Goal: Task Accomplishment & Management: Manage account settings

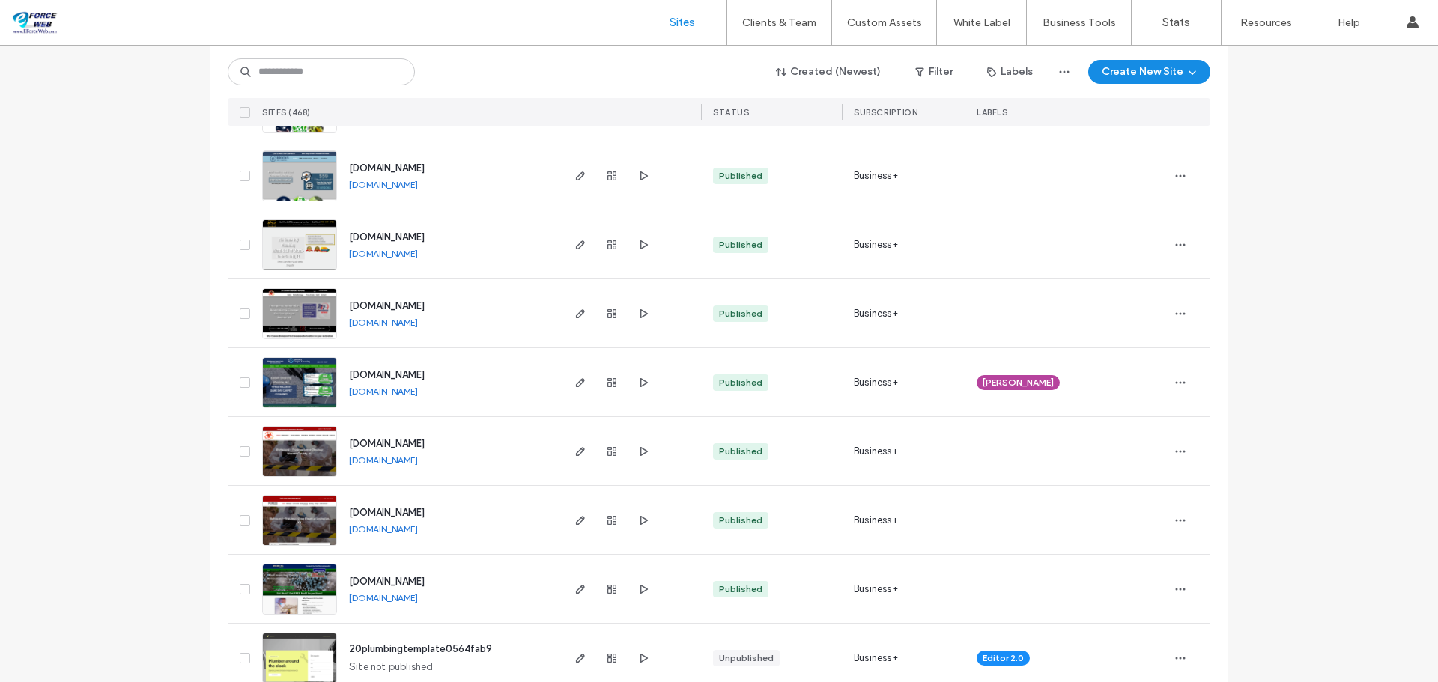
scroll to position [674, 0]
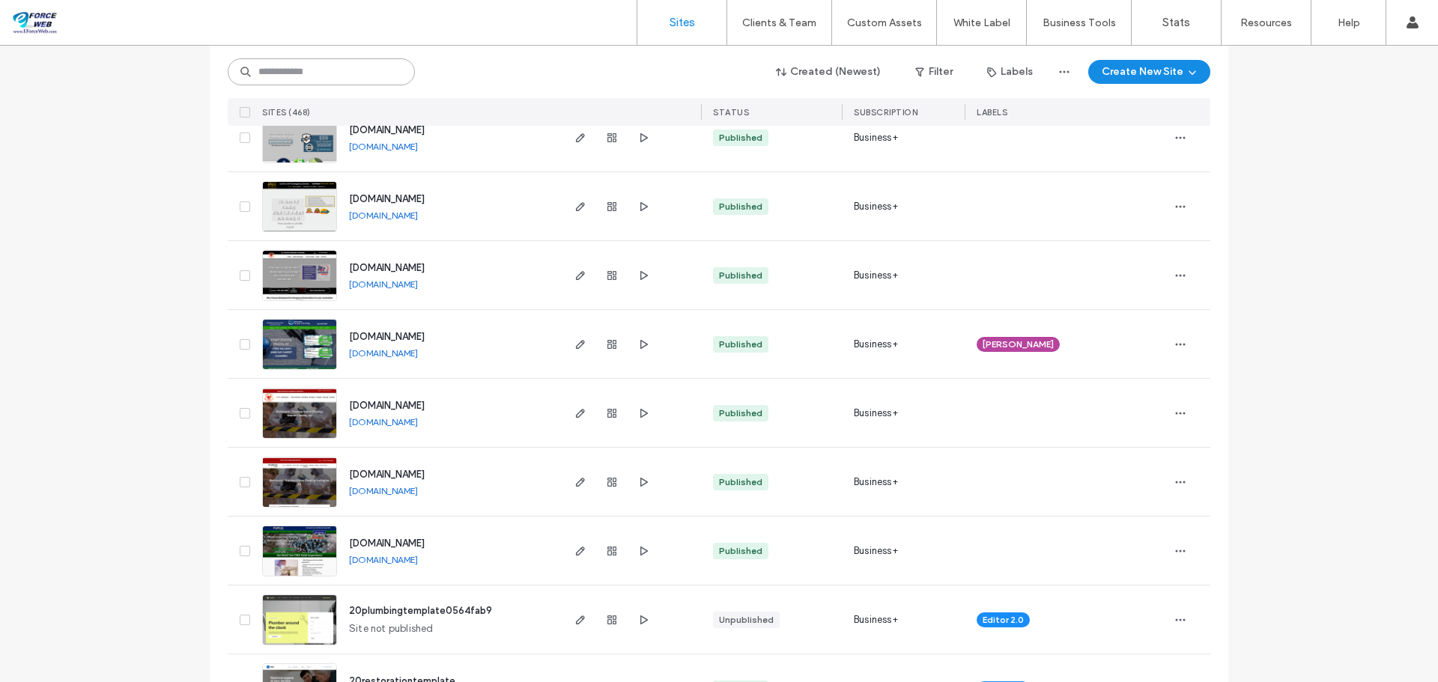
click at [321, 76] on input at bounding box center [321, 71] width 187 height 27
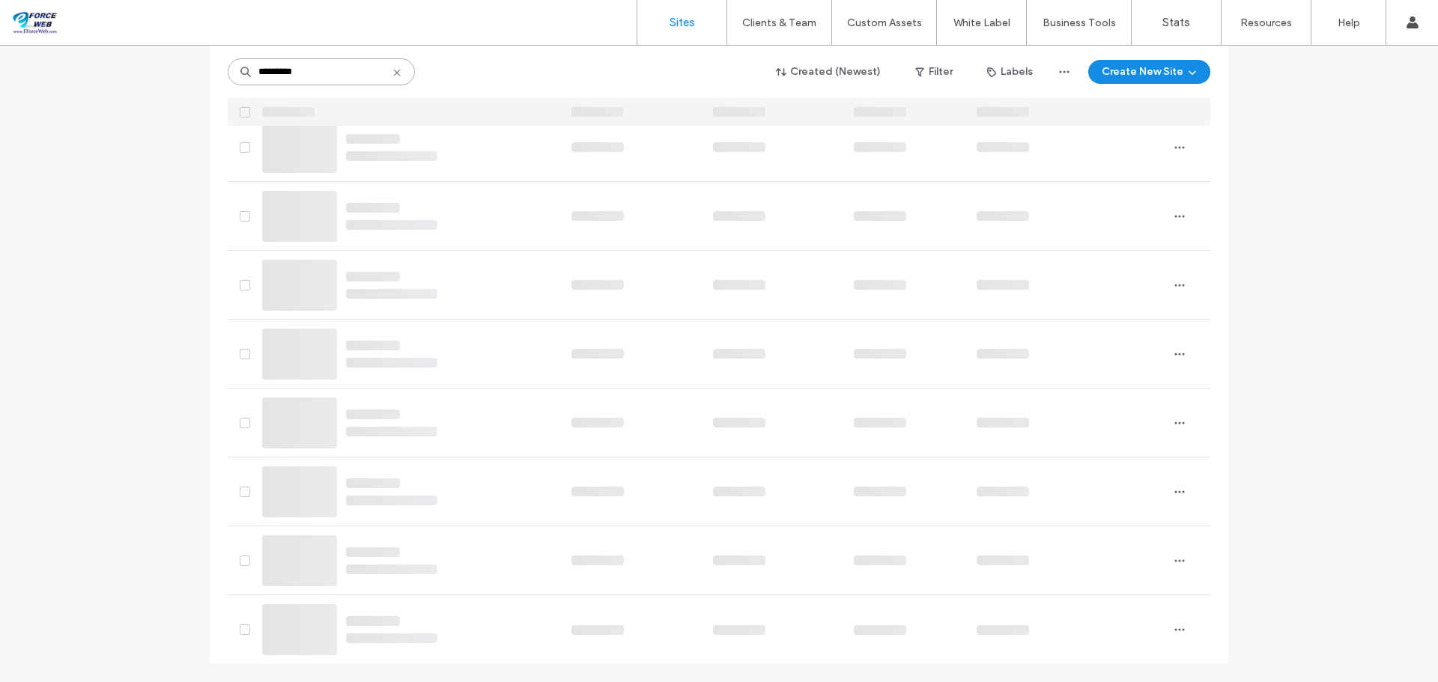
scroll to position [251, 0]
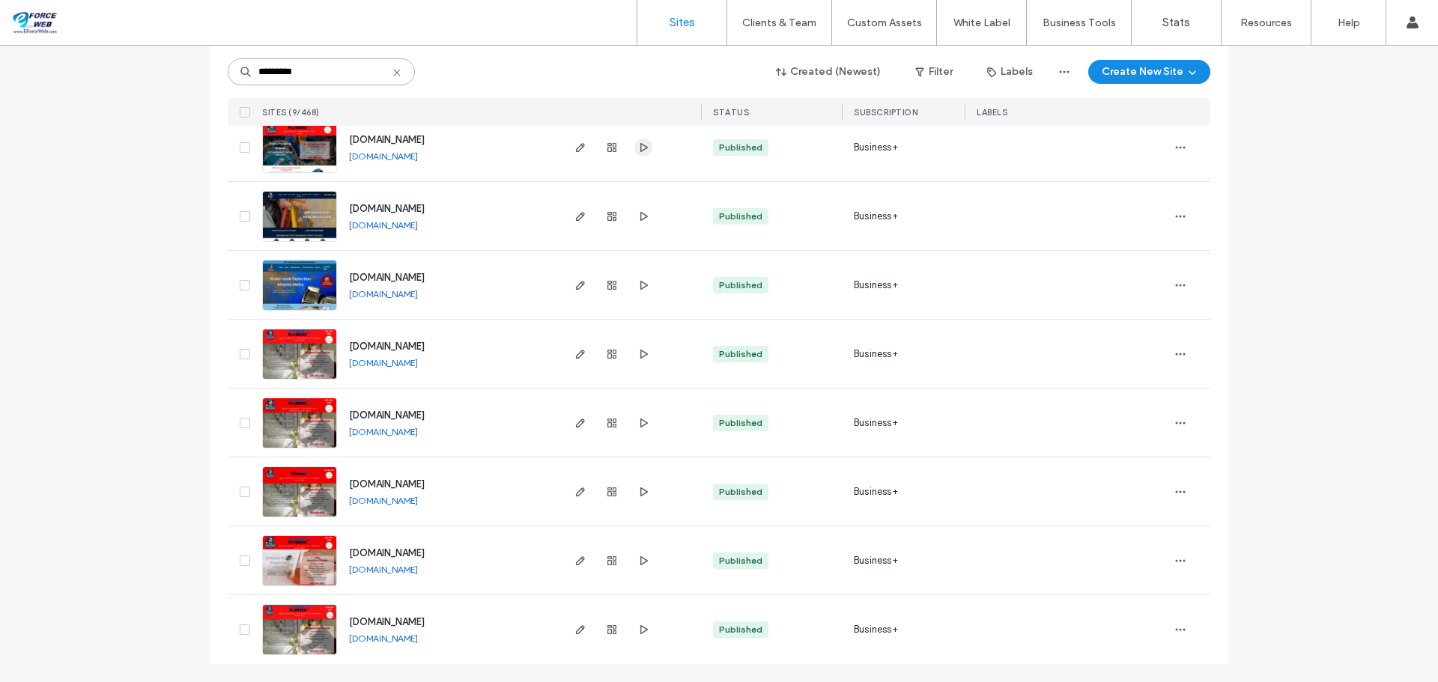
type input "*********"
click at [640, 148] on use "button" at bounding box center [643, 146] width 7 height 9
click at [637, 357] on icon "button" at bounding box center [643, 354] width 12 height 12
click at [391, 72] on icon at bounding box center [397, 73] width 12 height 12
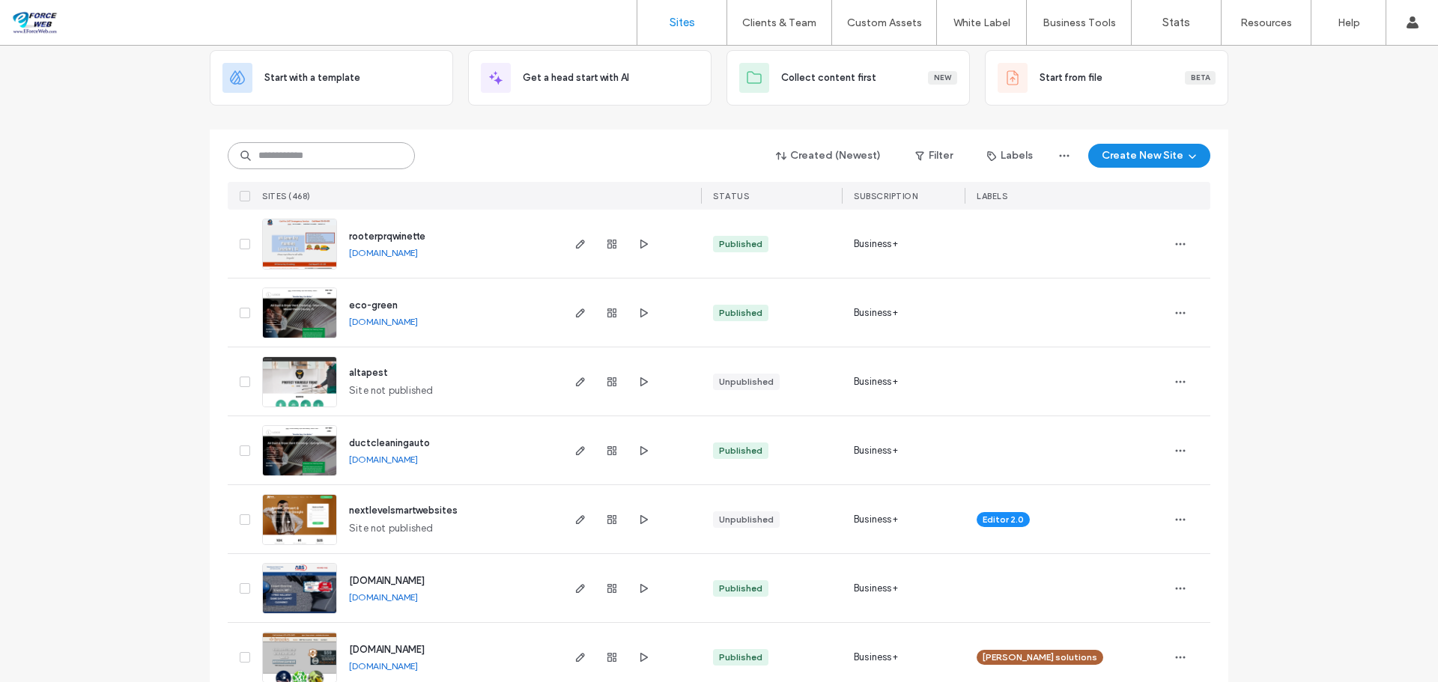
scroll to position [0, 0]
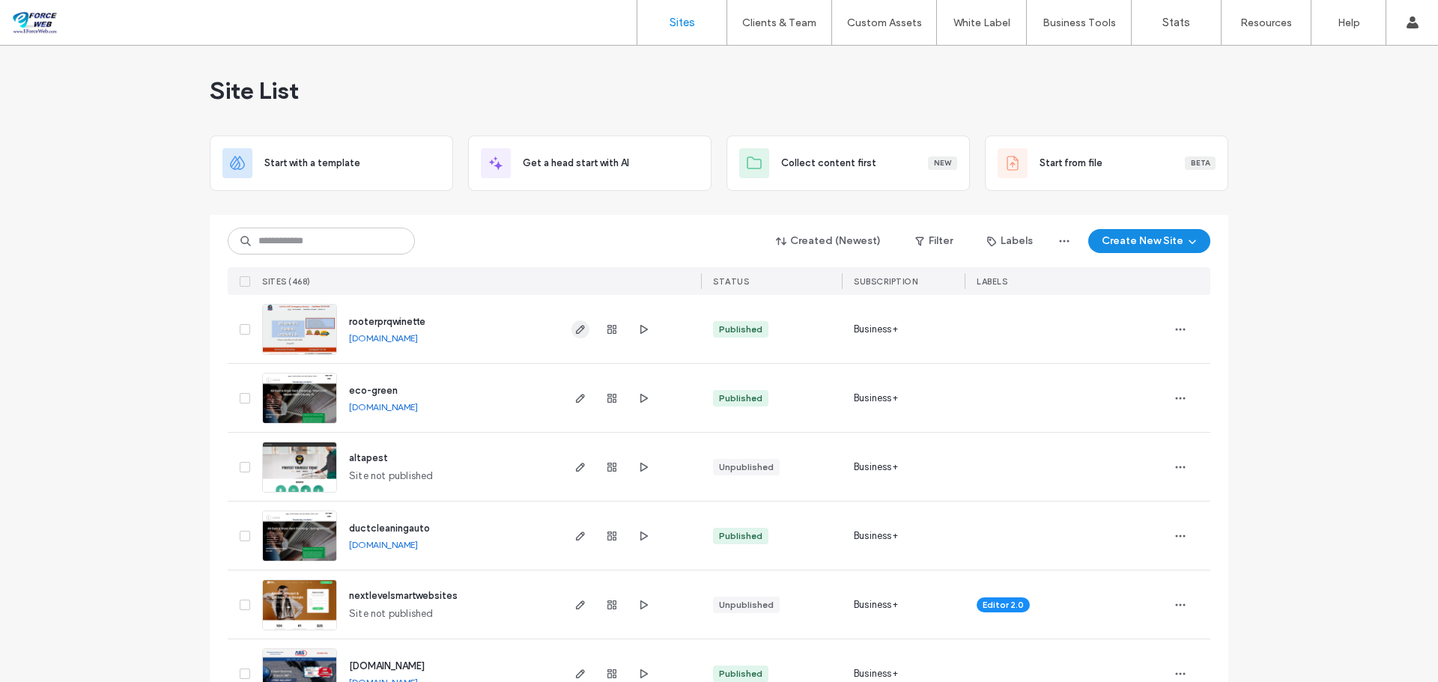
click at [575, 329] on icon "button" at bounding box center [580, 329] width 12 height 12
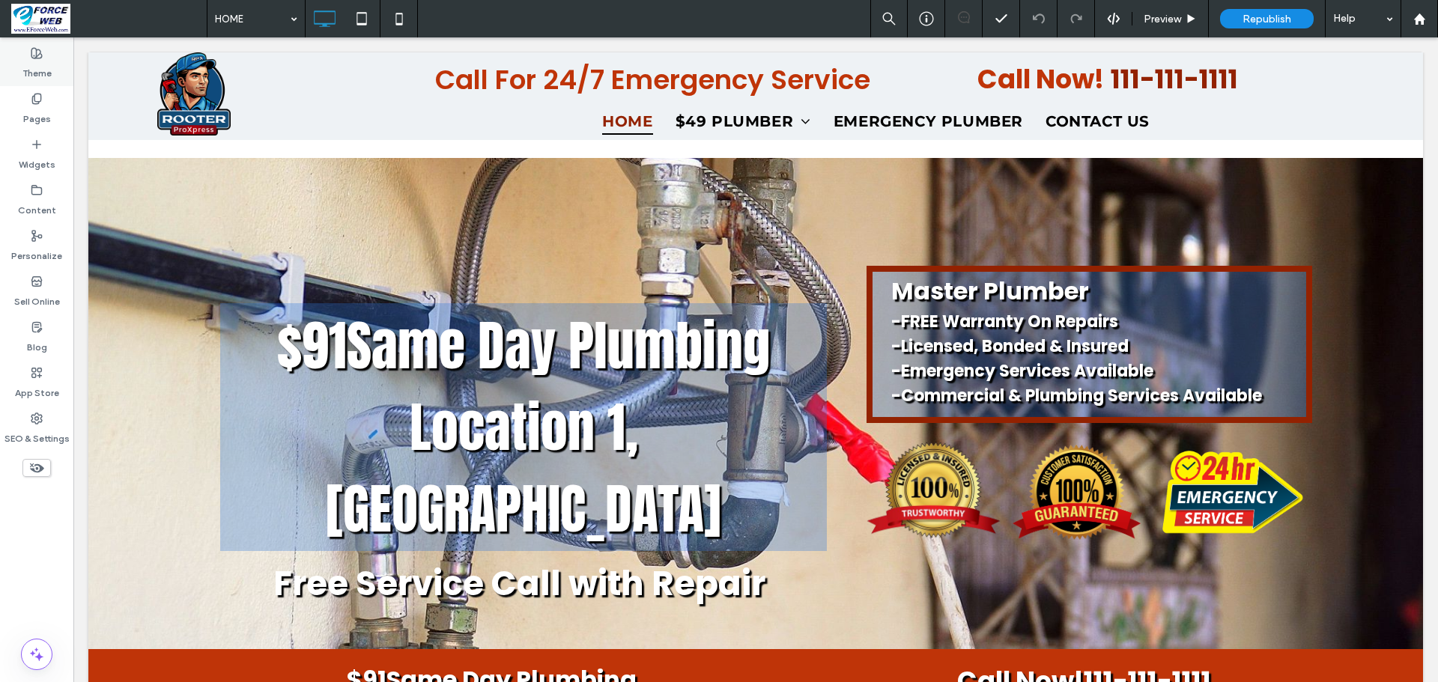
click at [31, 62] on label "Theme" at bounding box center [36, 69] width 29 height 21
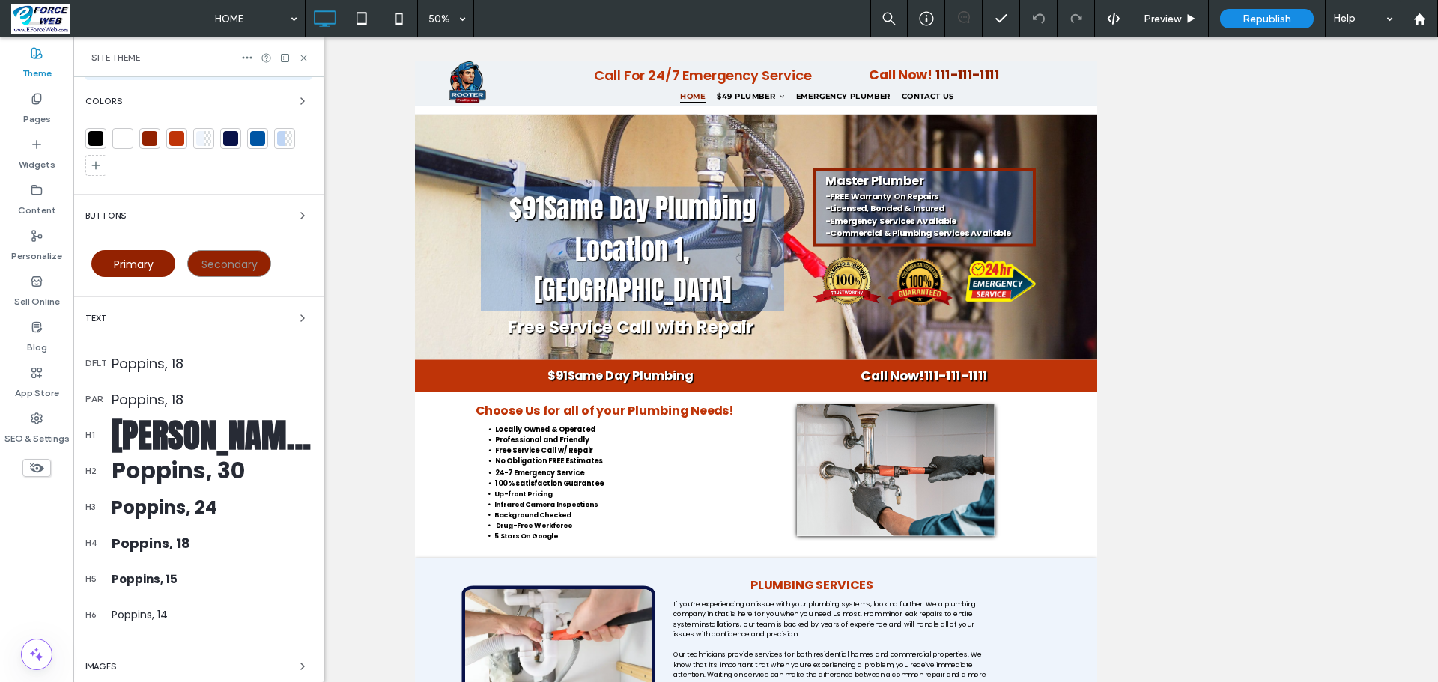
scroll to position [252, 0]
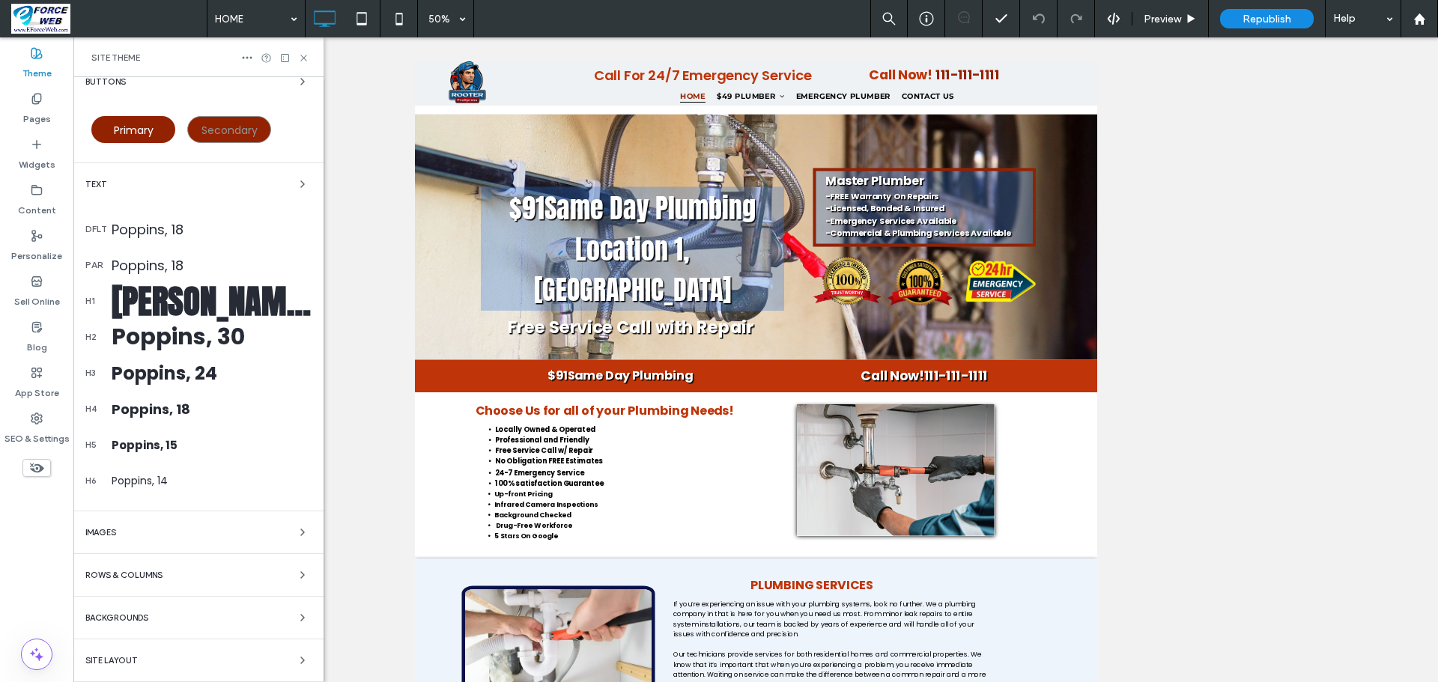
click at [252, 612] on div "Backgrounds" at bounding box center [198, 618] width 226 height 18
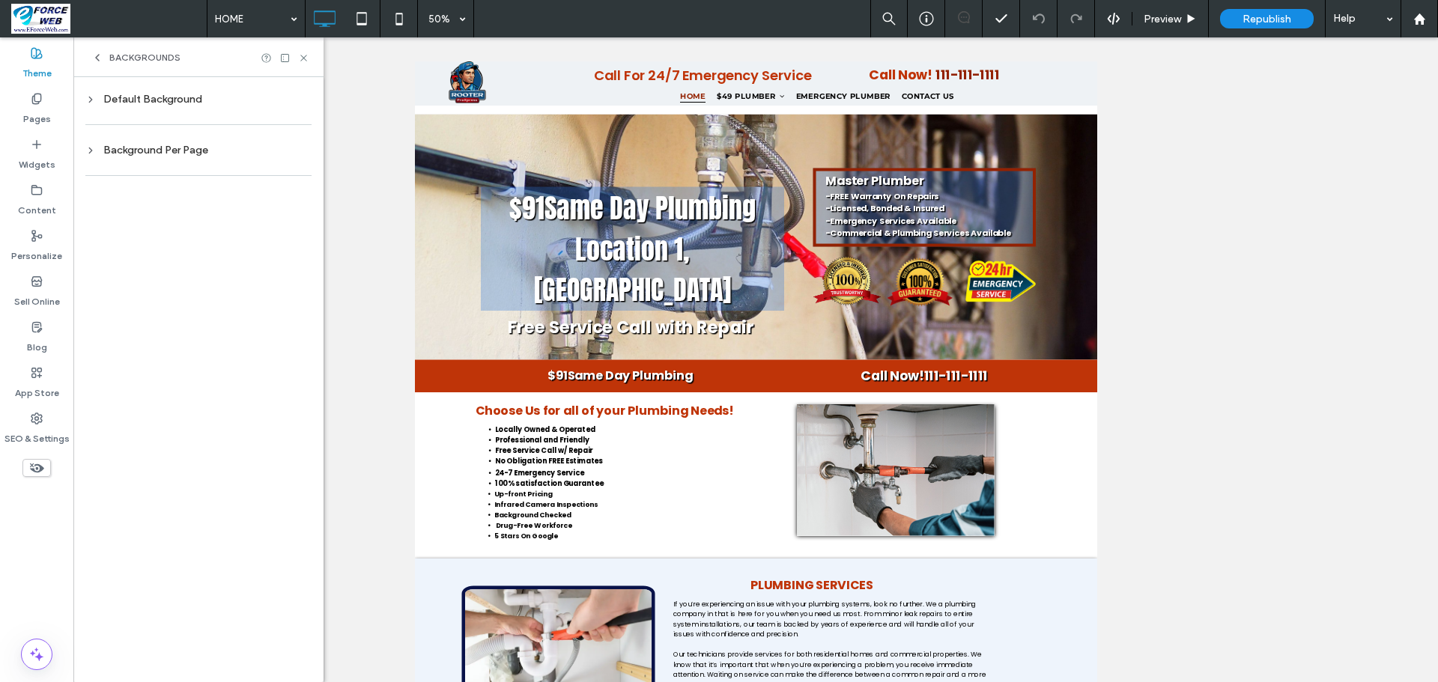
scroll to position [0, 0]
click at [148, 148] on div "Background Per Page" at bounding box center [198, 150] width 226 height 13
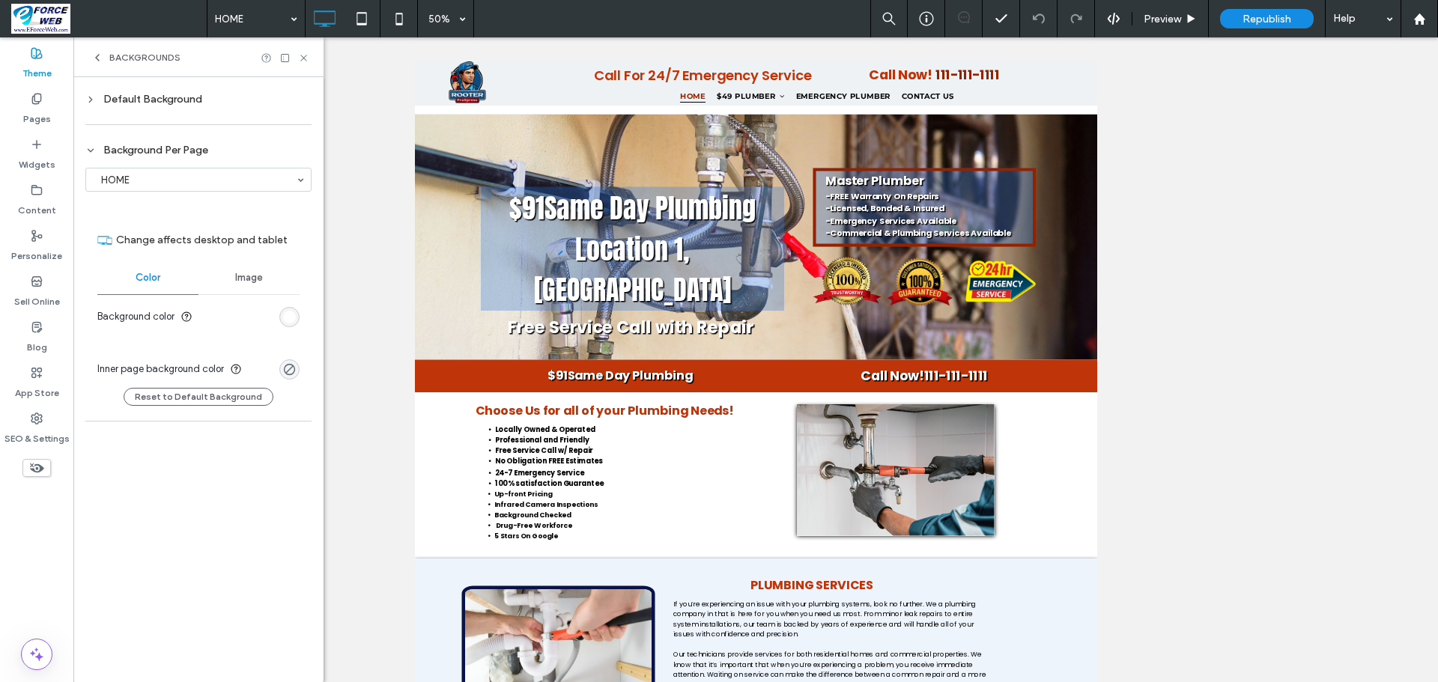
click at [147, 94] on div "Default Background" at bounding box center [198, 99] width 226 height 13
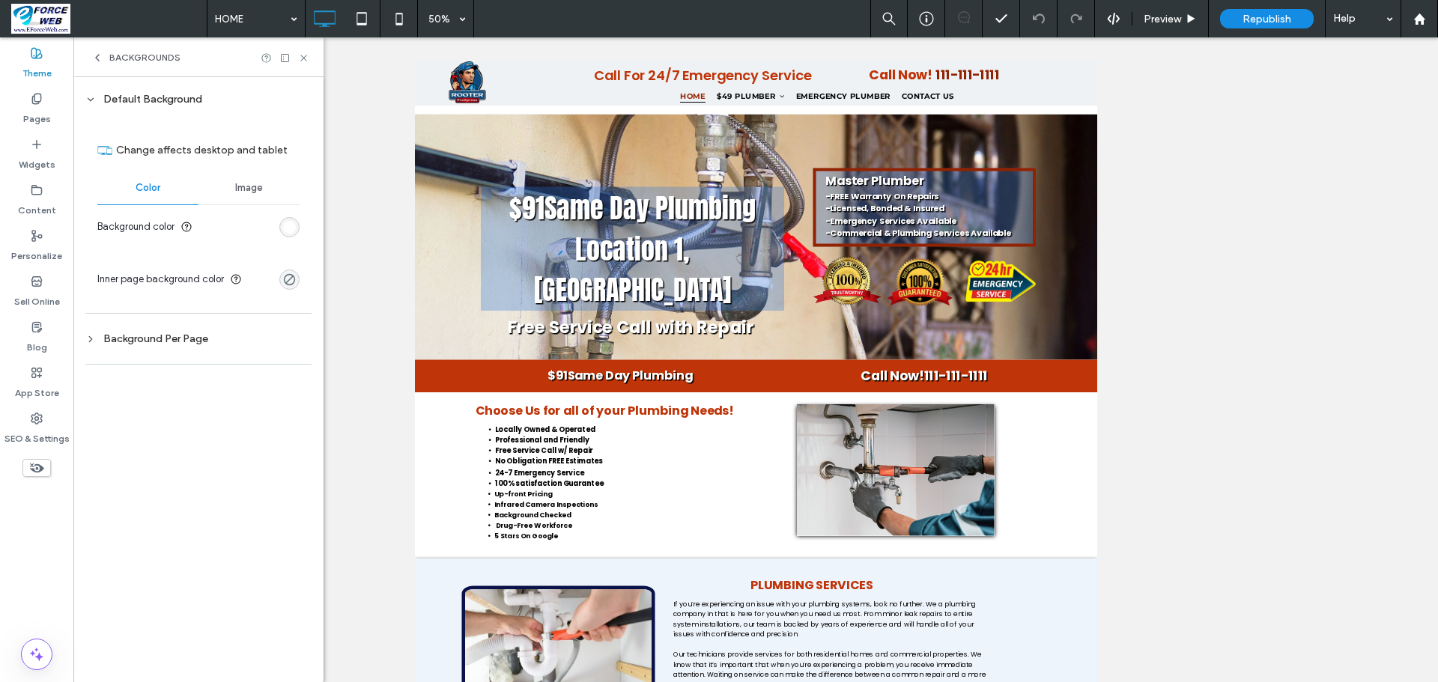
click at [153, 60] on span "Backgrounds" at bounding box center [144, 58] width 71 height 12
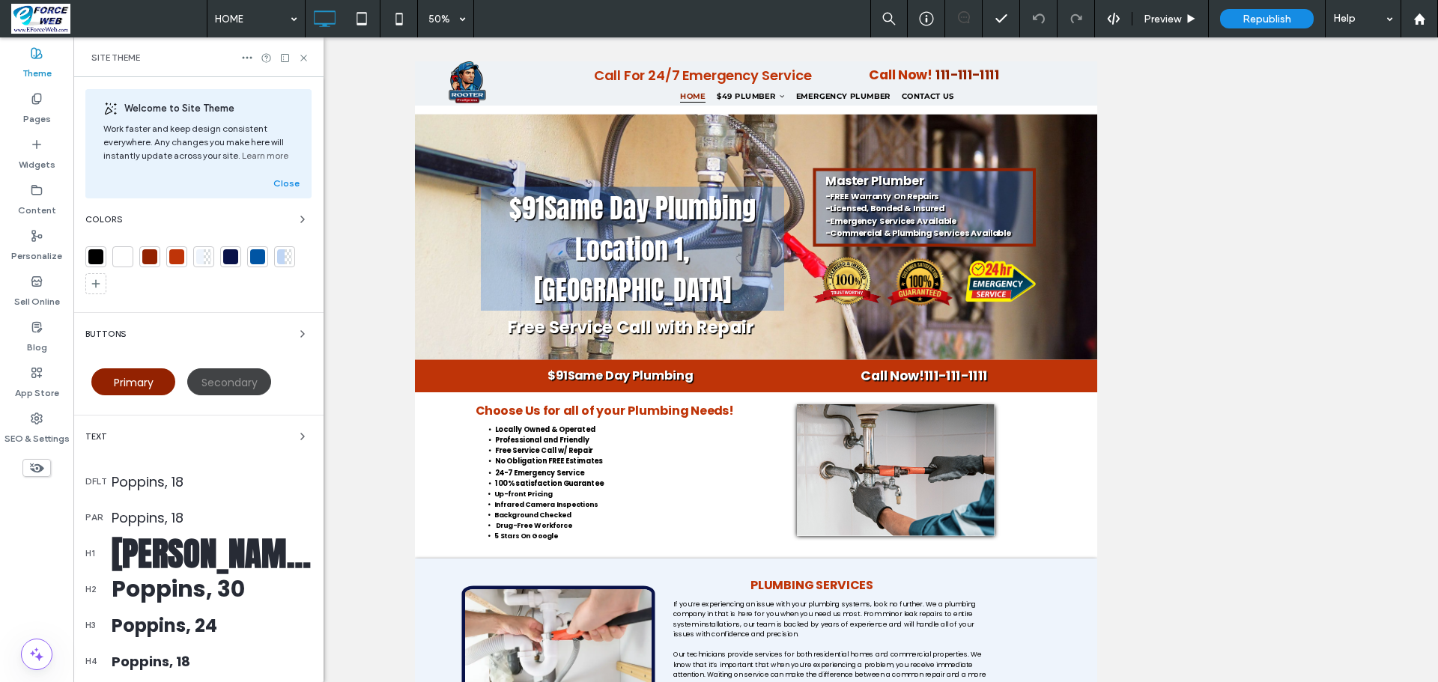
click at [202, 388] on span "Secondary" at bounding box center [229, 382] width 56 height 15
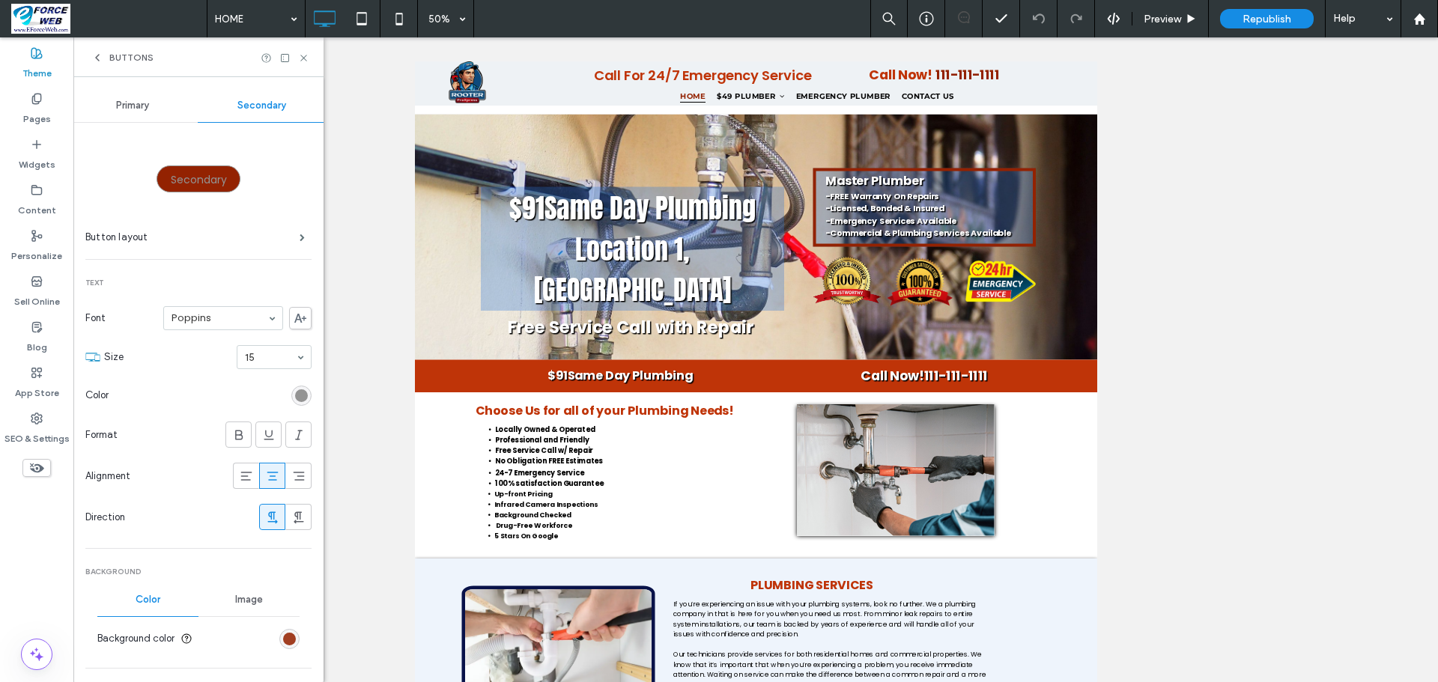
click at [287, 639] on div "rgb(147, 34, 1)" at bounding box center [289, 639] width 13 height 13
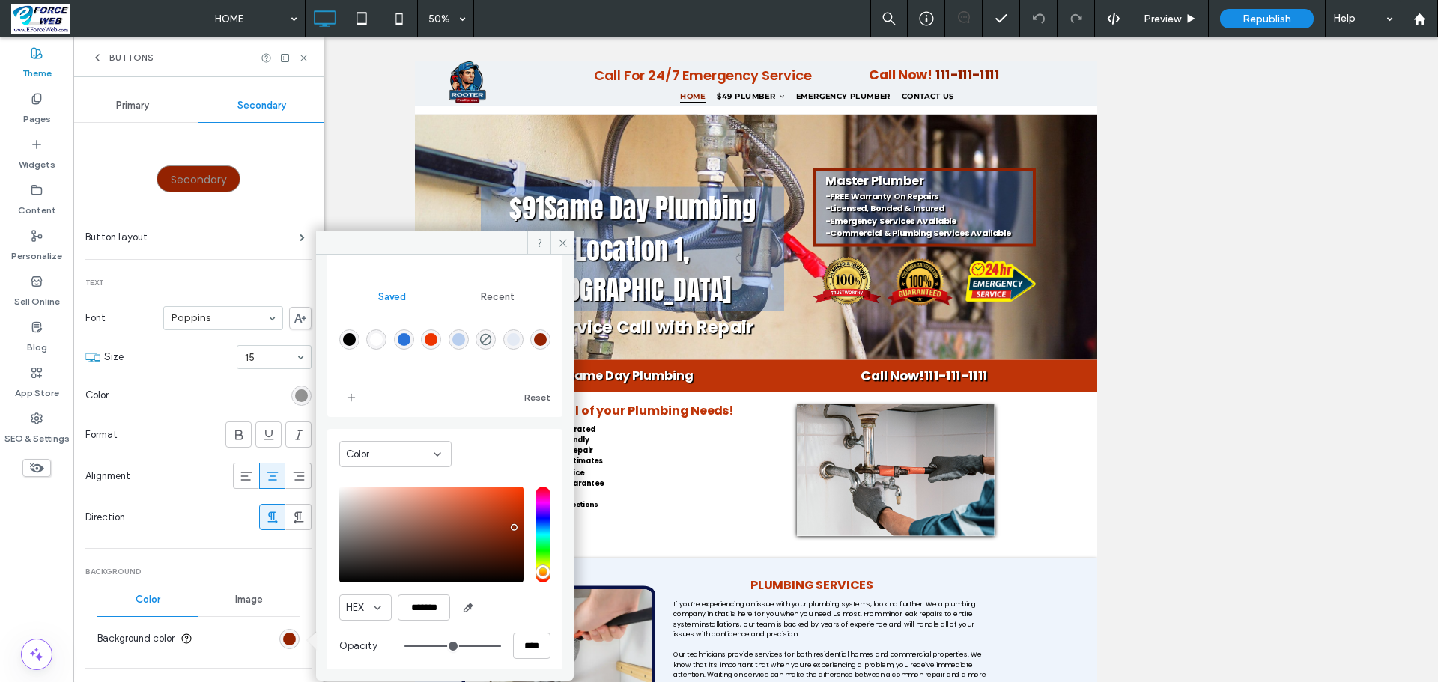
scroll to position [127, 0]
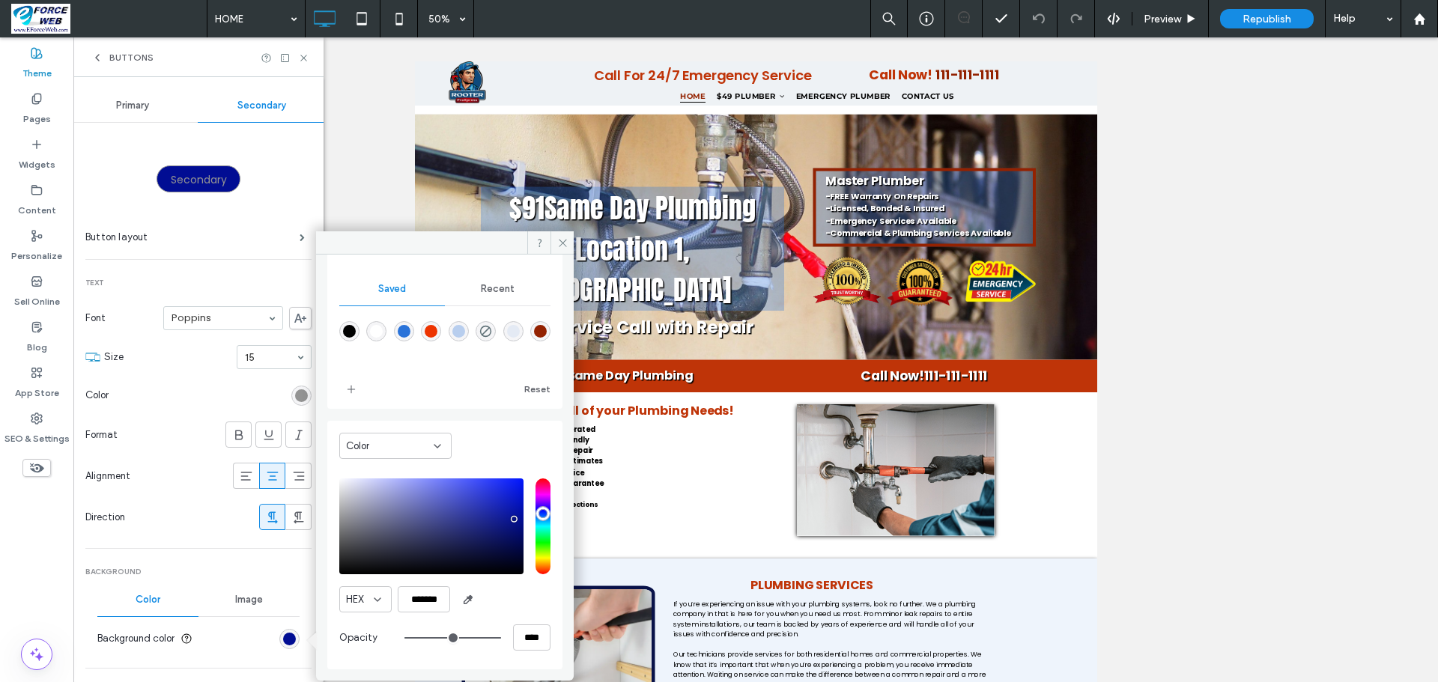
type input "***"
type input "*******"
type input "***"
type input "*******"
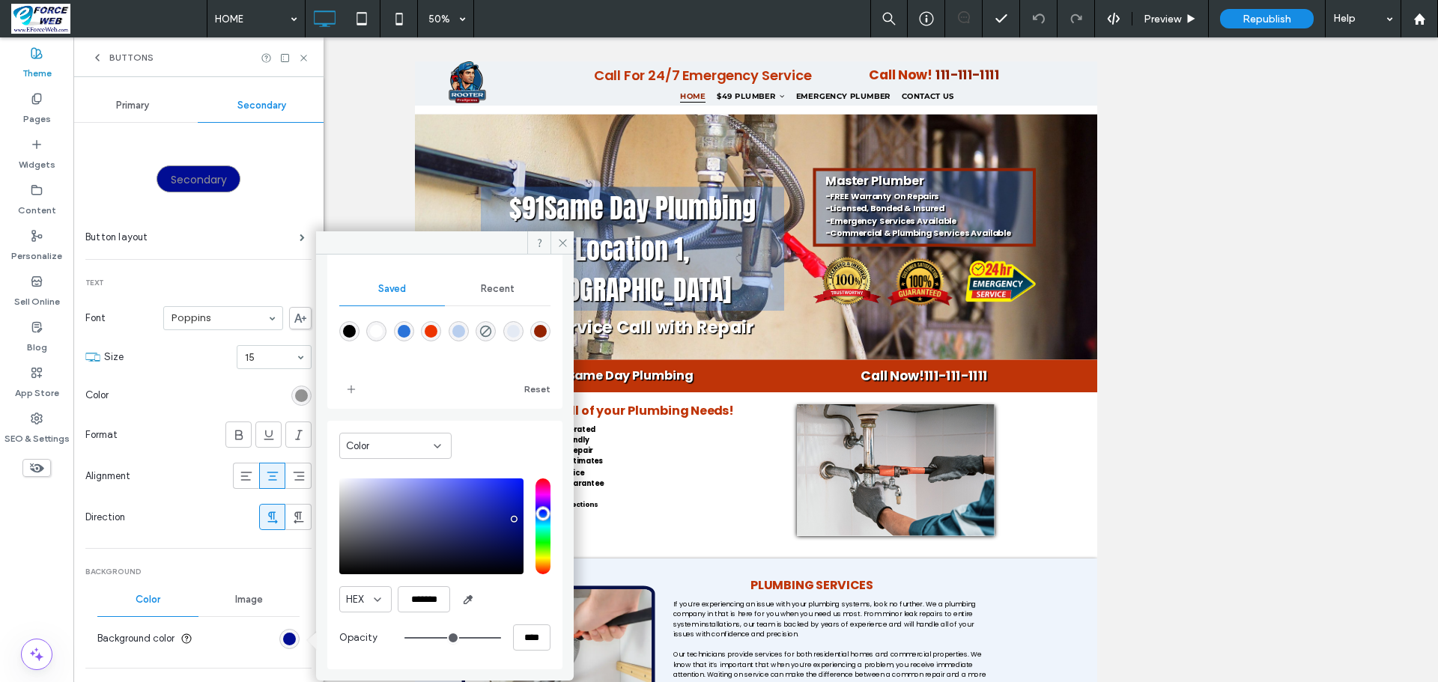
type input "***"
type input "*******"
type input "***"
type input "*******"
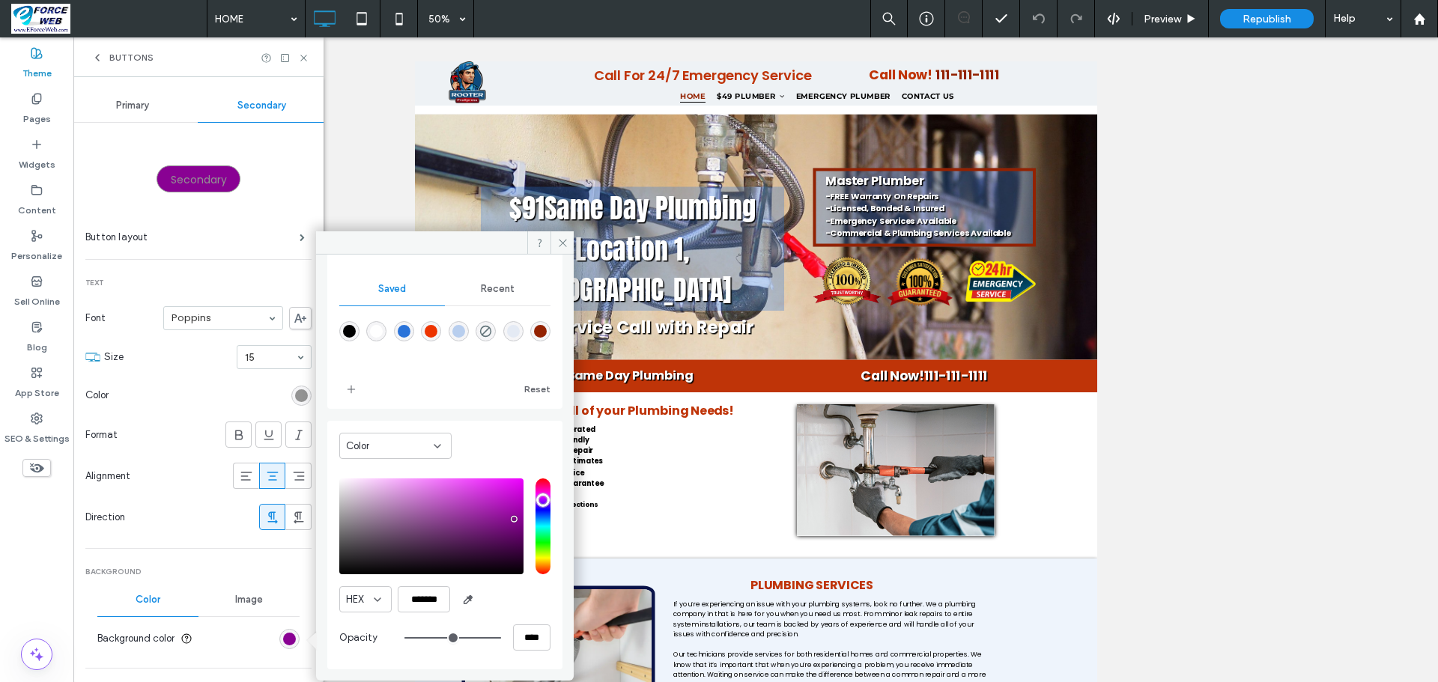
type input "***"
type input "*******"
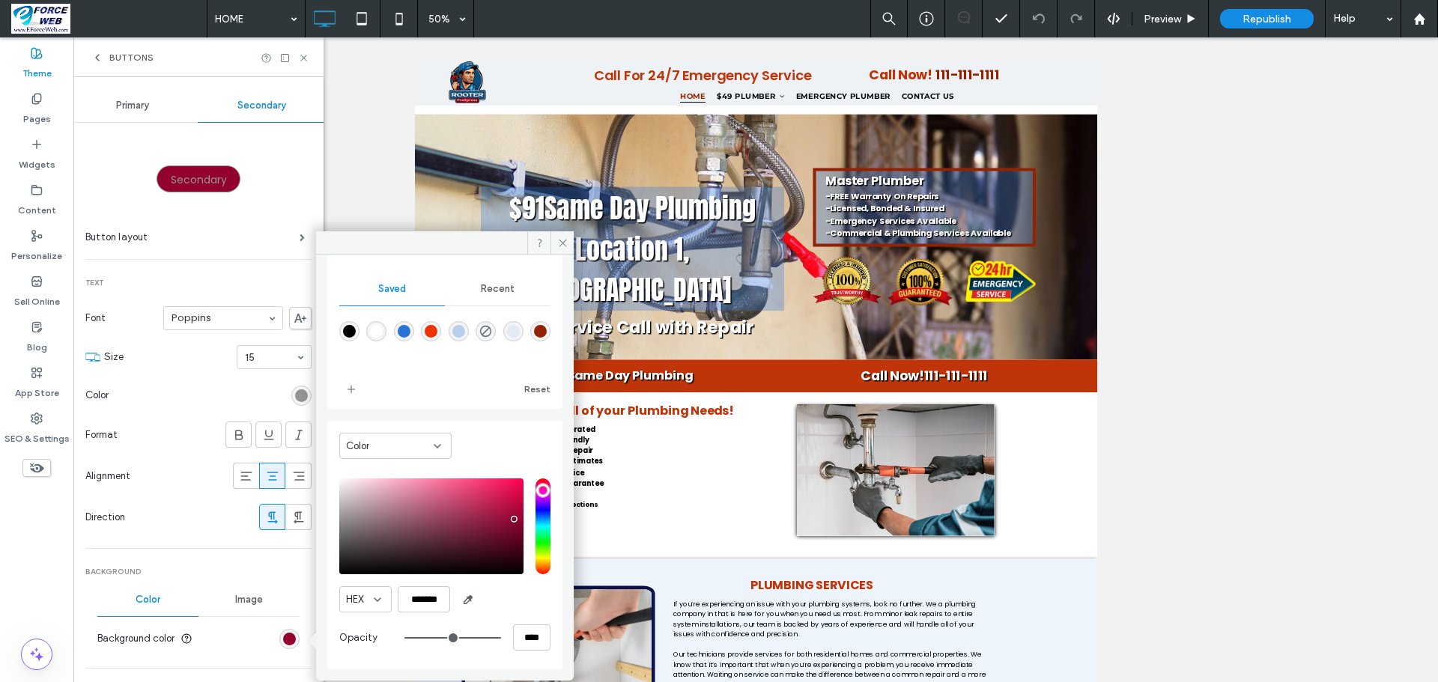
type input "***"
type input "*******"
type input "***"
type input "*******"
type input "***"
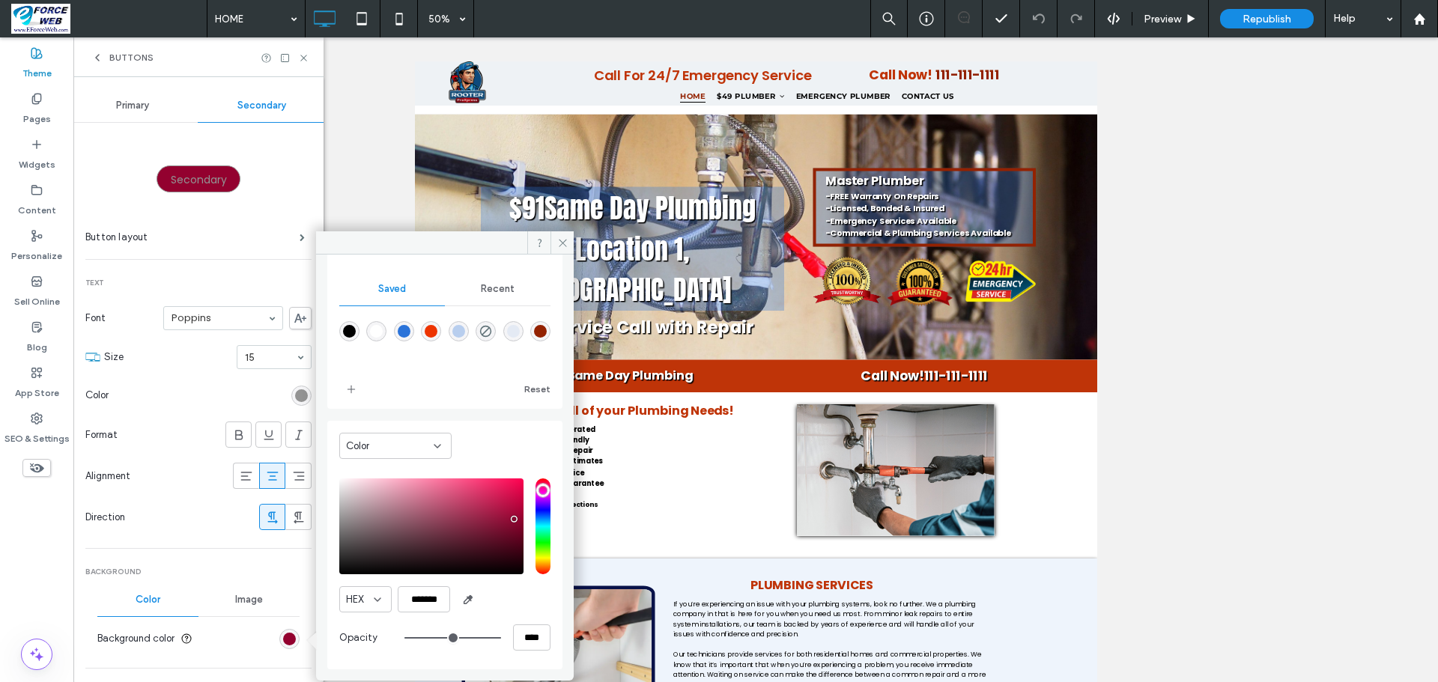
type input "*******"
type input "***"
type input "*******"
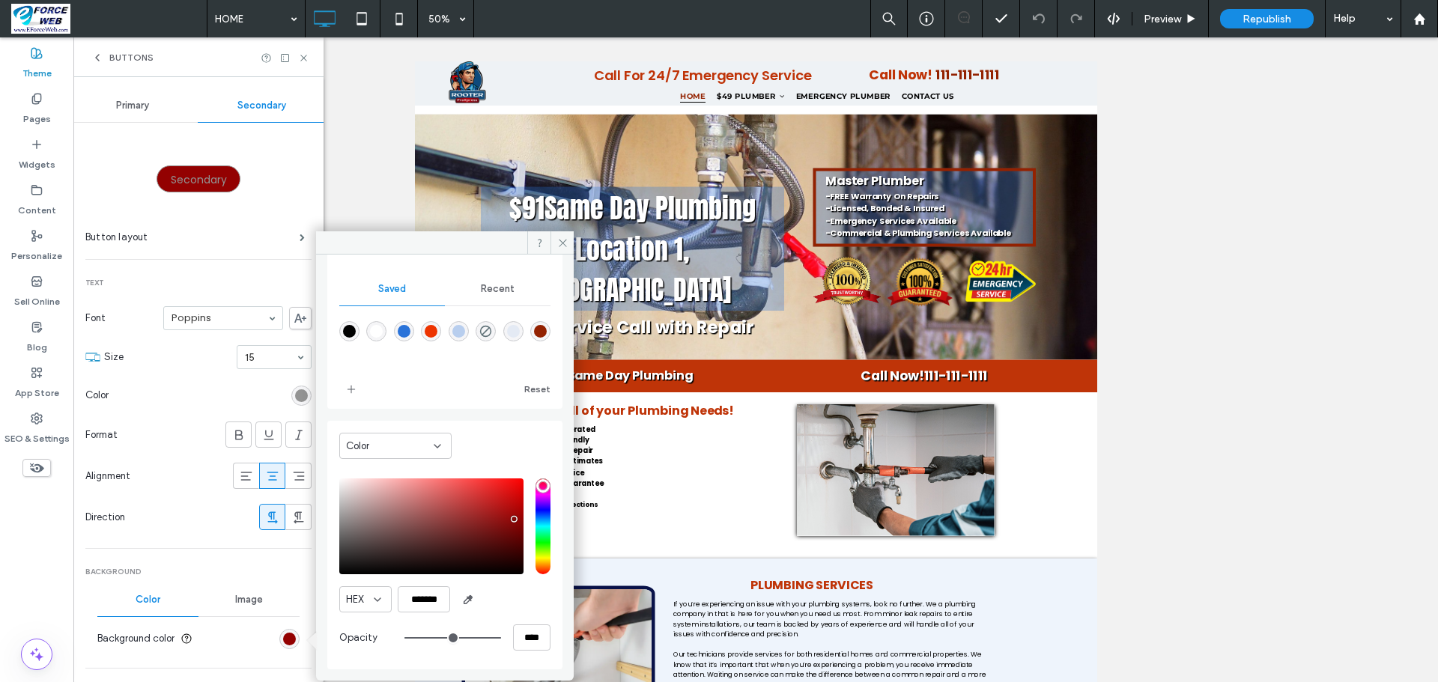
drag, startPoint x: 537, startPoint y: 568, endPoint x: 538, endPoint y: 479, distance: 88.4
type input "***"
click at [538, 479] on input "hue" at bounding box center [542, 526] width 15 height 96
type input "*******"
click at [504, 523] on div "saturation and value" at bounding box center [431, 526] width 184 height 96
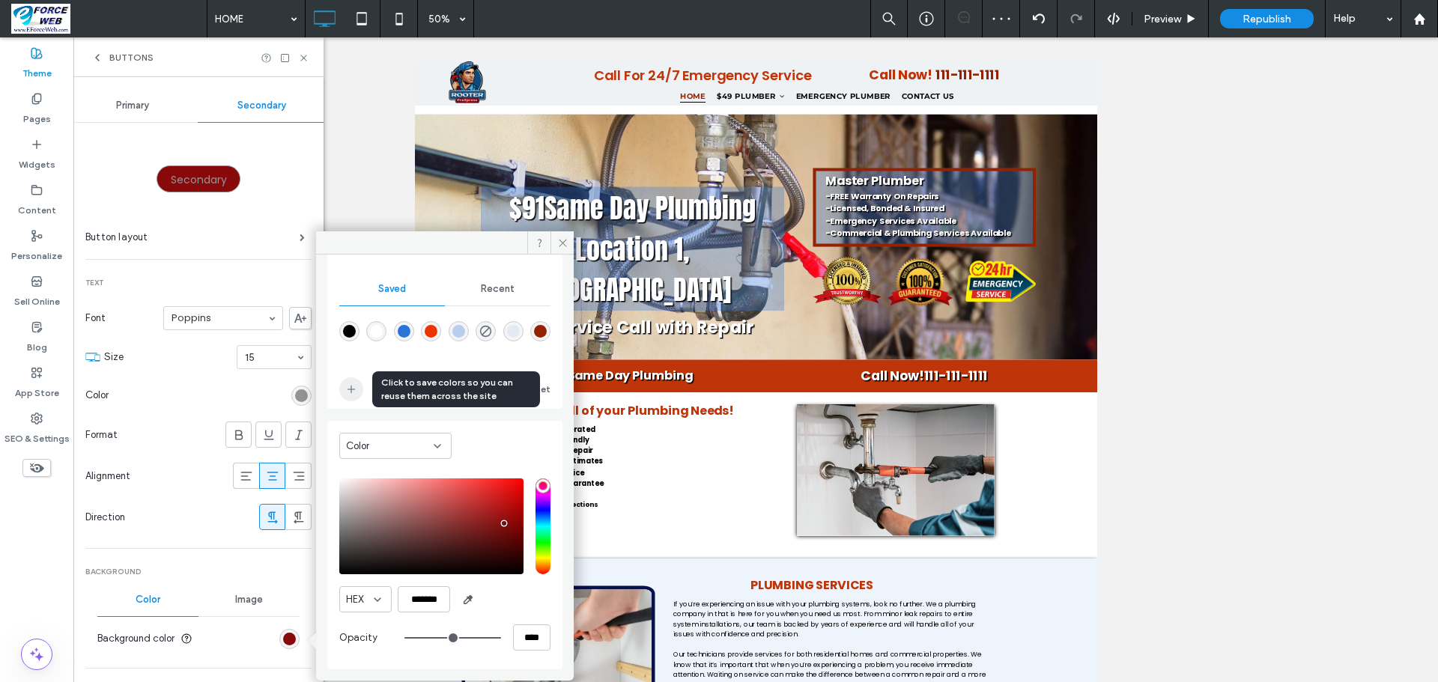
click at [353, 392] on icon "add color" at bounding box center [351, 389] width 12 height 12
click at [565, 246] on icon at bounding box center [562, 242] width 11 height 11
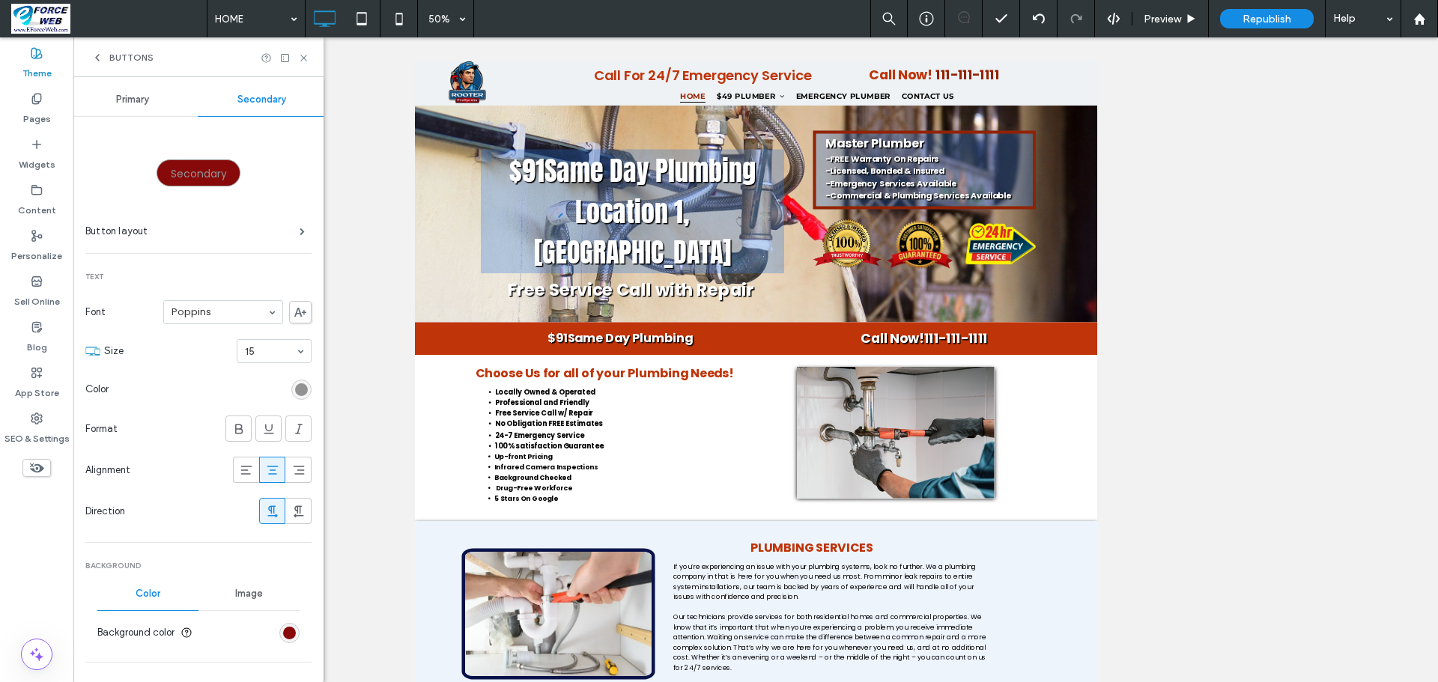
scroll to position [0, 0]
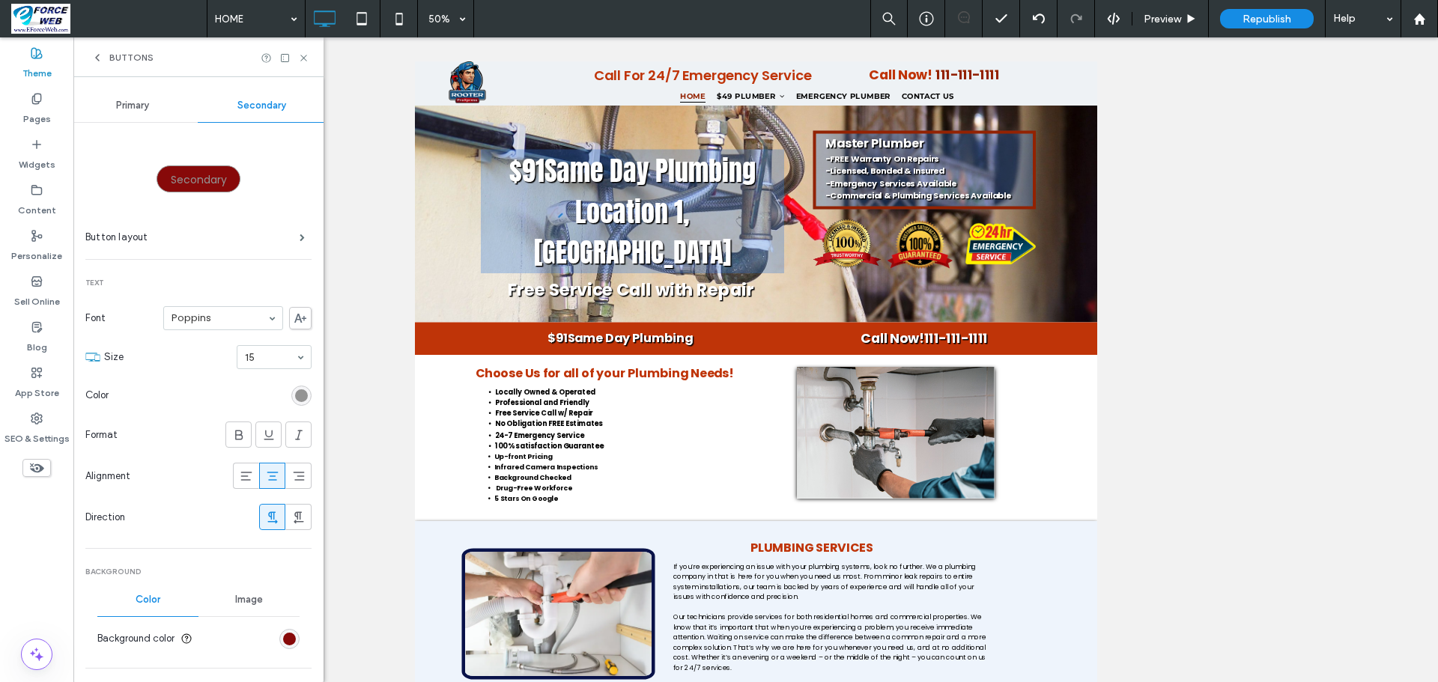
click at [143, 112] on div "Primary" at bounding box center [133, 105] width 130 height 33
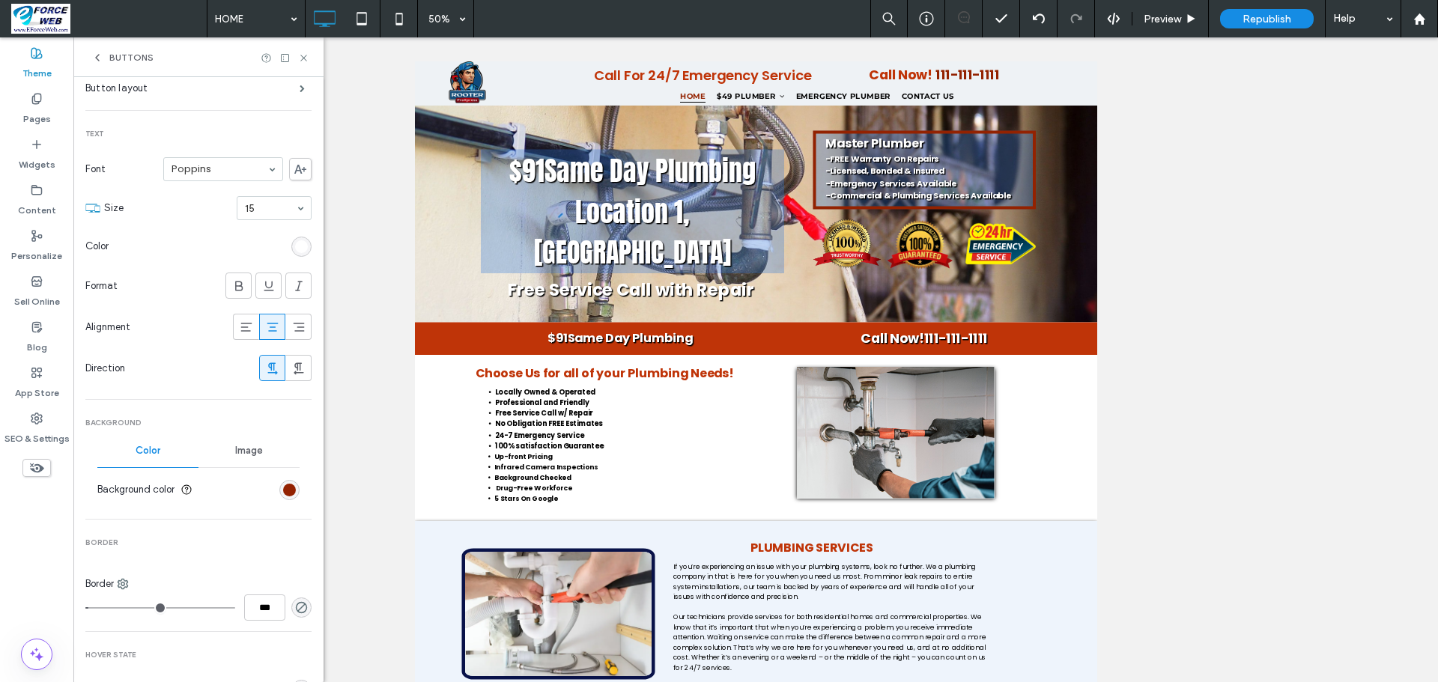
scroll to position [150, 0]
click at [283, 490] on div "rgb(147, 34, 1)" at bounding box center [289, 489] width 13 height 13
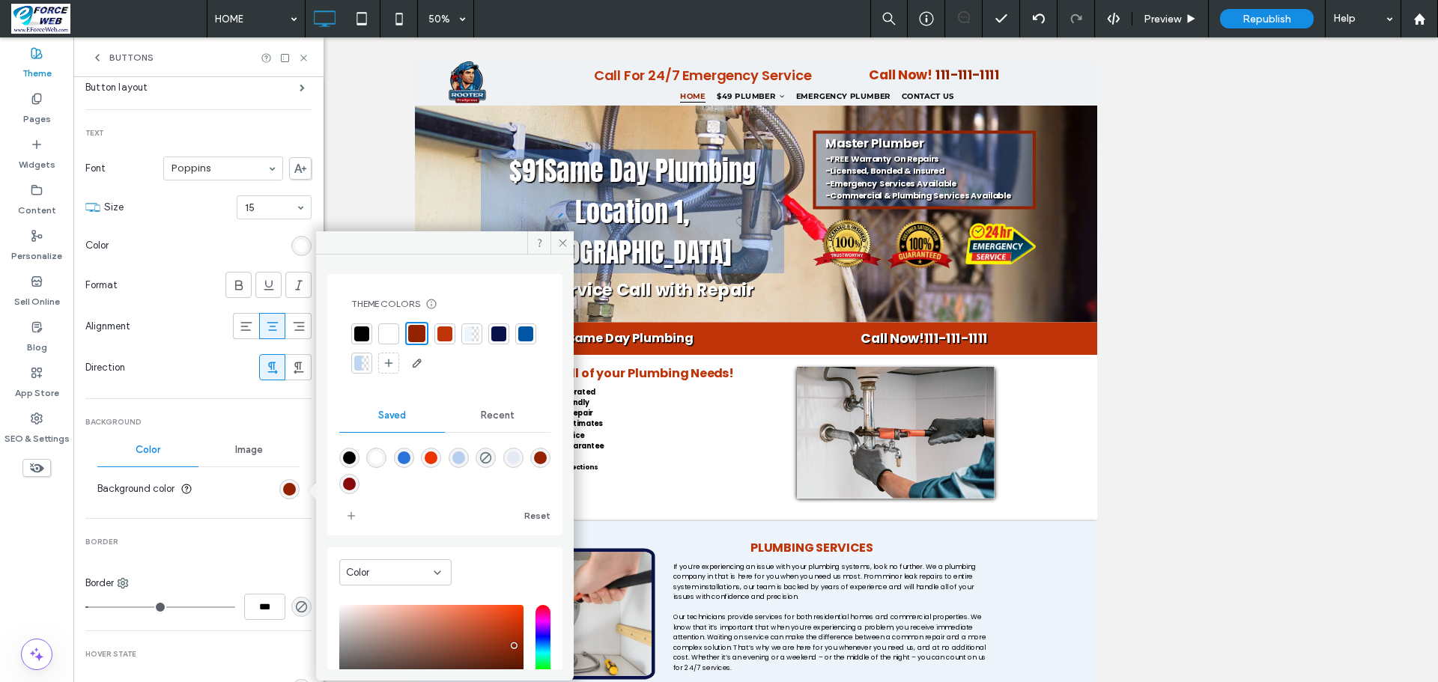
click at [483, 416] on span "Recent" at bounding box center [498, 416] width 34 height 12
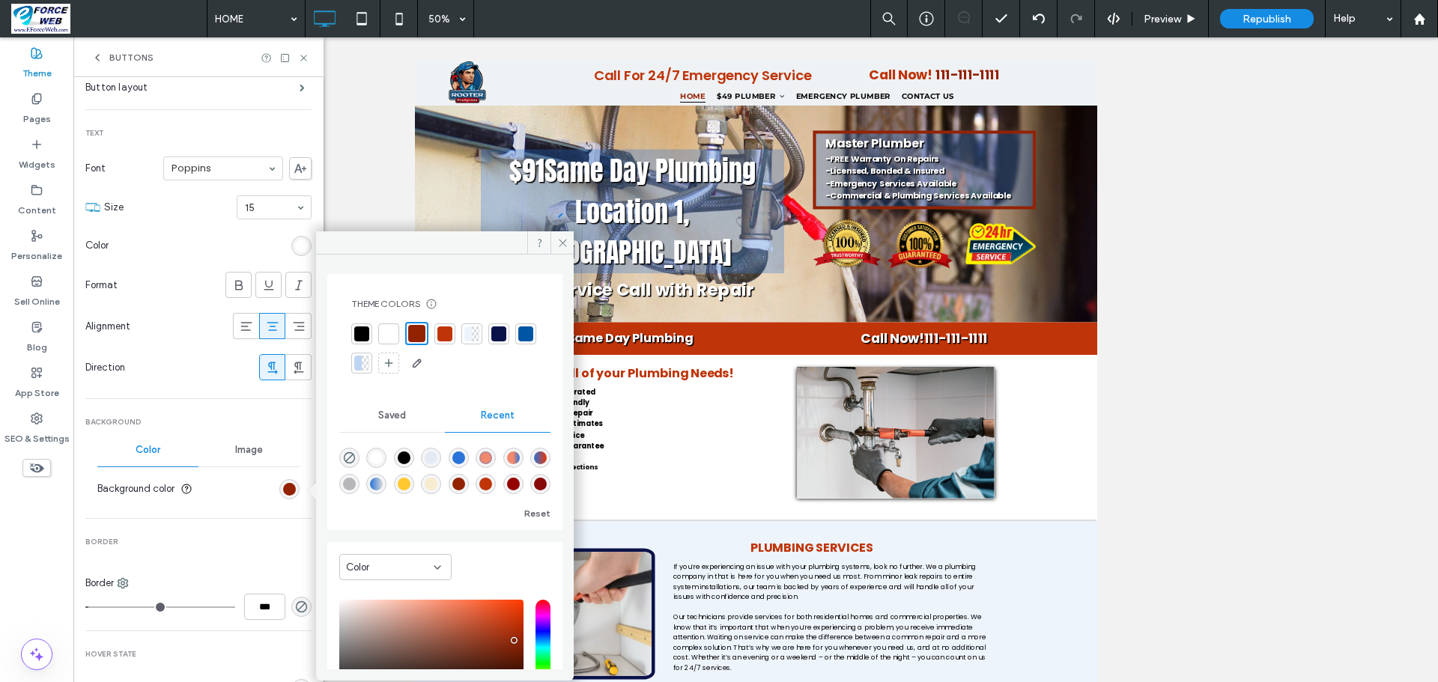
scroll to position [24, 0]
click at [507, 490] on div "rgba(147, 1, 1, 1)" at bounding box center [513, 484] width 13 height 13
type input "*******"
click at [507, 484] on div "rgba(147, 1, 1, 1)" at bounding box center [513, 481] width 13 height 13
click at [562, 243] on use at bounding box center [562, 242] width 7 height 7
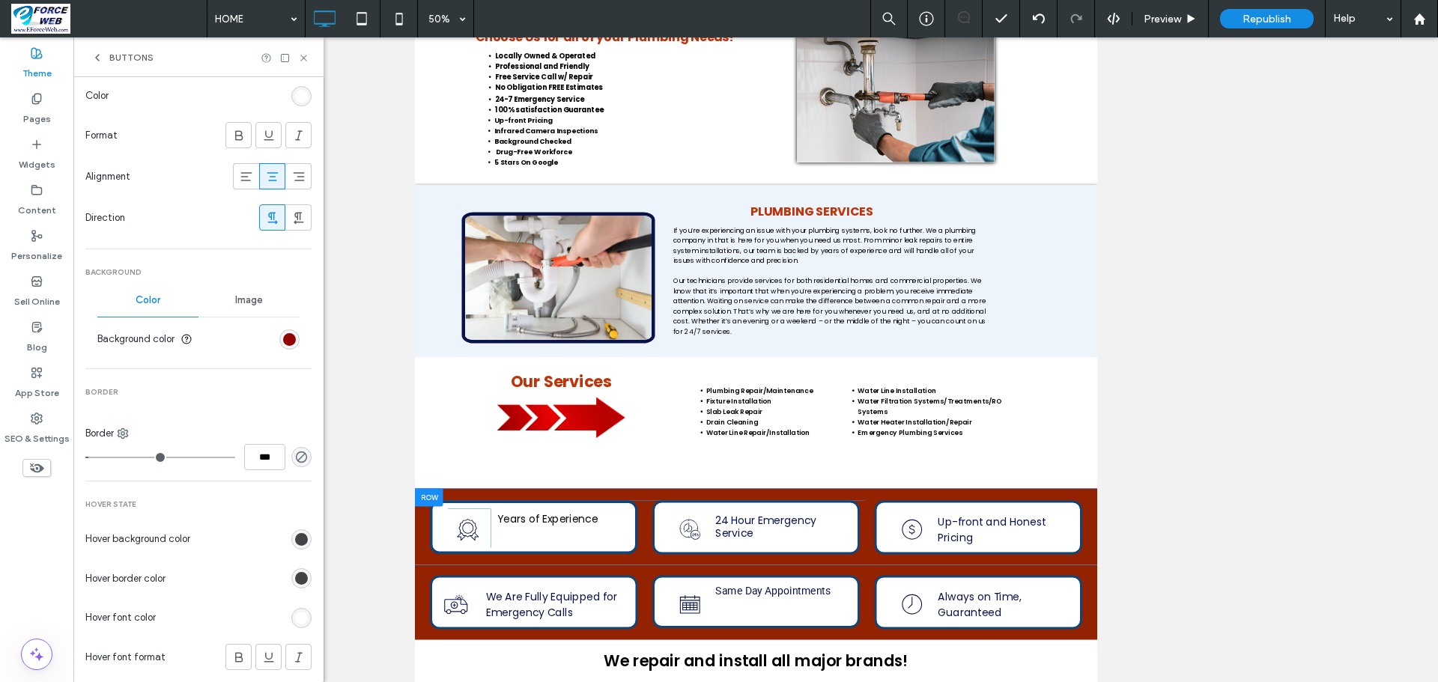
scroll to position [300, 0]
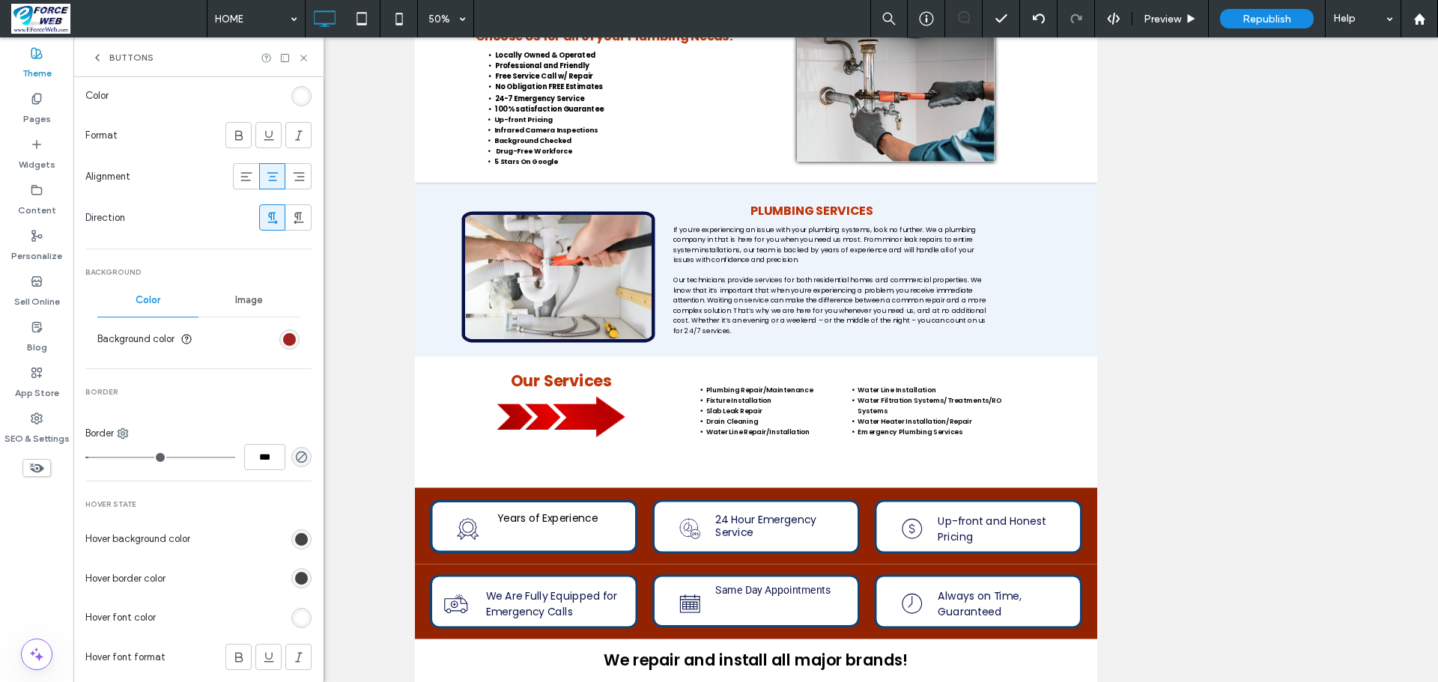
click at [283, 337] on div "rgb(147, 1, 1)" at bounding box center [289, 339] width 13 height 13
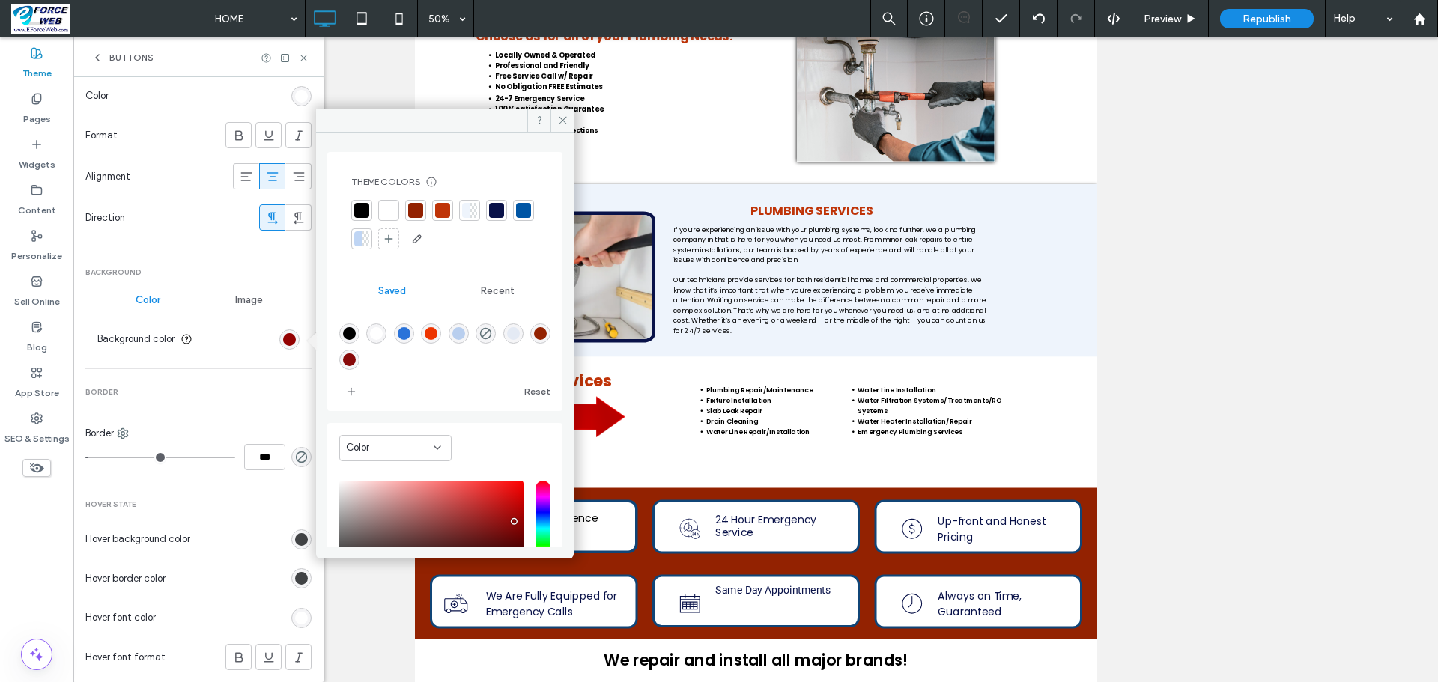
click at [509, 508] on div "saturation and value" at bounding box center [431, 529] width 184 height 96
type input "*******"
click at [353, 395] on icon "add color" at bounding box center [351, 392] width 12 height 12
click at [557, 117] on icon at bounding box center [562, 120] width 11 height 11
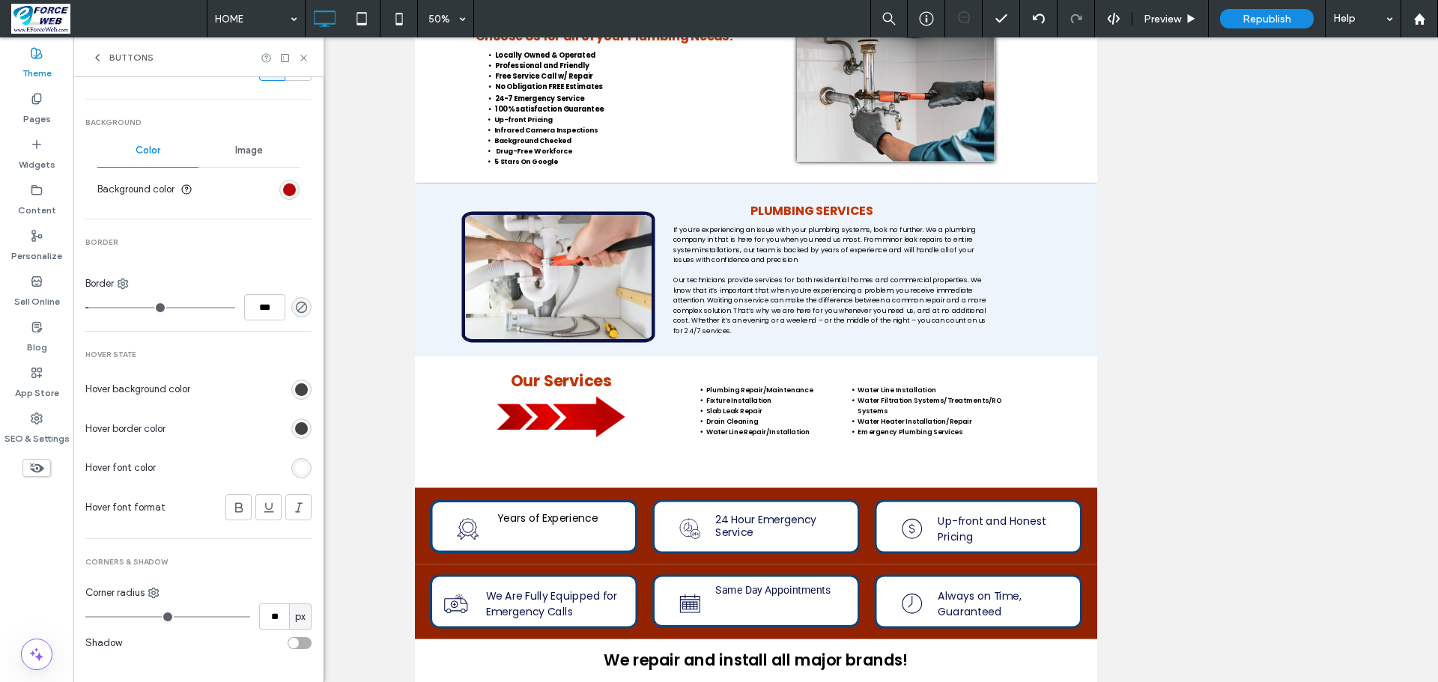
scroll to position [461, 0]
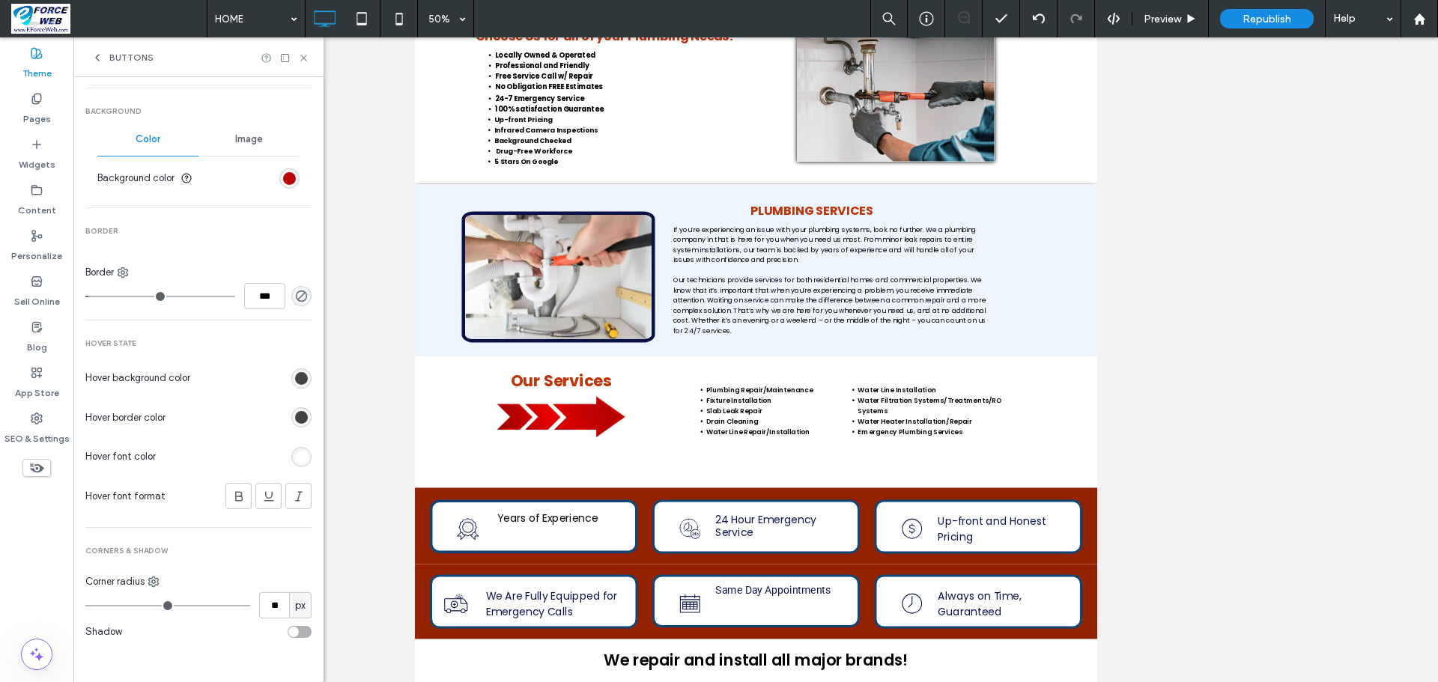
click at [94, 59] on icon at bounding box center [97, 58] width 12 height 12
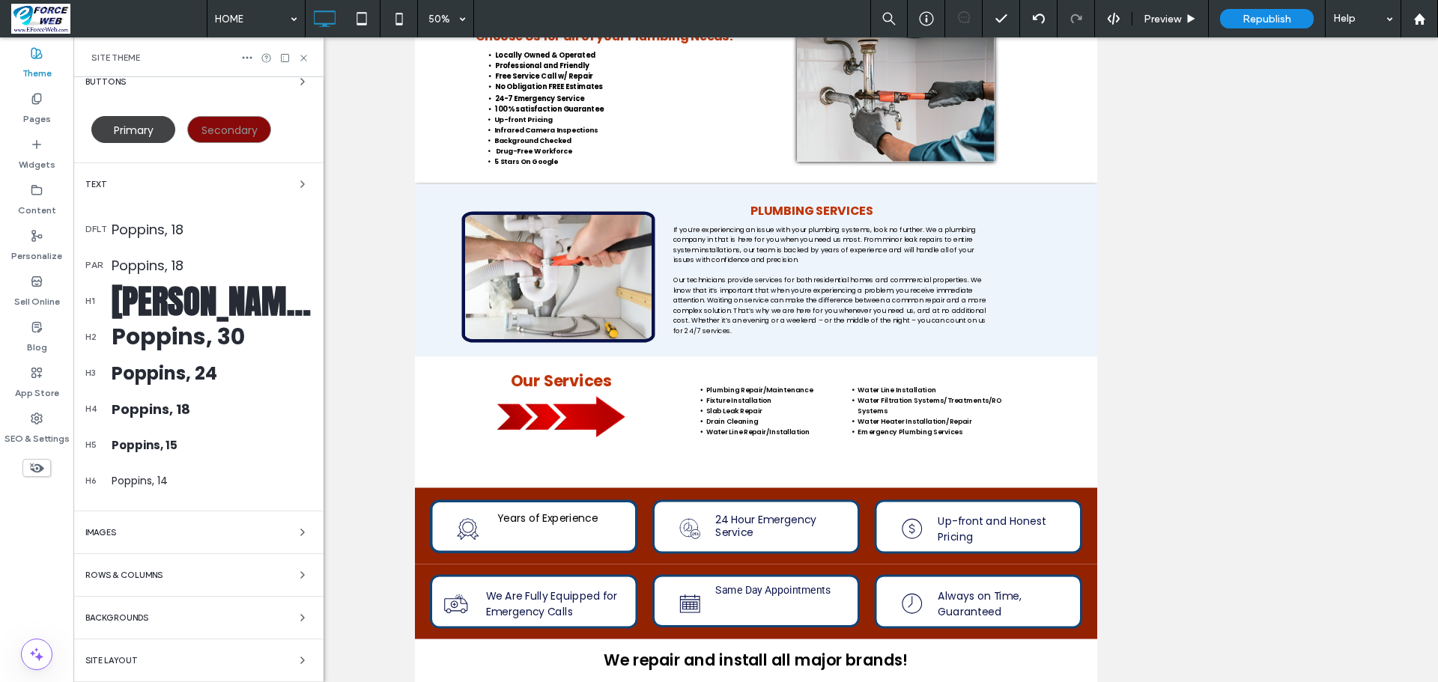
scroll to position [252, 0]
click at [241, 611] on div "Backgrounds" at bounding box center [198, 618] width 226 height 18
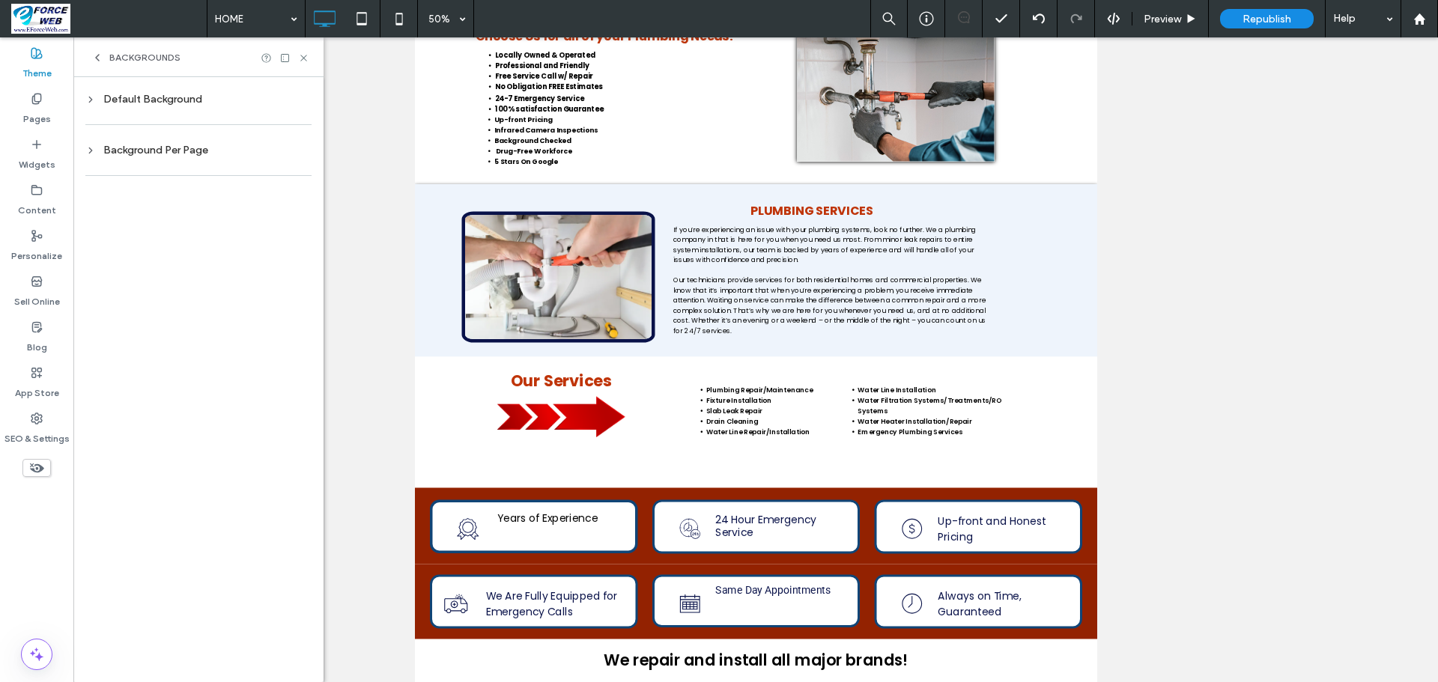
scroll to position [0, 0]
click at [170, 103] on div "Default Background" at bounding box center [198, 99] width 226 height 13
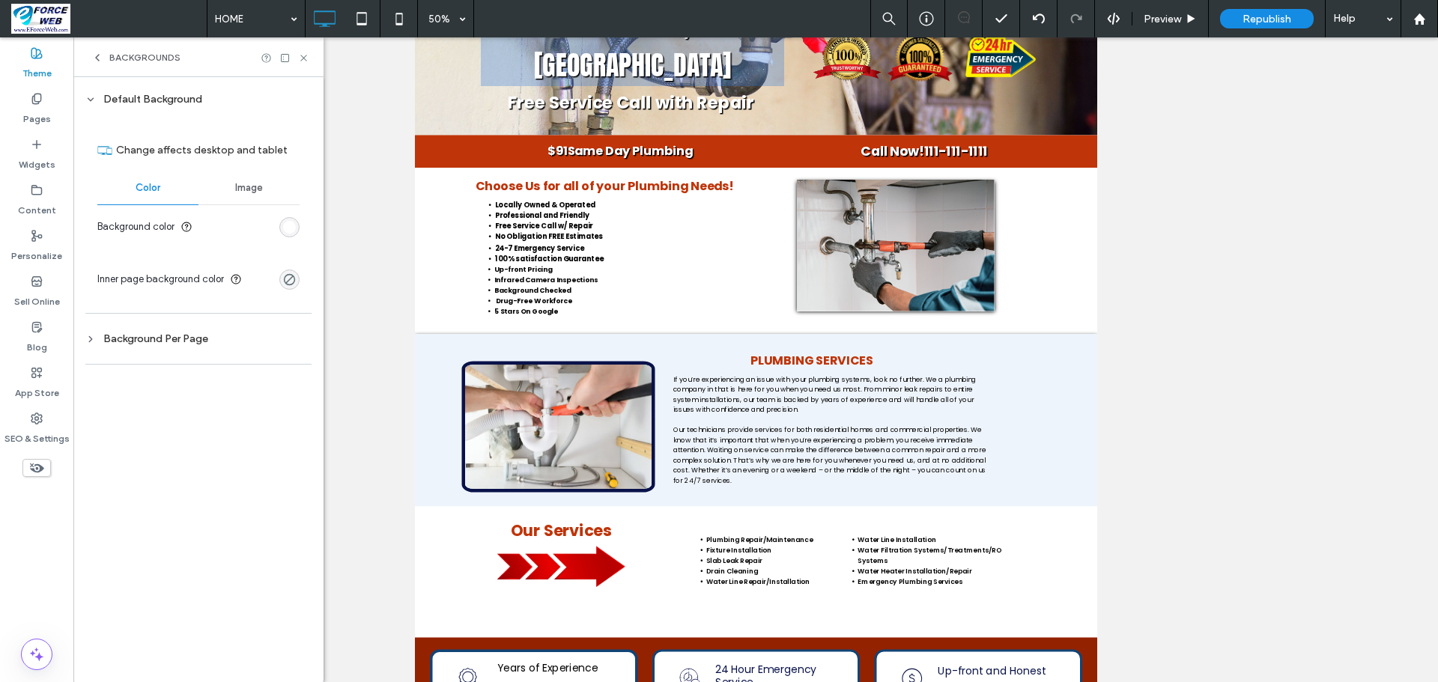
click at [136, 57] on span "Backgrounds" at bounding box center [144, 58] width 71 height 12
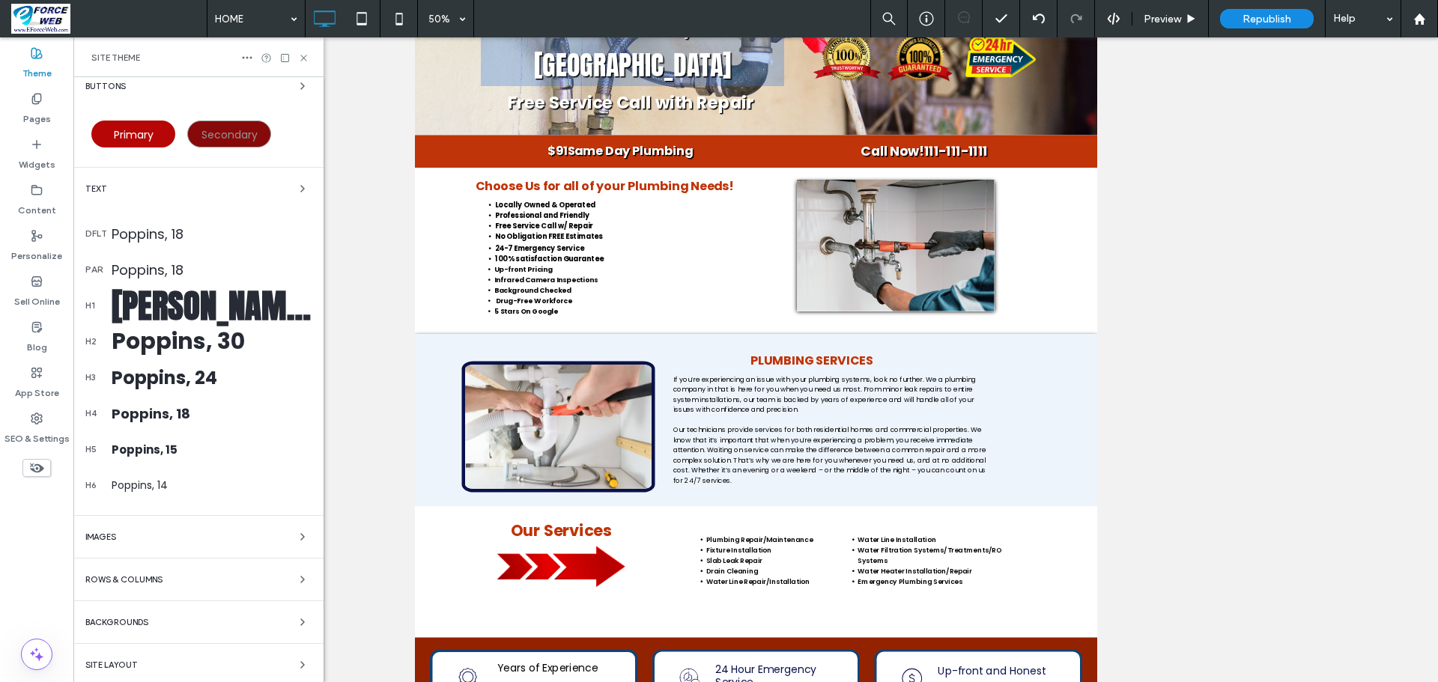
scroll to position [252, 0]
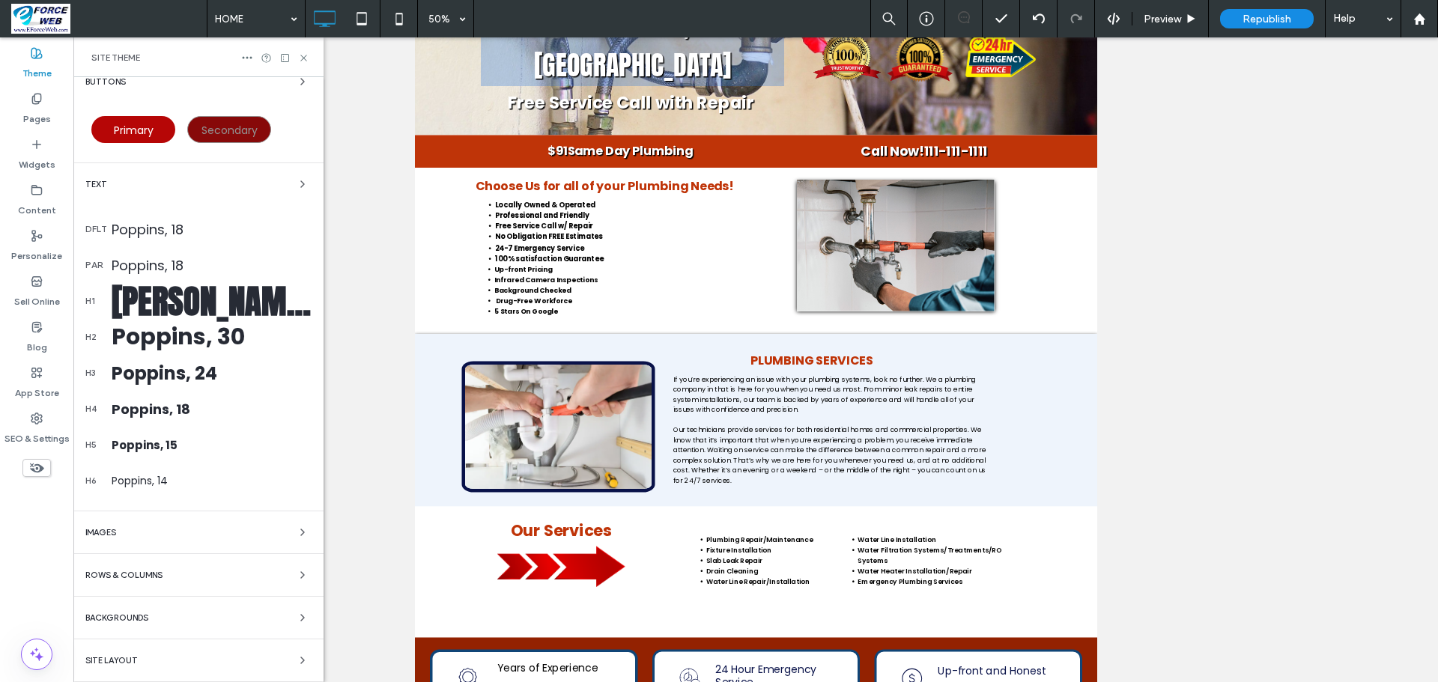
click at [193, 617] on div "Backgrounds" at bounding box center [198, 618] width 226 height 18
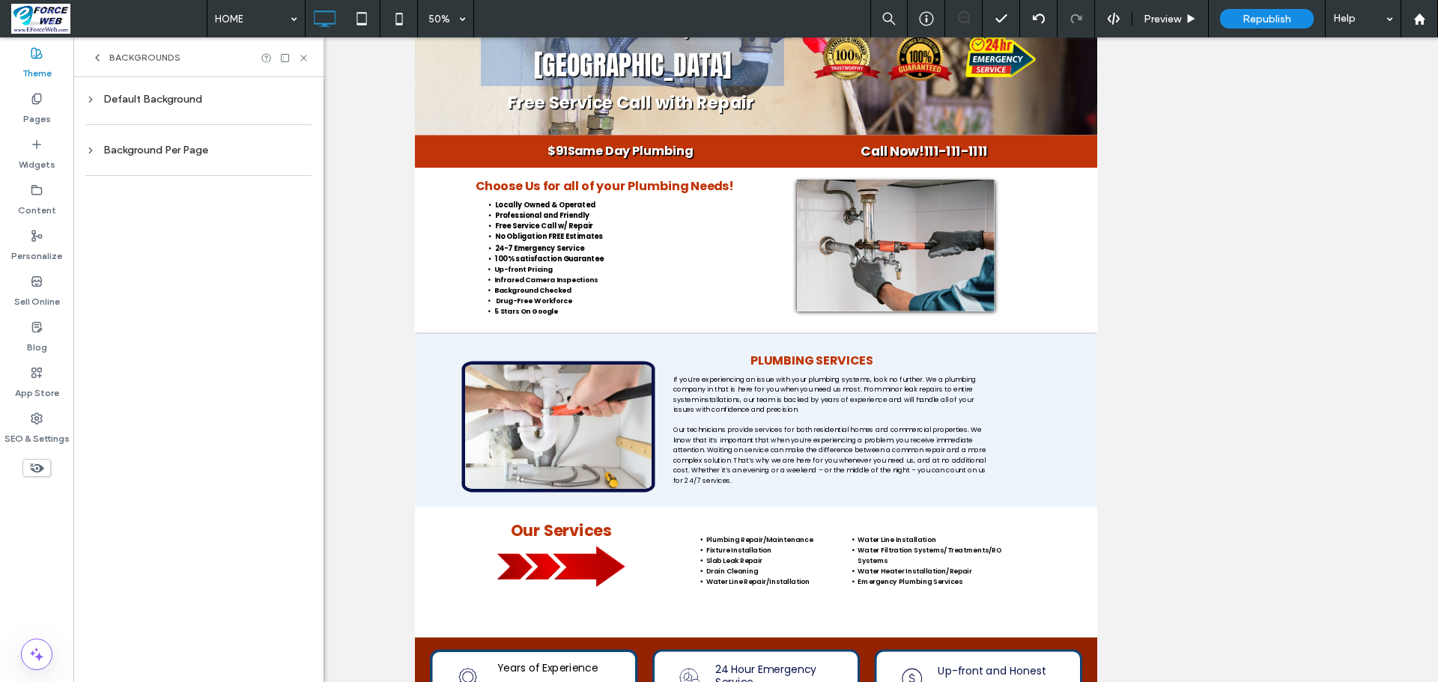
scroll to position [0, 0]
click at [171, 151] on div "Background Per Page" at bounding box center [198, 150] width 226 height 13
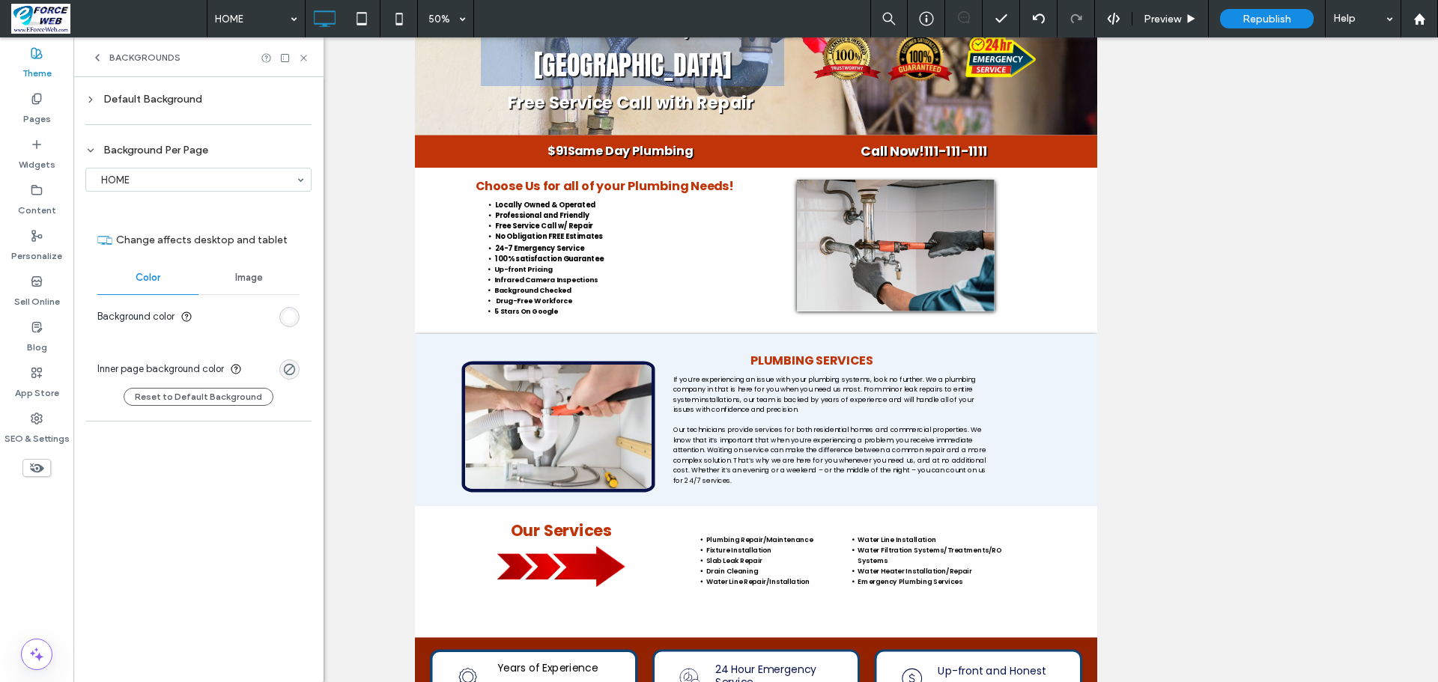
click at [96, 62] on icon at bounding box center [97, 58] width 12 height 12
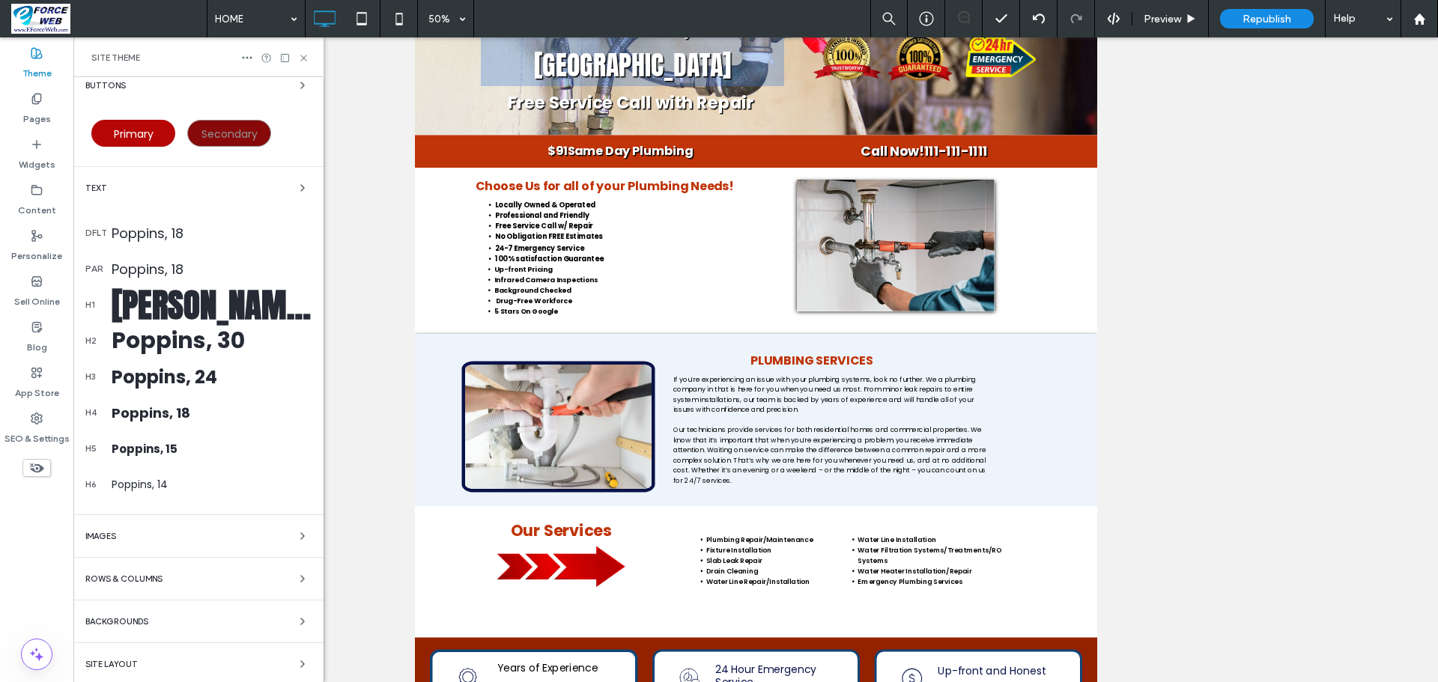
scroll to position [252, 0]
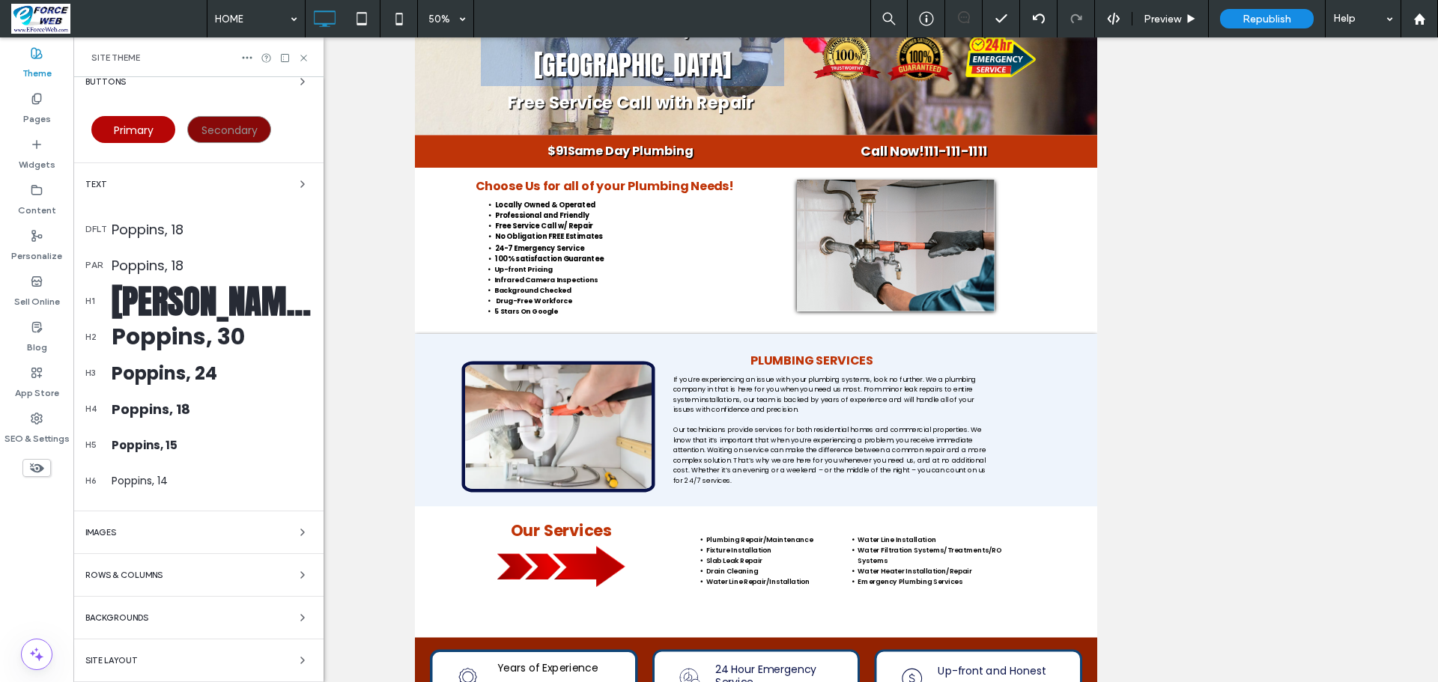
click at [217, 663] on div "Site Layout" at bounding box center [198, 660] width 226 height 18
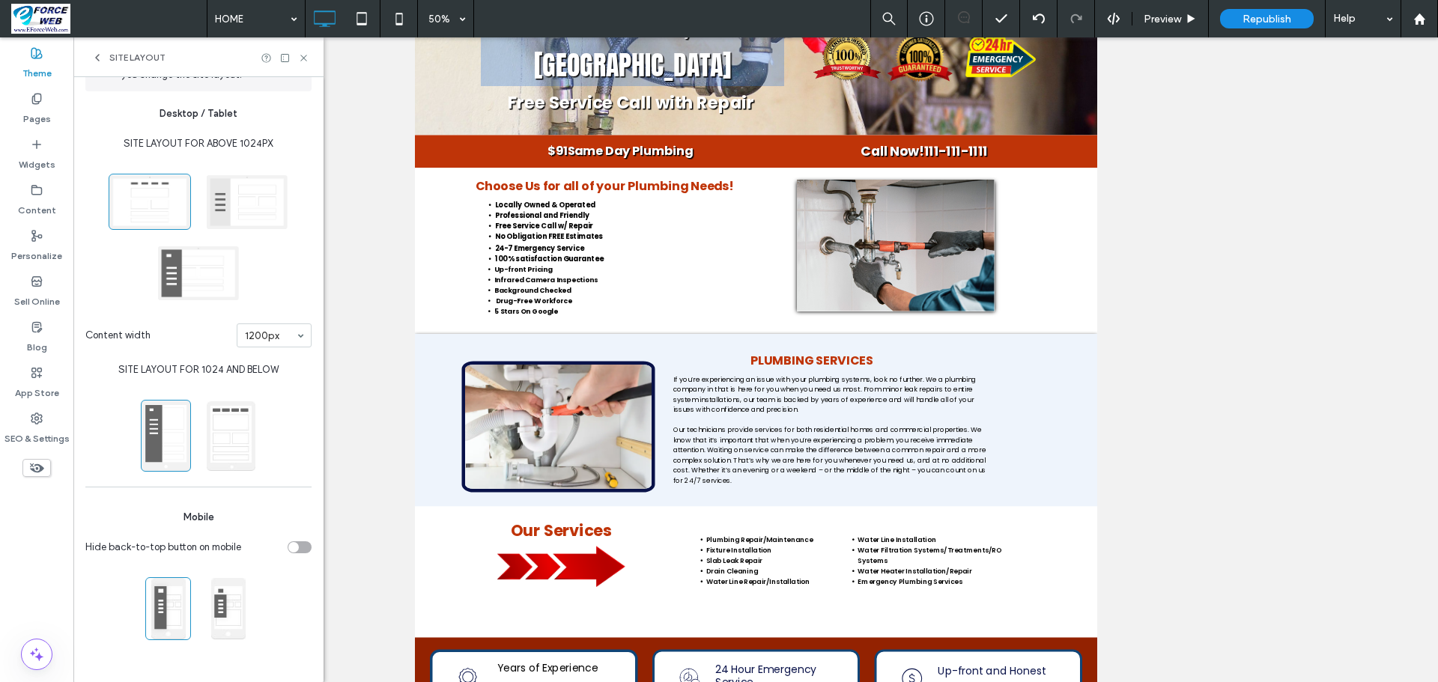
scroll to position [46, 0]
click at [100, 64] on icon at bounding box center [97, 58] width 12 height 12
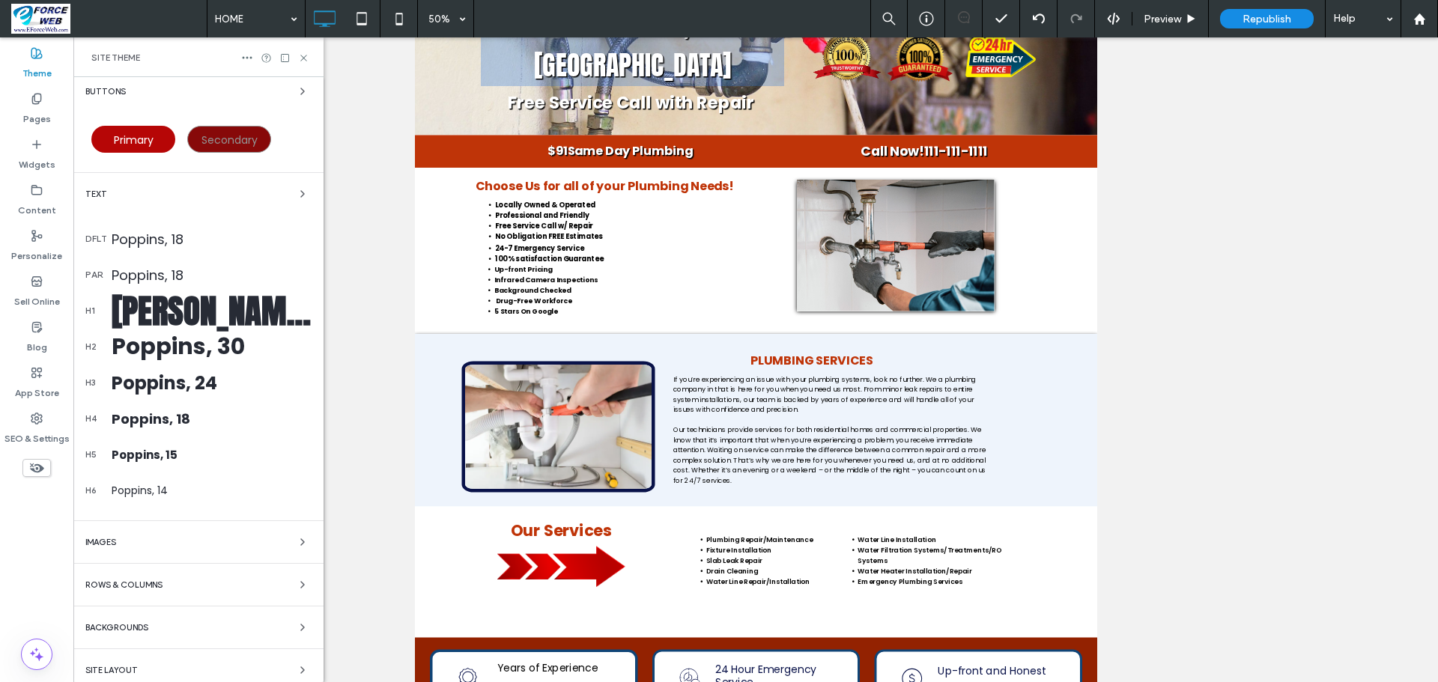
scroll to position [252, 0]
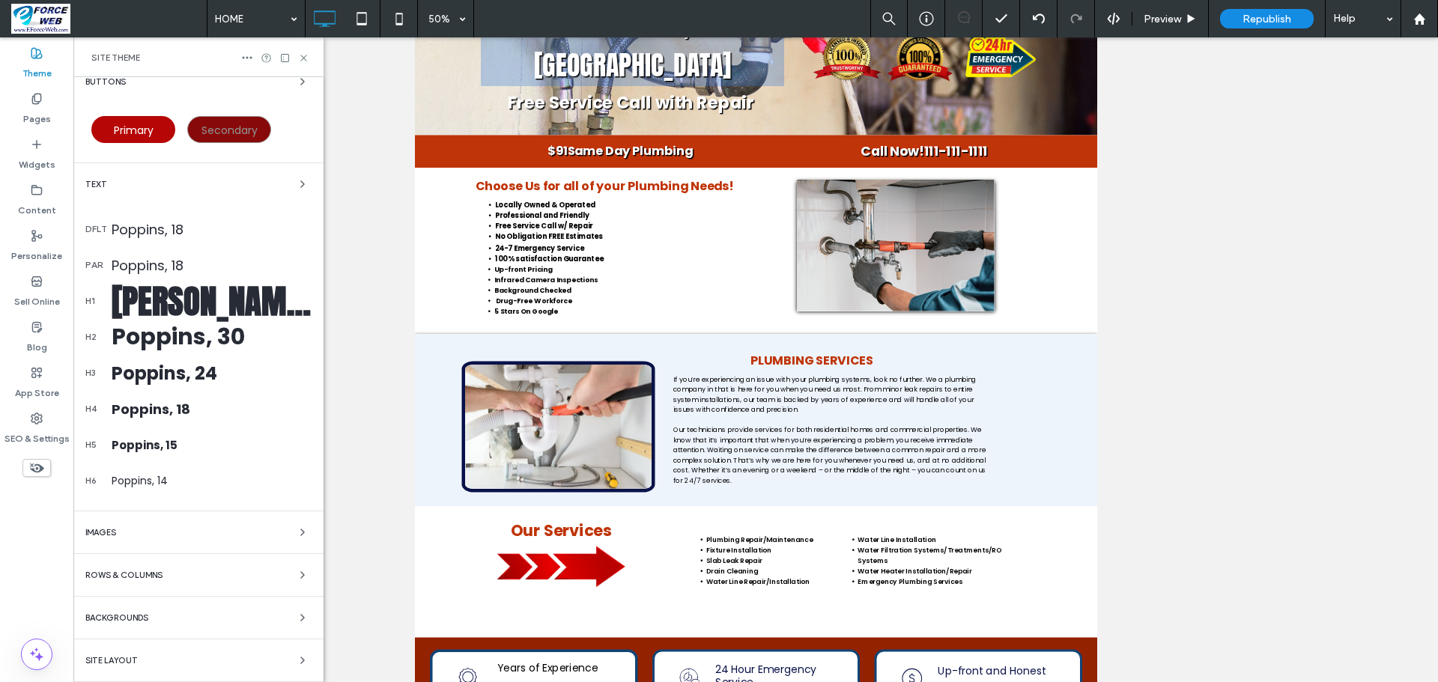
click at [280, 581] on div "Rows & Columns" at bounding box center [198, 575] width 226 height 18
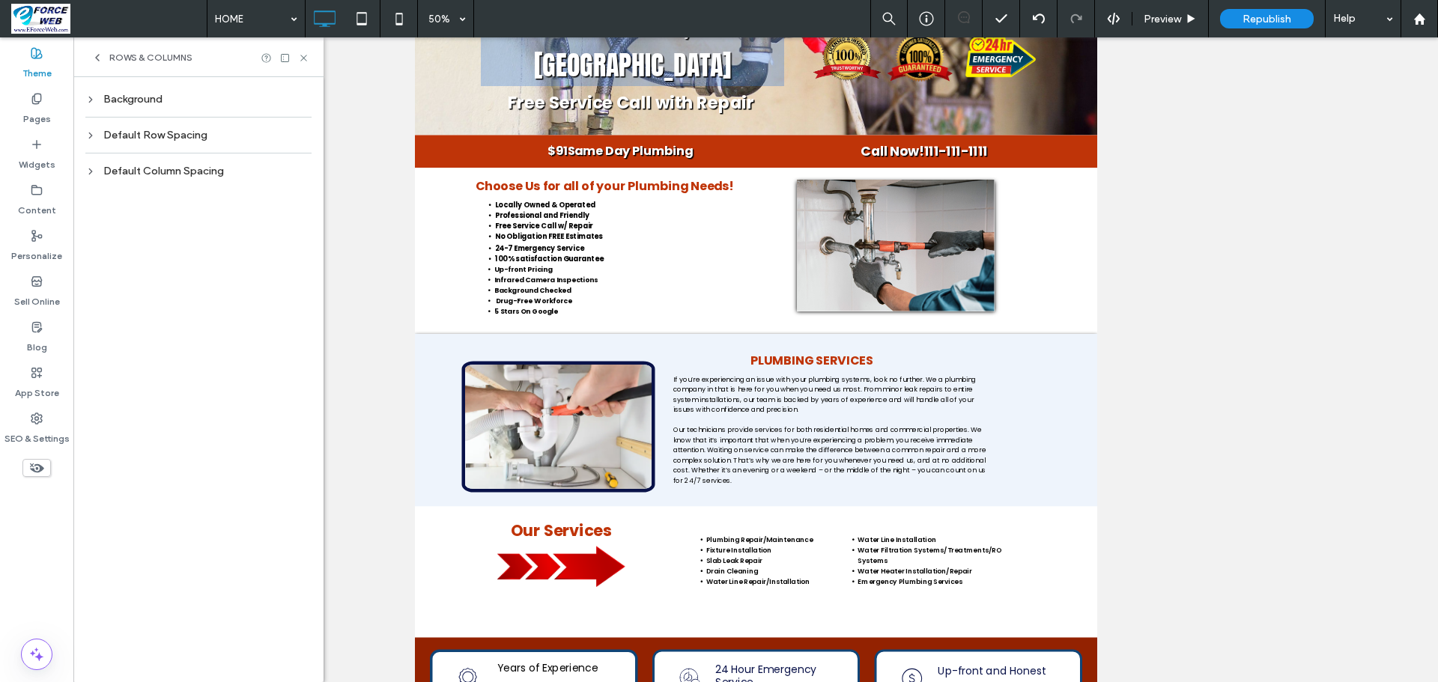
scroll to position [0, 0]
click at [143, 97] on div "Background" at bounding box center [198, 99] width 226 height 13
click at [145, 174] on div "Default Row Spacing" at bounding box center [198, 176] width 226 height 13
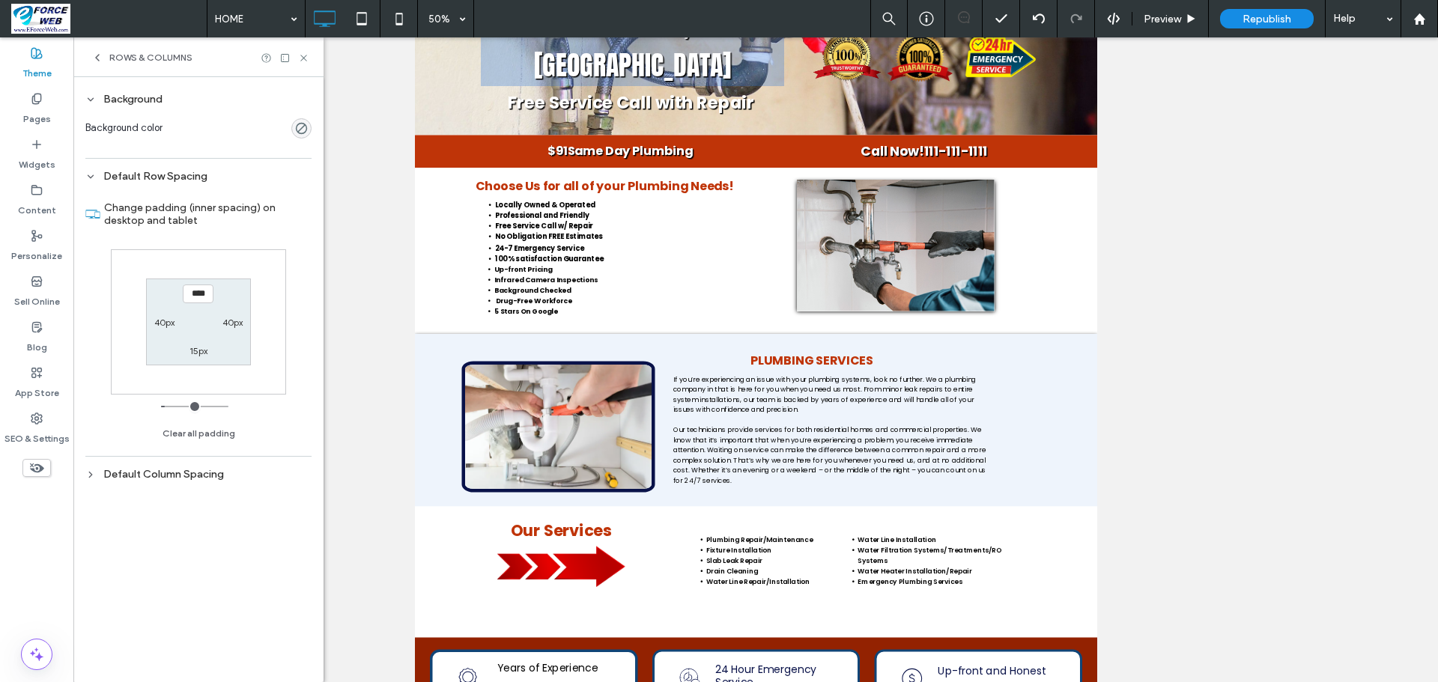
click at [148, 477] on div "Default Column Spacing" at bounding box center [198, 474] width 226 height 13
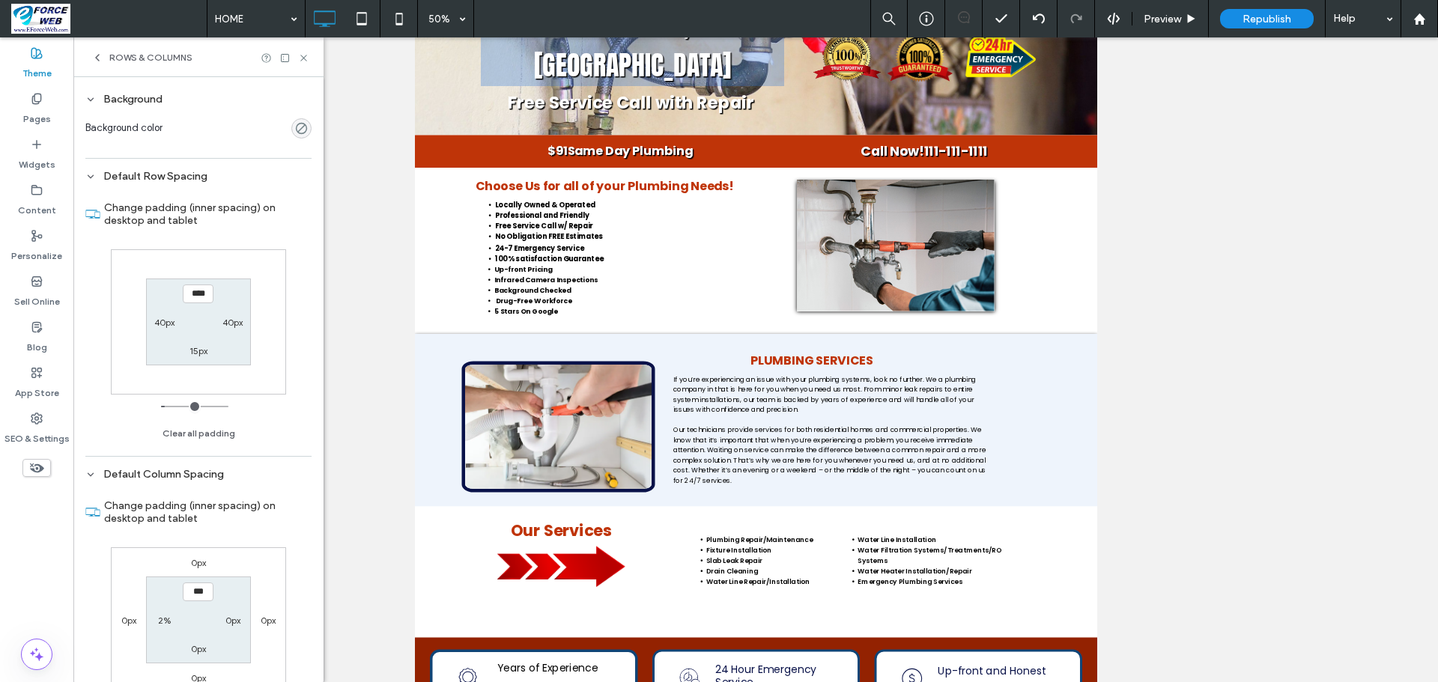
click at [295, 129] on div "rgba(0, 0, 0, 0)" at bounding box center [301, 128] width 13 height 13
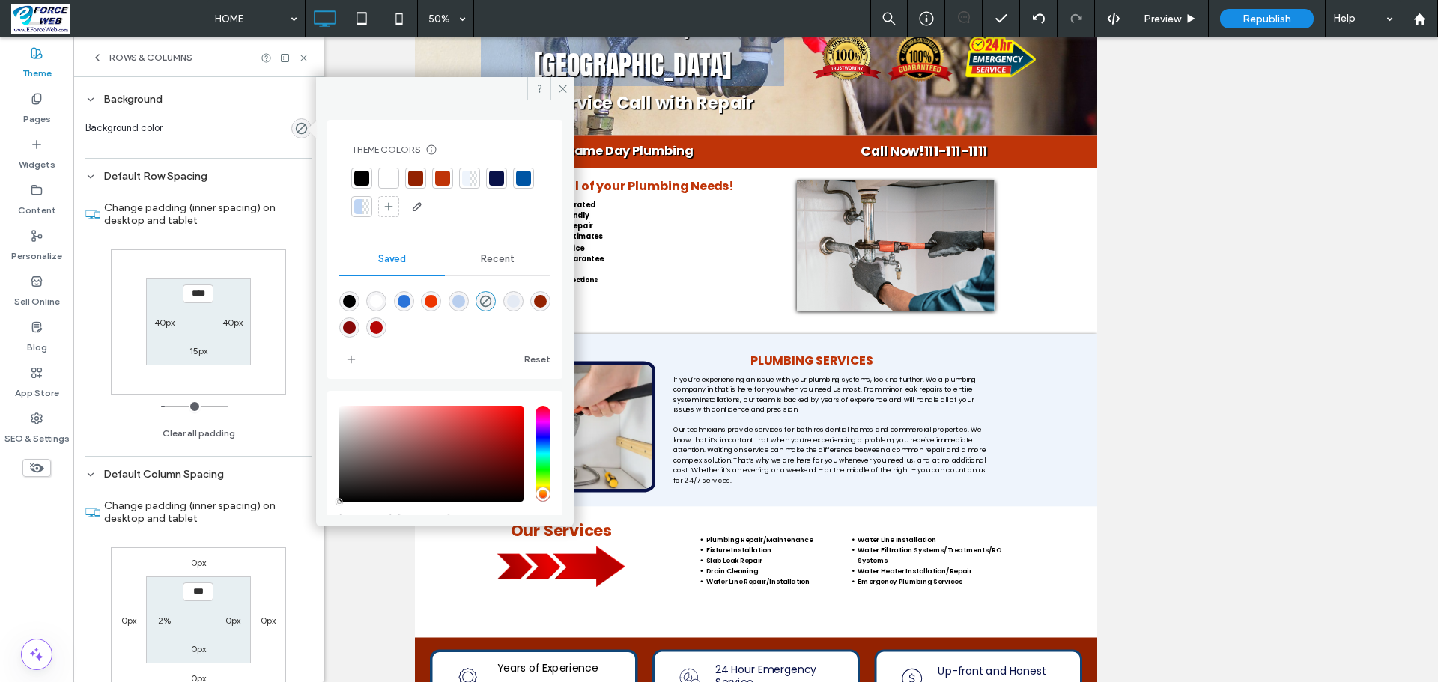
click at [383, 329] on div "rgba(182,6,6,1)" at bounding box center [376, 327] width 13 height 13
type input "*******"
type input "***"
type input "****"
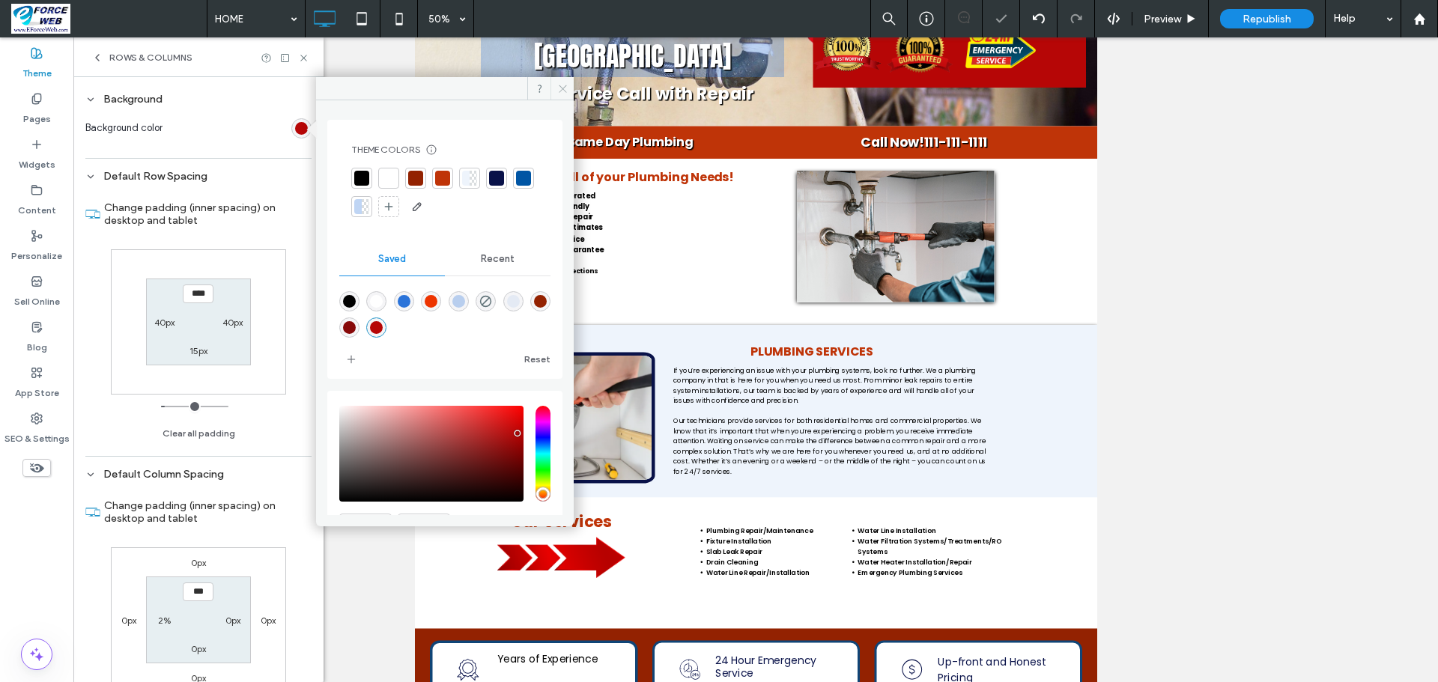
click at [562, 85] on icon at bounding box center [562, 88] width 11 height 11
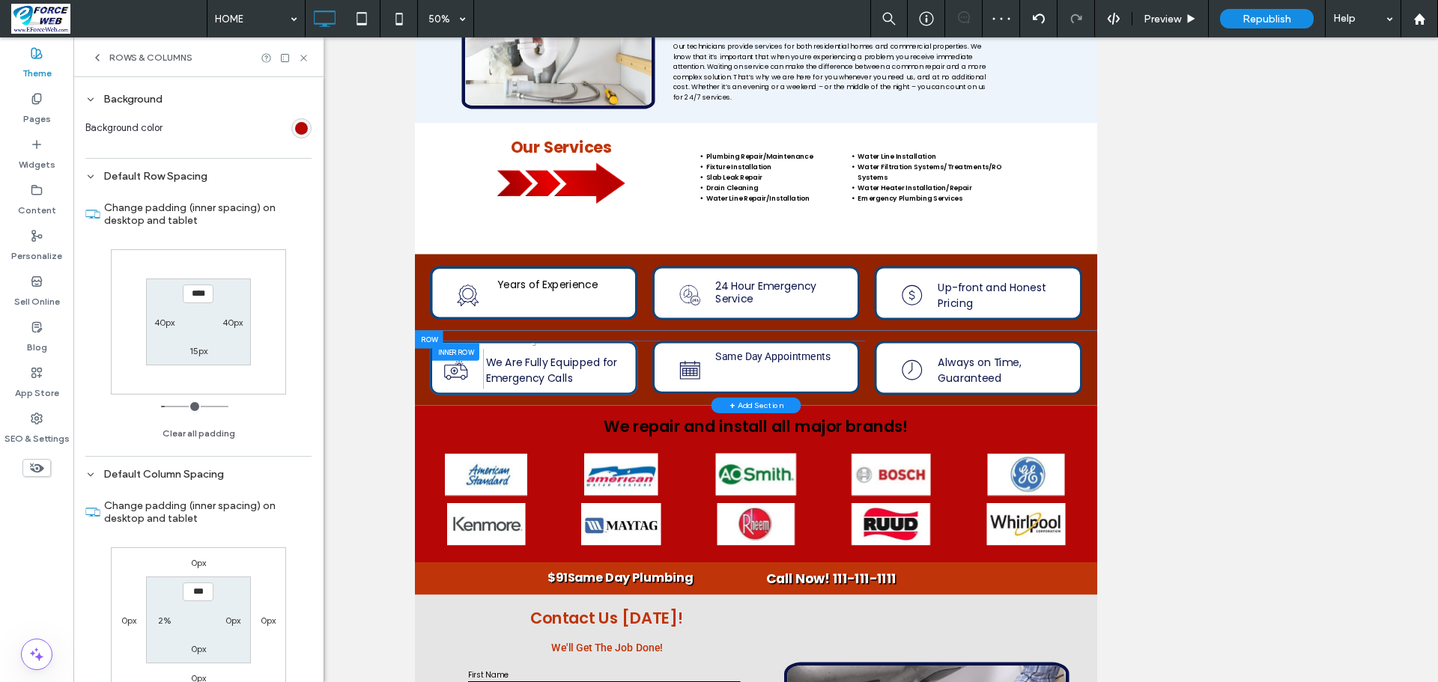
scroll to position [749, 0]
click at [441, 672] on div at bounding box center [442, 690] width 56 height 36
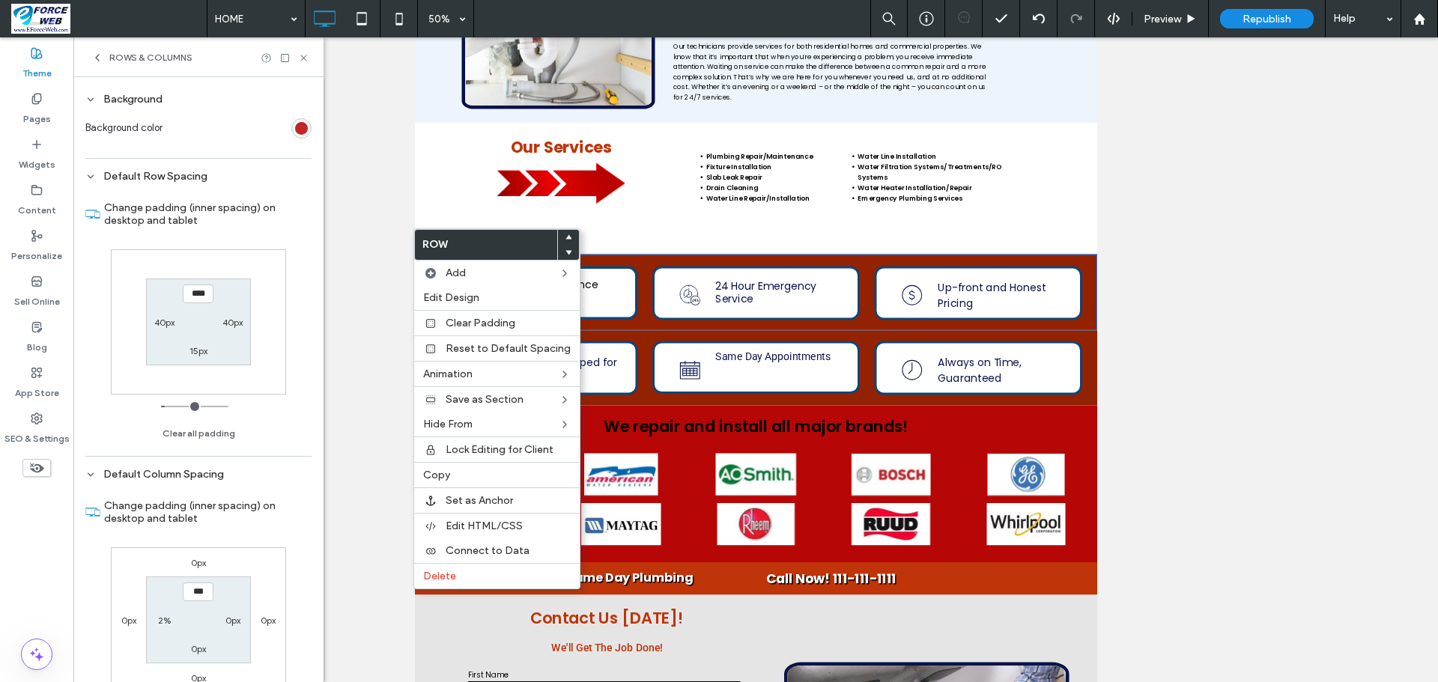
click at [295, 129] on div "rgba(182,6,6,1)" at bounding box center [301, 128] width 13 height 13
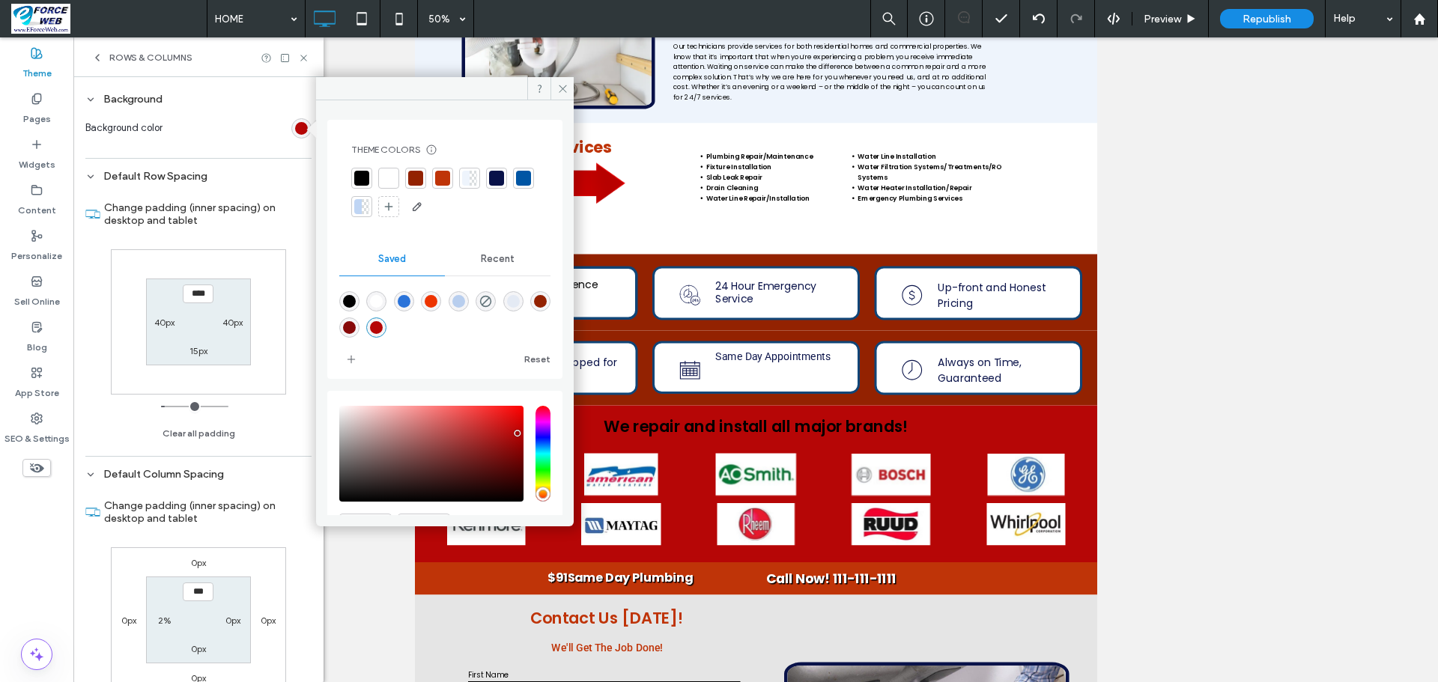
click at [383, 328] on div "rgba(182,6,6,1)" at bounding box center [376, 327] width 13 height 13
click at [560, 91] on icon at bounding box center [562, 88] width 11 height 11
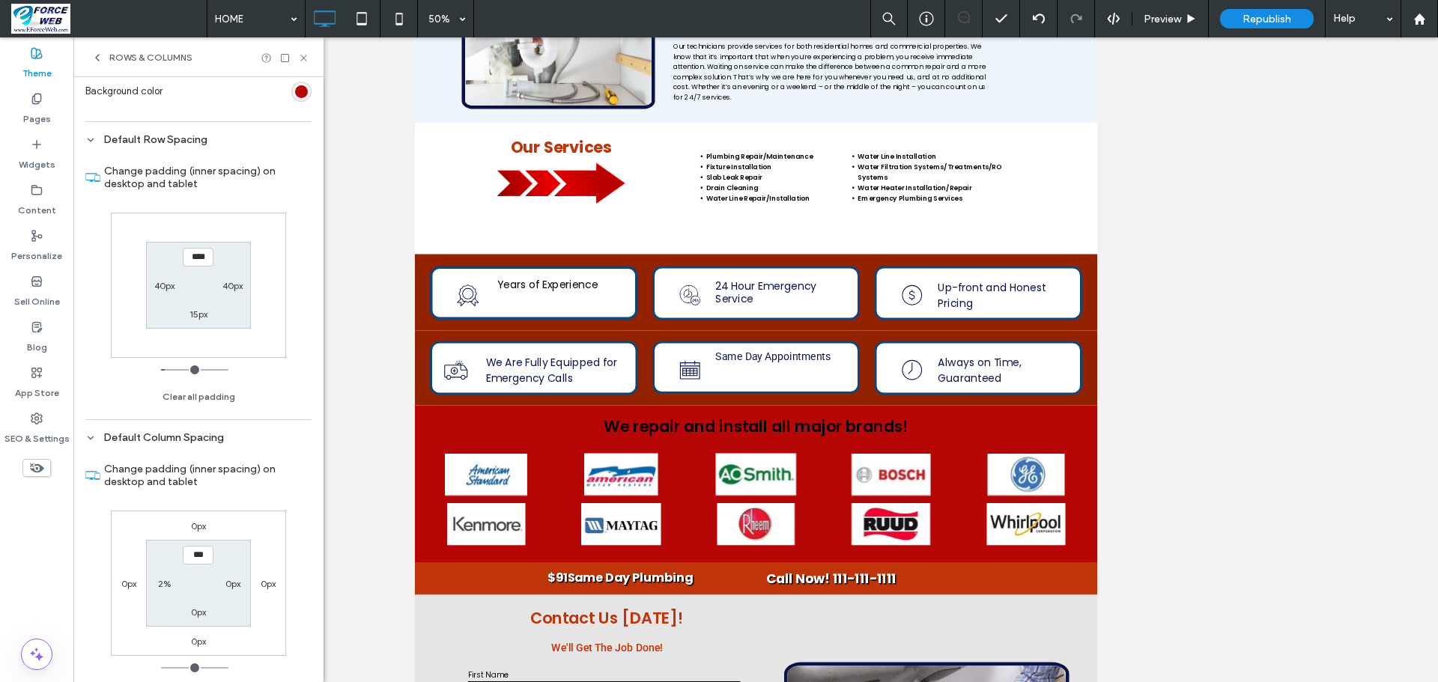
scroll to position [0, 0]
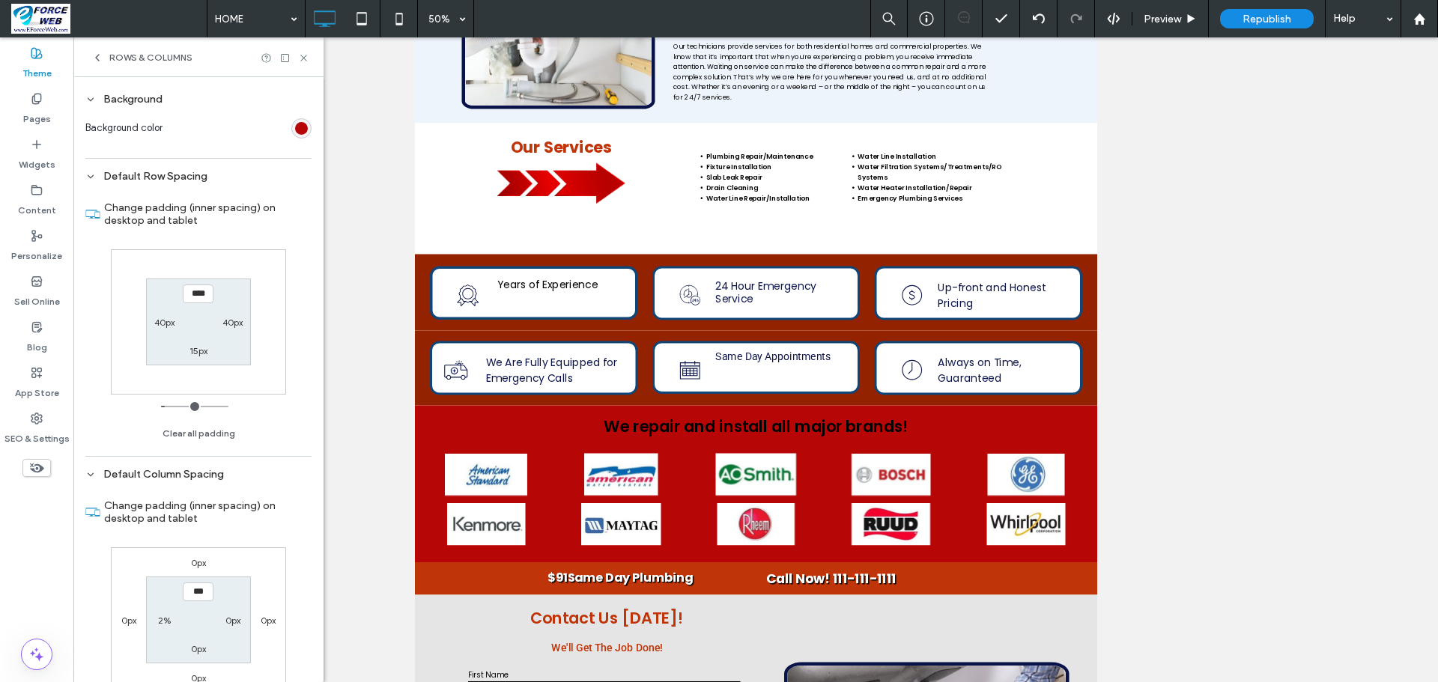
click at [103, 60] on icon at bounding box center [97, 58] width 12 height 12
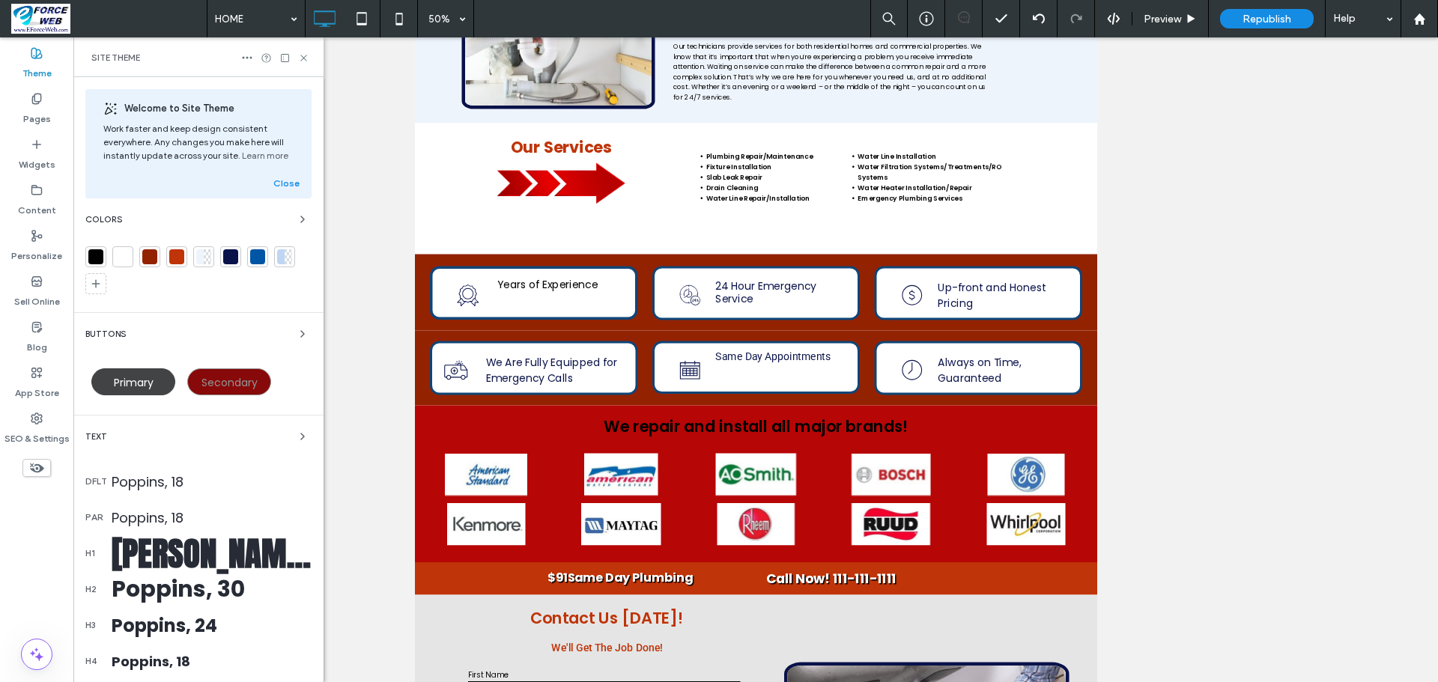
click at [134, 379] on span "Primary" at bounding box center [134, 382] width 40 height 15
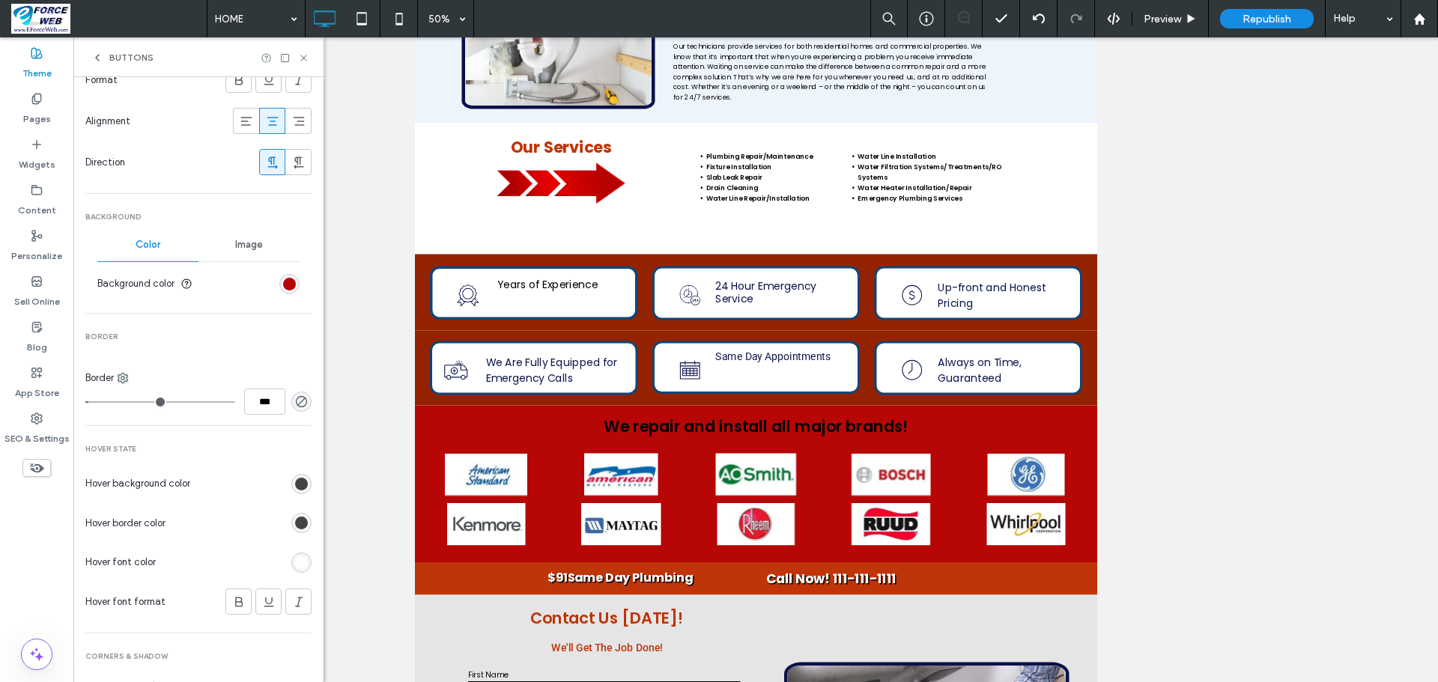
scroll to position [374, 0]
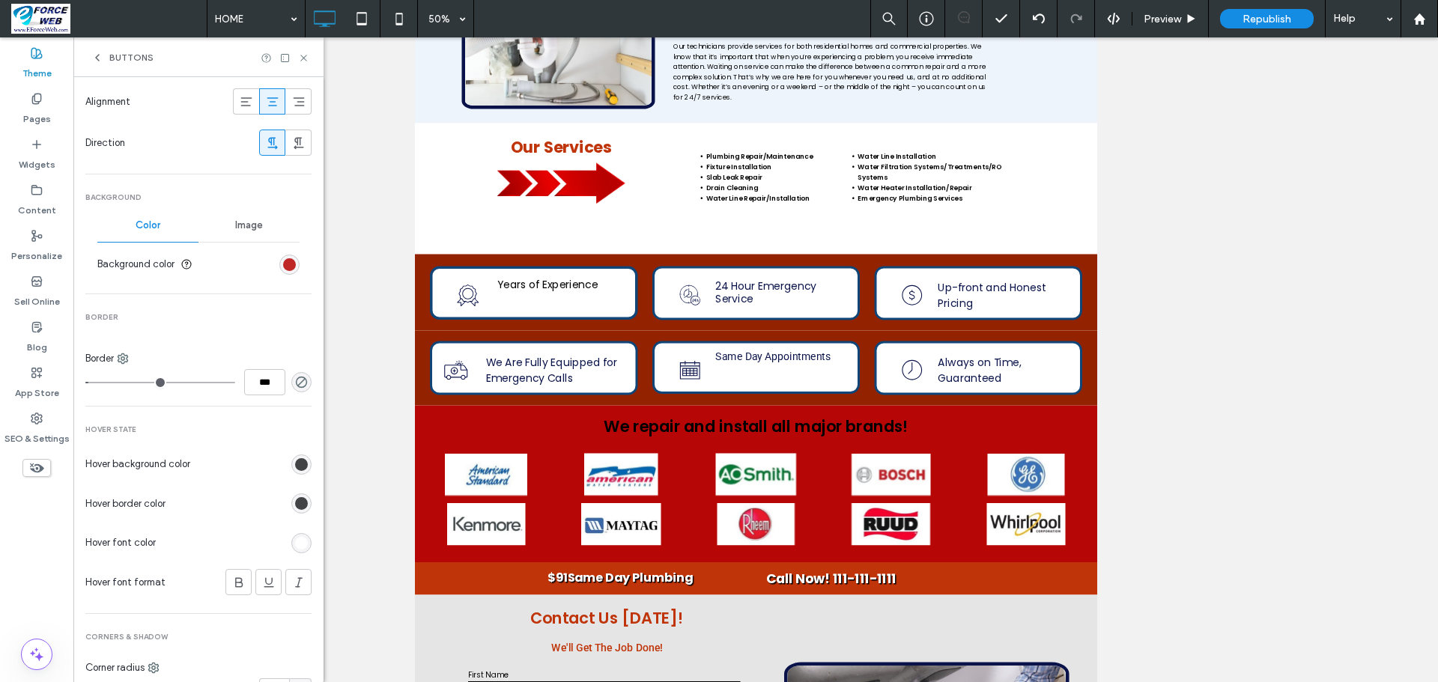
click at [283, 267] on div "rgb(182, 6, 6)" at bounding box center [289, 264] width 13 height 13
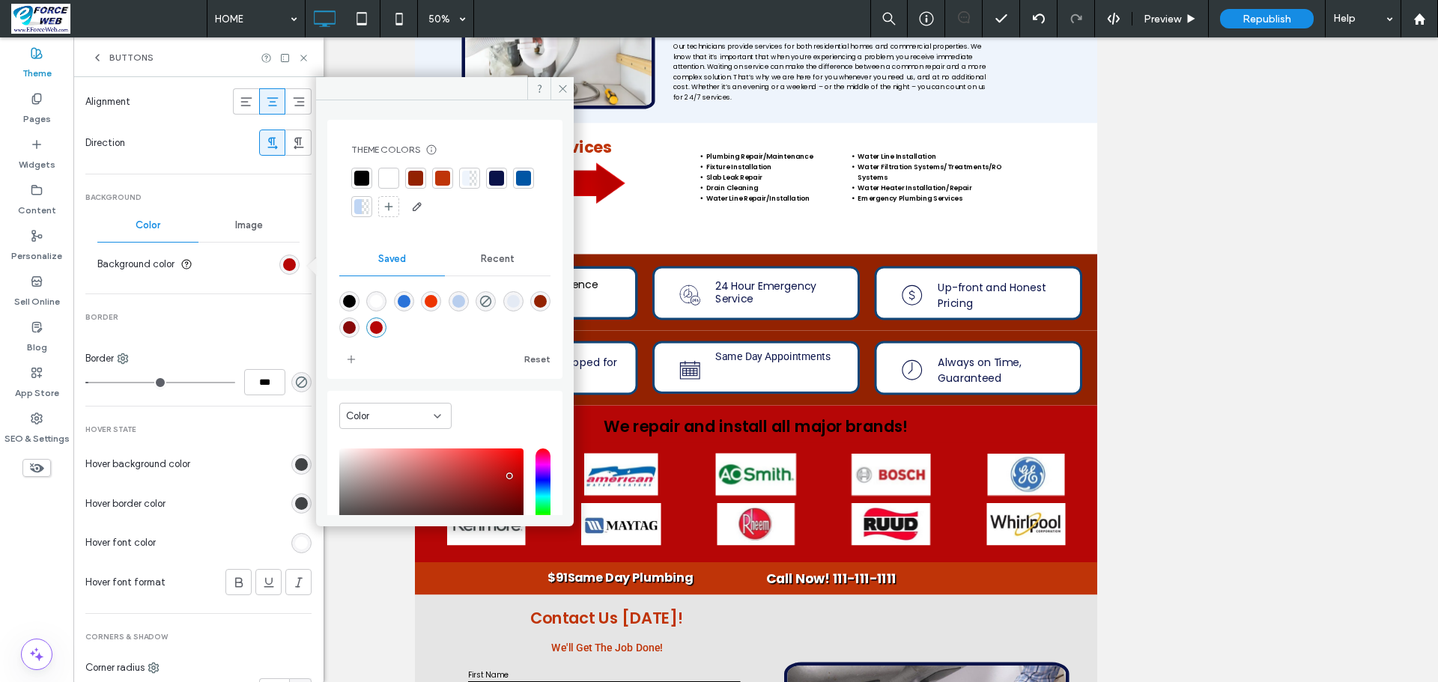
click at [383, 322] on div "rgba(182,6,6,1)" at bounding box center [376, 327] width 13 height 13
drag, startPoint x: 560, startPoint y: 88, endPoint x: 292, endPoint y: 515, distance: 504.0
click at [560, 88] on icon at bounding box center [562, 88] width 11 height 11
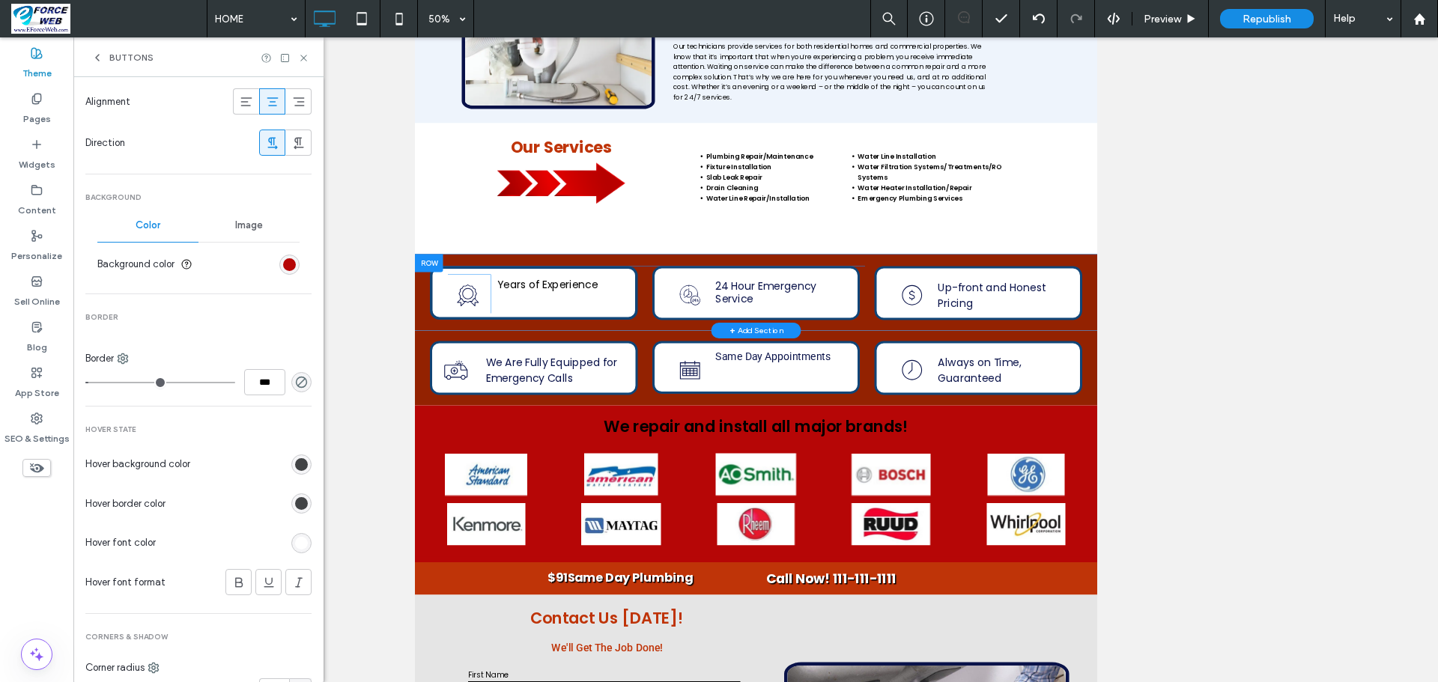
click at [441, 672] on div at bounding box center [442, 690] width 56 height 36
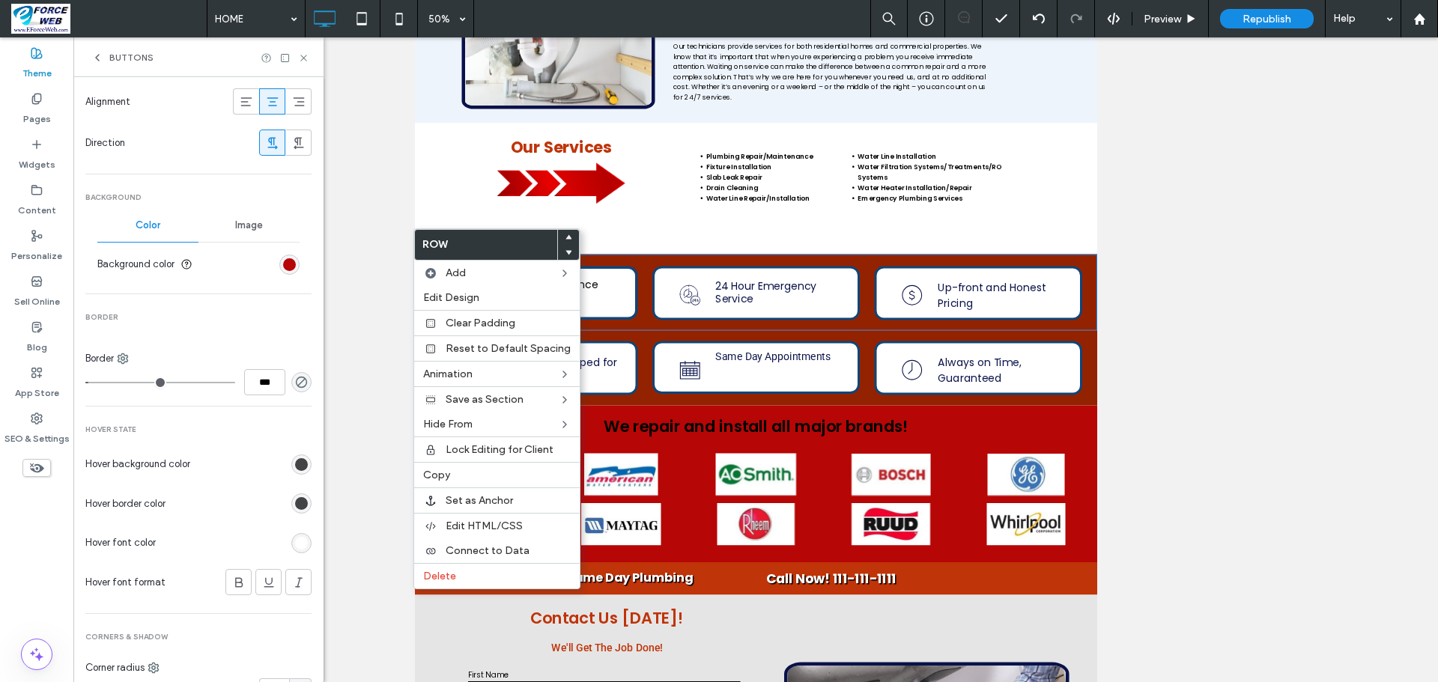
click at [362, 114] on div "Unhide? Yes Unhide? Yes Unhide? Yes" at bounding box center [755, 359] width 1364 height 645
click at [306, 58] on icon at bounding box center [303, 57] width 11 height 11
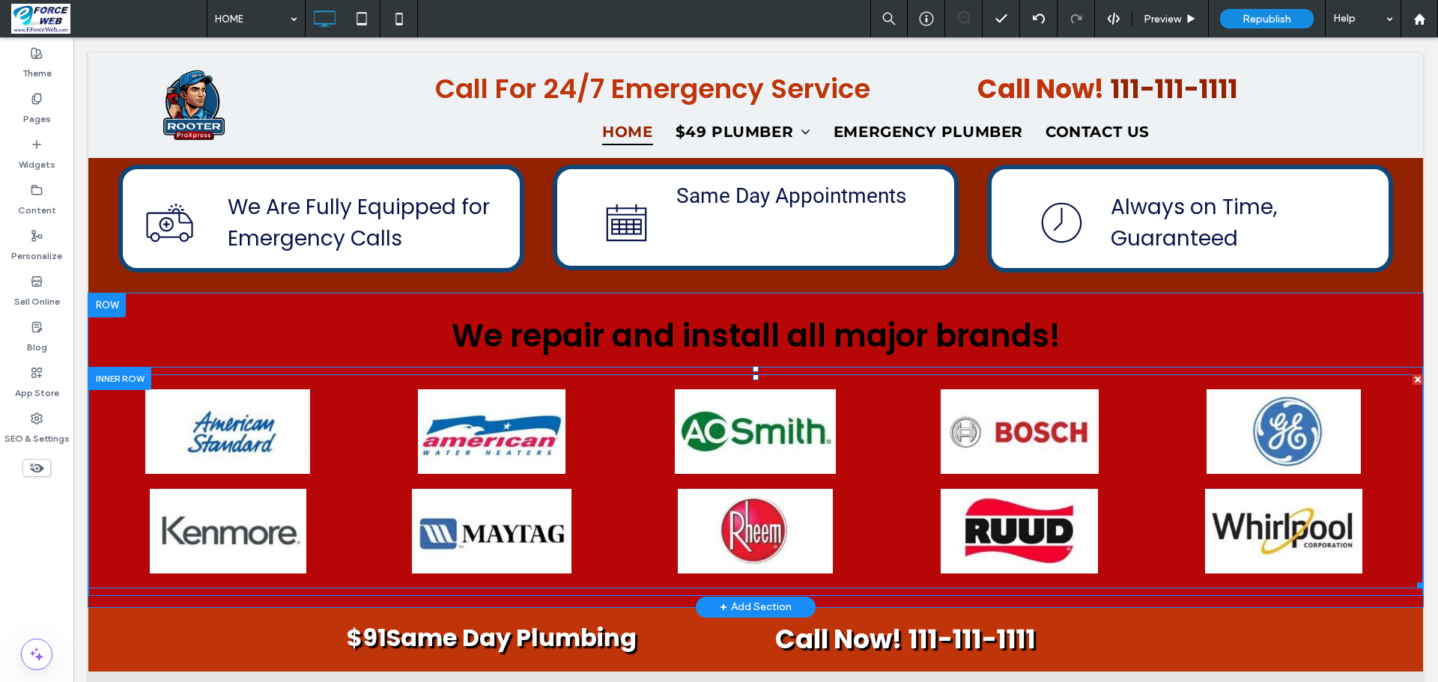
scroll to position [1647, 0]
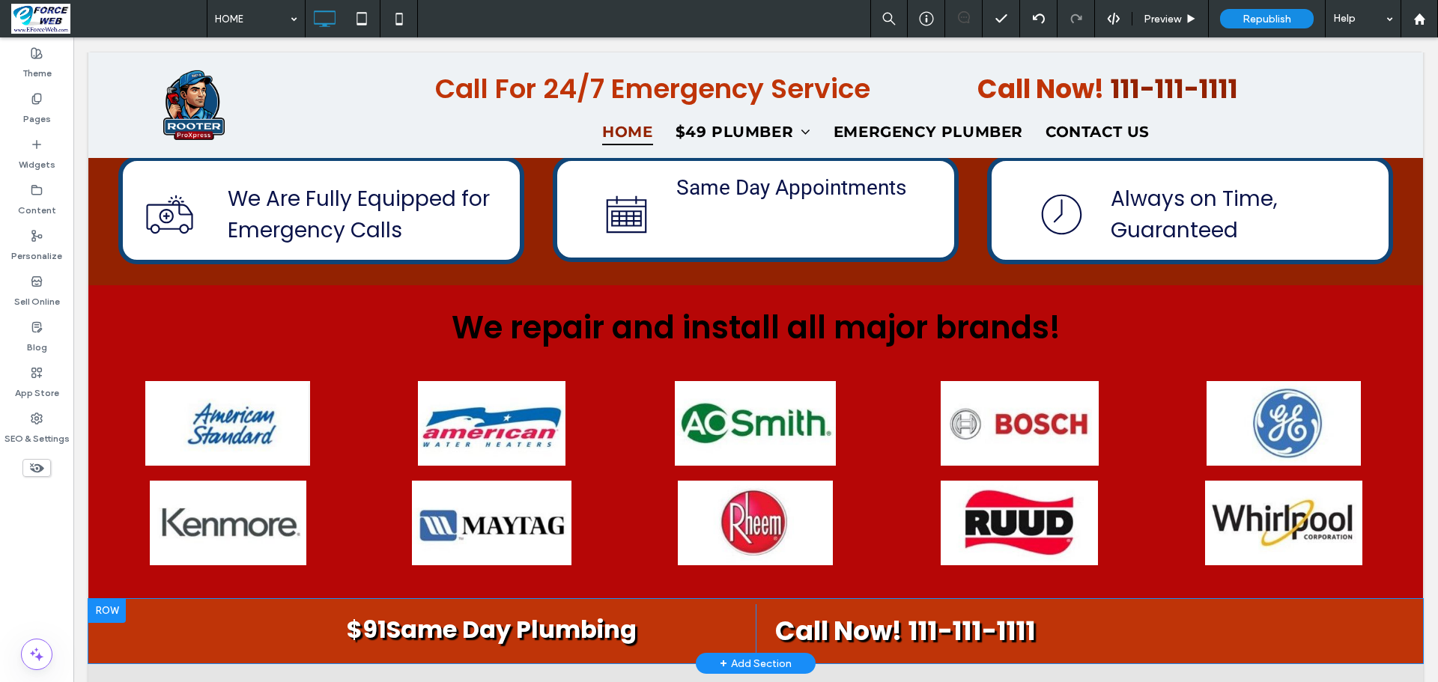
click at [109, 599] on div at bounding box center [106, 611] width 37 height 24
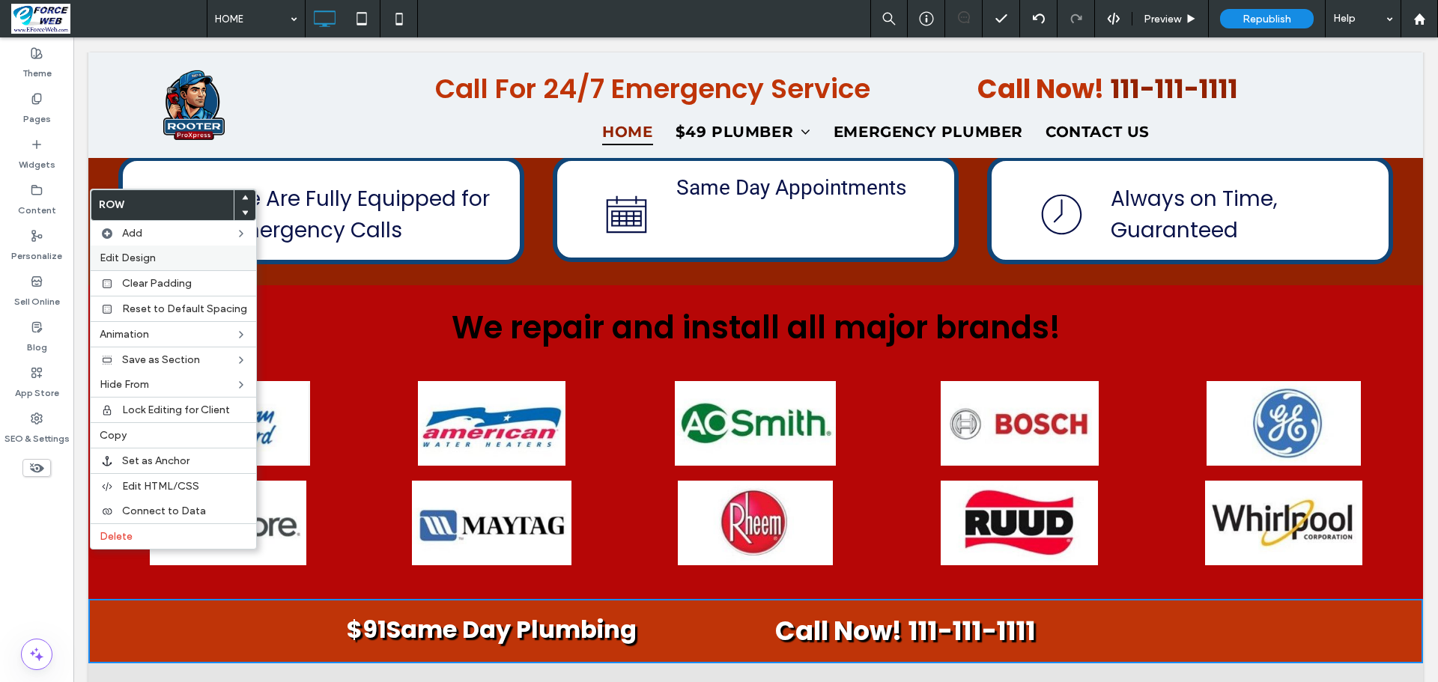
click at [142, 255] on span "Edit Design" at bounding box center [128, 258] width 56 height 13
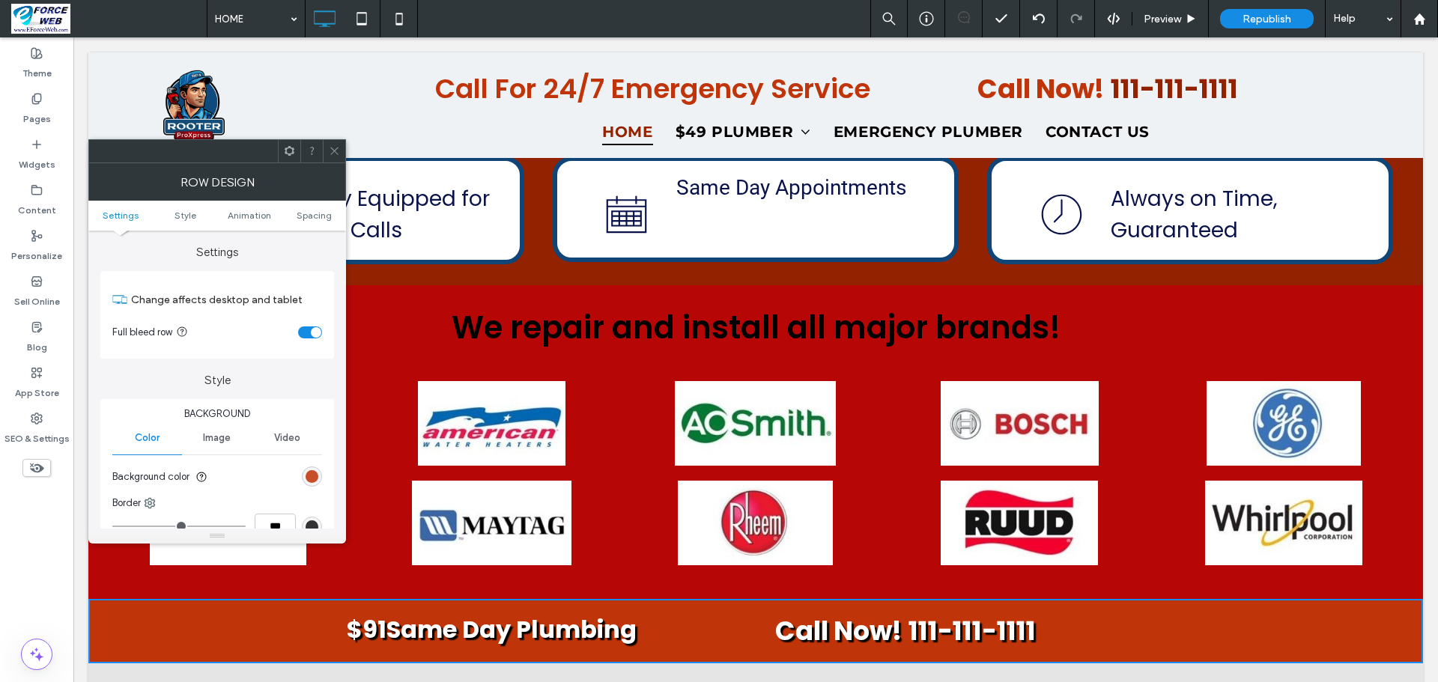
click at [314, 478] on div "rgb(191, 52, 8)" at bounding box center [312, 476] width 13 height 13
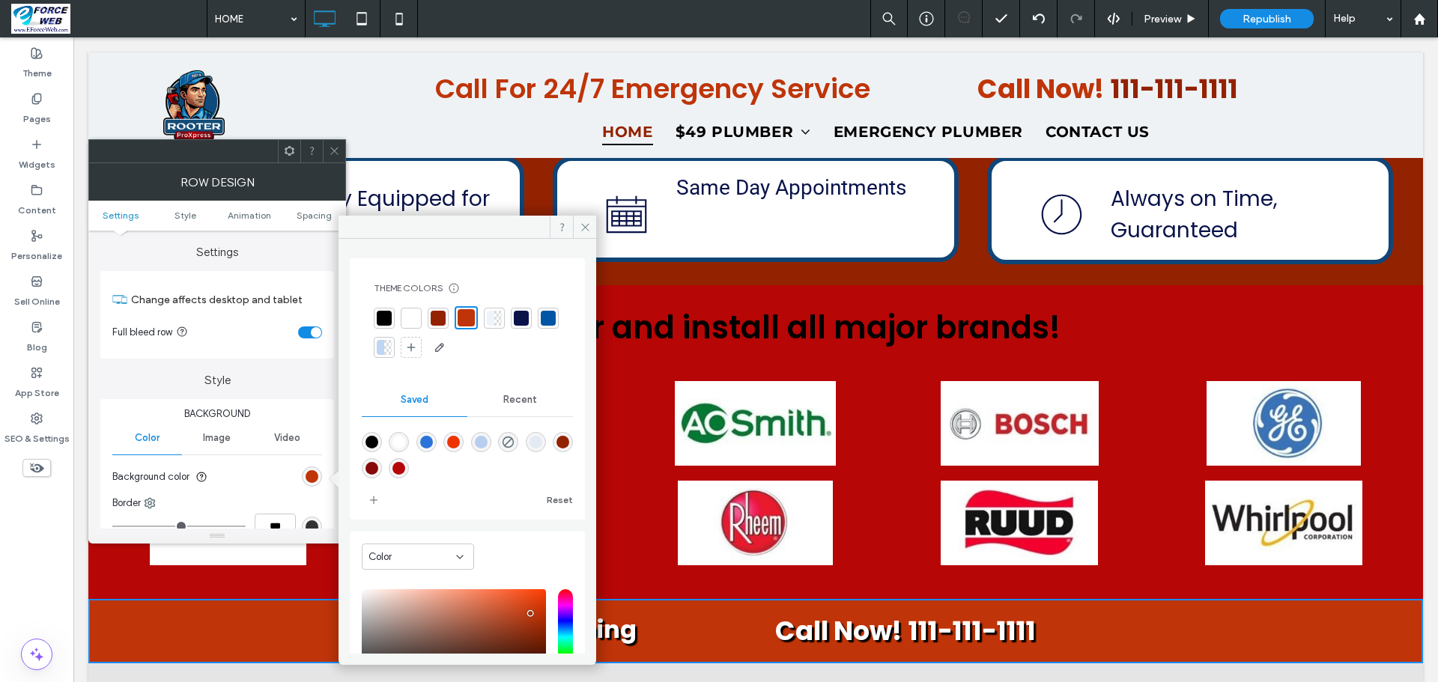
click at [405, 465] on div "rgba(182,6,6,1)" at bounding box center [398, 468] width 13 height 13
type input "*******"
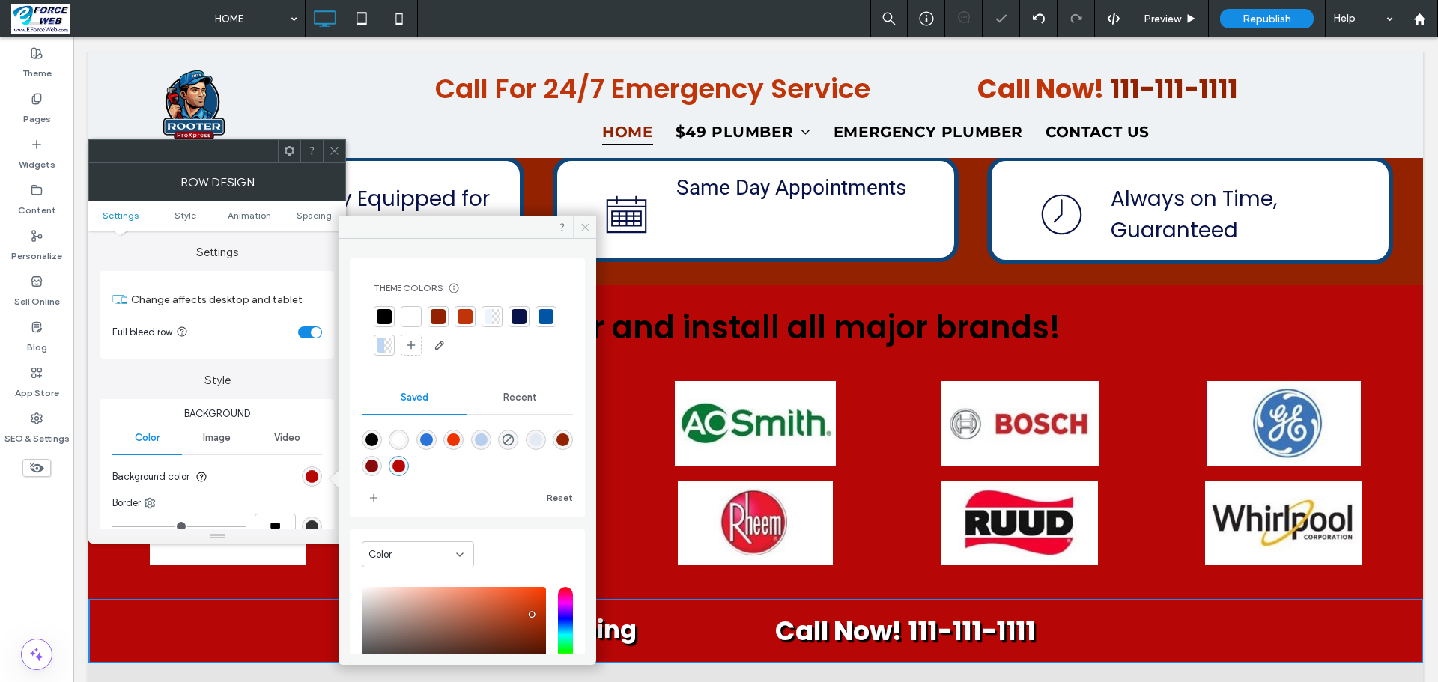
click at [585, 226] on icon at bounding box center [585, 227] width 11 height 11
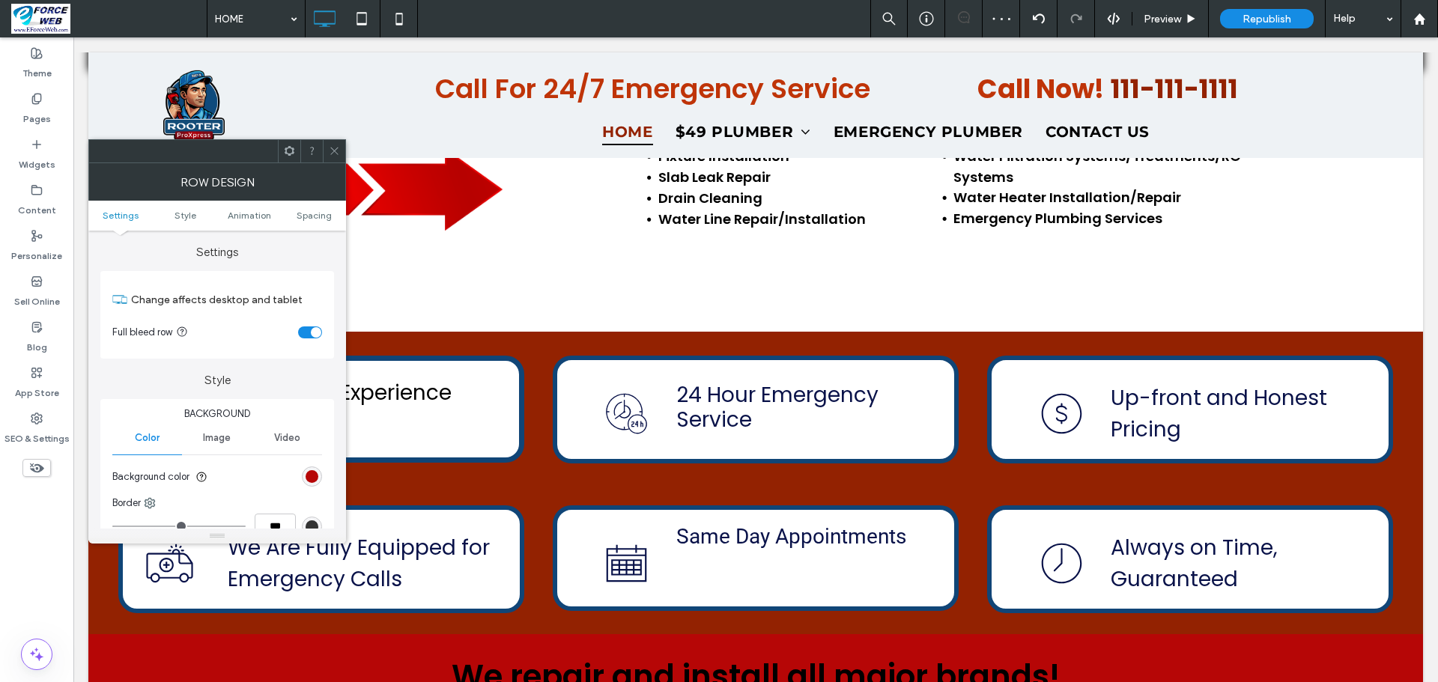
scroll to position [1273, 0]
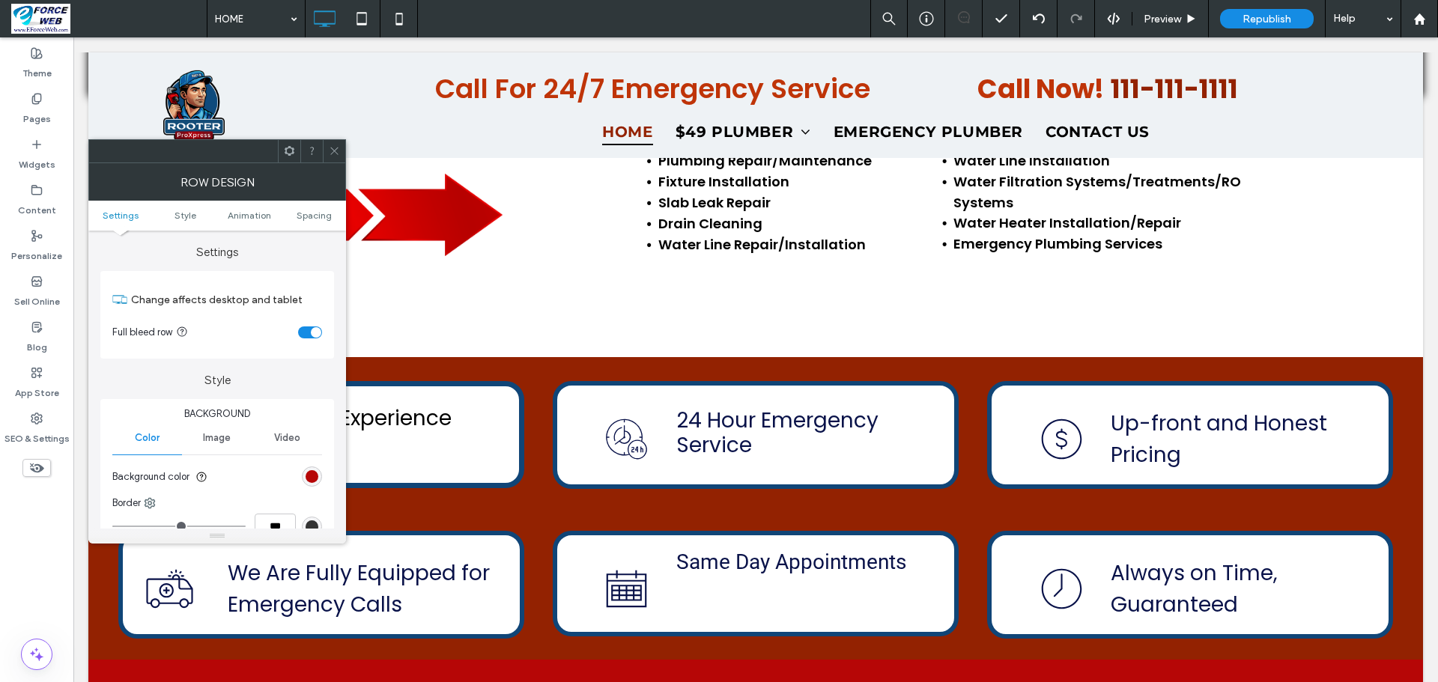
click at [334, 155] on icon at bounding box center [334, 150] width 11 height 11
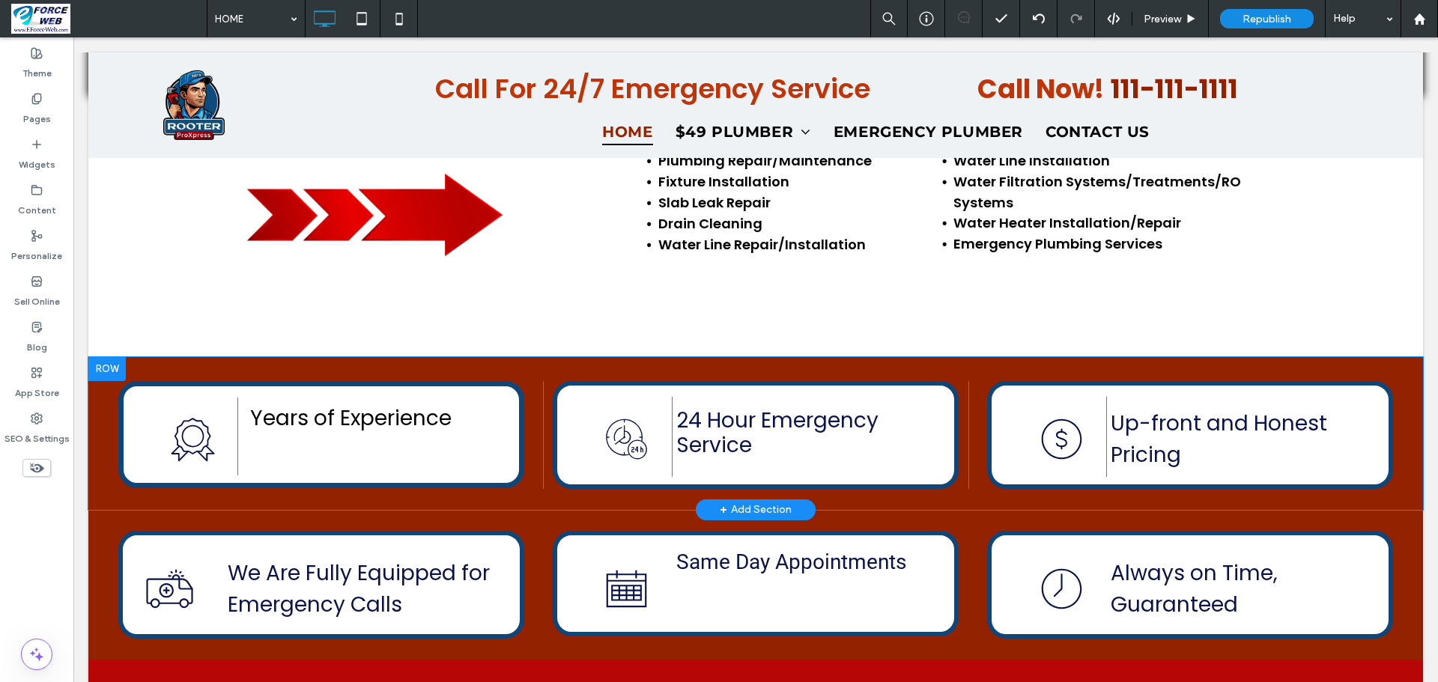
click at [103, 357] on div at bounding box center [106, 369] width 37 height 24
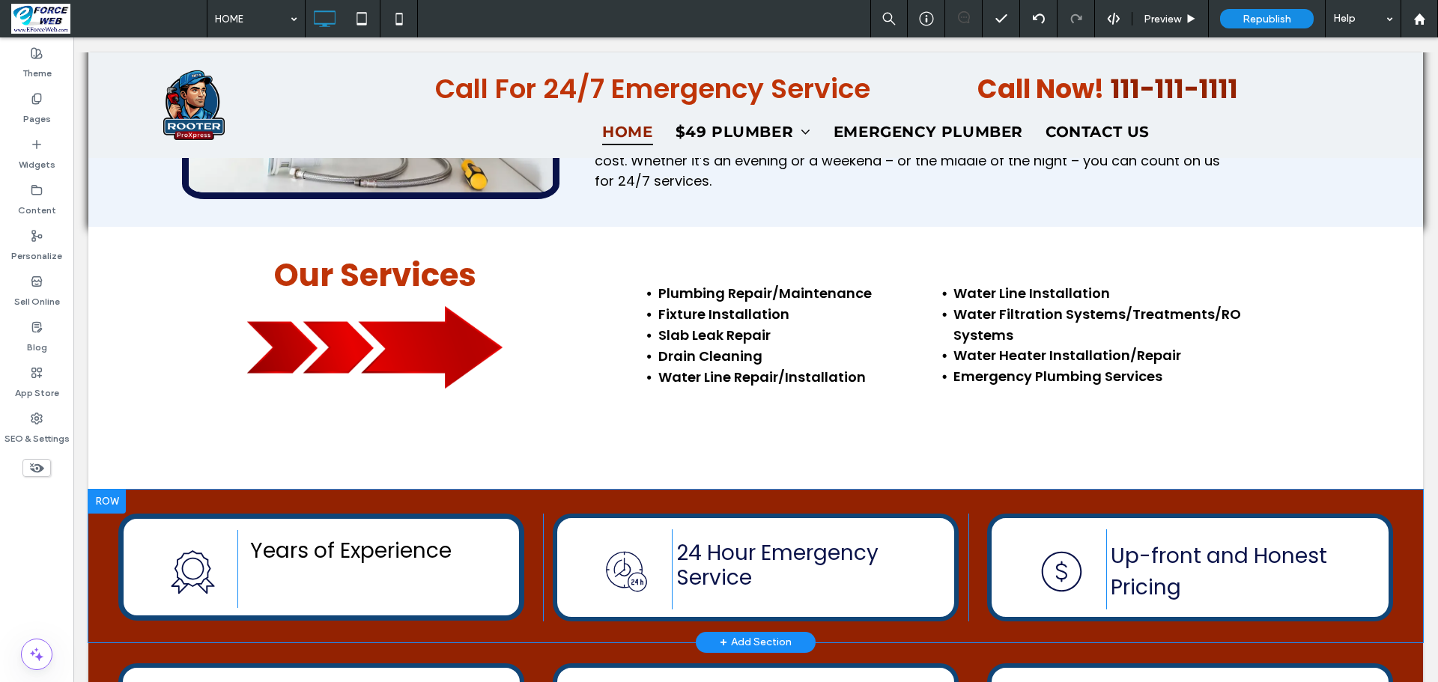
scroll to position [1198, 0]
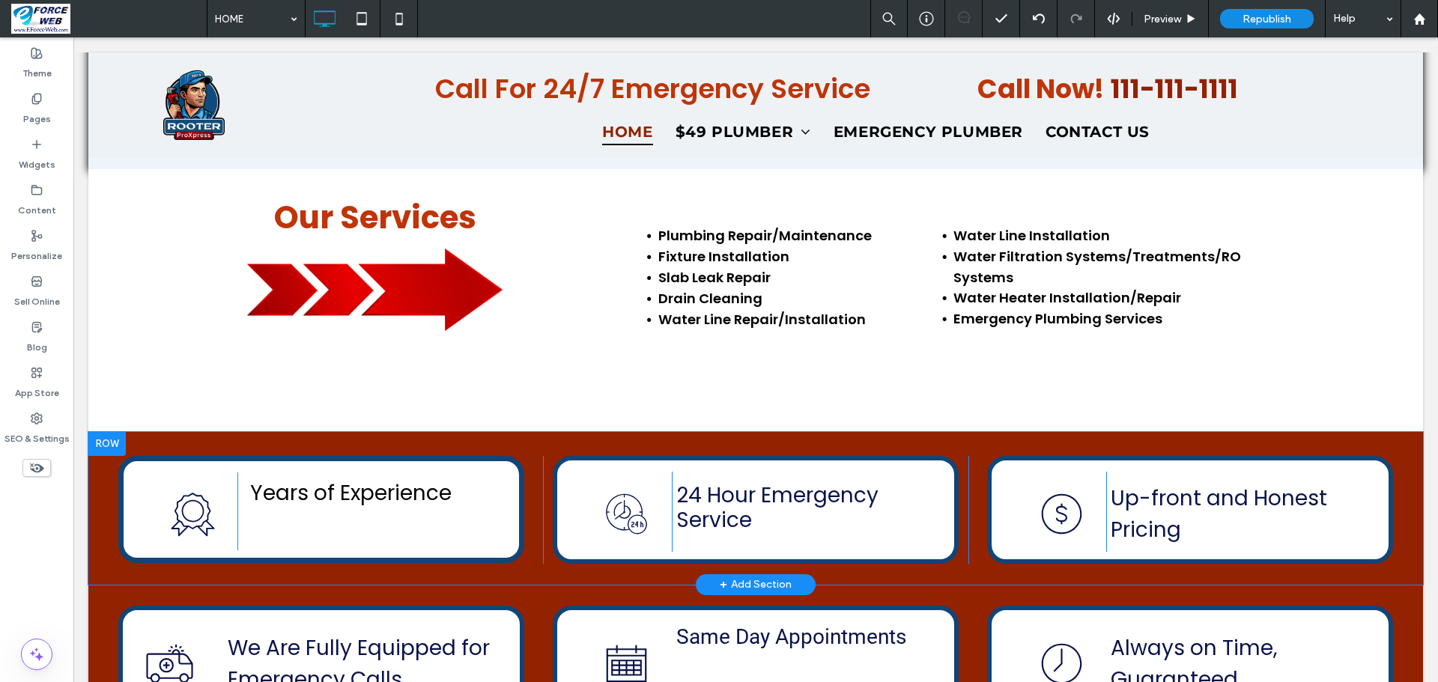
click at [104, 432] on div at bounding box center [106, 444] width 37 height 24
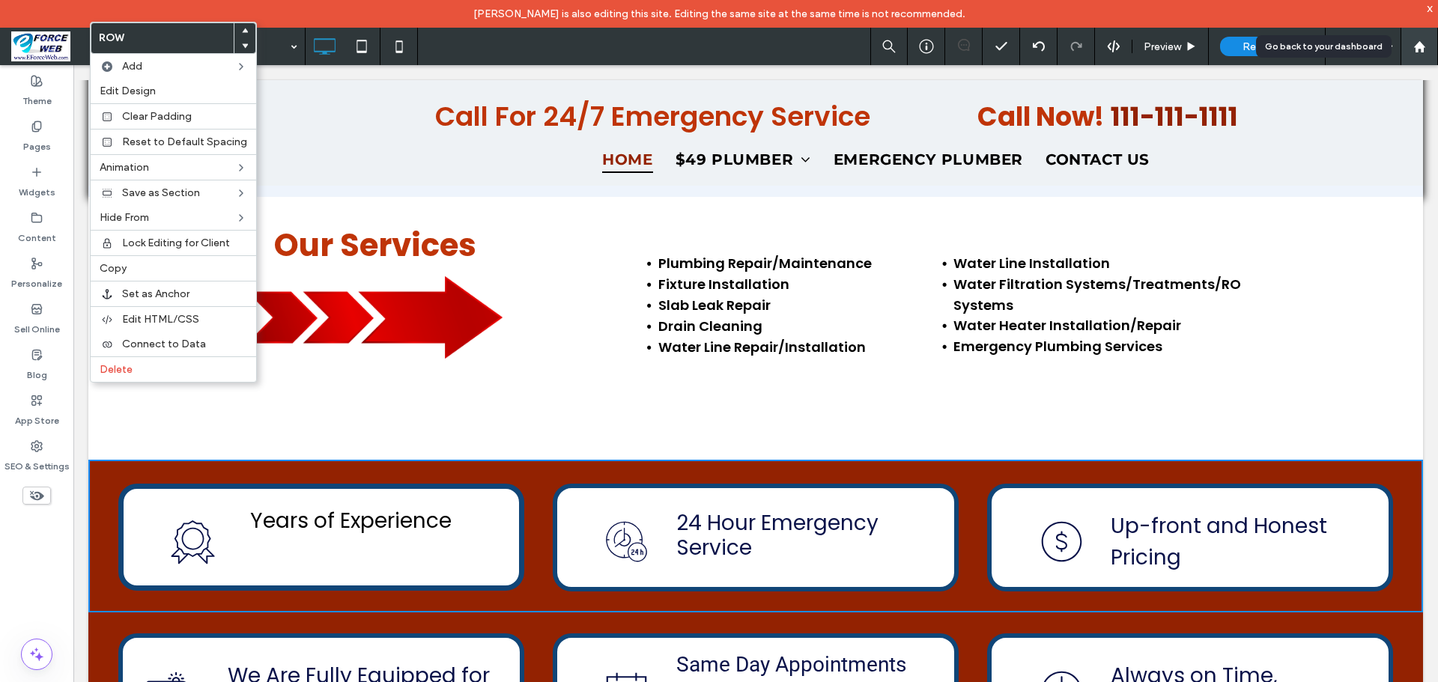
click at [1419, 46] on use at bounding box center [1418, 45] width 11 height 11
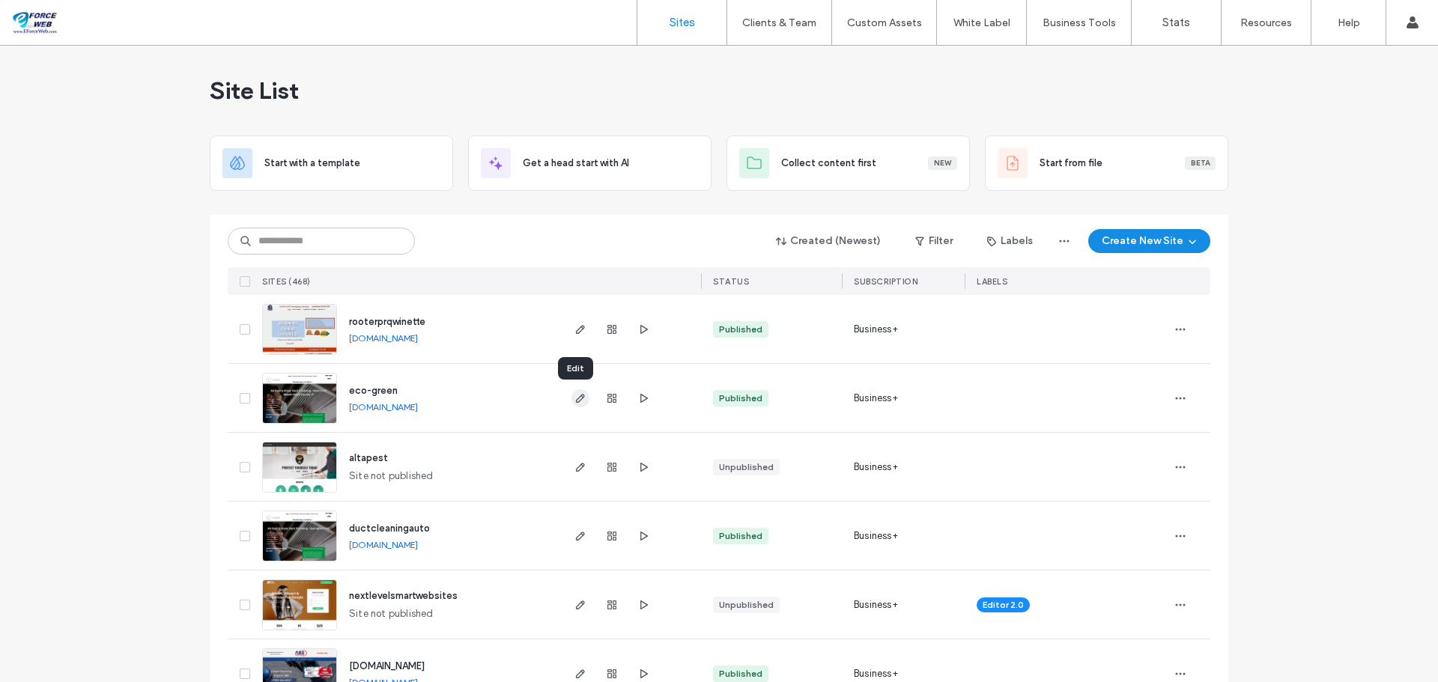
click at [576, 398] on use "button" at bounding box center [580, 398] width 9 height 9
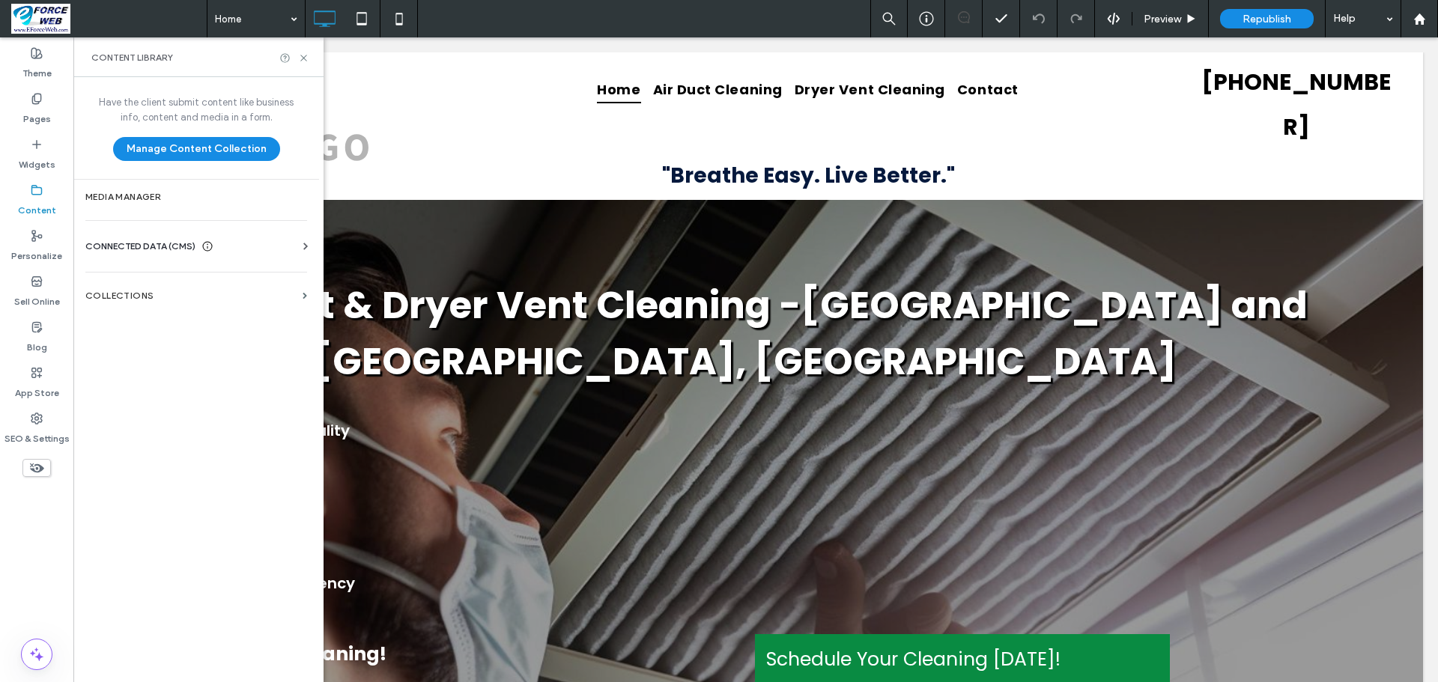
click at [125, 247] on span "CONNECTED DATA (CMS)" at bounding box center [140, 246] width 110 height 15
click at [133, 282] on label "Business Info" at bounding box center [199, 283] width 204 height 10
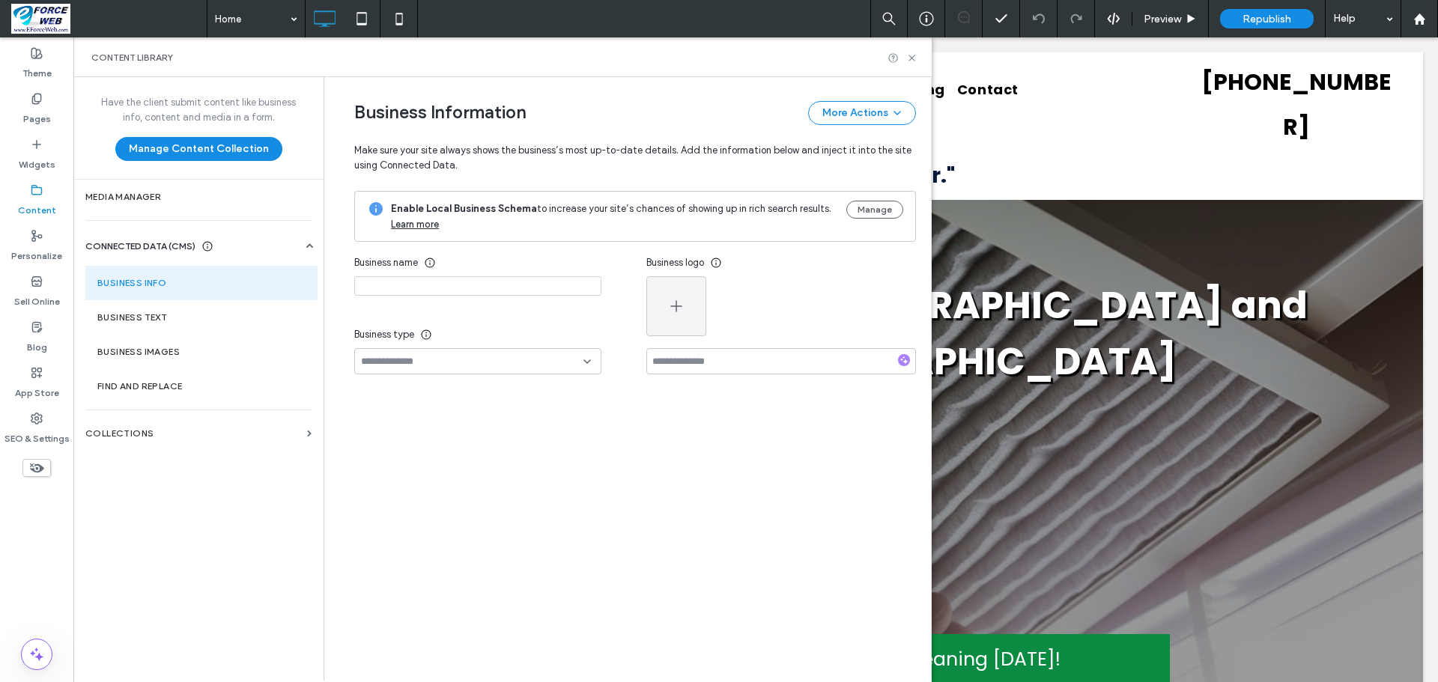
type input "**********"
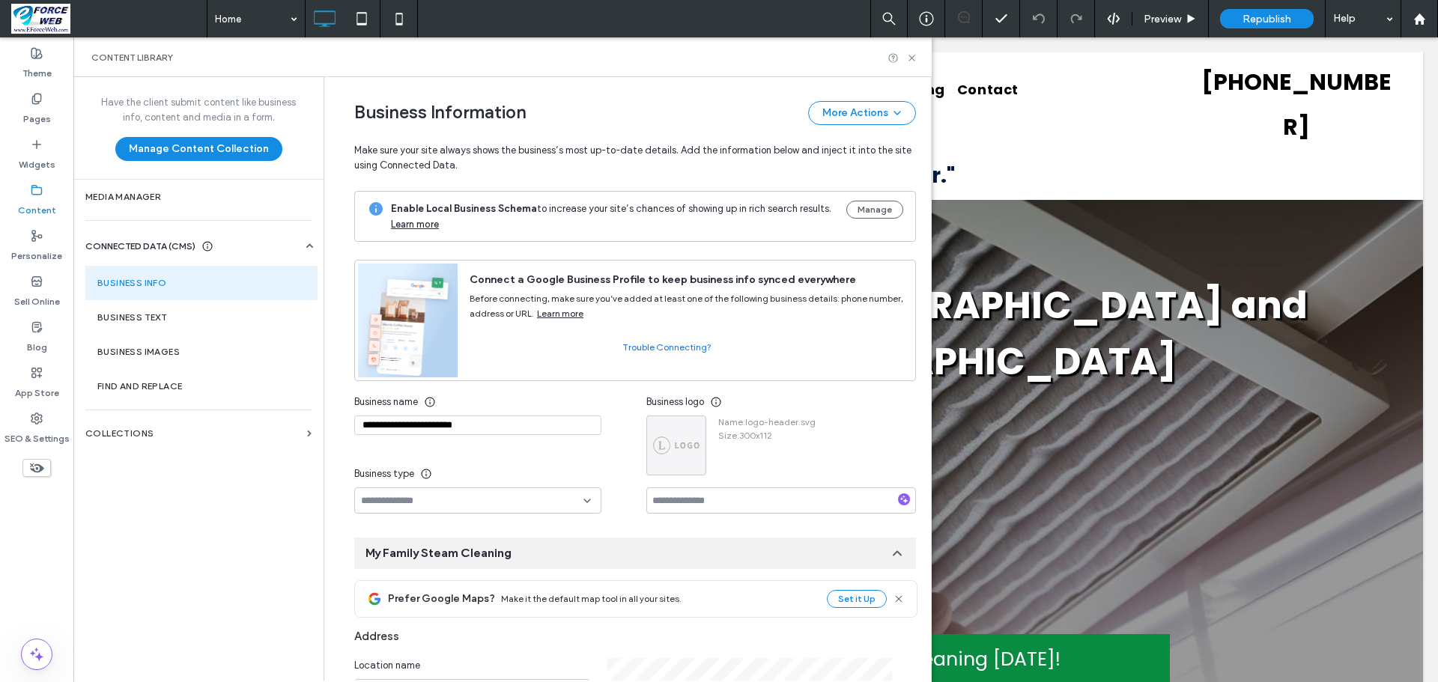
scroll to position [162, 0]
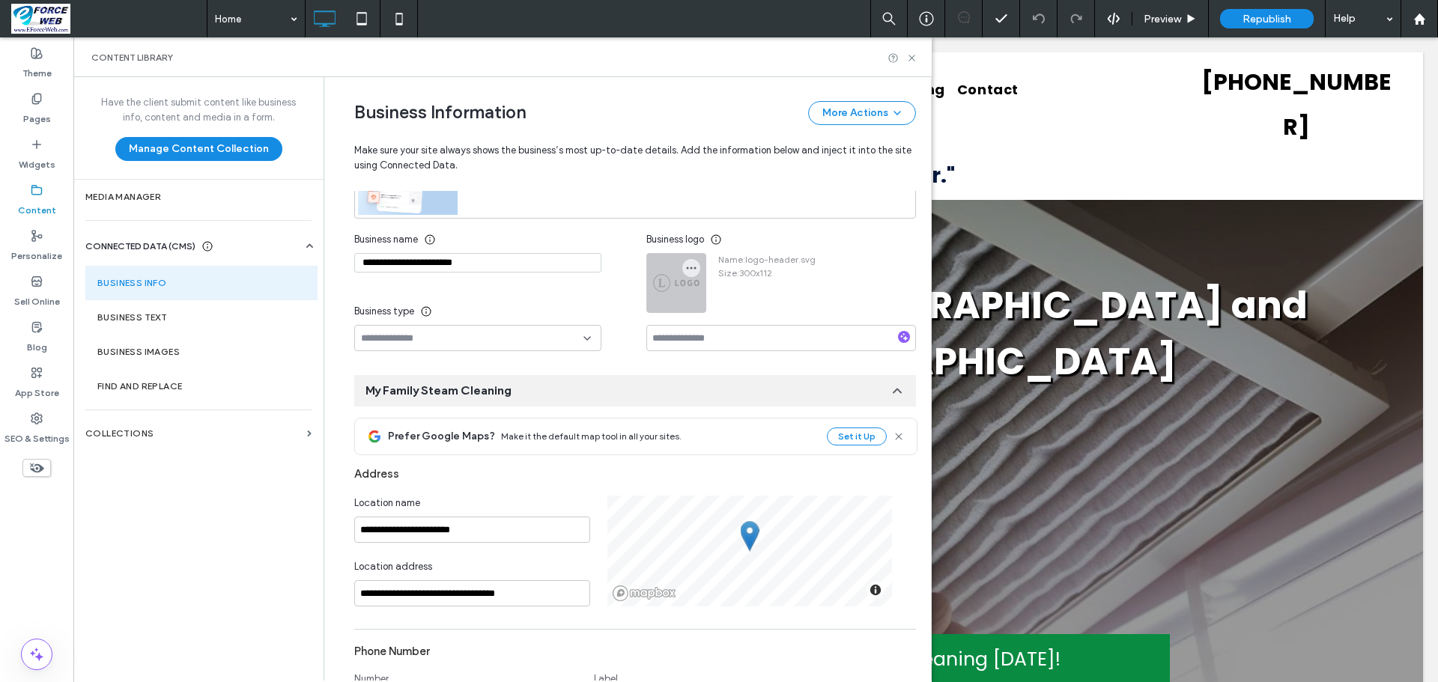
click at [669, 312] on div at bounding box center [676, 283] width 58 height 58
click at [687, 274] on icon "button" at bounding box center [691, 268] width 12 height 12
click at [722, 315] on span "Replace Image" at bounding box center [738, 316] width 67 height 15
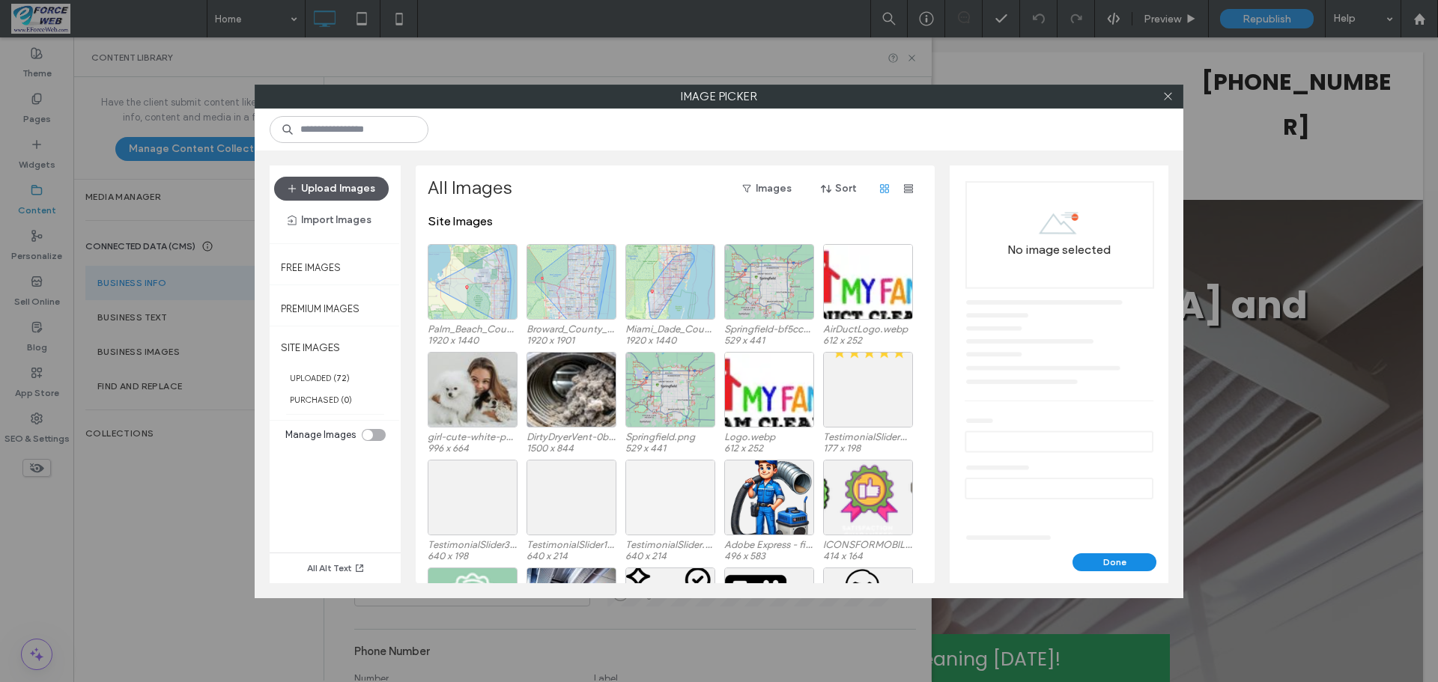
click at [331, 187] on button "Upload Images" at bounding box center [331, 189] width 115 height 24
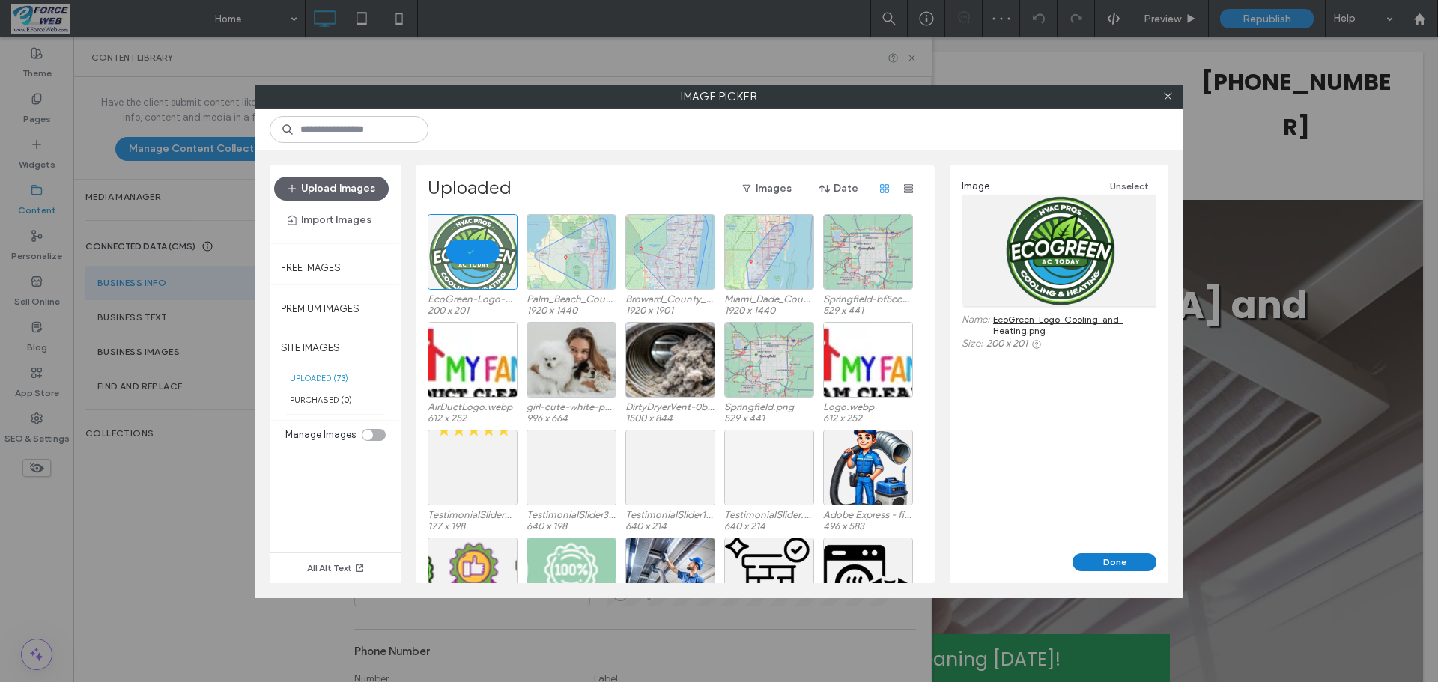
click at [1100, 563] on button "Done" at bounding box center [1114, 562] width 84 height 18
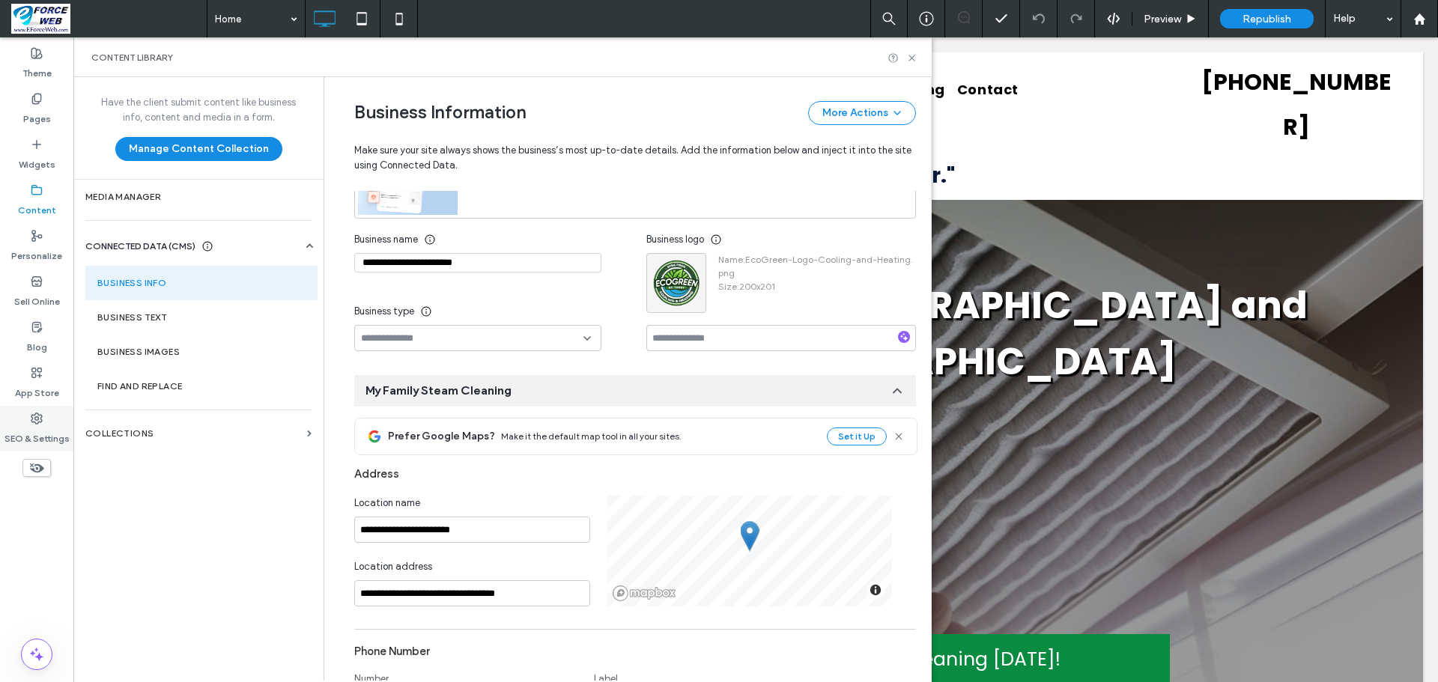
click at [30, 437] on label "SEO & Settings" at bounding box center [36, 435] width 65 height 21
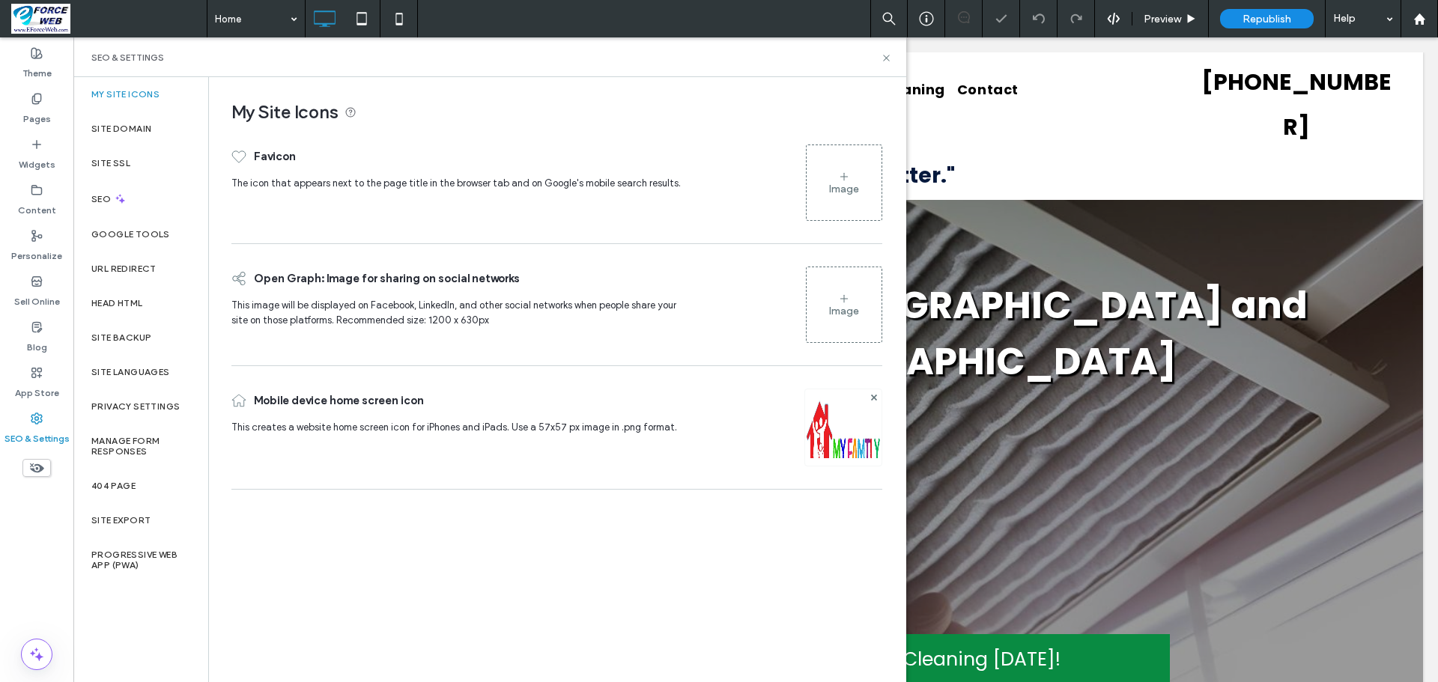
click at [836, 179] on div "Image" at bounding box center [843, 183] width 75 height 72
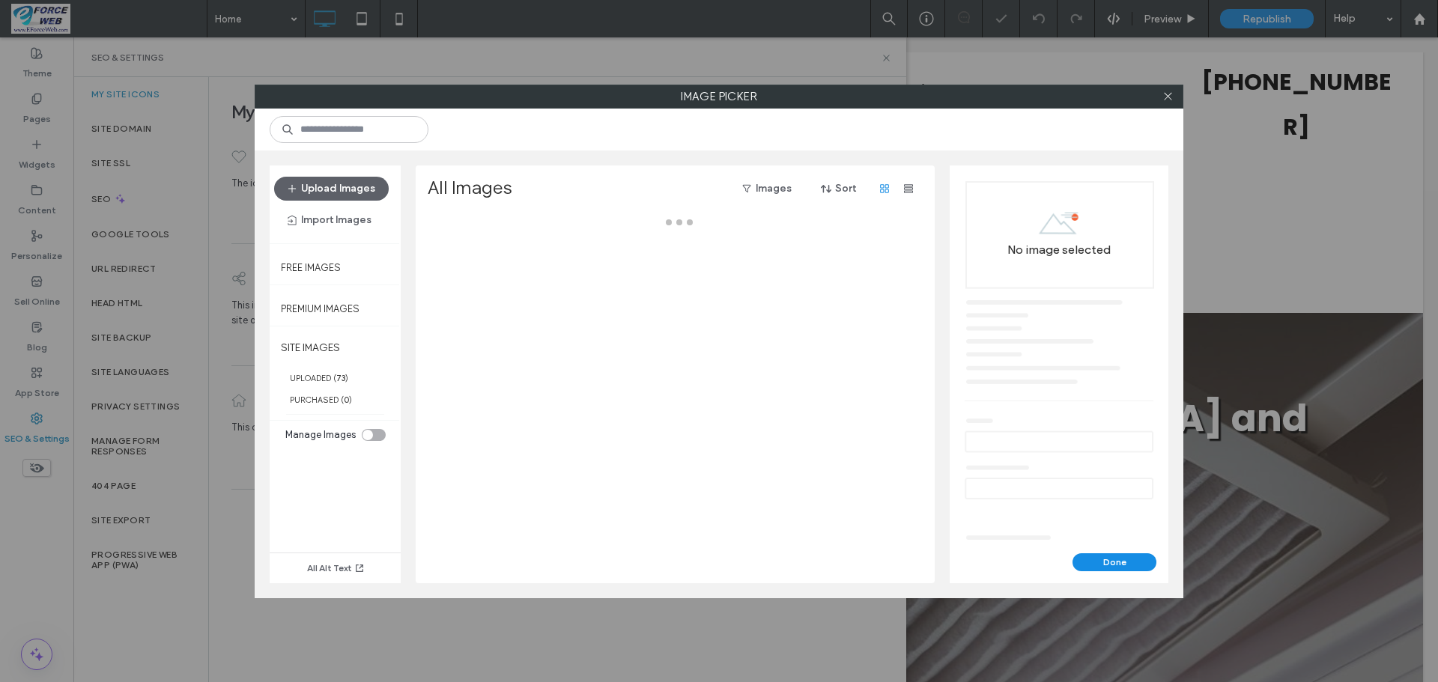
scroll to position [0, 0]
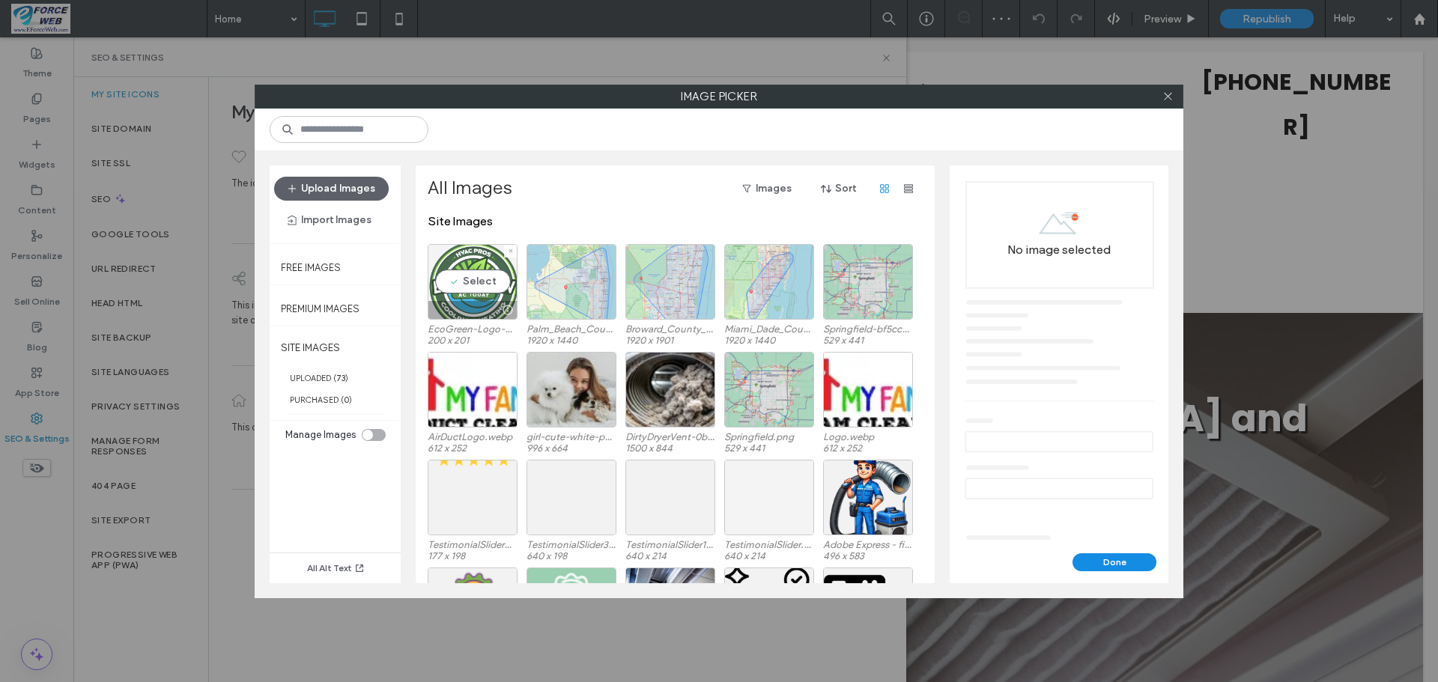
click at [480, 277] on div "Select" at bounding box center [473, 282] width 90 height 76
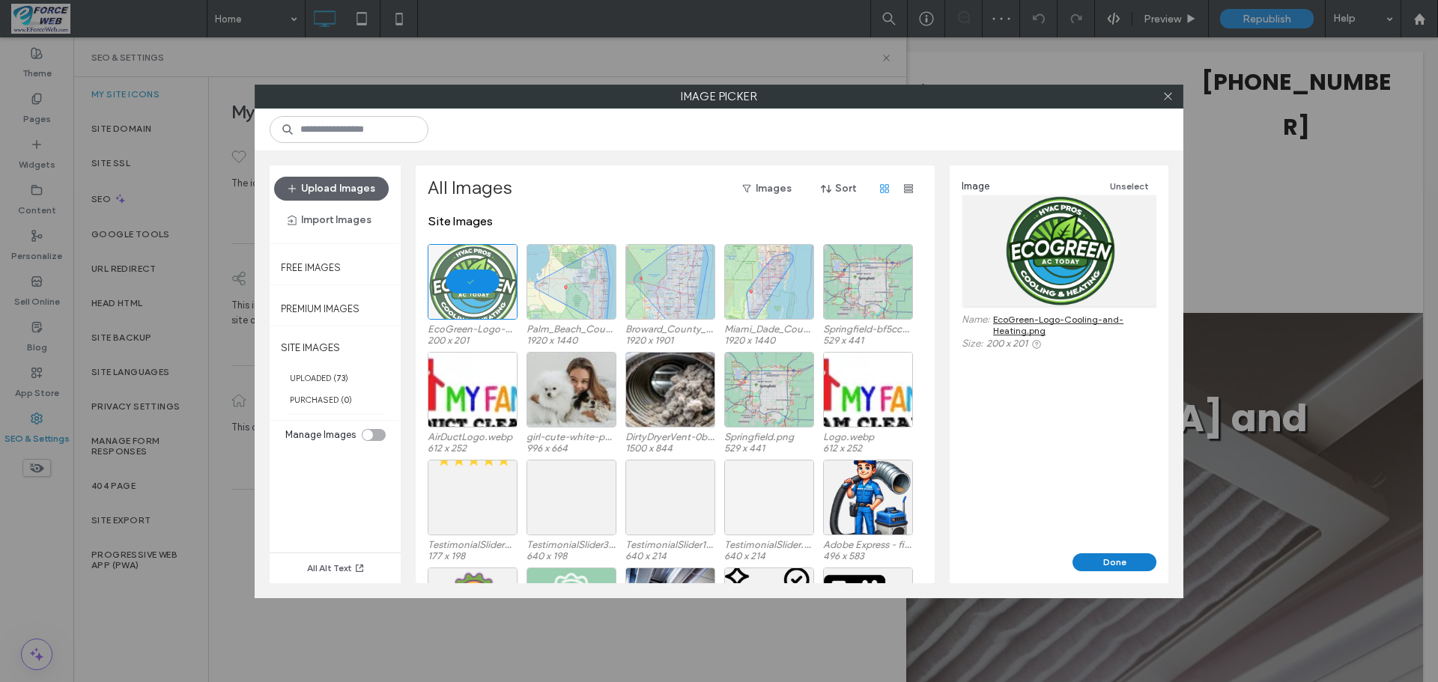
drag, startPoint x: 1125, startPoint y: 562, endPoint x: 969, endPoint y: 489, distance: 172.9
click at [1125, 562] on button "Done" at bounding box center [1114, 562] width 84 height 18
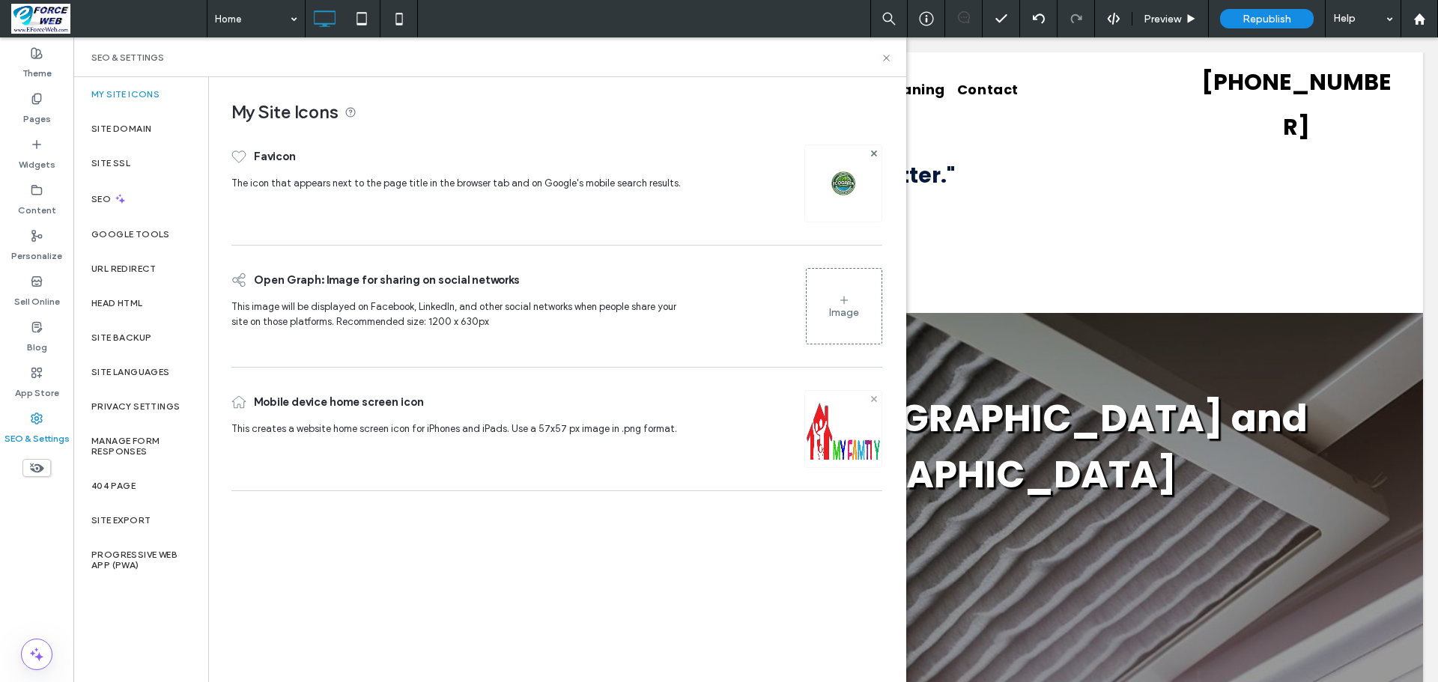
click at [875, 397] on use at bounding box center [873, 398] width 6 height 6
click at [857, 422] on div "Image" at bounding box center [843, 428] width 75 height 72
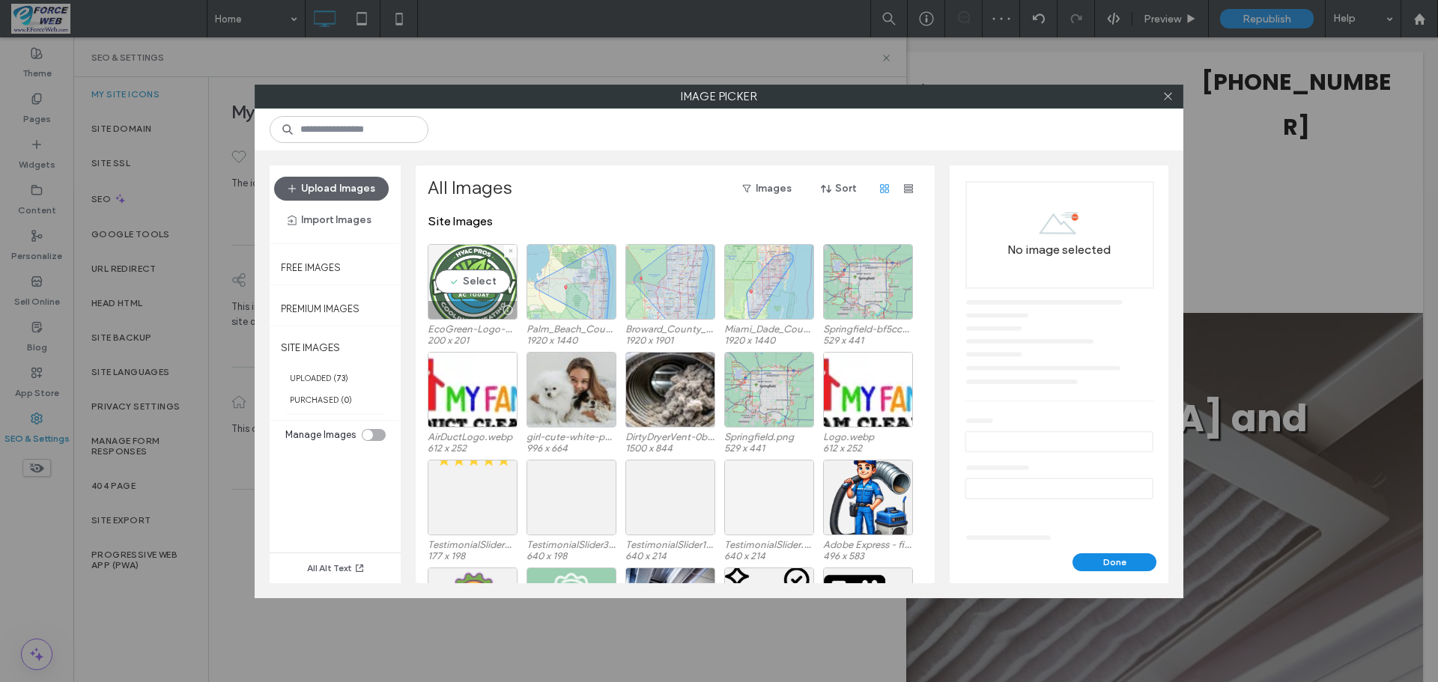
click at [465, 285] on div "Select" at bounding box center [473, 282] width 90 height 76
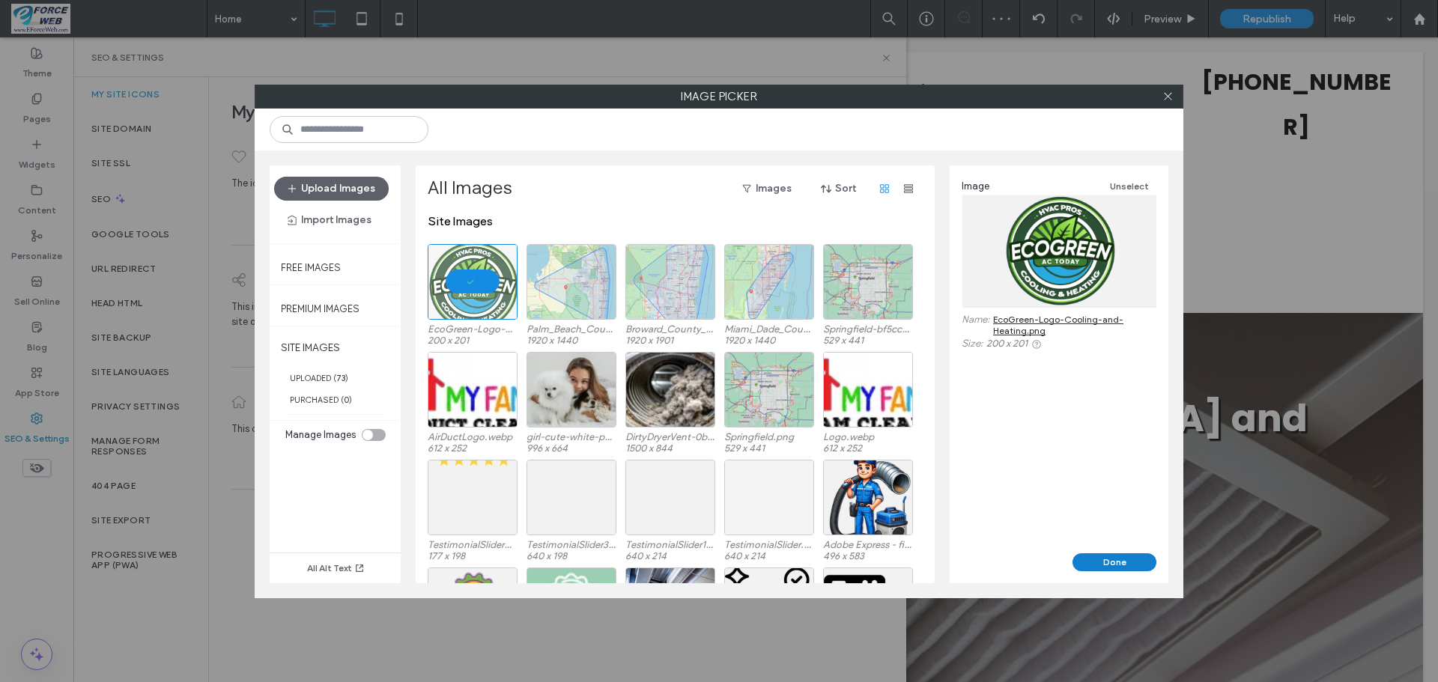
drag, startPoint x: 1028, startPoint y: 526, endPoint x: 1103, endPoint y: 562, distance: 82.7
click at [1106, 562] on button "Done" at bounding box center [1114, 562] width 84 height 18
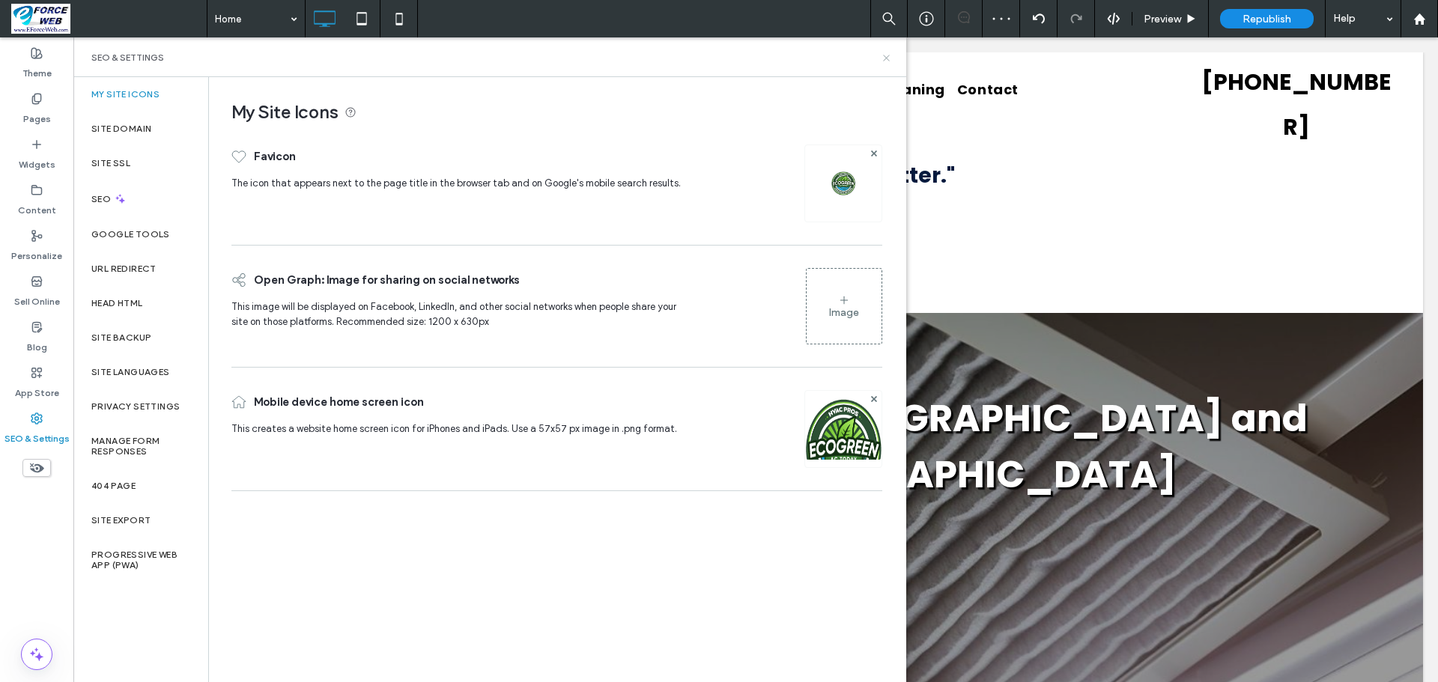
drag, startPoint x: 890, startPoint y: 56, endPoint x: 816, endPoint y: 19, distance: 82.0
click at [890, 56] on icon at bounding box center [886, 57] width 11 height 11
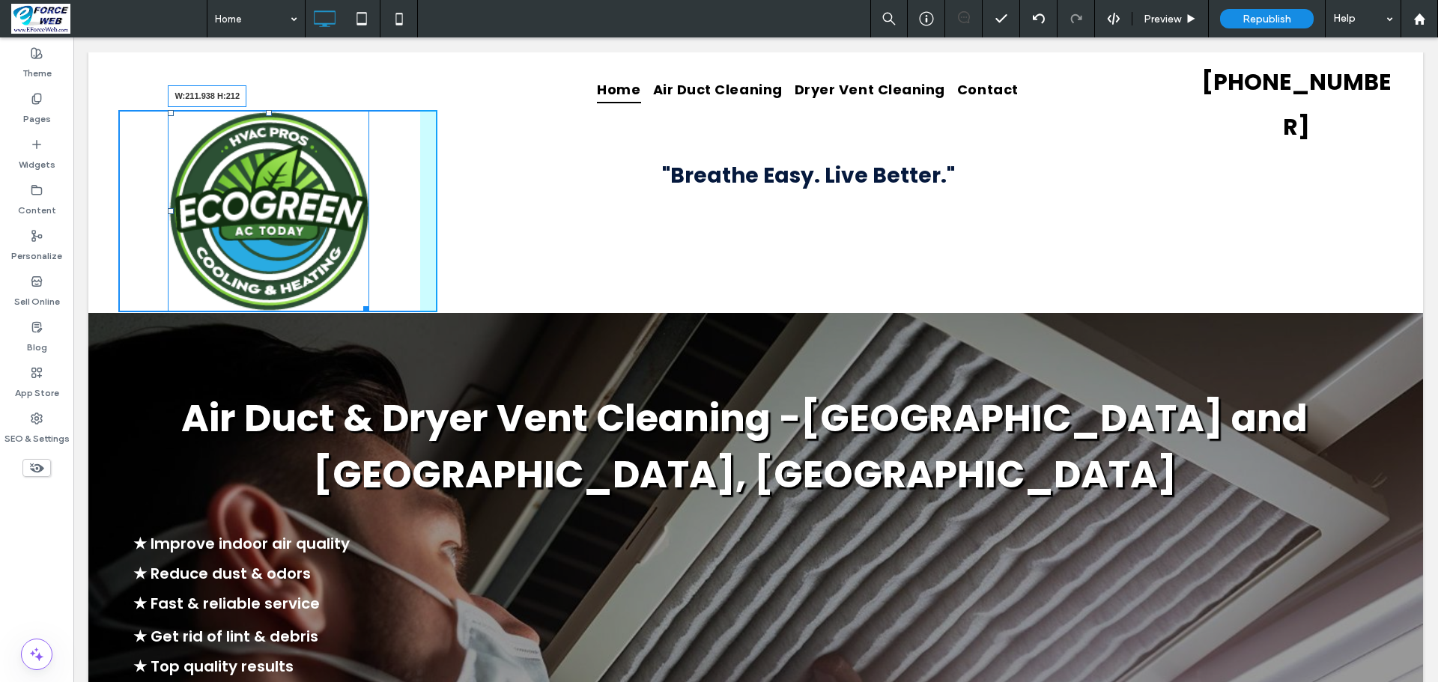
drag, startPoint x: 366, startPoint y: 275, endPoint x: 344, endPoint y: 243, distance: 38.2
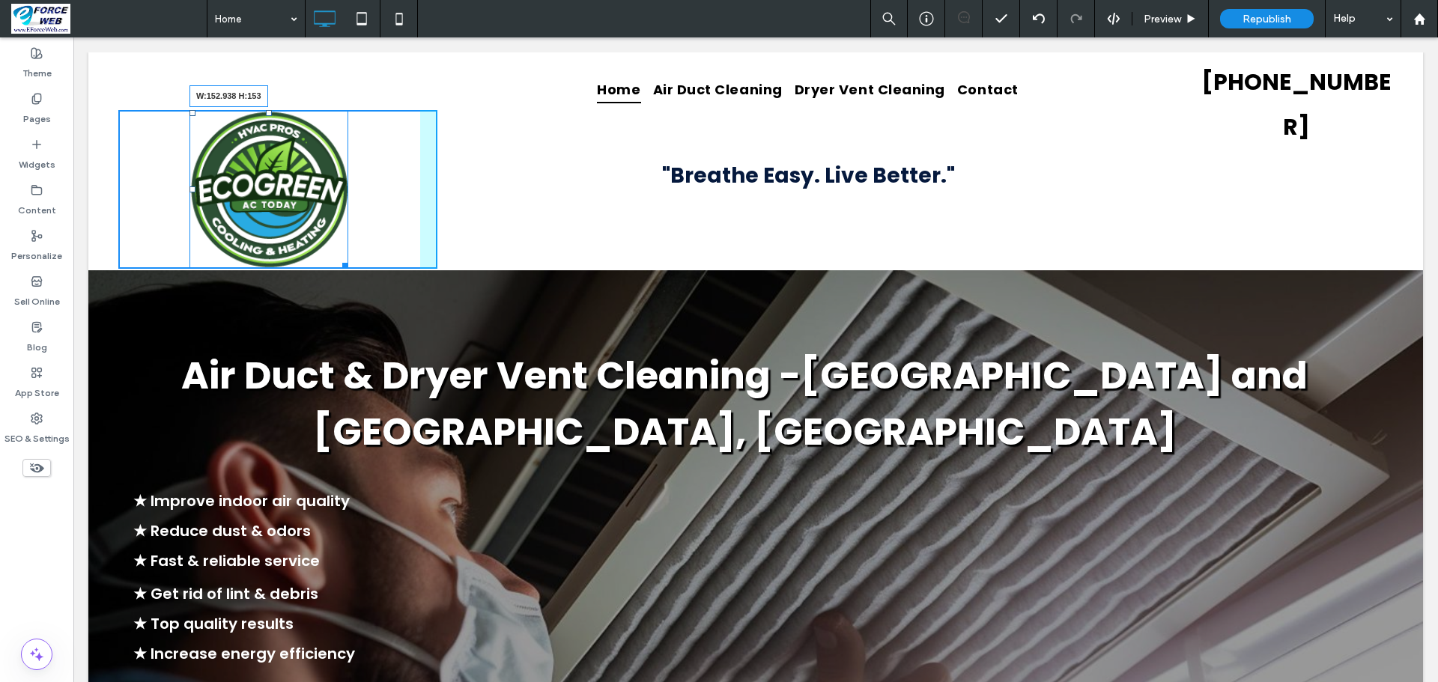
drag, startPoint x: 345, startPoint y: 234, endPoint x: 396, endPoint y: 250, distance: 53.3
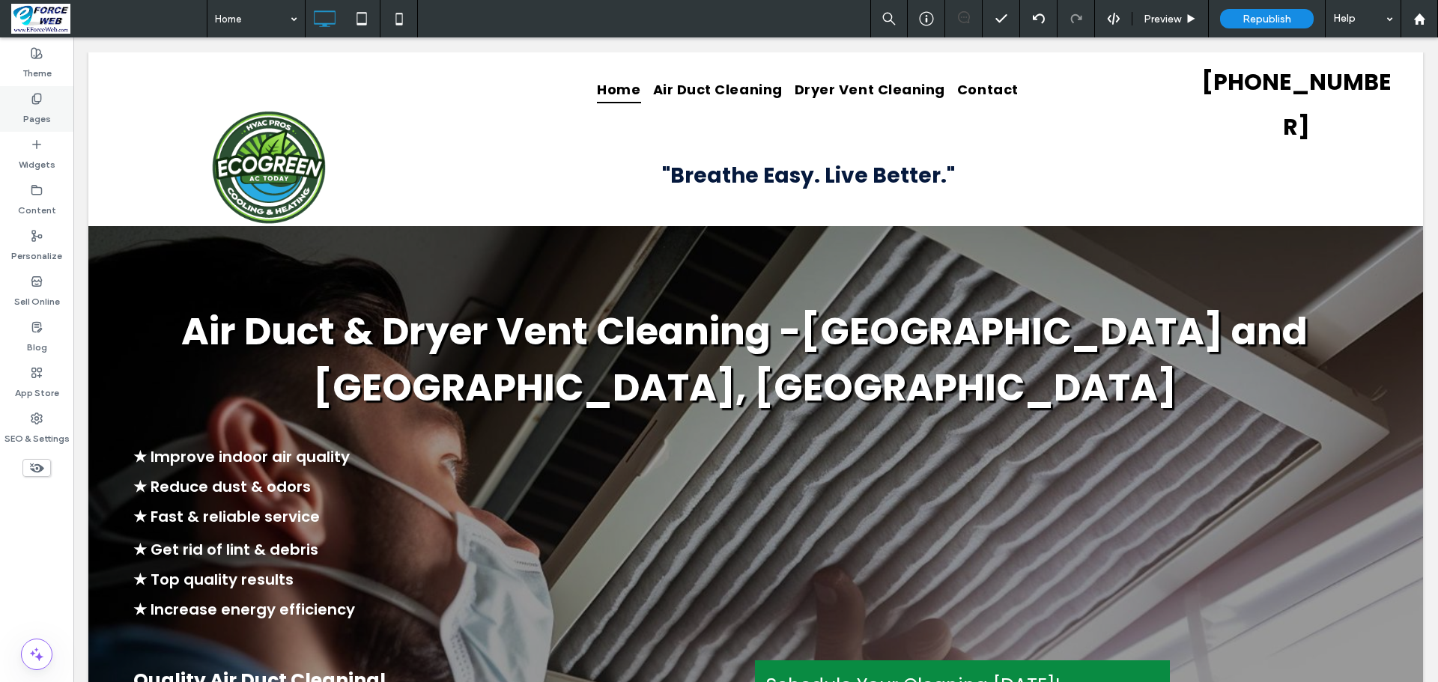
click at [40, 109] on label "Pages" at bounding box center [37, 115] width 28 height 21
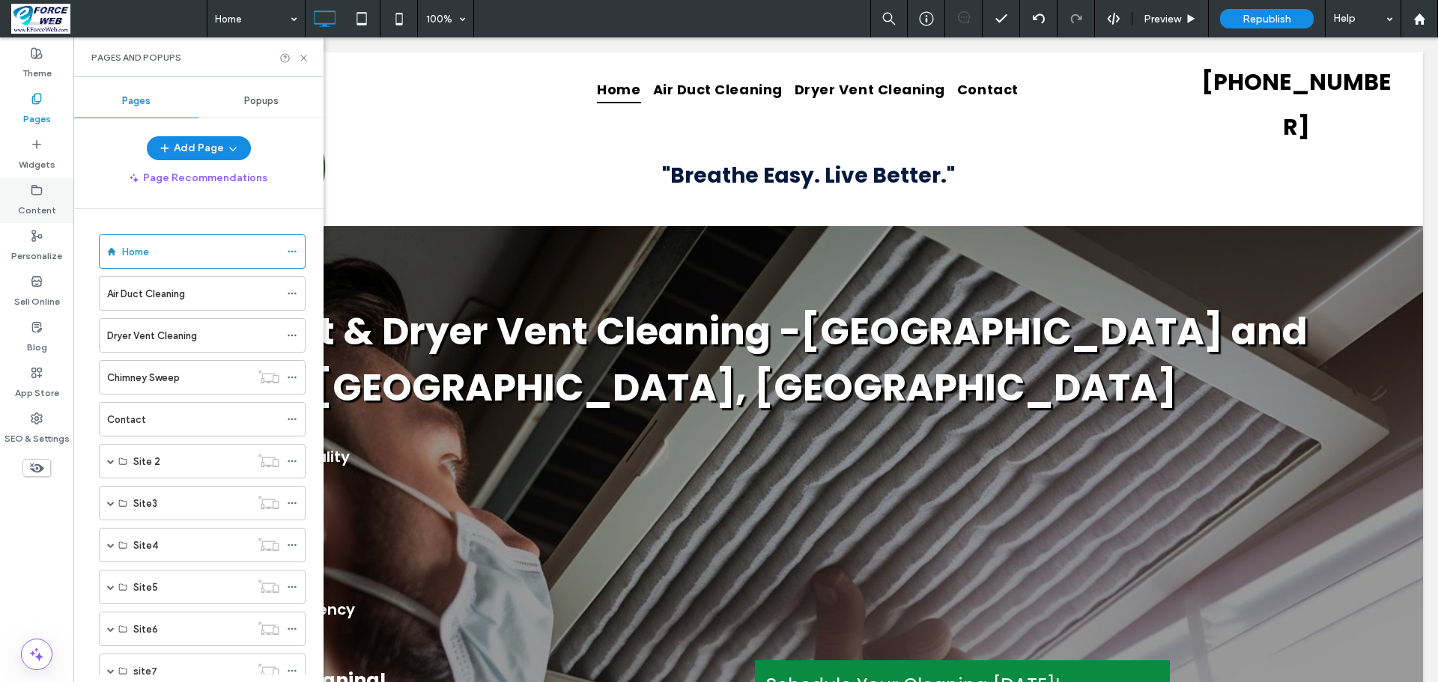
click at [25, 201] on label "Content" at bounding box center [37, 206] width 38 height 21
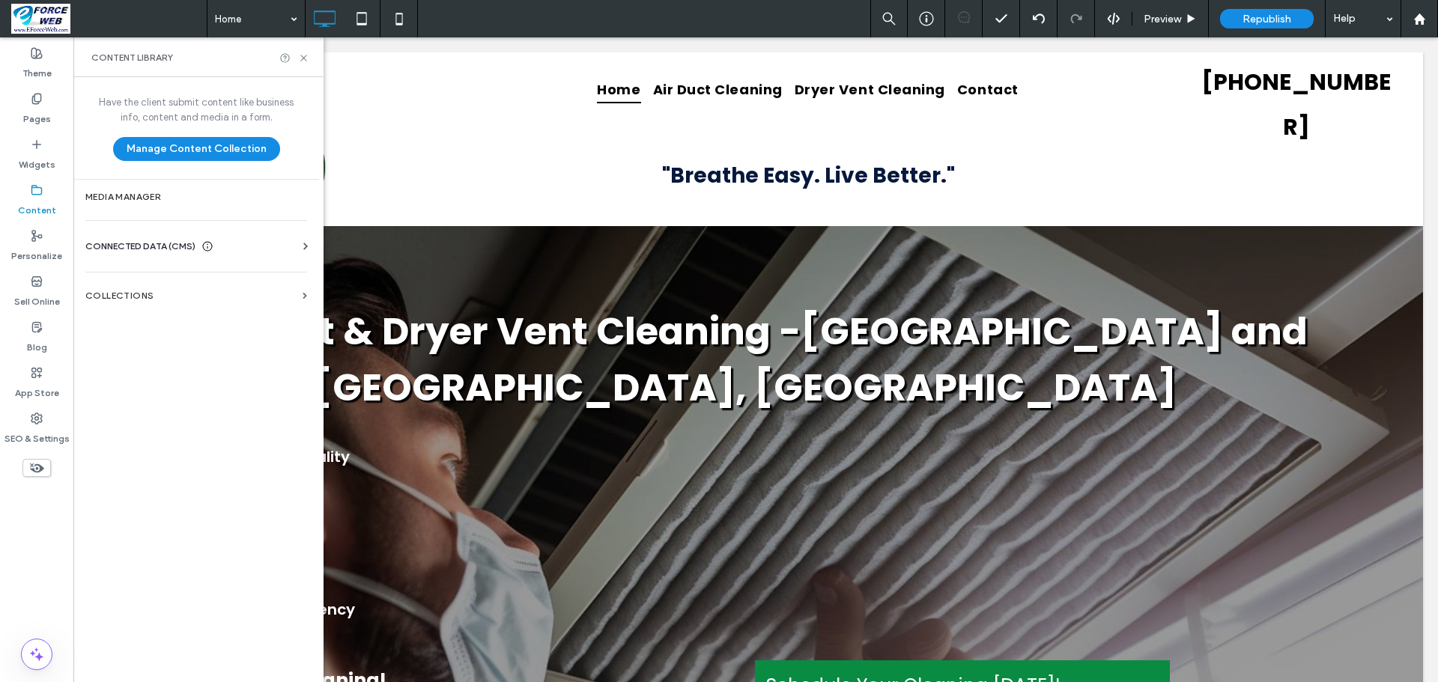
click at [168, 238] on div "CONNECTED DATA (CMS) Business Info Business Text Business Images Find and Repla…" at bounding box center [196, 246] width 246 height 39
click at [305, 246] on icon at bounding box center [305, 246] width 15 height 15
click at [157, 287] on label "Business Info" at bounding box center [199, 283] width 204 height 10
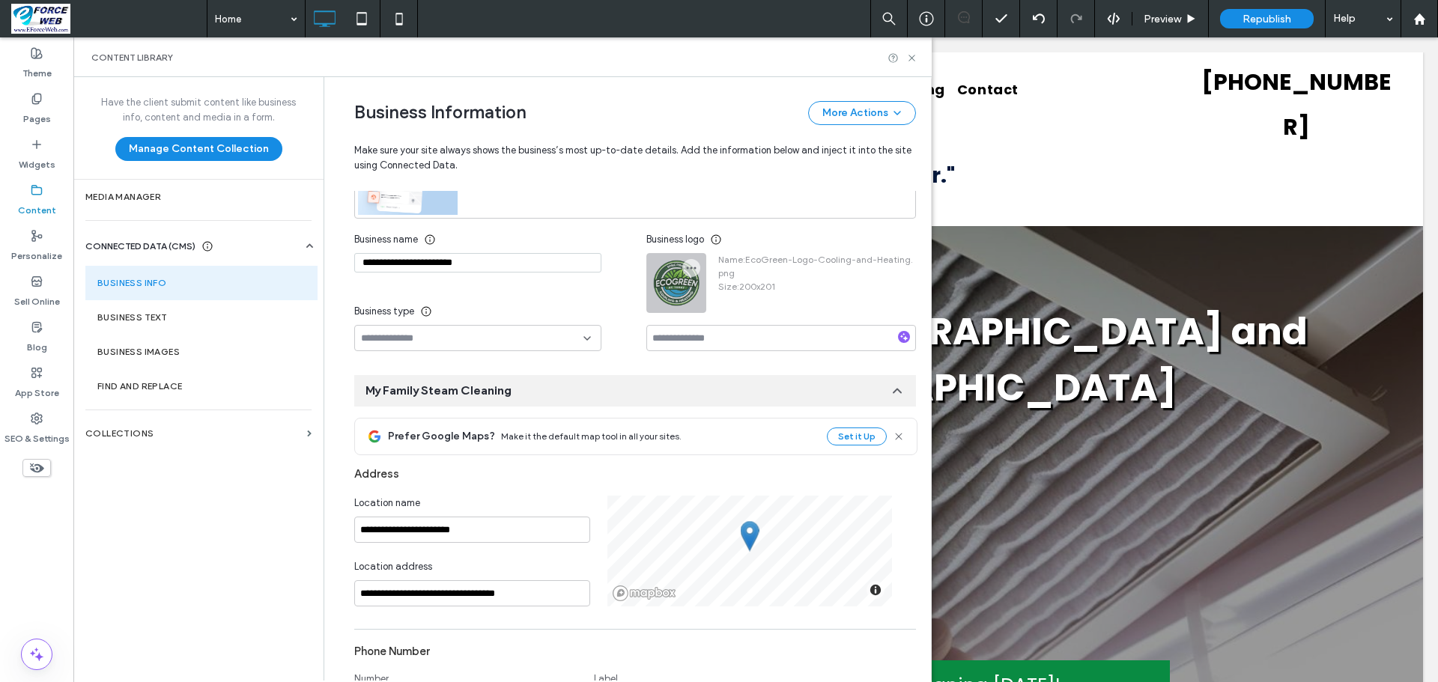
click at [675, 299] on div at bounding box center [676, 283] width 58 height 58
click at [687, 270] on use "button" at bounding box center [692, 268] width 10 height 2
click at [724, 321] on span "Replace Image" at bounding box center [738, 316] width 67 height 15
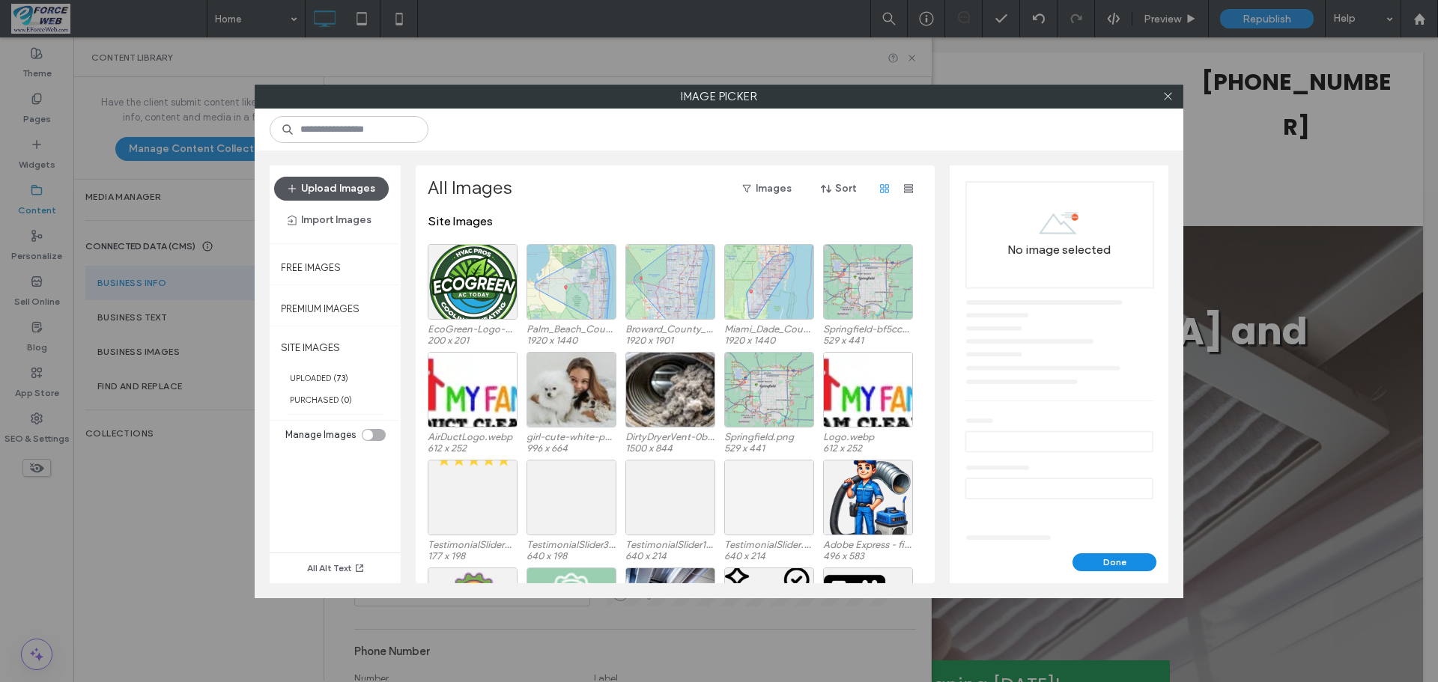
click at [321, 186] on button "Upload Images" at bounding box center [331, 189] width 115 height 24
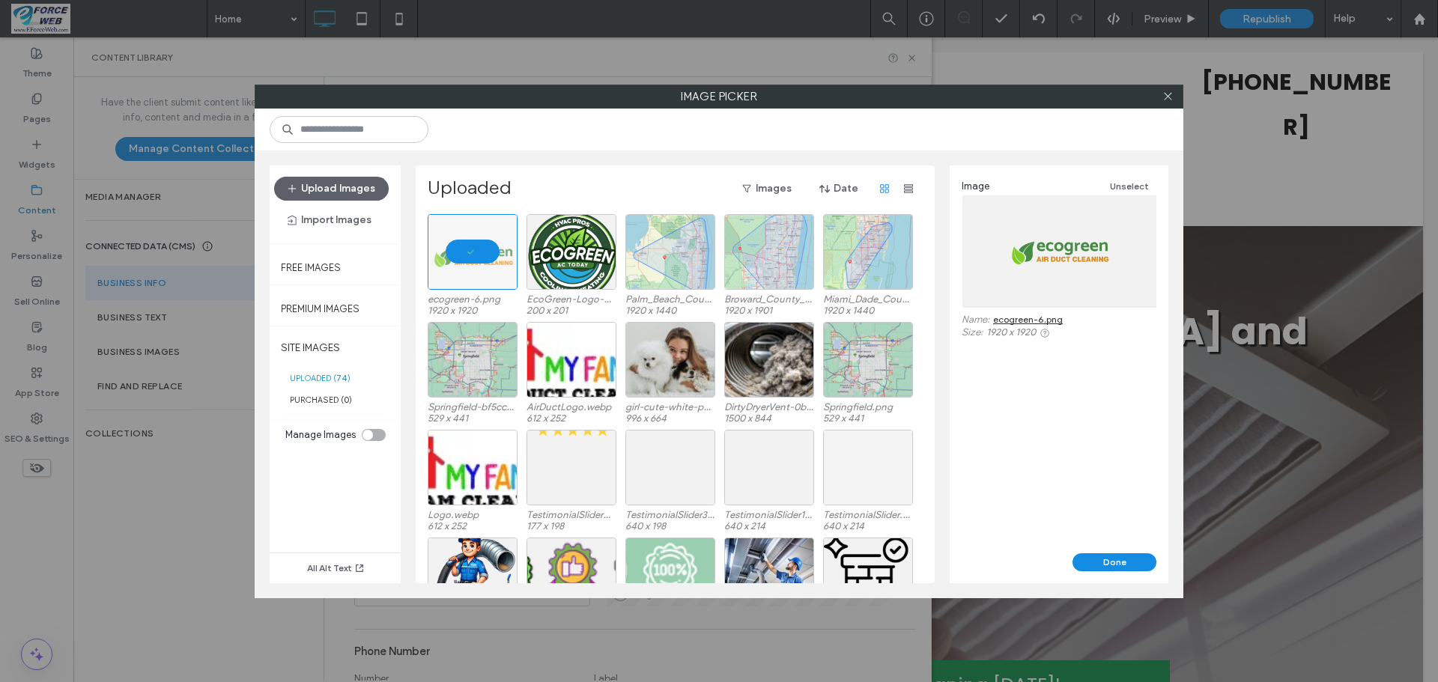
click at [1119, 551] on div "Image Unselect Name: ecogreen-6.png Size: 1920 x 1920" at bounding box center [1058, 359] width 219 height 388
click at [1117, 559] on button "Done" at bounding box center [1114, 562] width 84 height 18
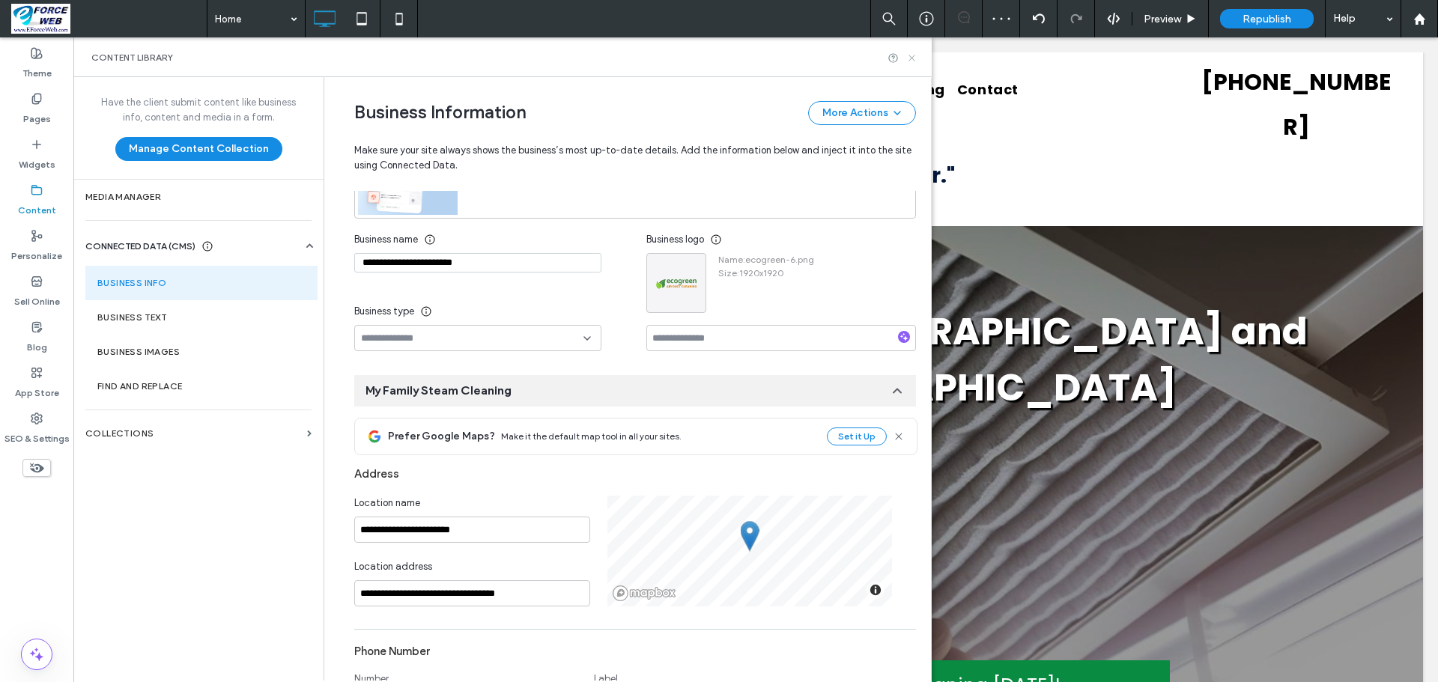
click at [909, 56] on icon at bounding box center [911, 57] width 11 height 11
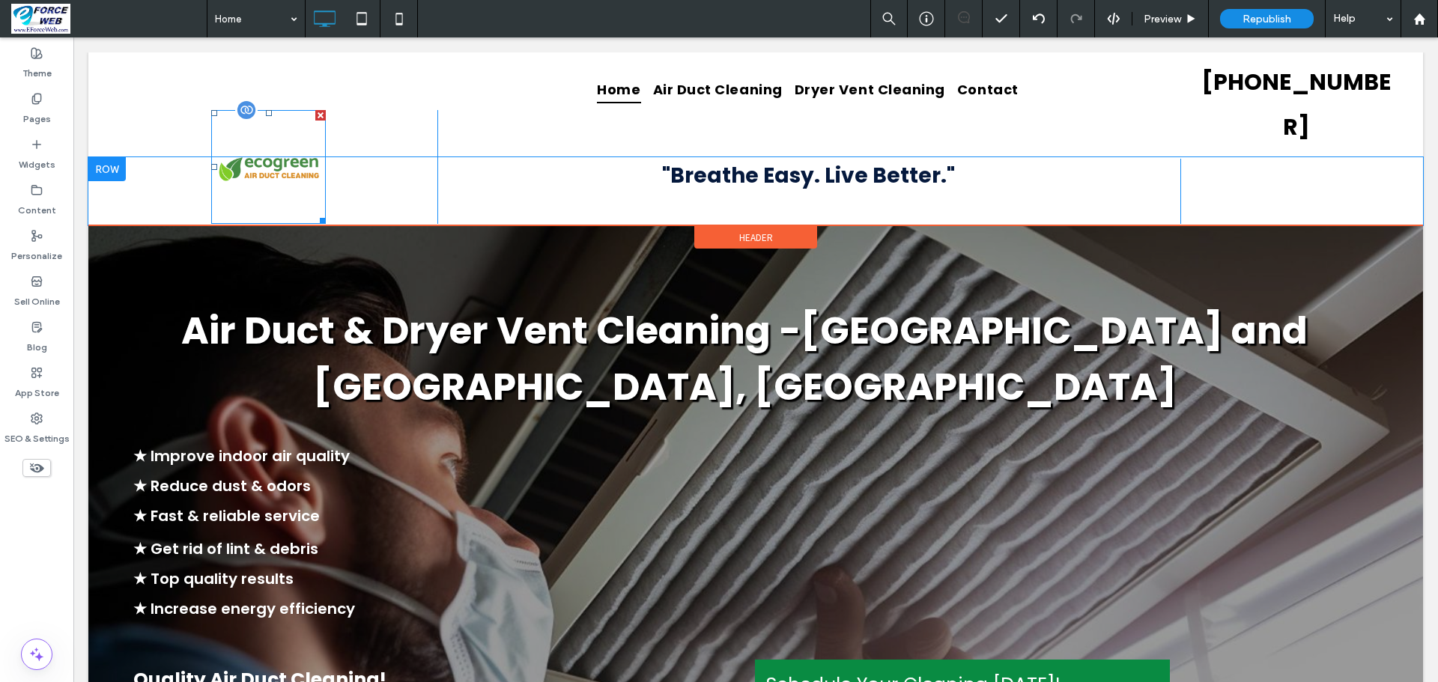
click at [315, 168] on img at bounding box center [268, 167] width 115 height 115
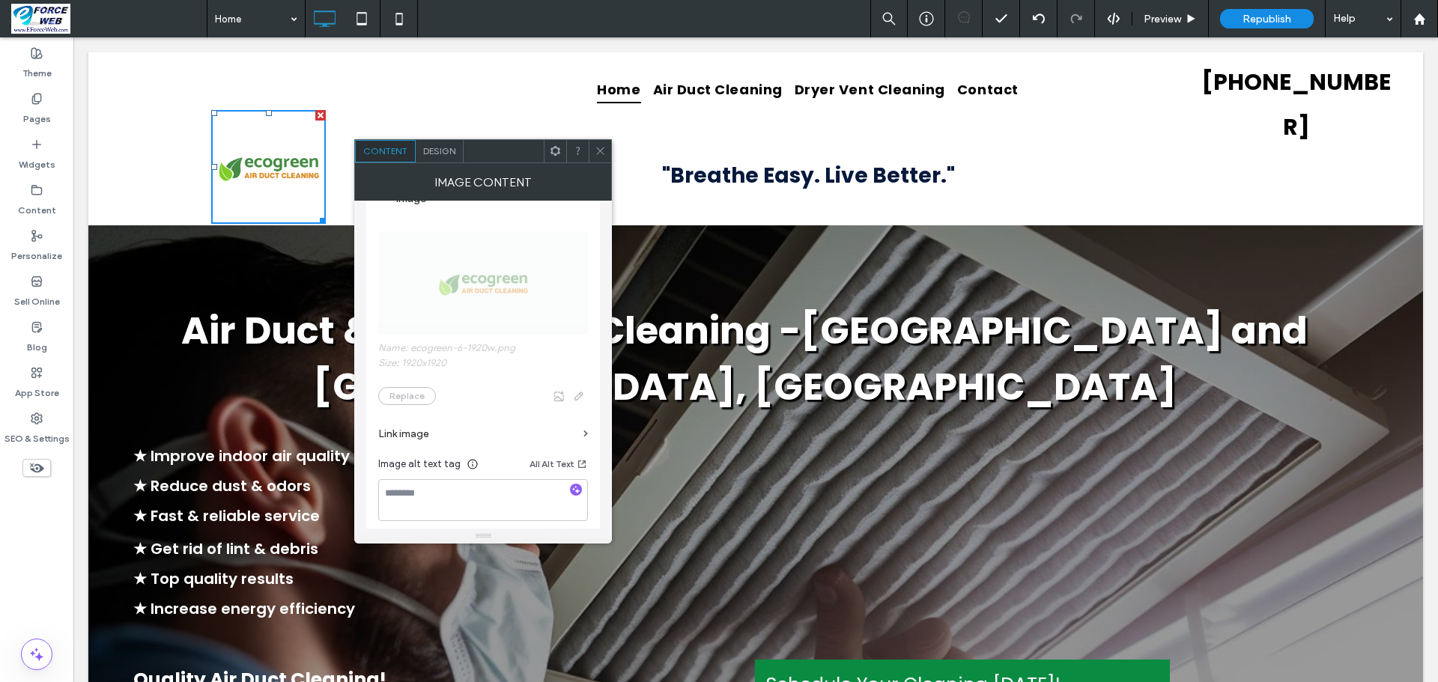
scroll to position [225, 0]
click at [498, 294] on span "Name: ecogreen-6-1920w.png Size: 1920x1920 Replace" at bounding box center [483, 309] width 210 height 204
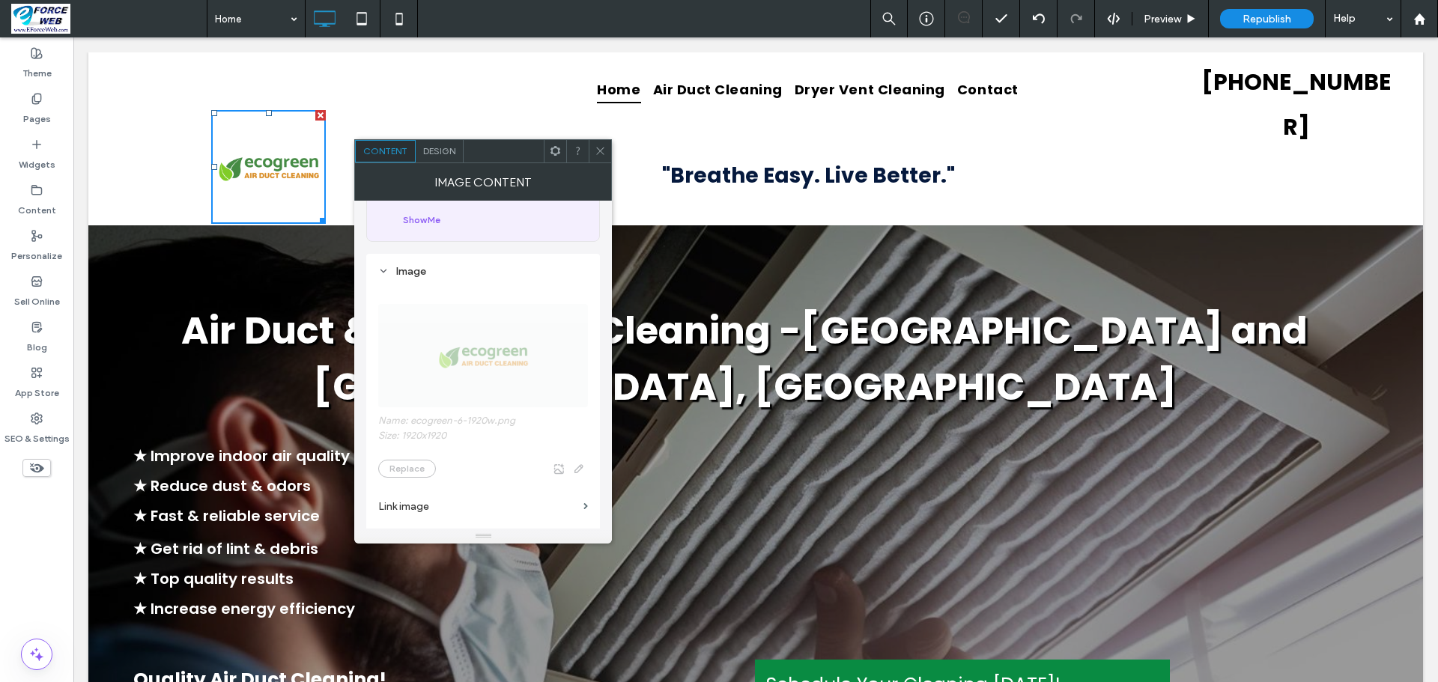
scroll to position [150, 0]
click at [478, 334] on span "Name: ecogreen-6-1920w.png Size: 1920x1920 Replace" at bounding box center [483, 384] width 210 height 204
click at [441, 145] on span "Design" at bounding box center [439, 150] width 32 height 11
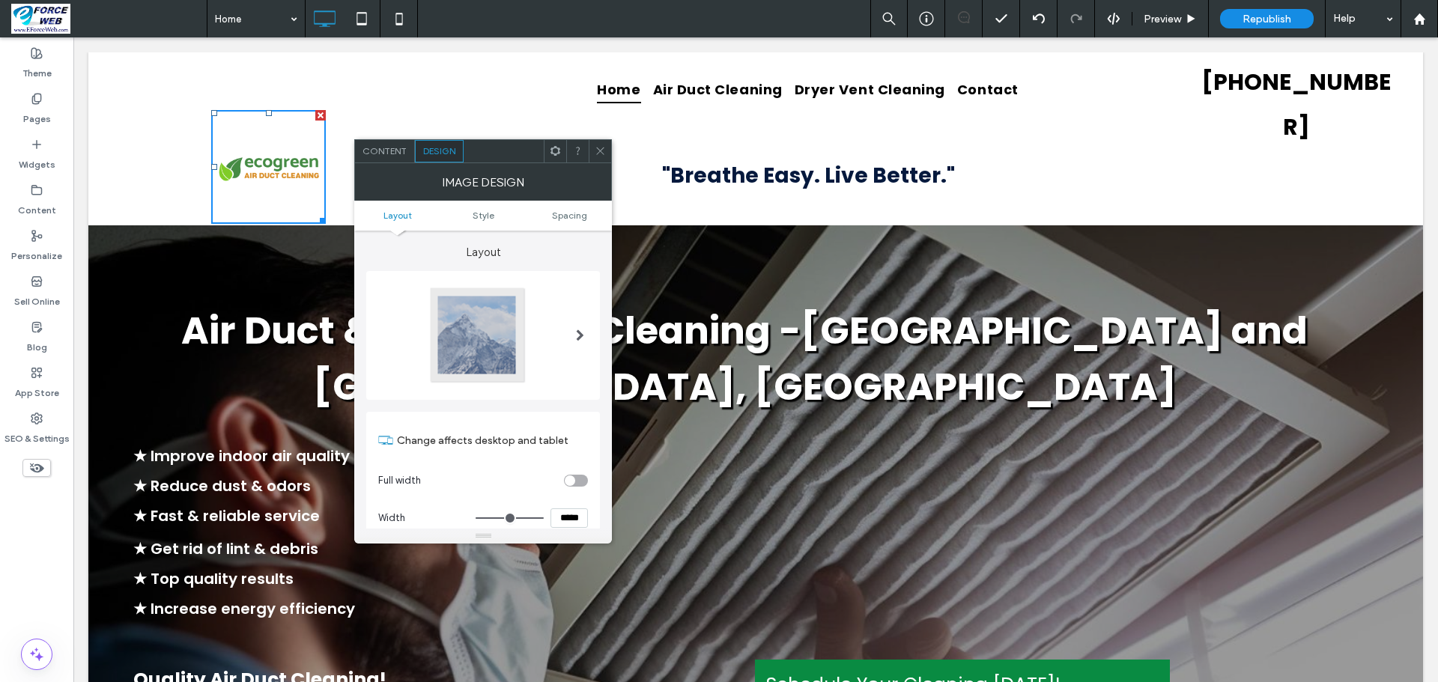
click at [383, 148] on span "Content" at bounding box center [384, 150] width 44 height 11
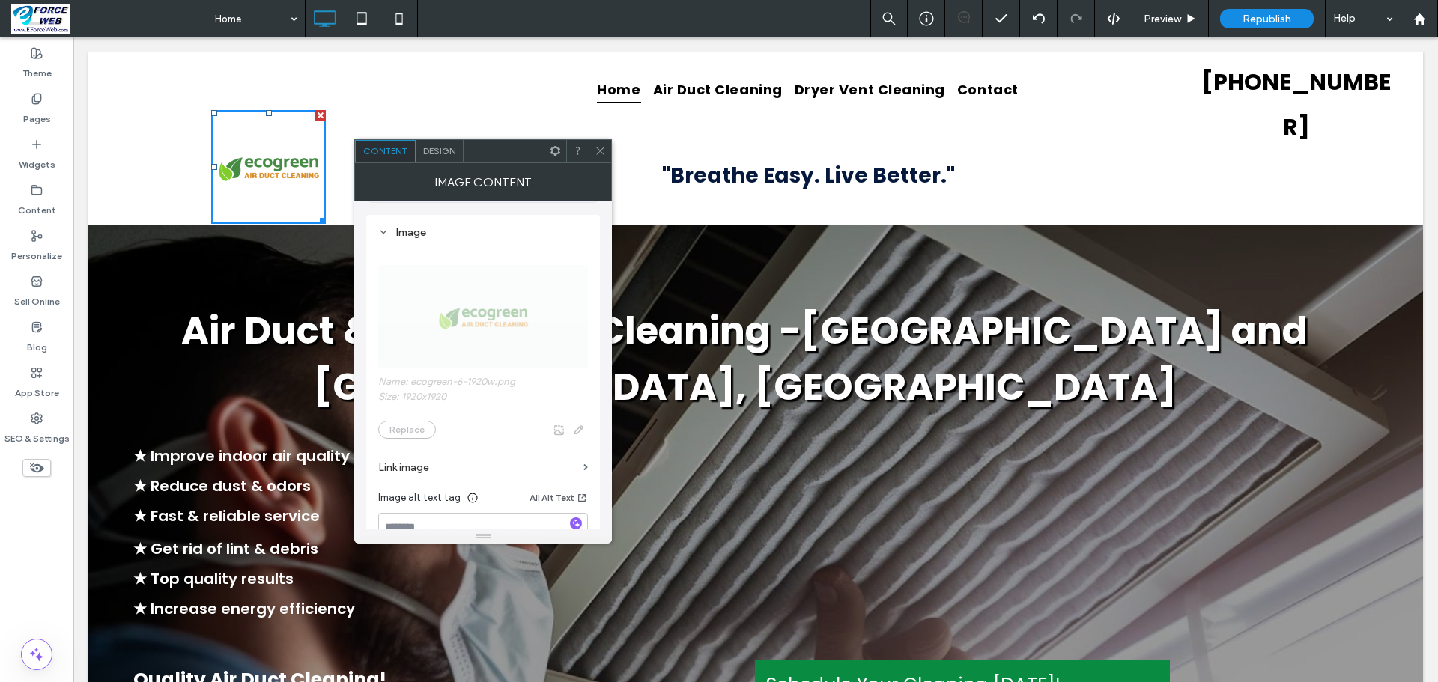
scroll to position [225, 0]
click at [579, 403] on span "Name: ecogreen-6-1920w.png Size: 1920x1920 Replace" at bounding box center [483, 309] width 210 height 204
click at [580, 406] on span "Name: ecogreen-6-1920w.png Size: 1920x1920 Replace" at bounding box center [483, 309] width 210 height 204
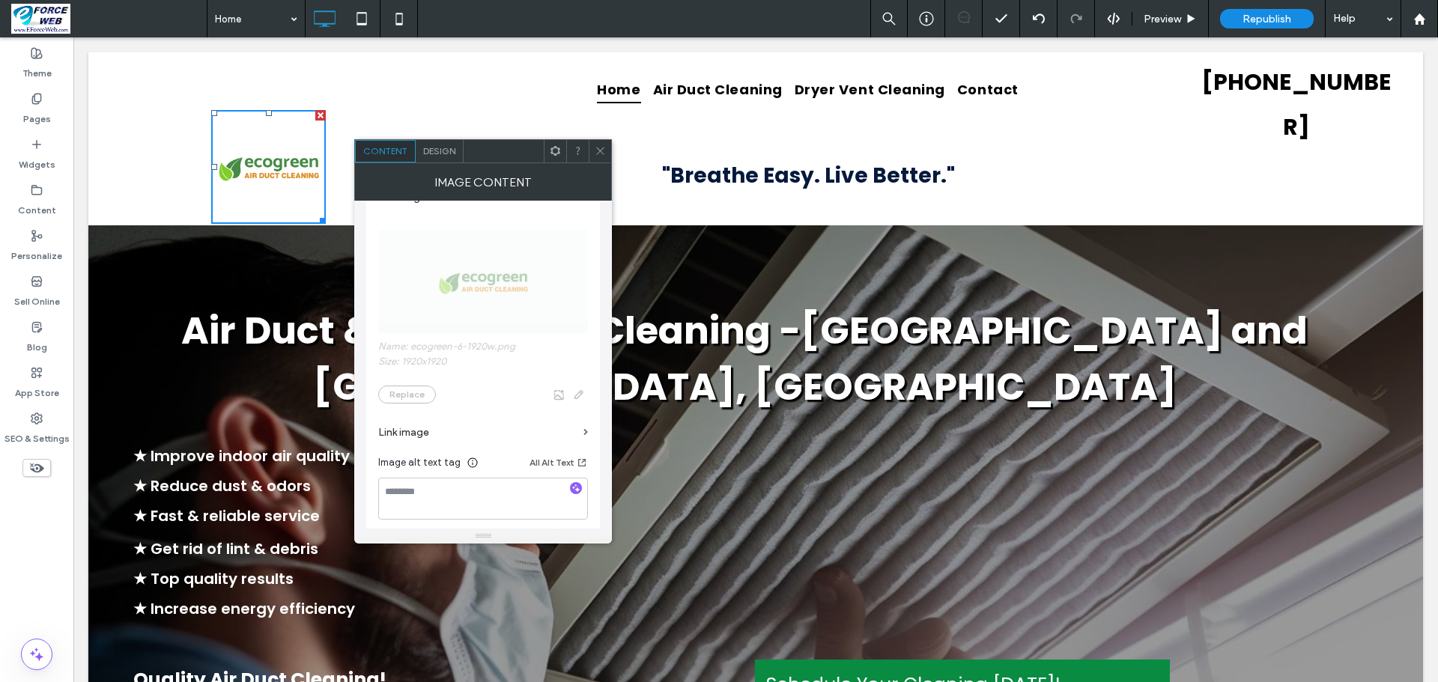
drag, startPoint x: 447, startPoint y: 394, endPoint x: 539, endPoint y: 390, distance: 92.2
click at [485, 390] on span "Name: ecogreen-6-1920w.png Size: 1920x1920 Replace" at bounding box center [483, 309] width 210 height 204
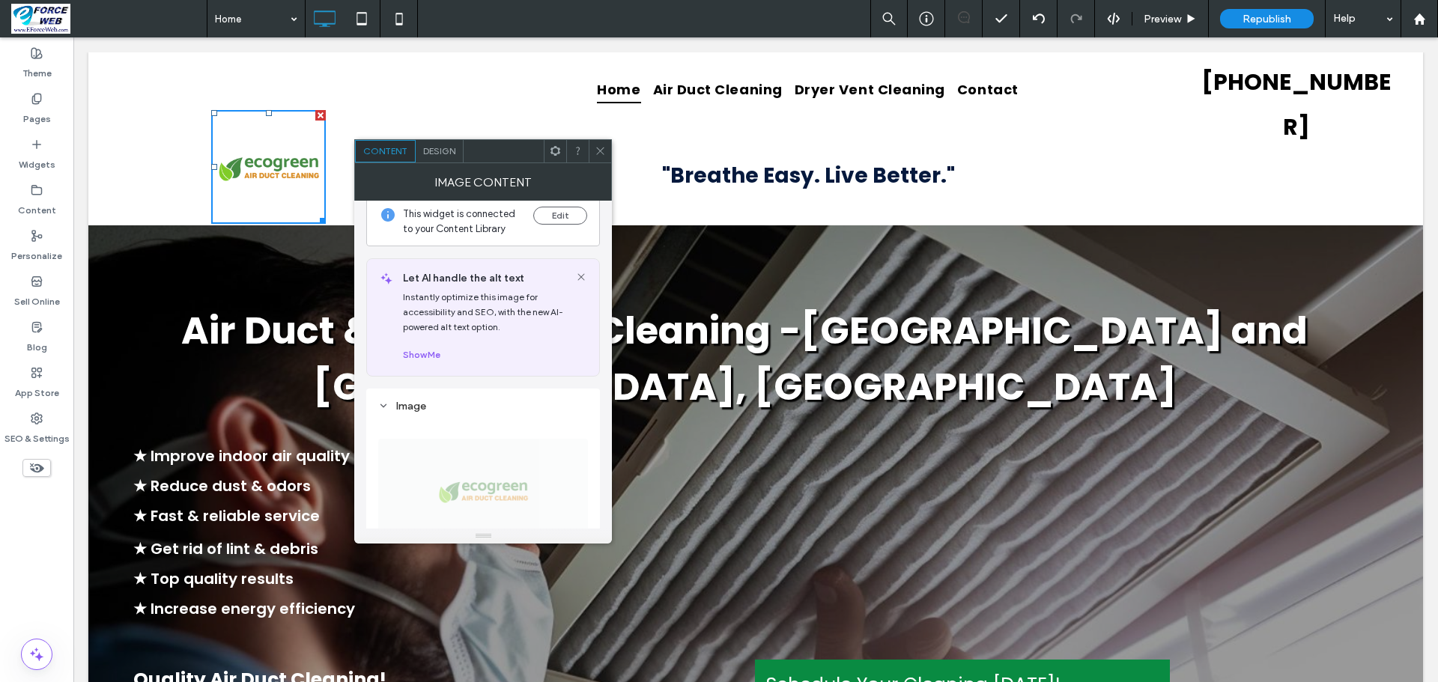
scroll to position [0, 0]
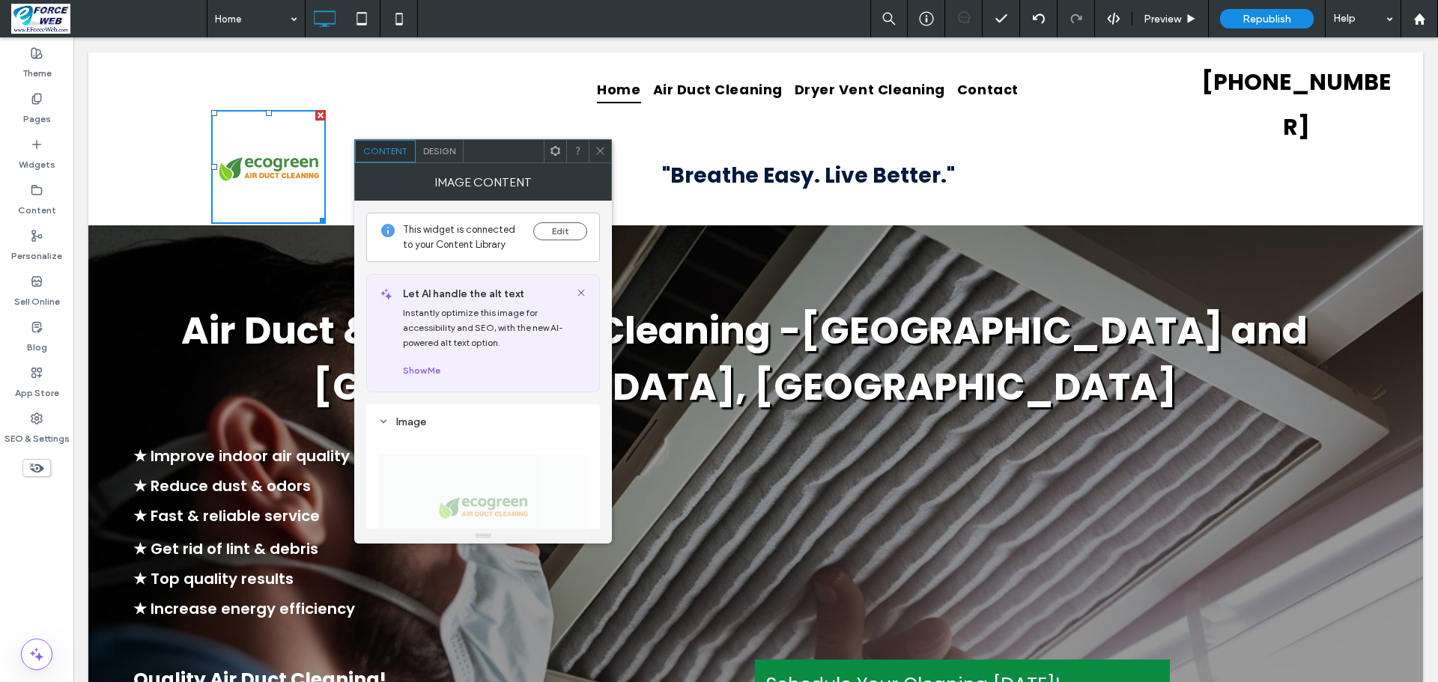
click at [437, 151] on span "Design" at bounding box center [439, 150] width 32 height 11
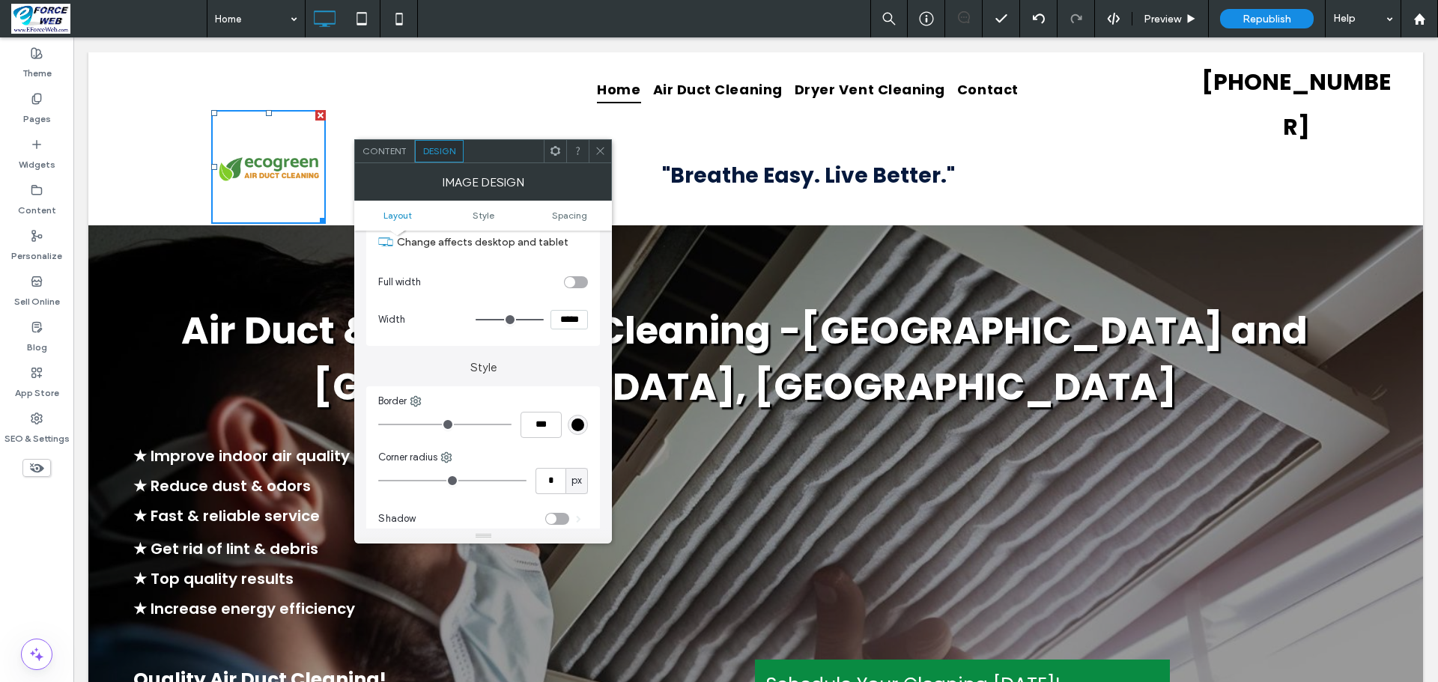
scroll to position [225, 0]
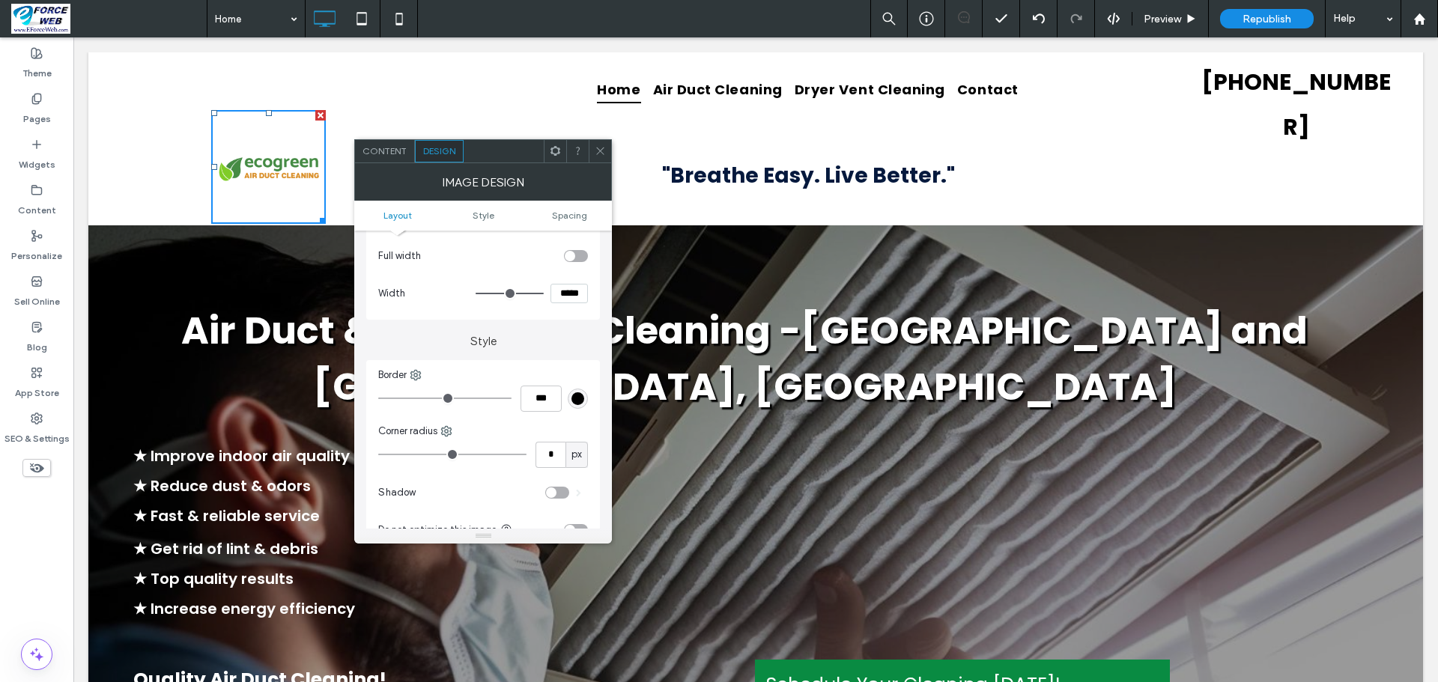
click at [392, 163] on div "Image Design" at bounding box center [483, 181] width 258 height 37
click at [392, 156] on span "Content" at bounding box center [384, 150] width 44 height 11
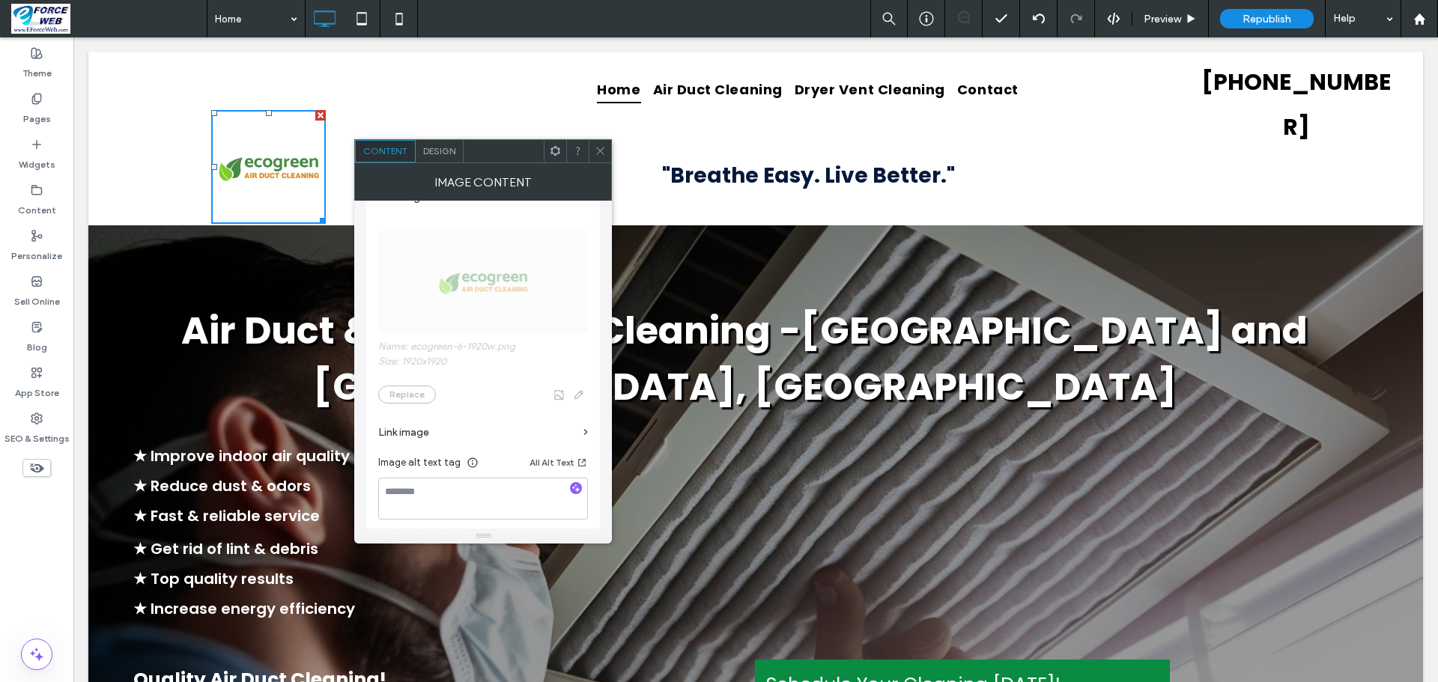
click at [416, 400] on span "Name: ecogreen-6-1920w.png Size: 1920x1920 Replace" at bounding box center [483, 309] width 210 height 204
click at [416, 407] on span "Name: ecogreen-6-1920w.png Size: 1920x1920 Replace" at bounding box center [483, 309] width 210 height 204
click at [601, 150] on icon at bounding box center [600, 150] width 11 height 11
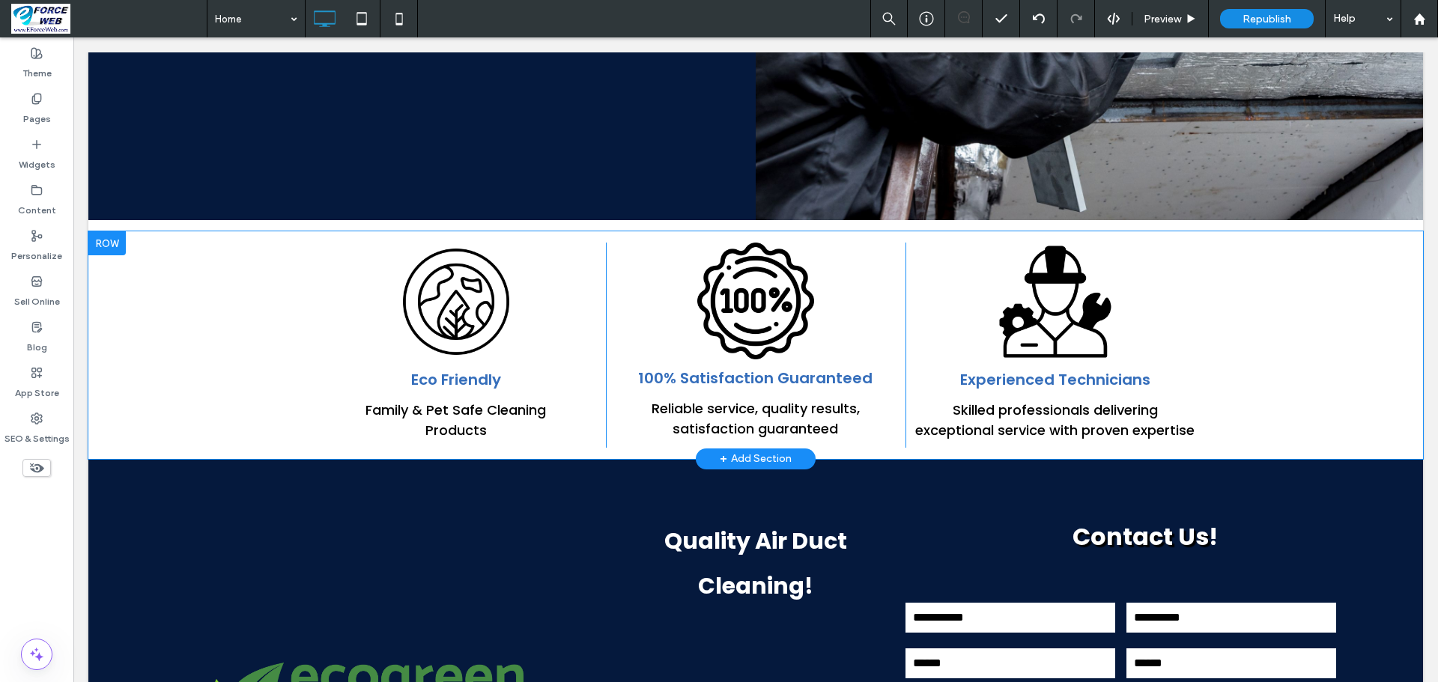
scroll to position [4268, 0]
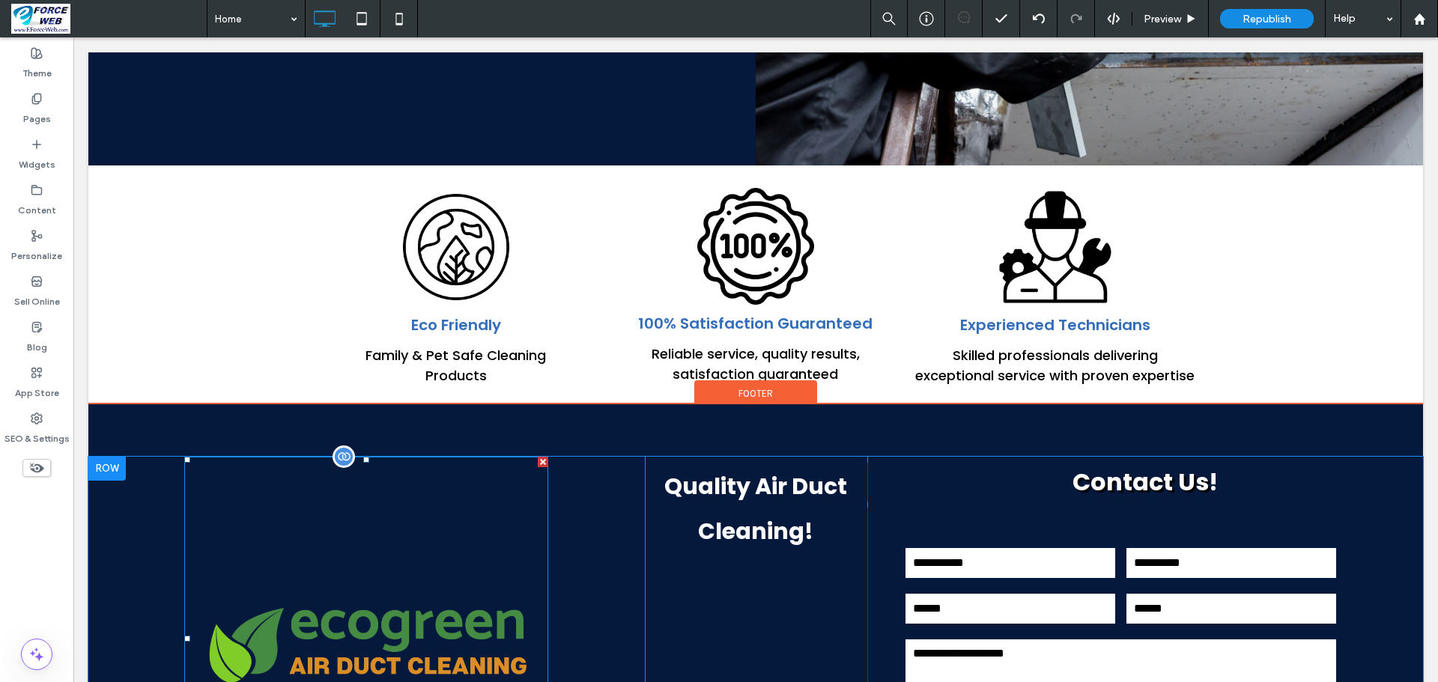
click at [495, 457] on img at bounding box center [366, 639] width 364 height 364
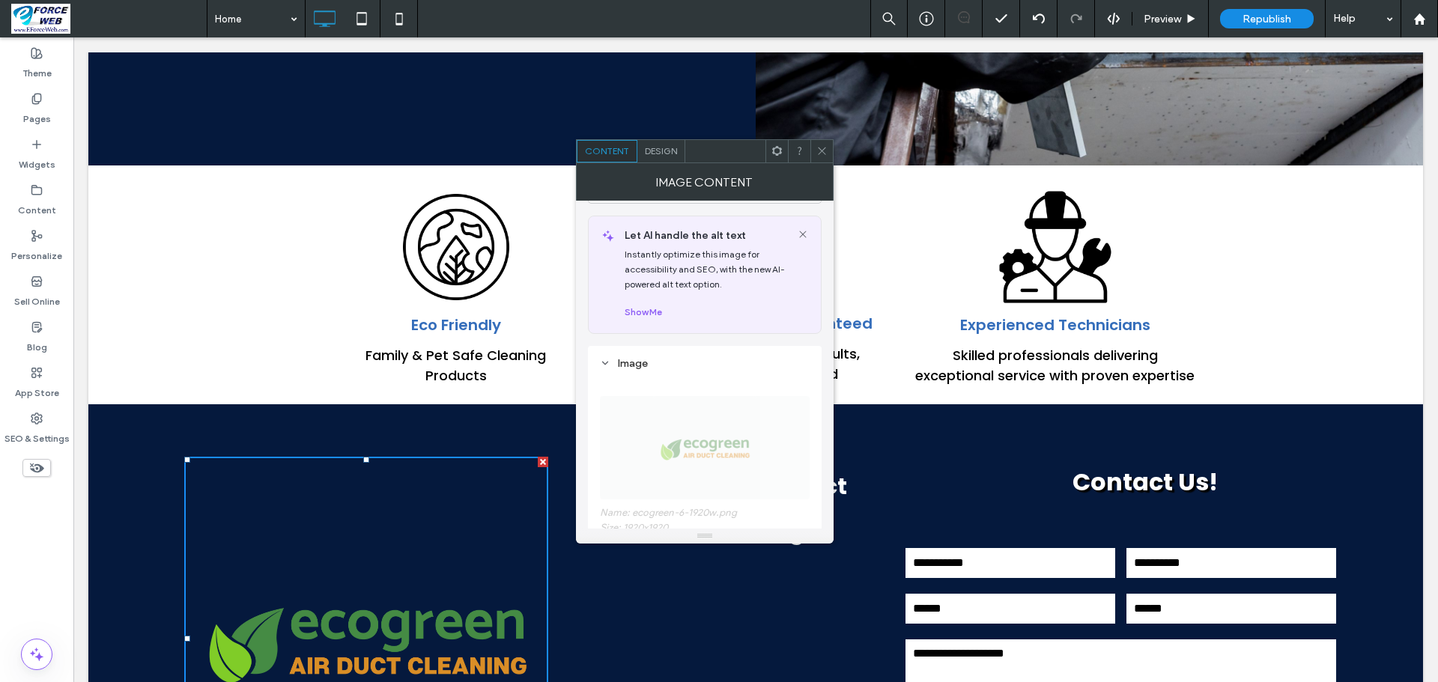
scroll to position [150, 0]
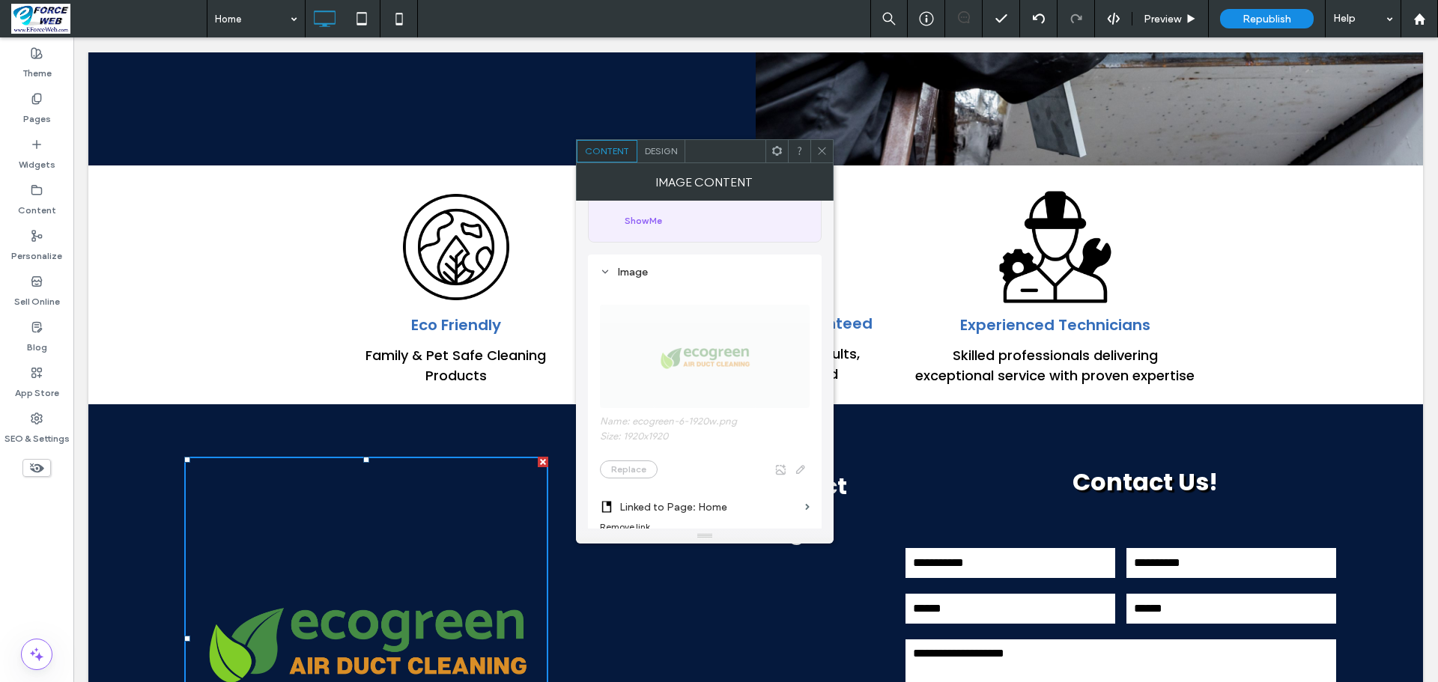
click at [802, 476] on span "Name: ecogreen-6-1920w.png Size: 1920x1920 Replace" at bounding box center [705, 384] width 210 height 204
click at [330, 457] on img at bounding box center [366, 639] width 364 height 364
click at [434, 457] on img at bounding box center [366, 639] width 364 height 364
click at [55, 207] on div "Content" at bounding box center [36, 200] width 73 height 46
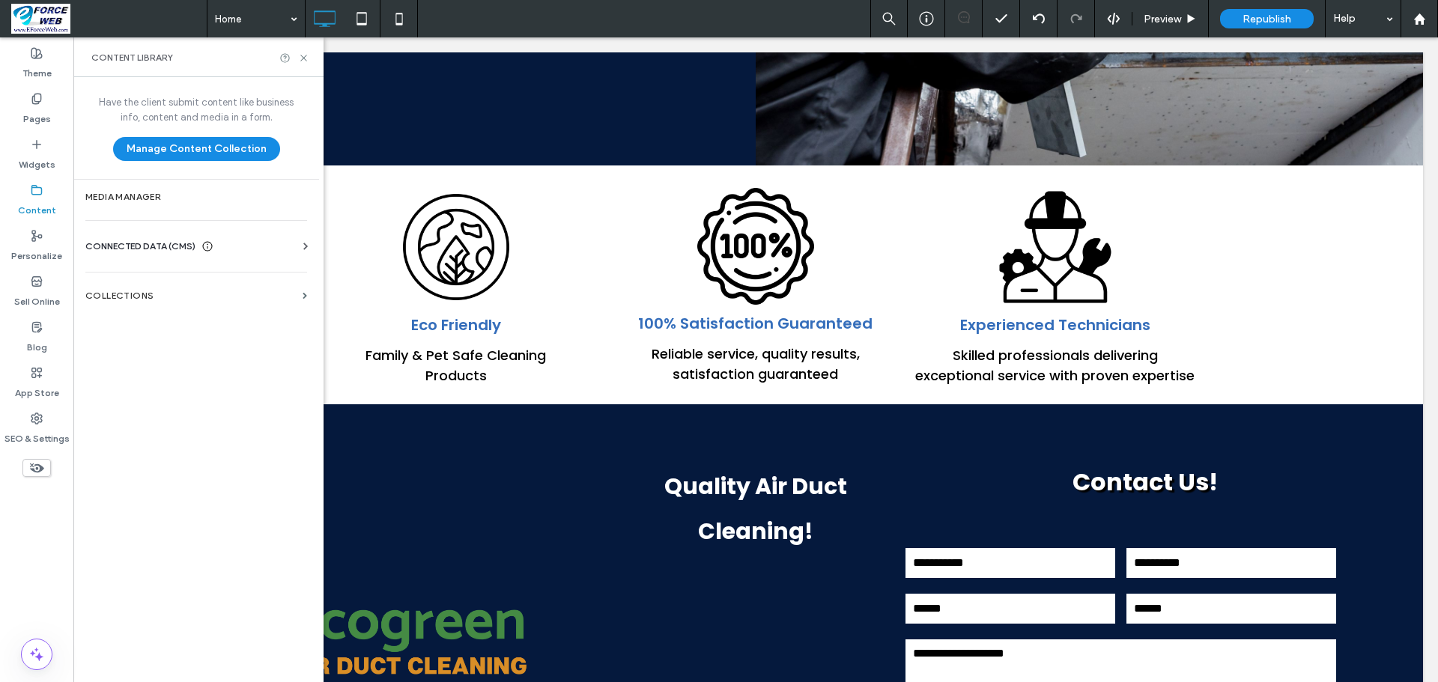
click at [216, 243] on div "CONNECTED DATA (CMS)" at bounding box center [199, 246] width 228 height 15
click at [159, 288] on label "Business Info" at bounding box center [199, 283] width 204 height 10
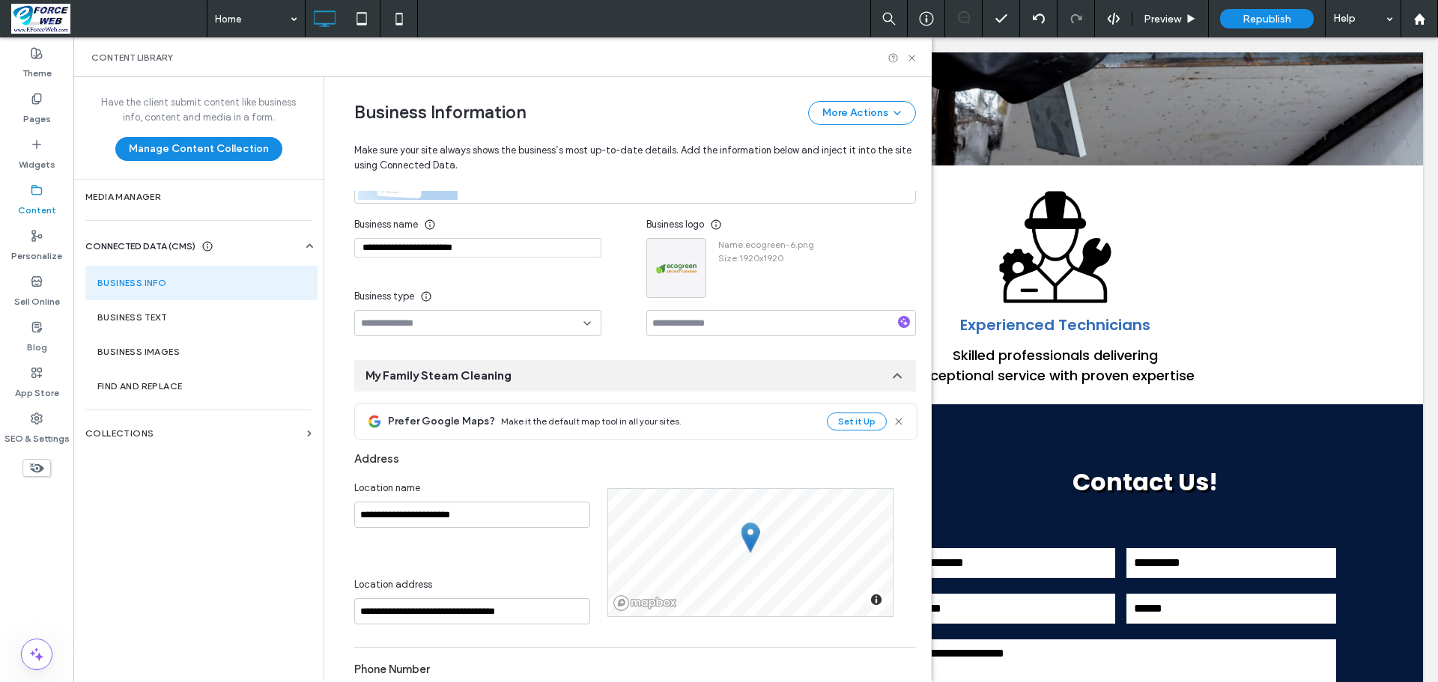
scroll to position [179, 0]
click at [679, 296] on div at bounding box center [676, 266] width 58 height 58
click at [685, 258] on icon "button" at bounding box center [691, 252] width 12 height 12
click at [723, 301] on span "Replace Image" at bounding box center [738, 300] width 67 height 15
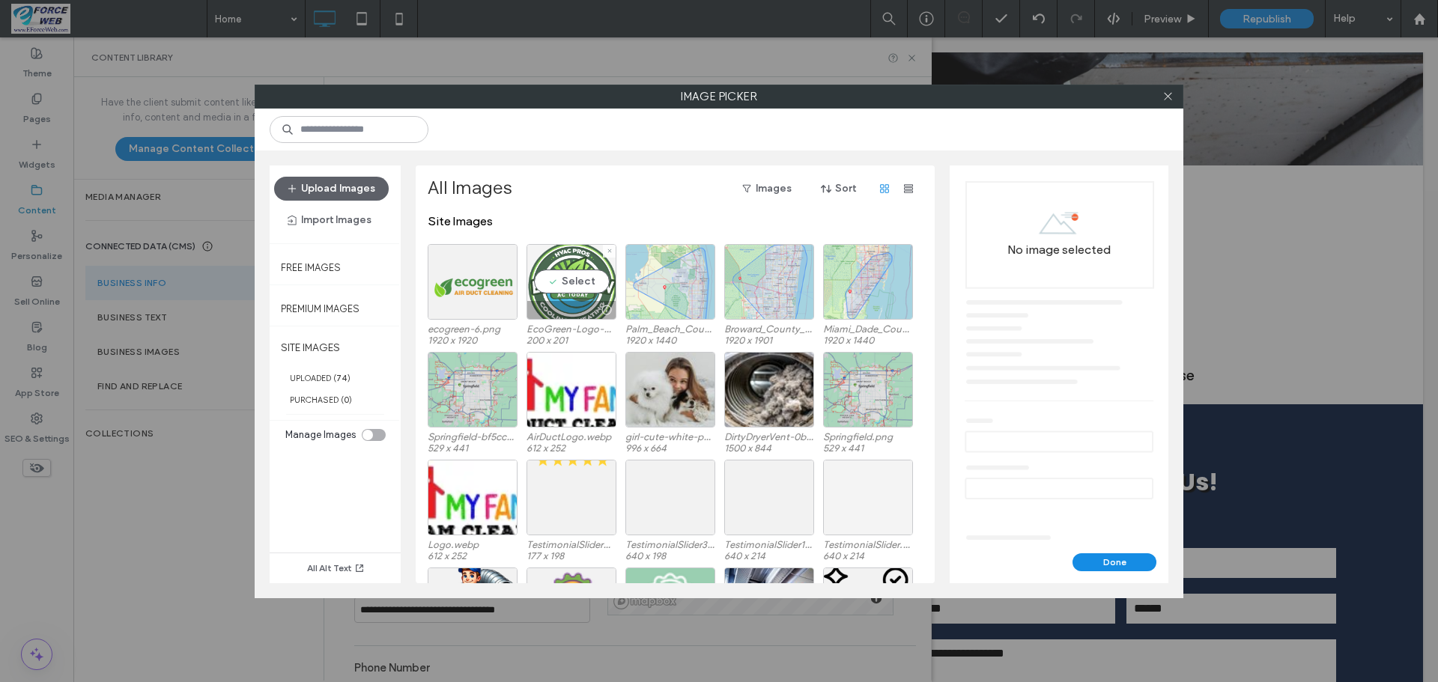
click at [576, 285] on div "Select" at bounding box center [571, 282] width 90 height 76
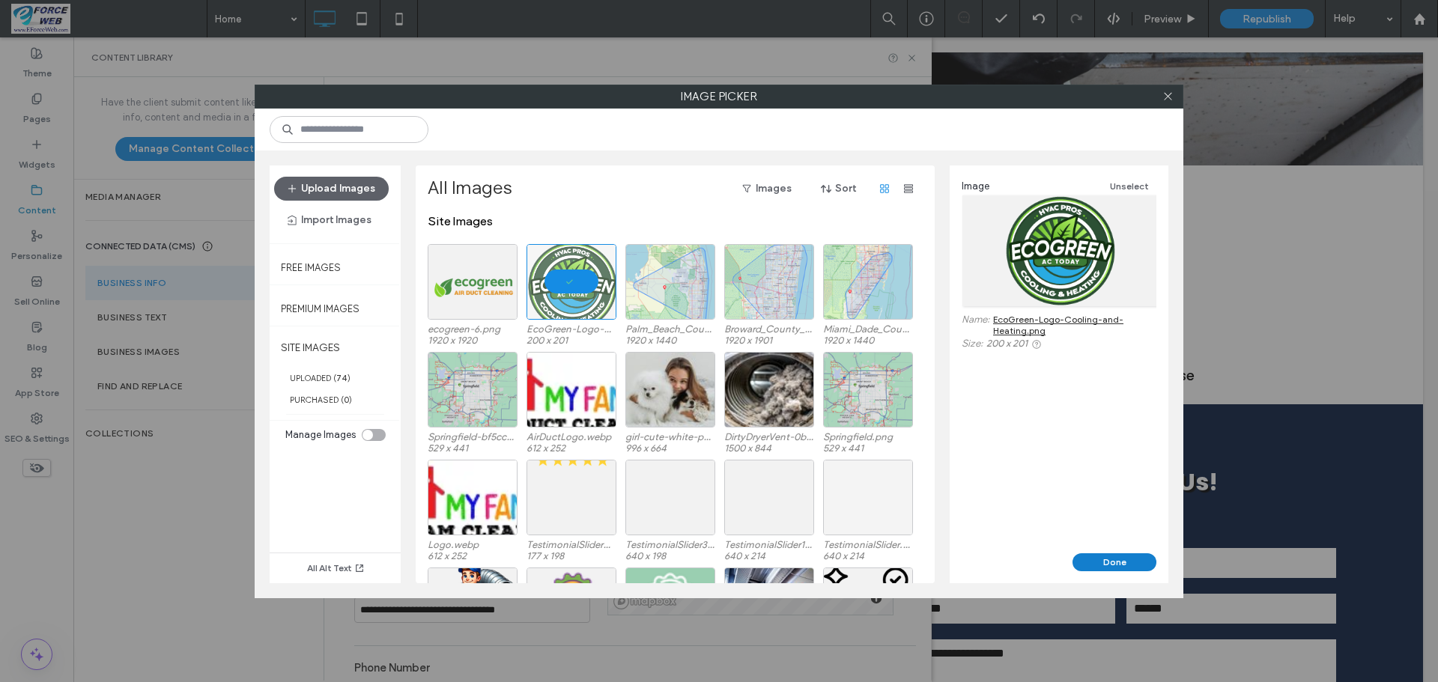
click at [1140, 567] on button "Done" at bounding box center [1114, 562] width 84 height 18
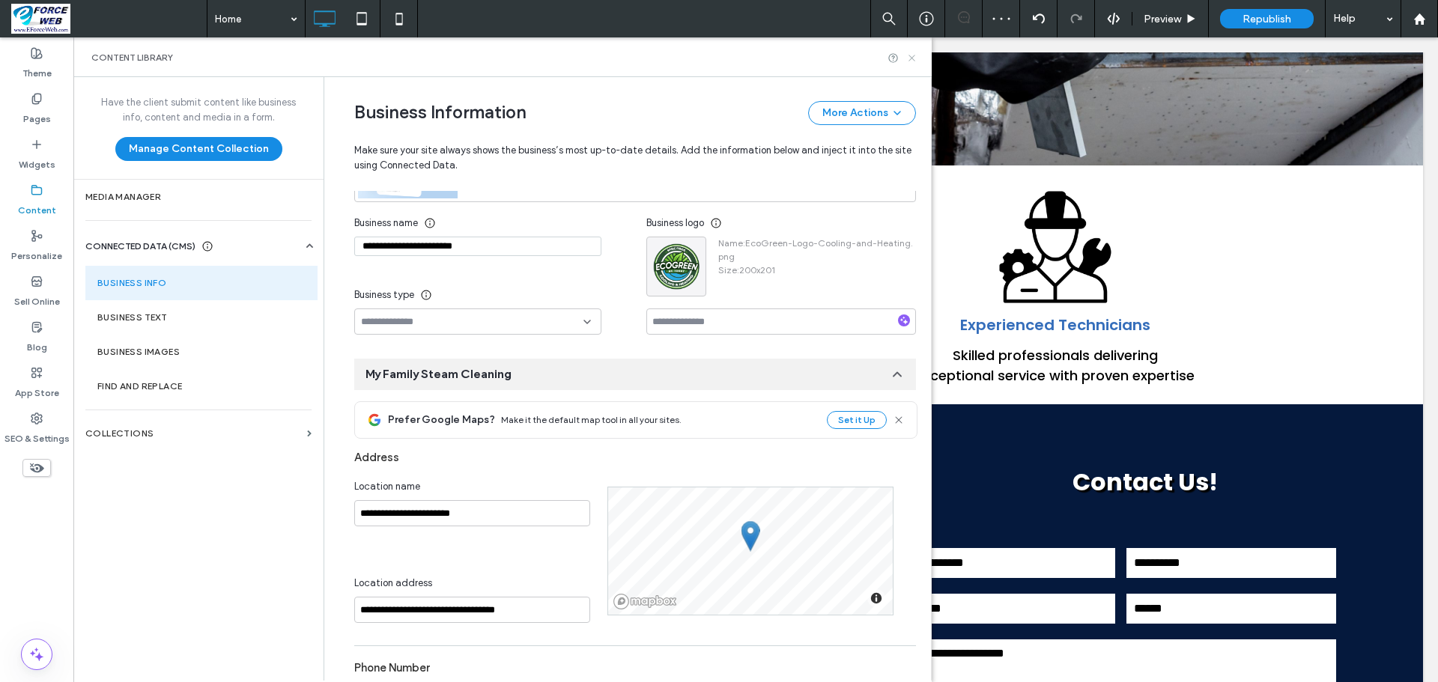
click at [909, 57] on icon at bounding box center [911, 57] width 11 height 11
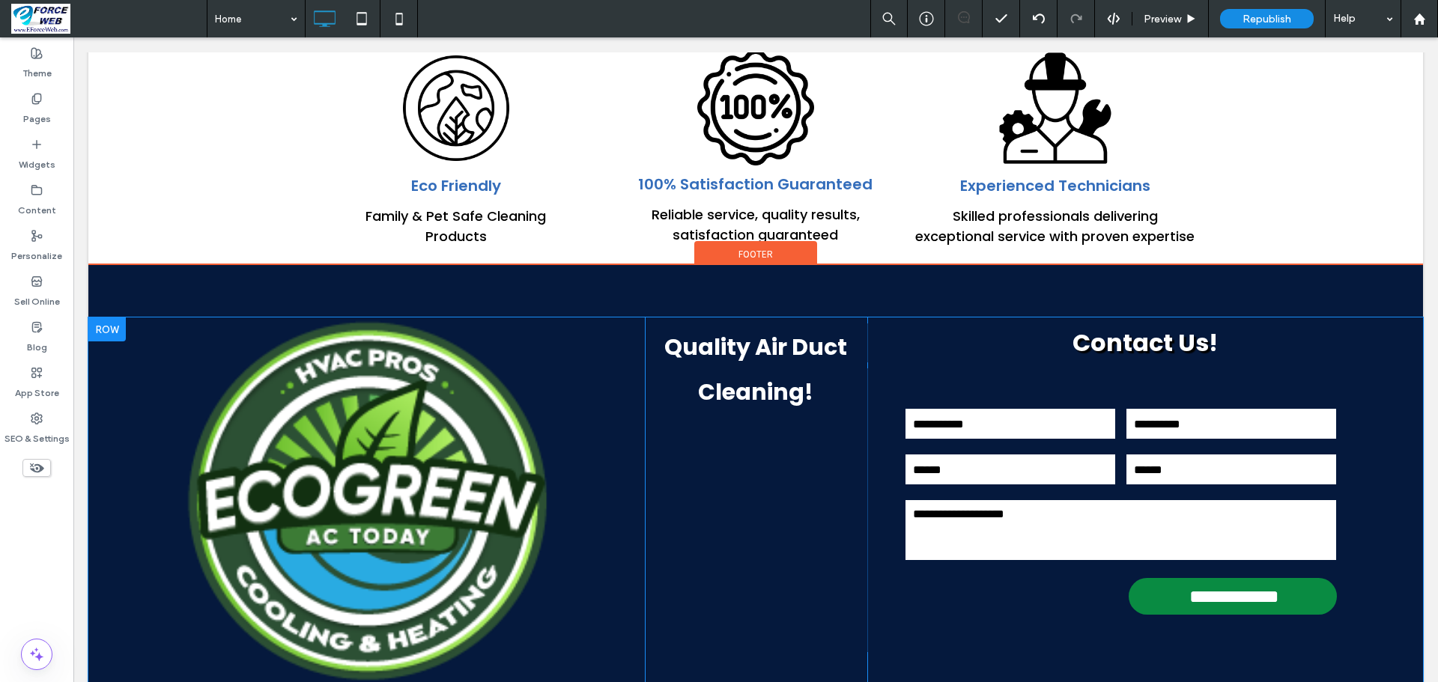
scroll to position [4417, 0]
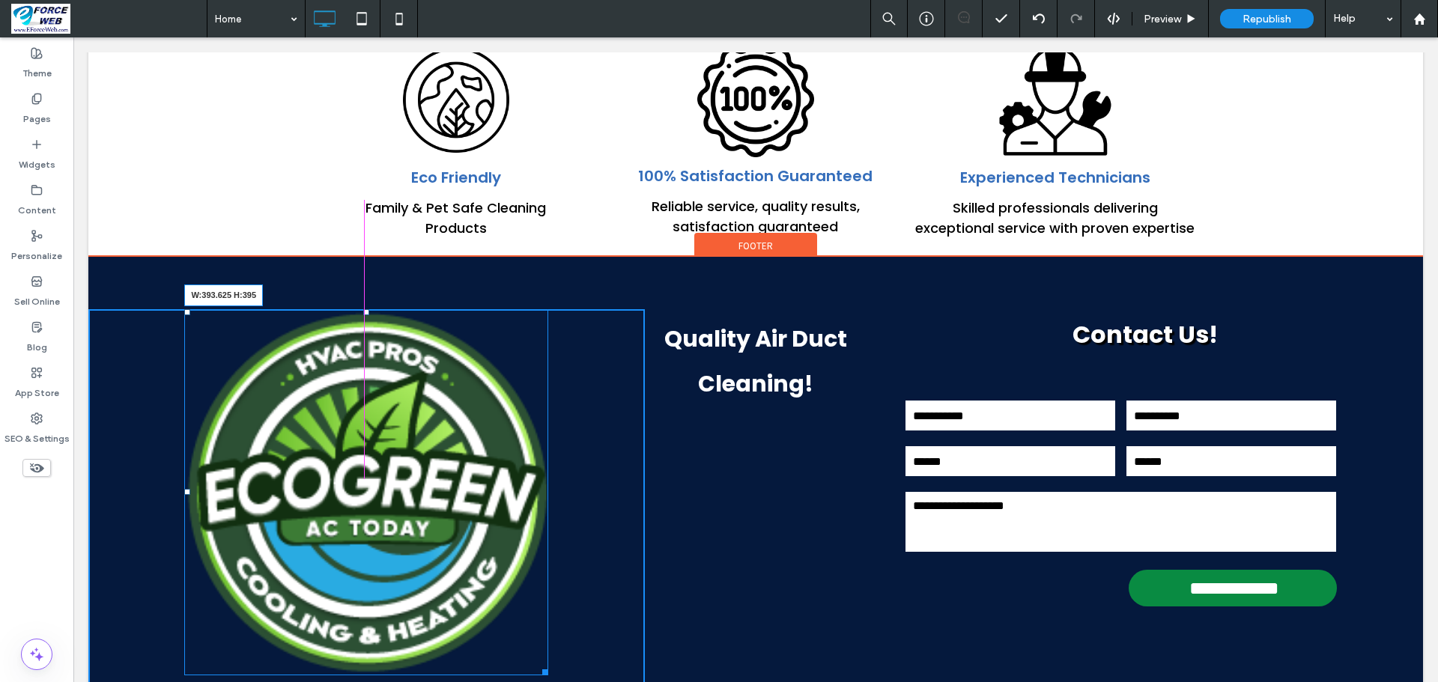
drag, startPoint x: 541, startPoint y: 398, endPoint x: 506, endPoint y: 349, distance: 60.2
click at [506, 349] on div "W:393.625 H:395 Ready to improve your home’s safety and air quality? Join our h…" at bounding box center [366, 599] width 556 height 581
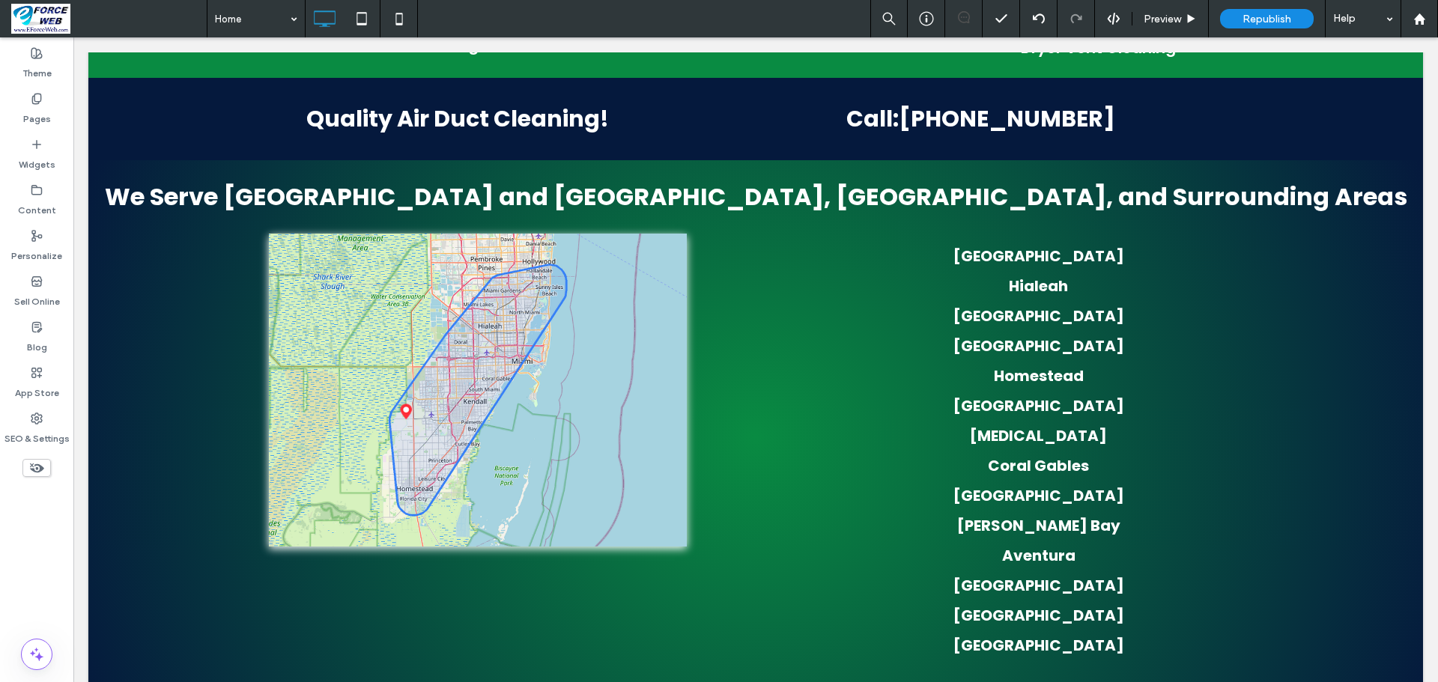
scroll to position [3075, 0]
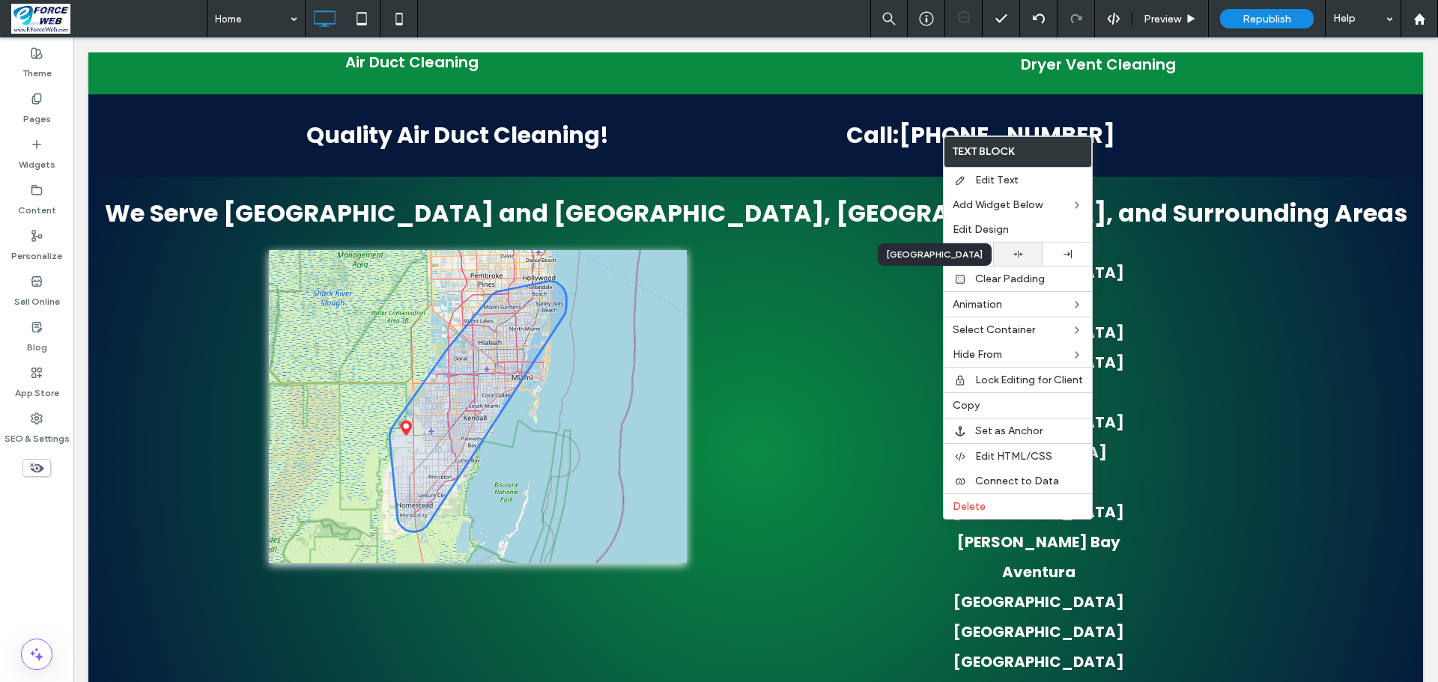
click at [1018, 257] on icon at bounding box center [1018, 254] width 10 height 10
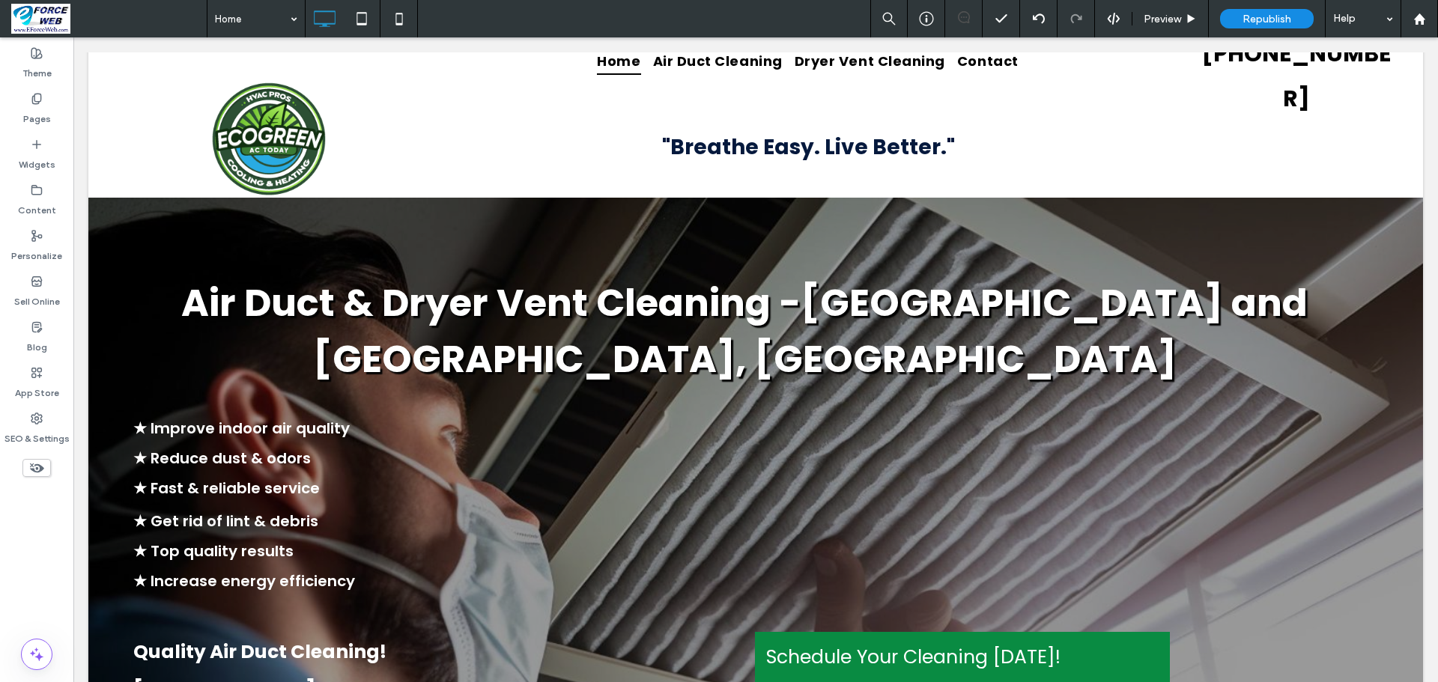
scroll to position [0, 0]
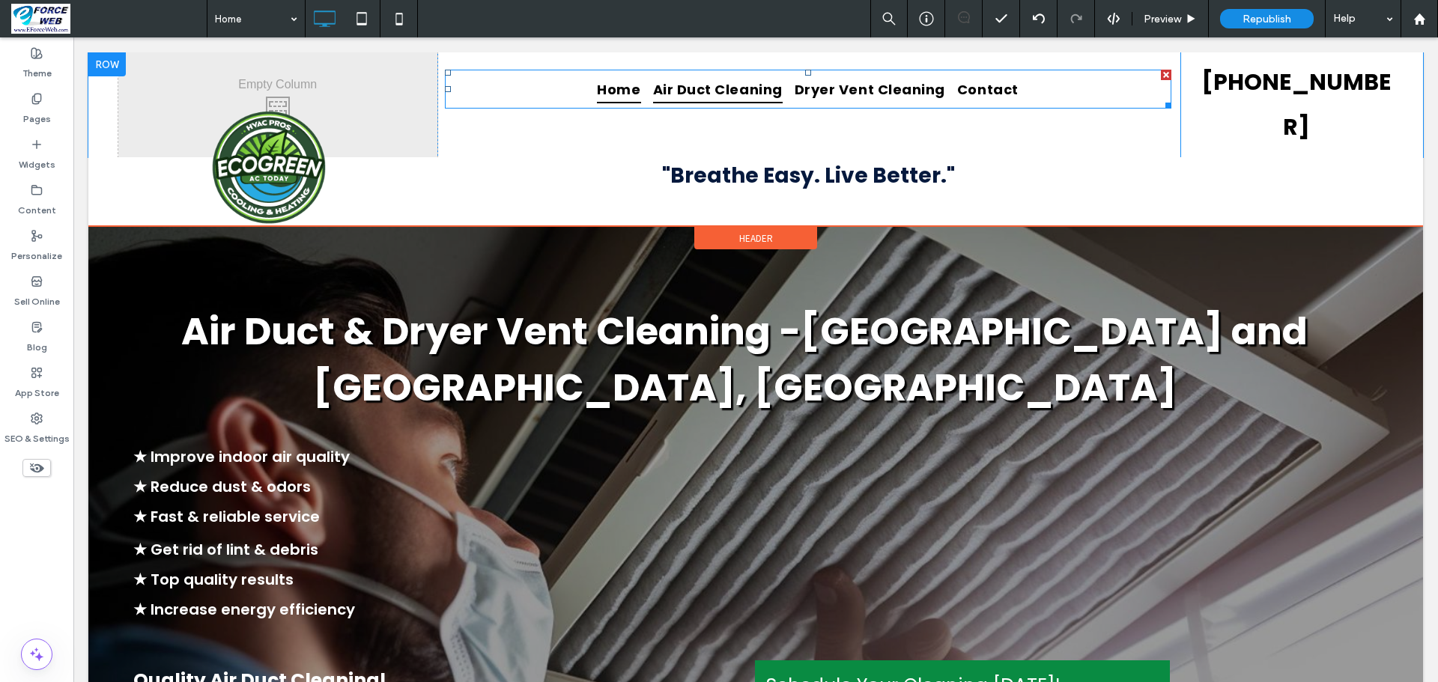
click at [738, 94] on span "Air Duct Cleaning" at bounding box center [718, 89] width 130 height 28
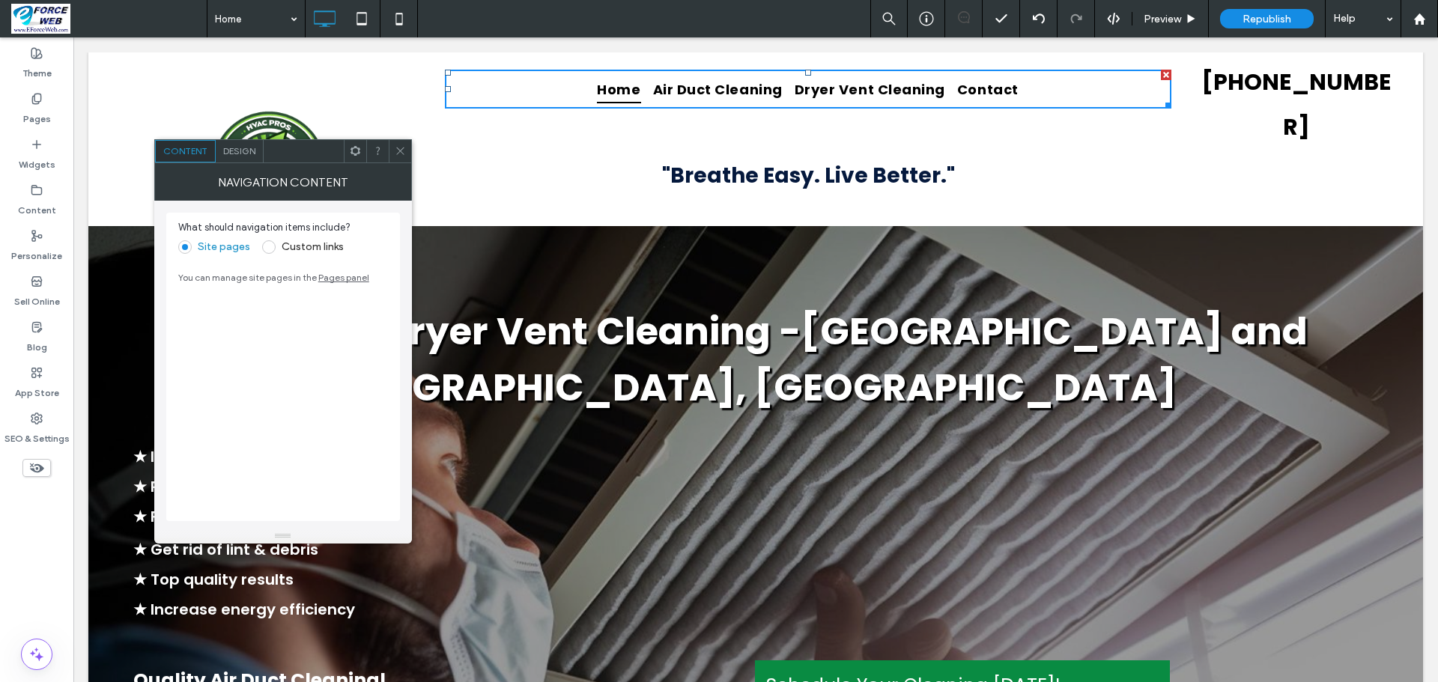
click at [398, 146] on icon at bounding box center [400, 150] width 11 height 11
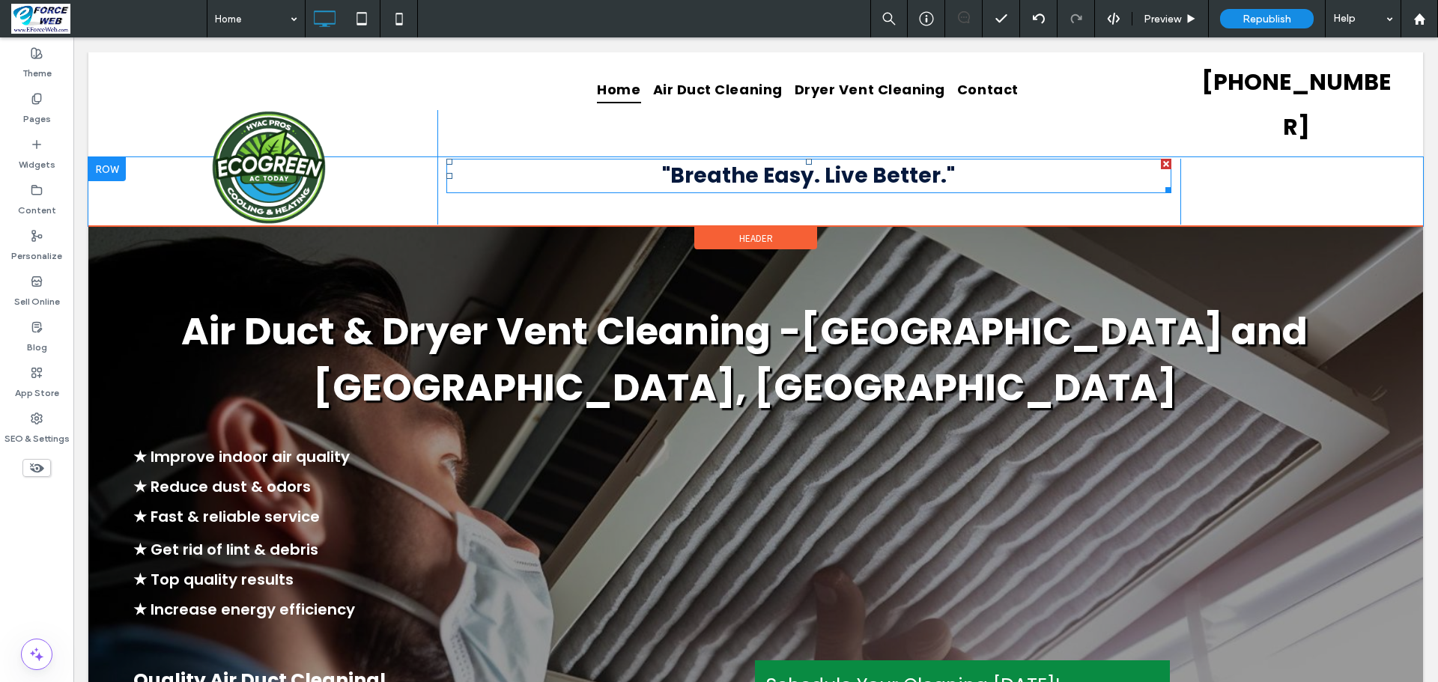
click at [773, 161] on strong ""Breathe Easy. Live Better."" at bounding box center [808, 175] width 293 height 29
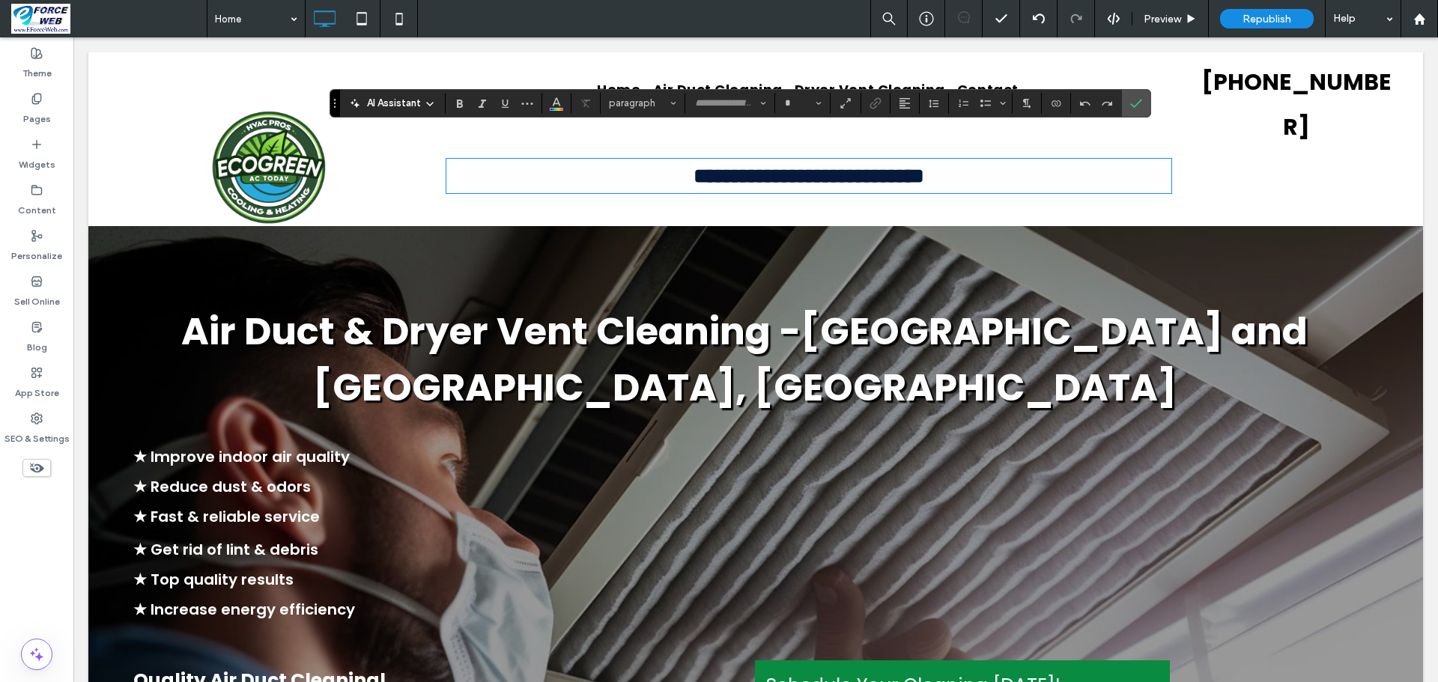
type input "*******"
click at [693, 165] on strong "**********" at bounding box center [808, 175] width 231 height 21
drag, startPoint x: 669, startPoint y: 139, endPoint x: 938, endPoint y: 141, distance: 269.6
click at [924, 165] on strong "**********" at bounding box center [808, 175] width 231 height 21
type input "**"
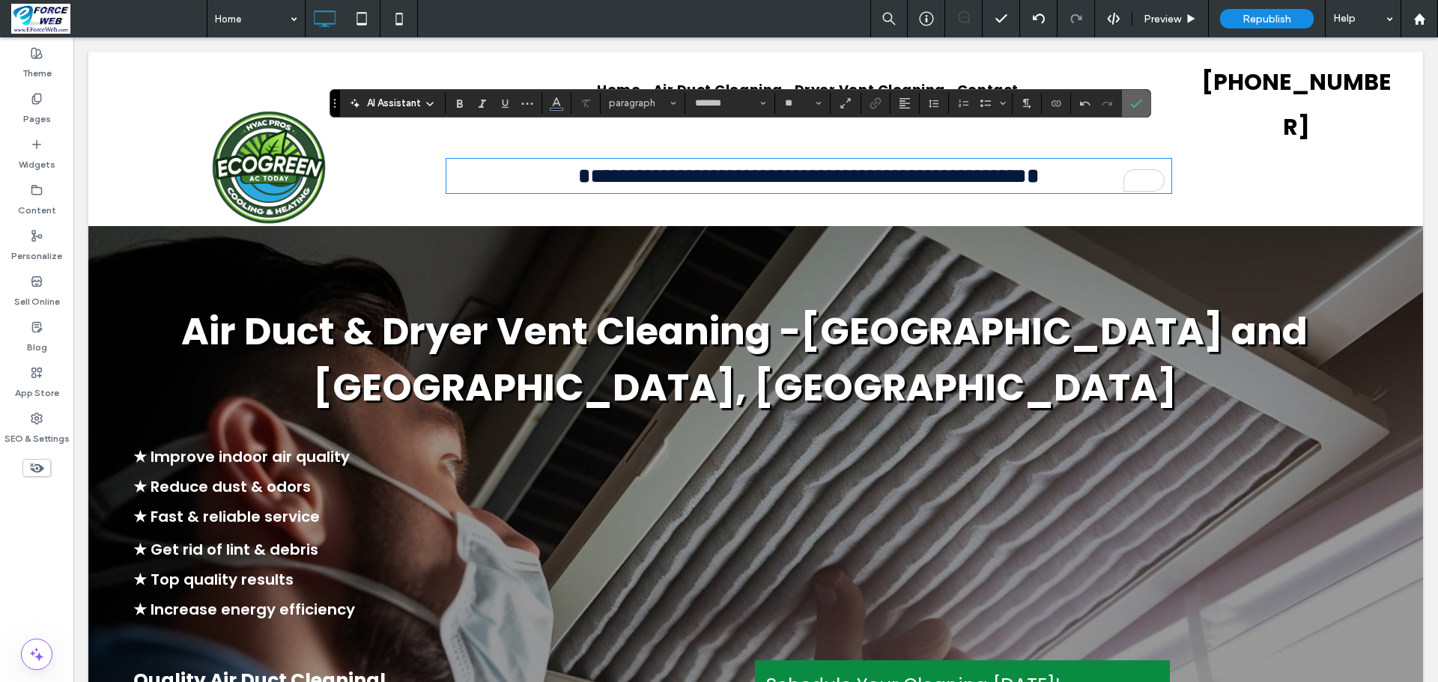
click at [1147, 97] on label "Confirm" at bounding box center [1136, 103] width 22 height 27
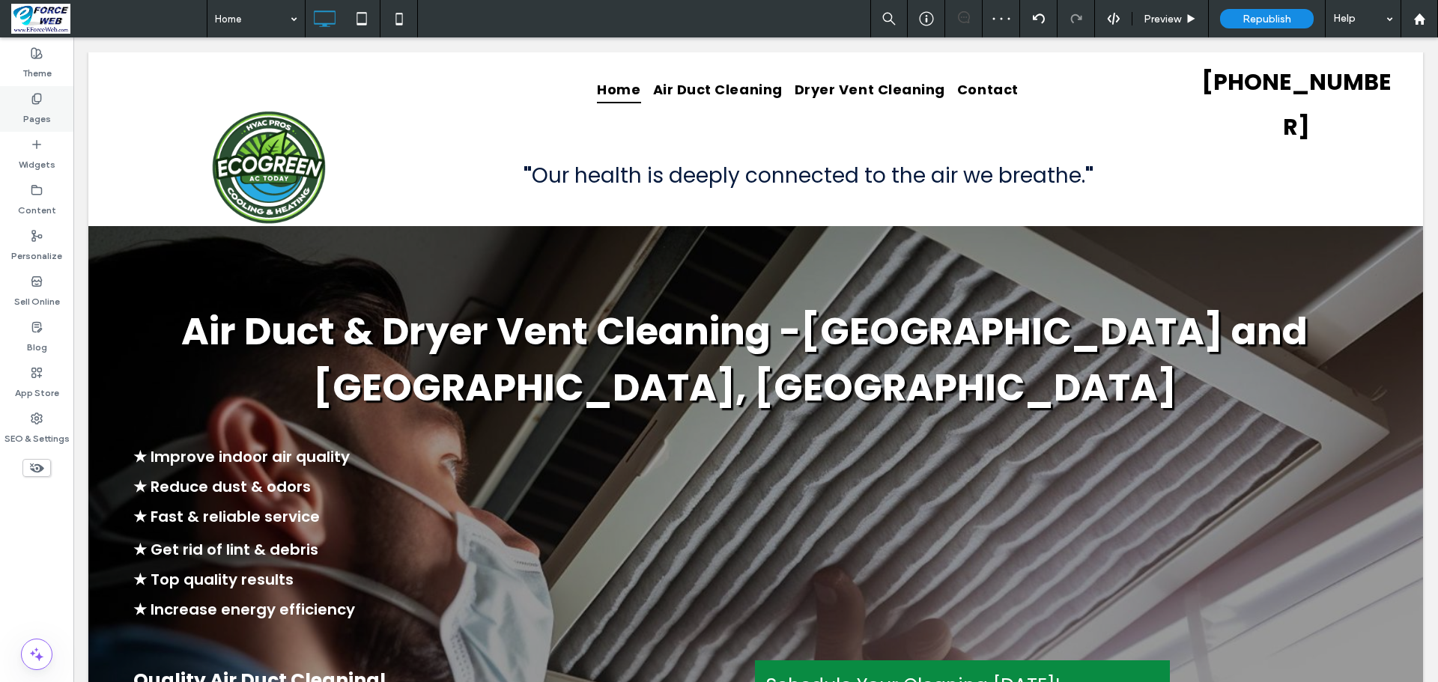
click at [39, 113] on label "Pages" at bounding box center [37, 115] width 28 height 21
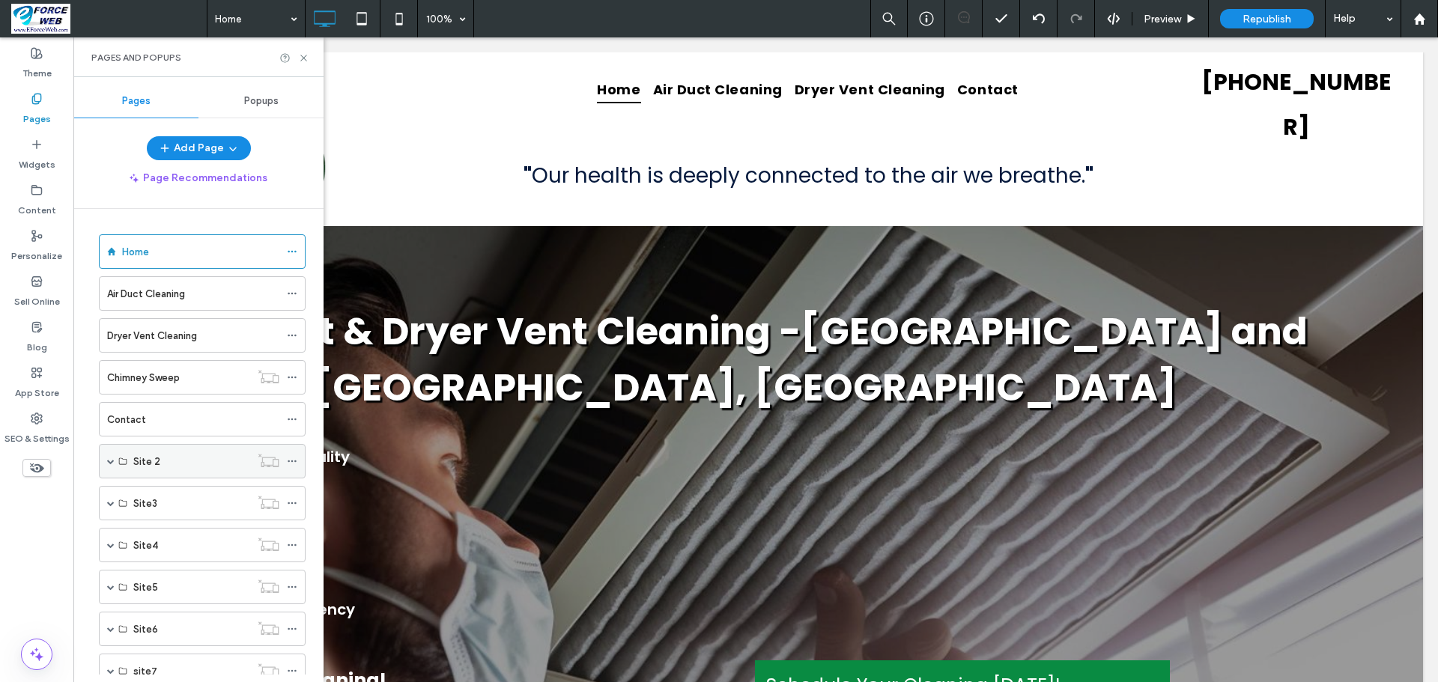
click at [113, 463] on span at bounding box center [110, 461] width 7 height 7
click at [133, 493] on label "Home" at bounding box center [146, 496] width 27 height 26
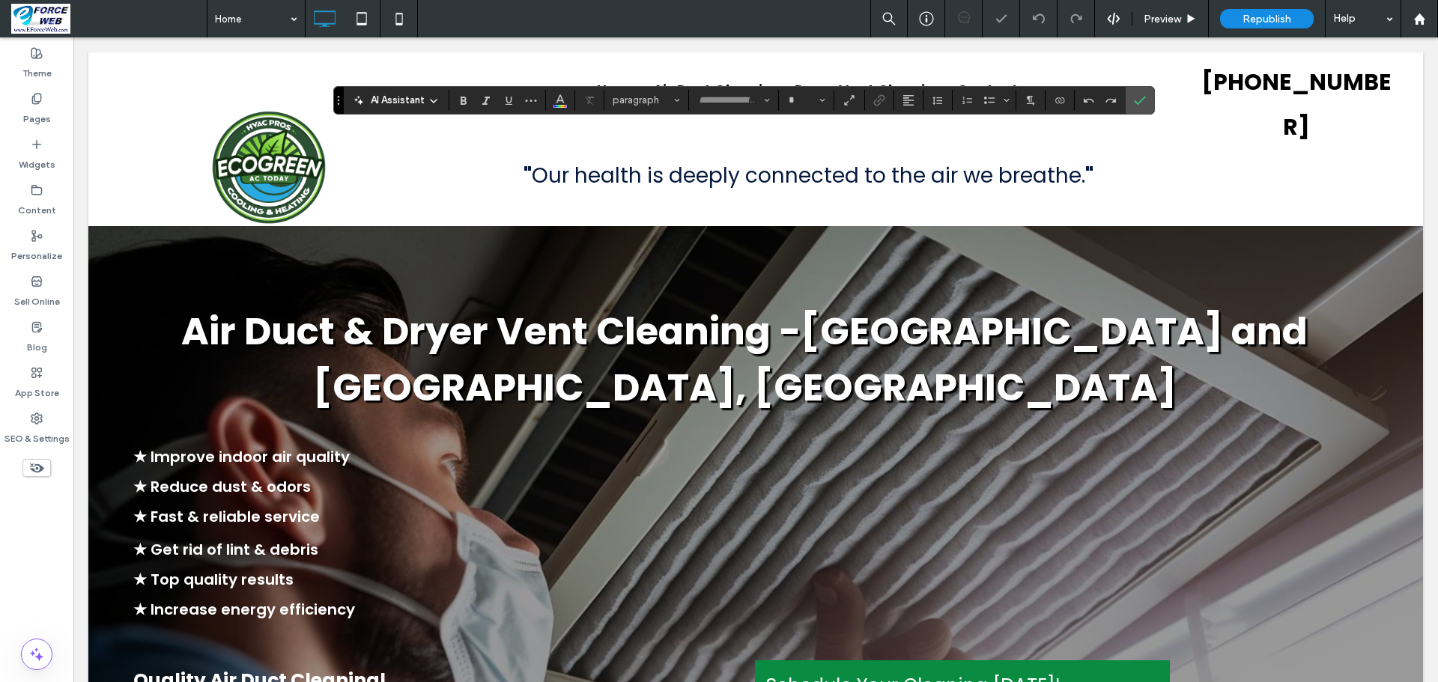
type input "*******"
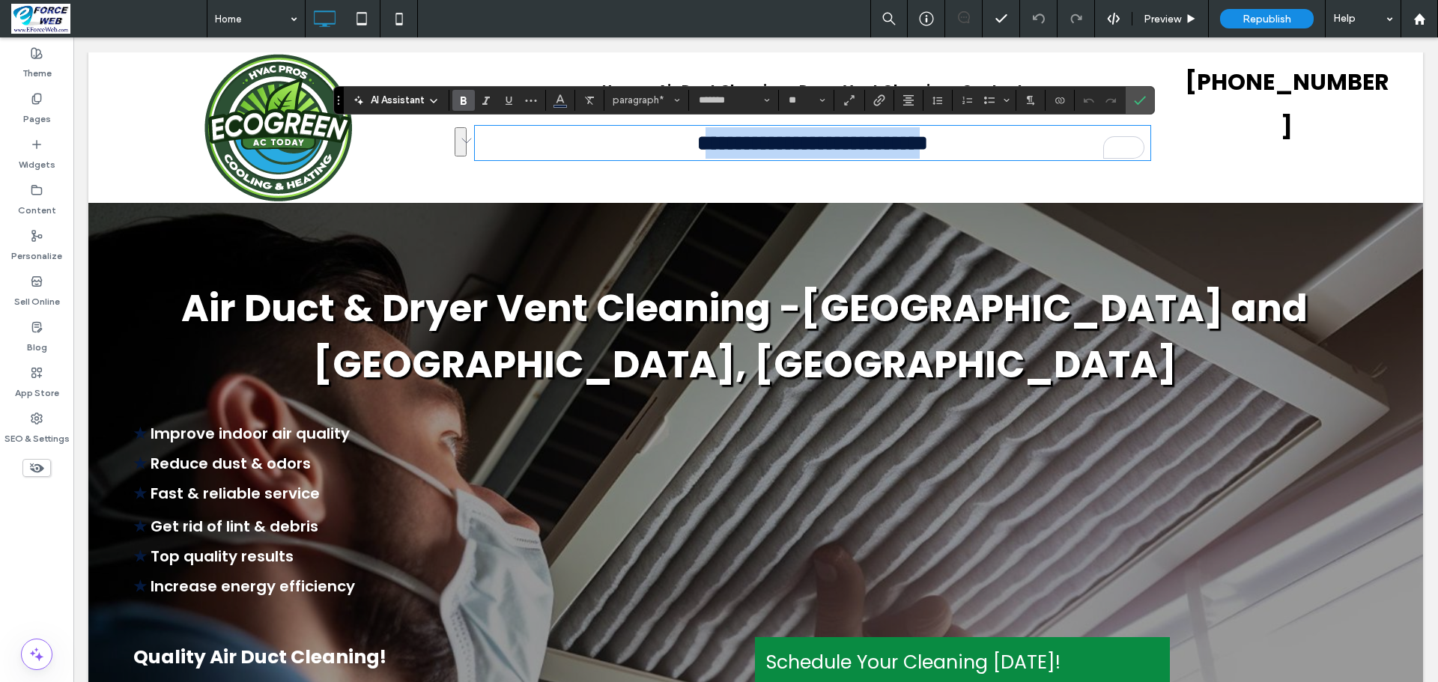
click at [928, 146] on strong "**********" at bounding box center [812, 143] width 231 height 21
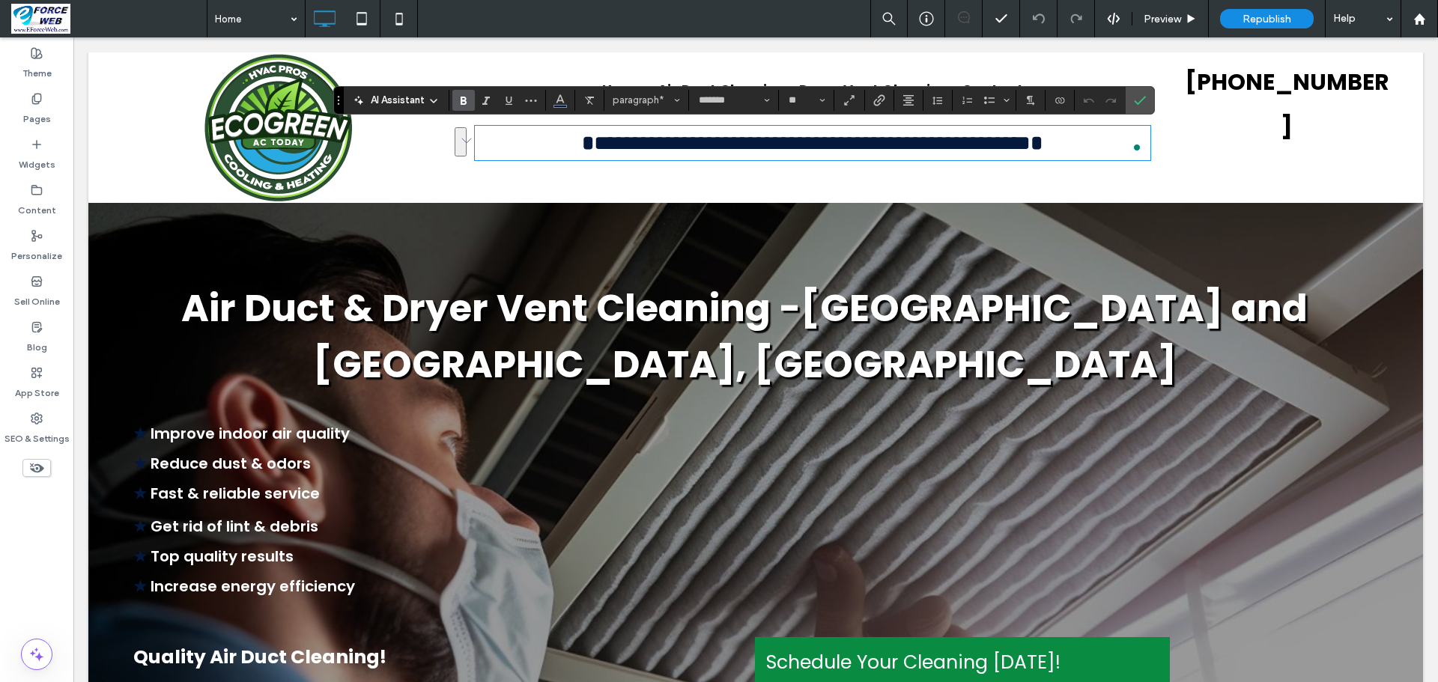
type input "**"
click at [1146, 94] on icon "Confirm" at bounding box center [1140, 100] width 12 height 12
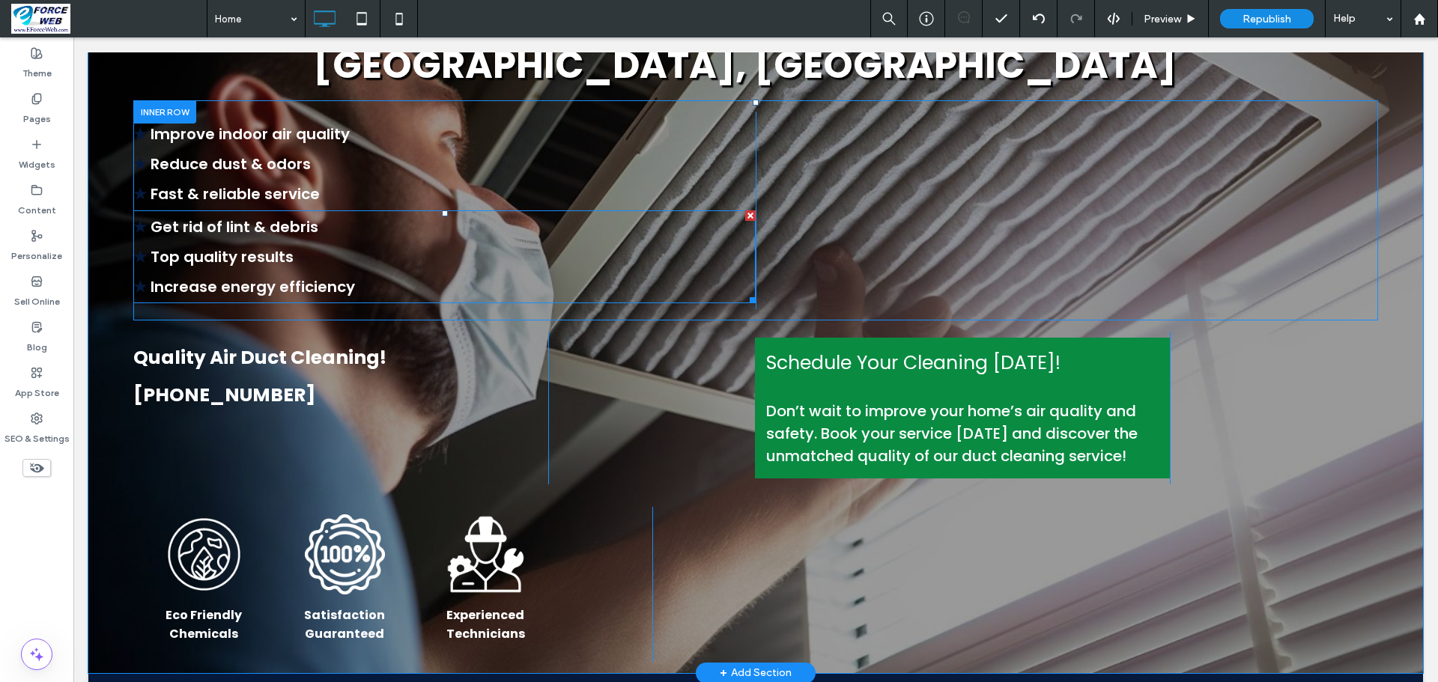
scroll to position [524, 0]
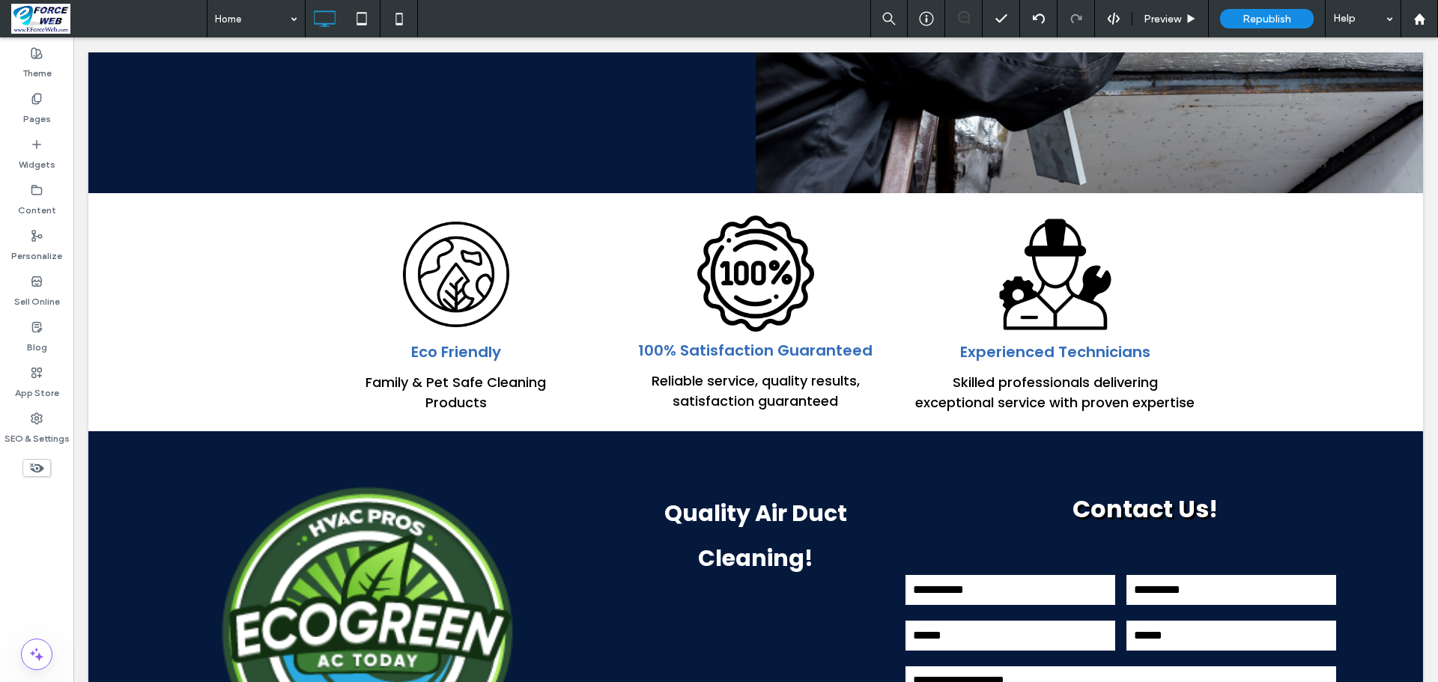
scroll to position [4268, 0]
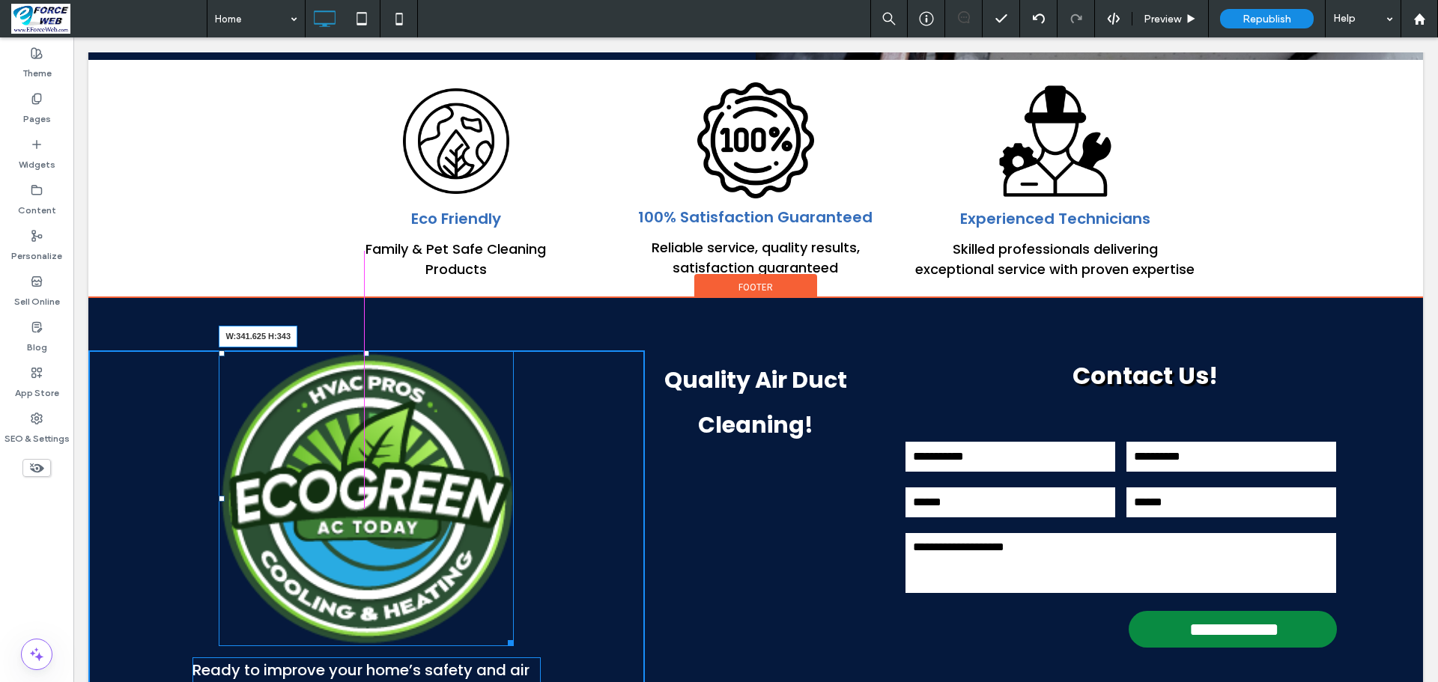
drag, startPoint x: 508, startPoint y: 408, endPoint x: 488, endPoint y: 386, distance: 29.2
click at [488, 386] on div "W:341.625 H:343 Ready to improve your home’s safety and air quality? Join our h…" at bounding box center [366, 606] width 556 height 512
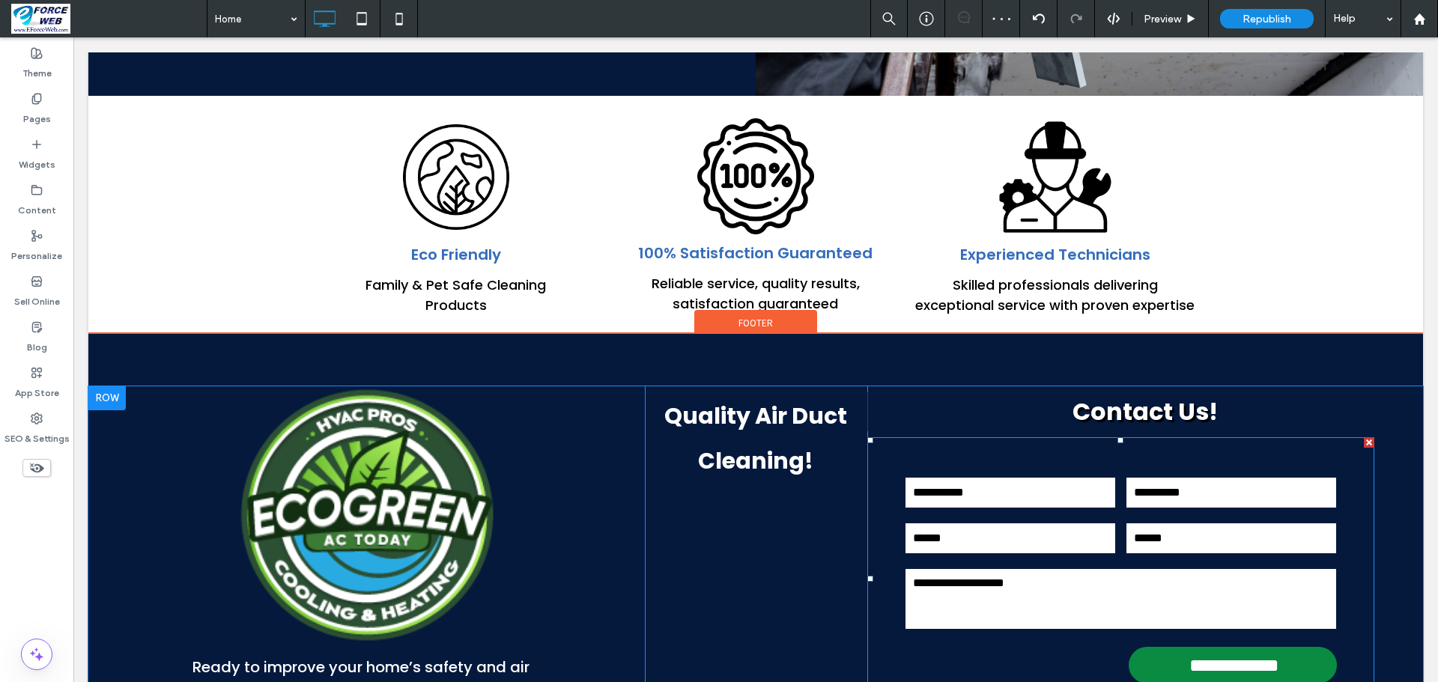
scroll to position [4157, 0]
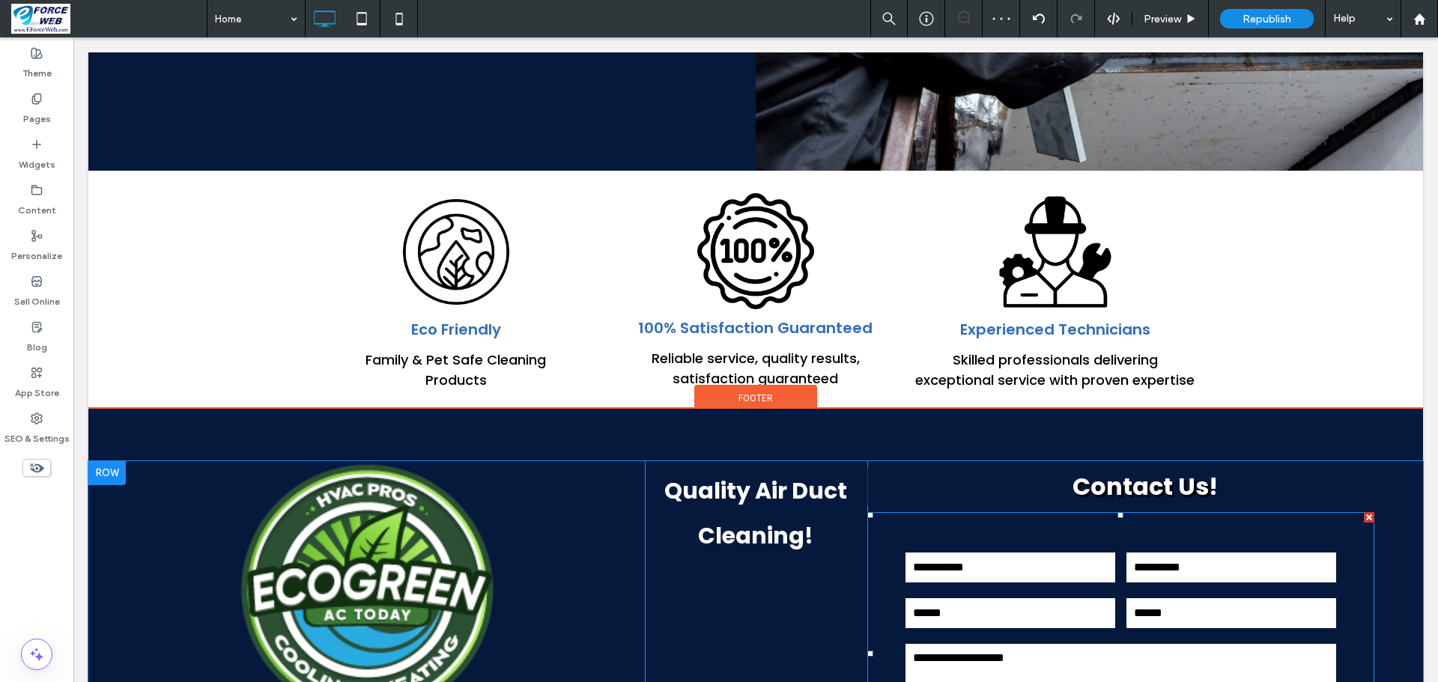
click at [1032, 512] on div "**********" at bounding box center [1120, 654] width 507 height 284
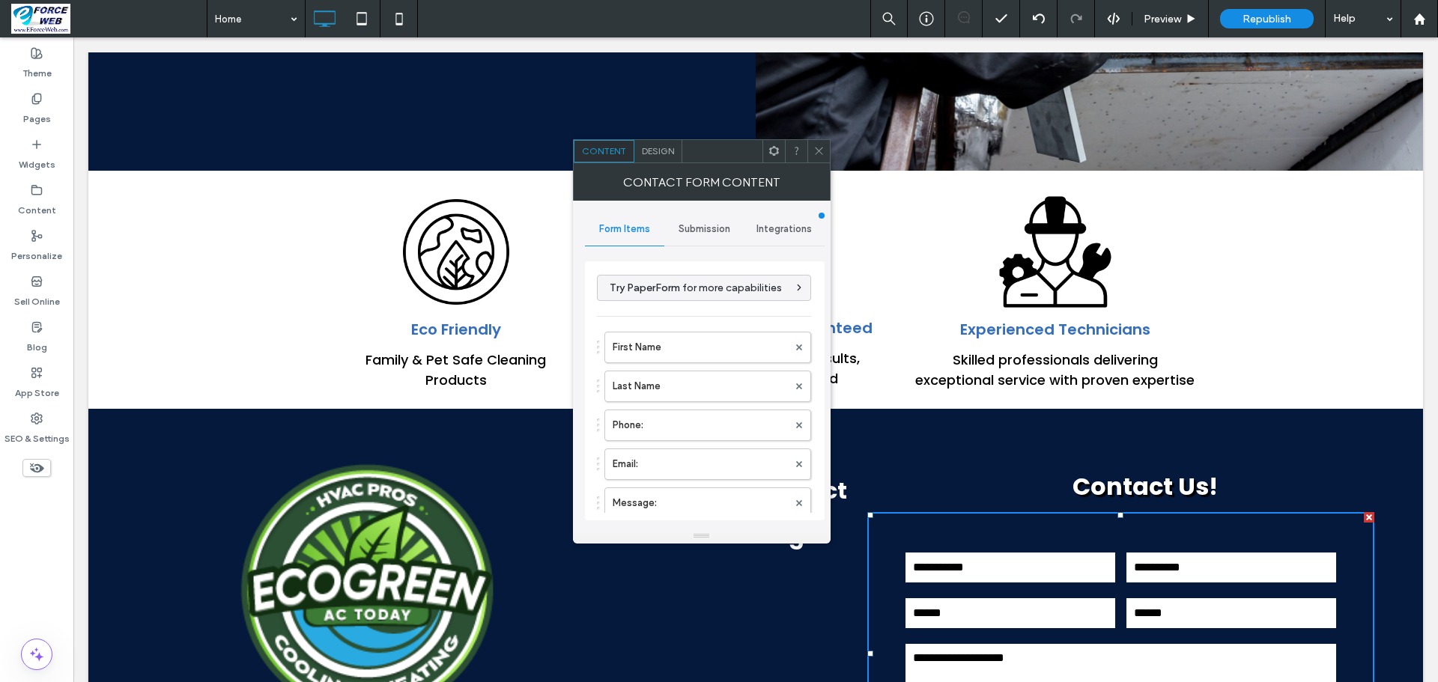
click at [681, 230] on span "Submission" at bounding box center [704, 229] width 52 height 12
click at [693, 302] on label "New submission notification" at bounding box center [705, 300] width 200 height 30
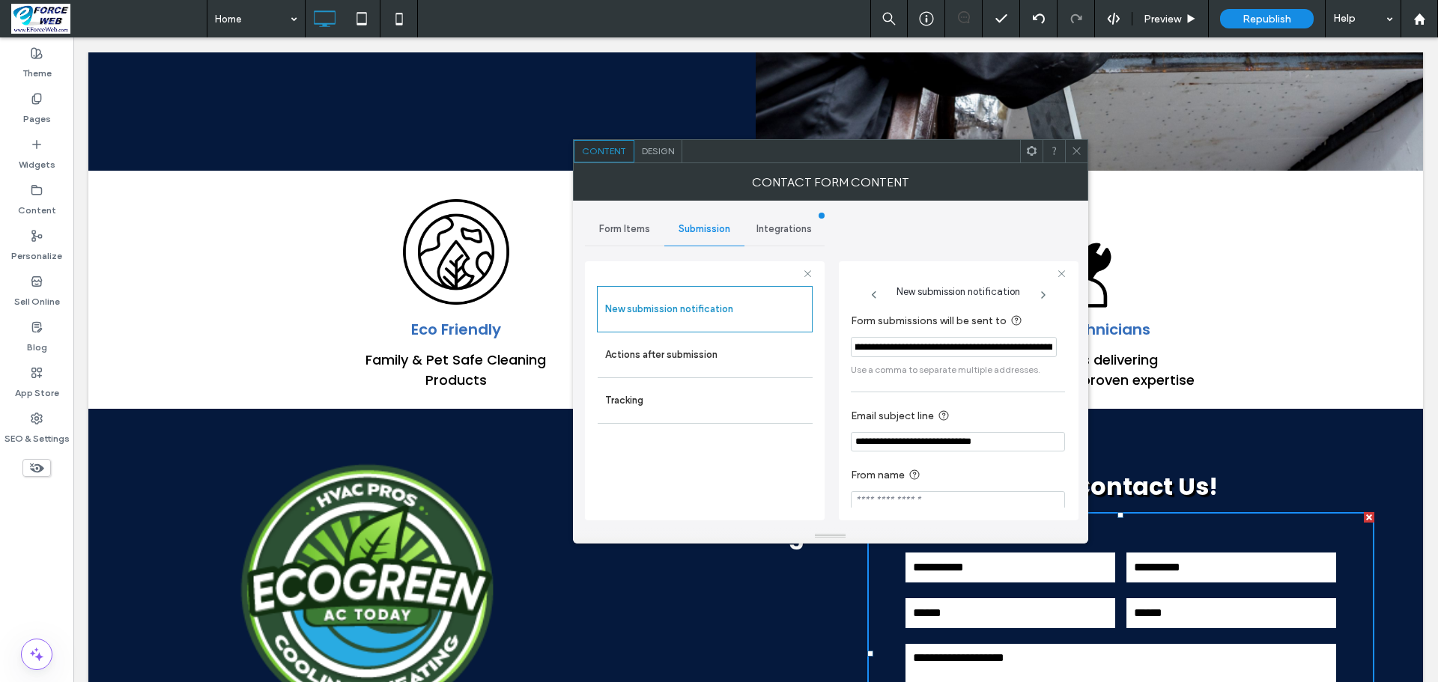
scroll to position [0, 159]
drag, startPoint x: 857, startPoint y: 348, endPoint x: 939, endPoint y: 348, distance: 81.6
click at [939, 348] on input "**********" at bounding box center [954, 347] width 206 height 20
click at [979, 353] on input "**********" at bounding box center [954, 347] width 206 height 20
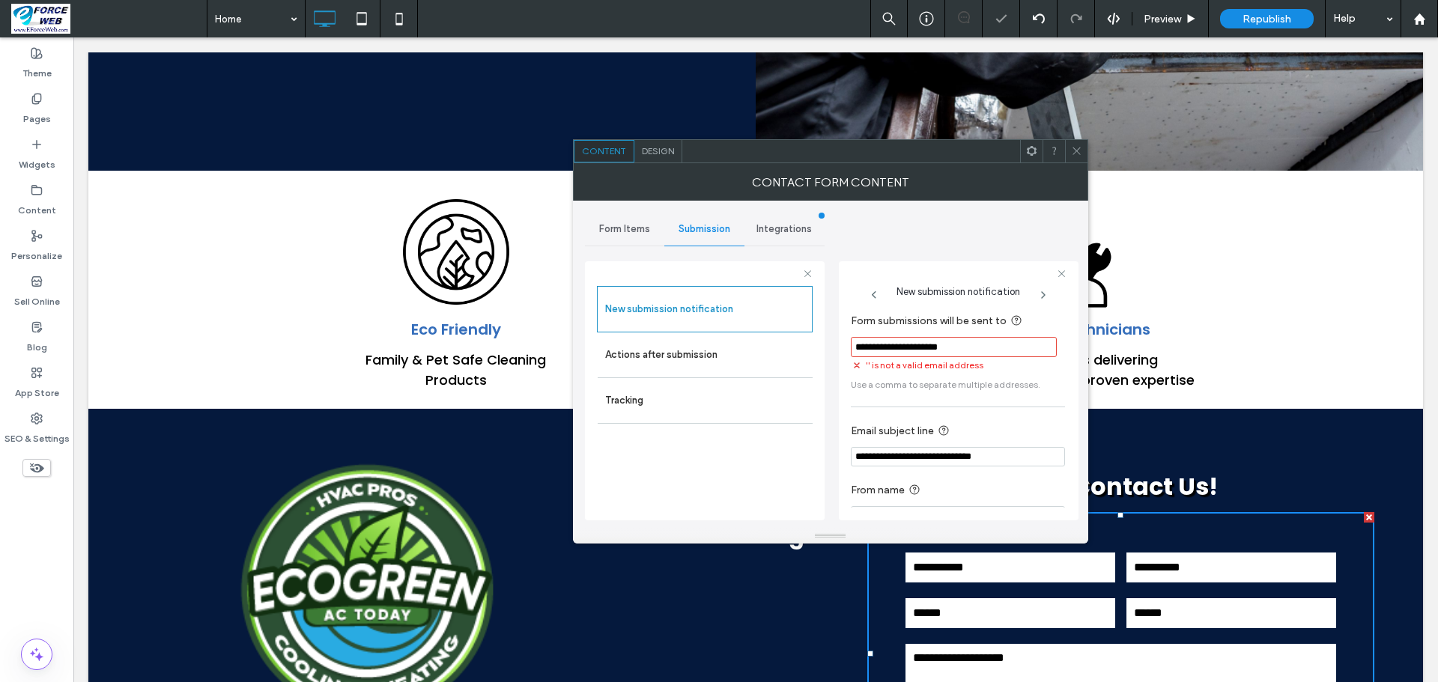
drag, startPoint x: 905, startPoint y: 443, endPoint x: 879, endPoint y: 443, distance: 25.5
click at [879, 443] on section "**********" at bounding box center [958, 444] width 214 height 59
click at [985, 349] on input "**********" at bounding box center [954, 347] width 206 height 20
paste input "**********"
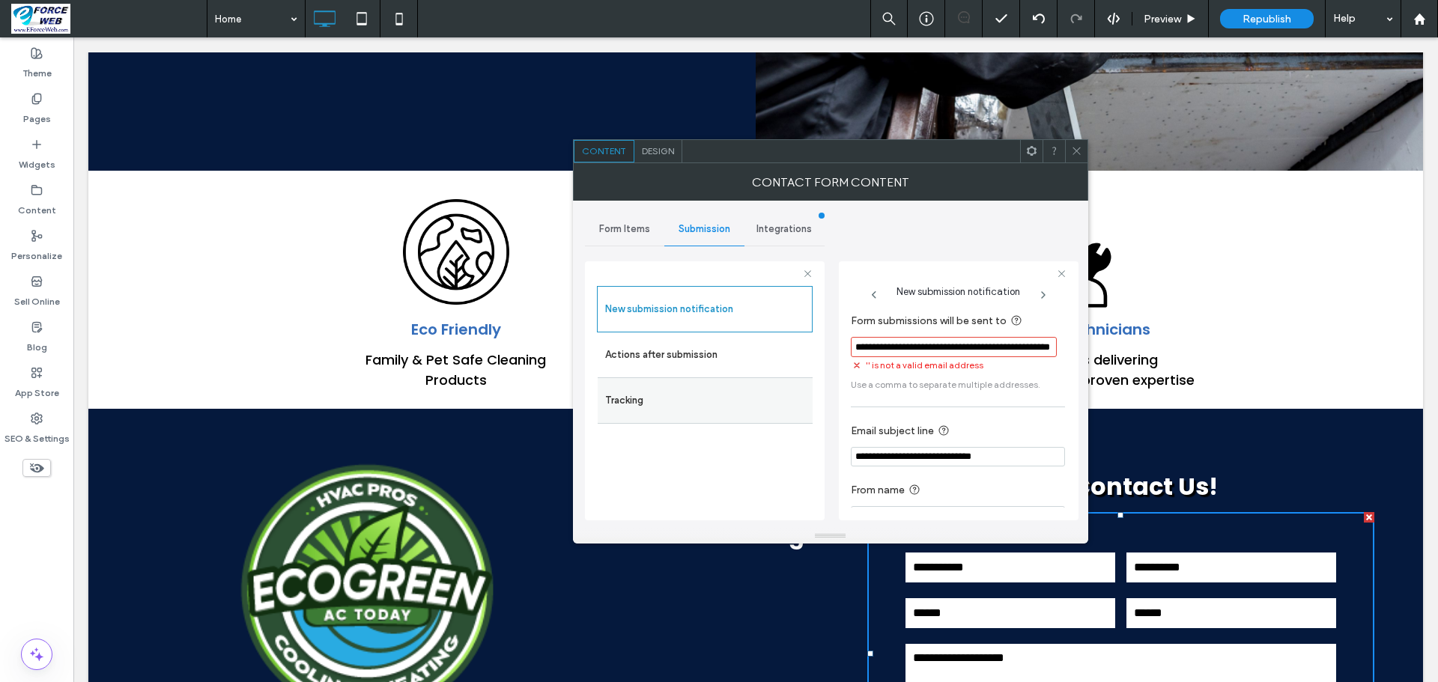
type input "**********"
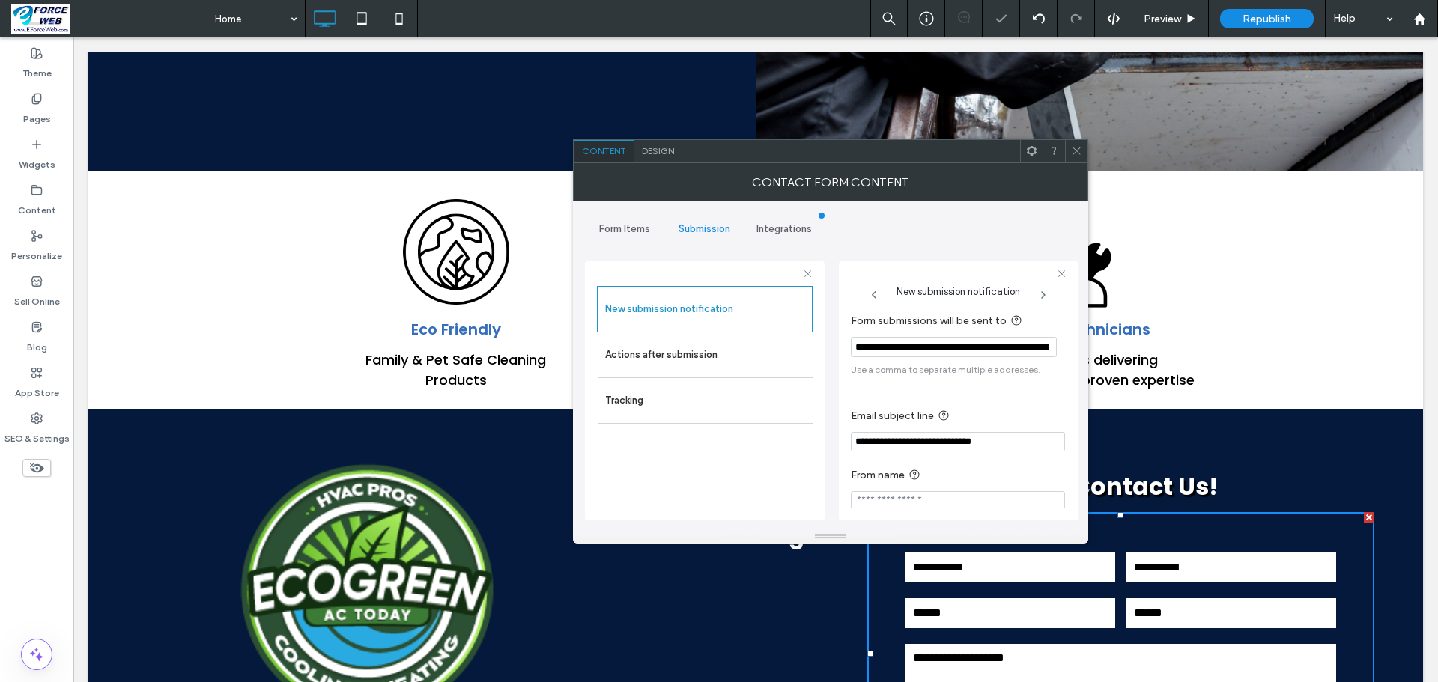
scroll to position [0, 0]
drag, startPoint x: 902, startPoint y: 446, endPoint x: 834, endPoint y: 441, distance: 67.5
click at [834, 441] on div "**********" at bounding box center [830, 365] width 491 height 328
type input "**********"
click at [1078, 156] on icon at bounding box center [1076, 150] width 11 height 11
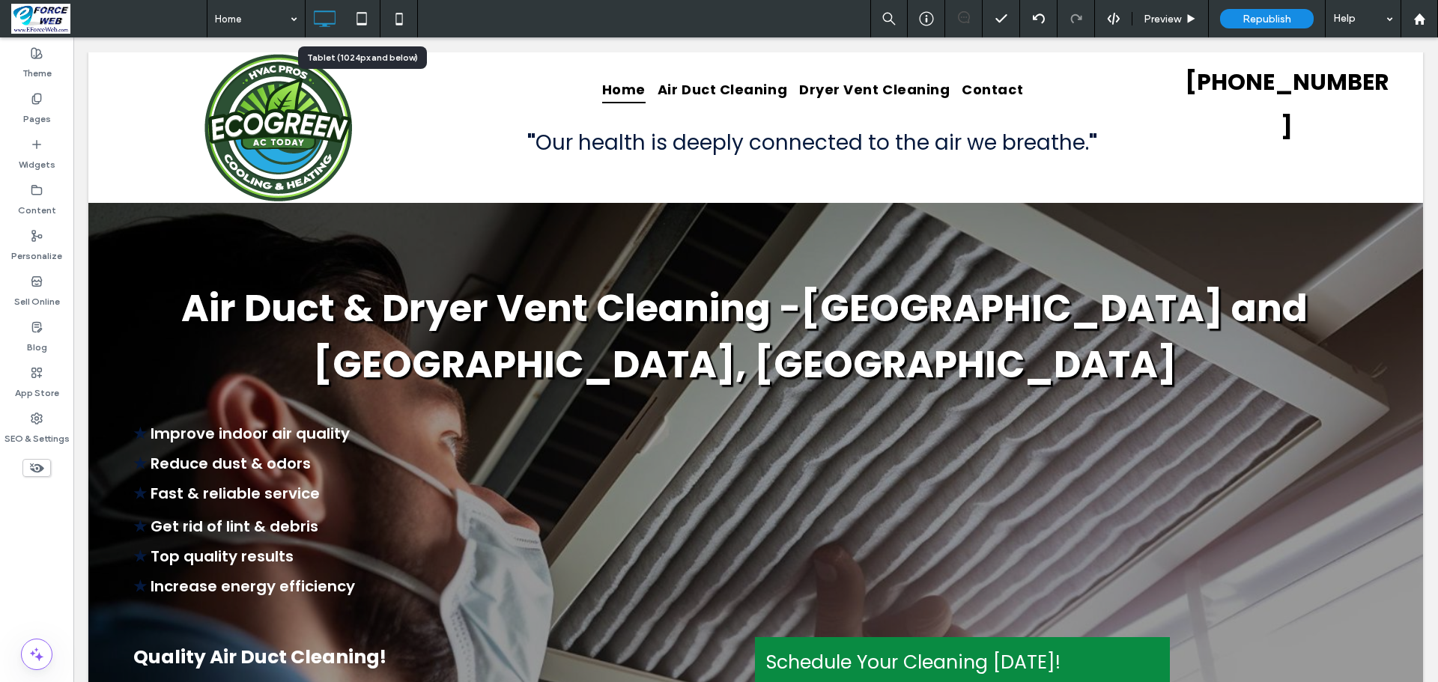
click at [356, 15] on icon at bounding box center [362, 19] width 30 height 30
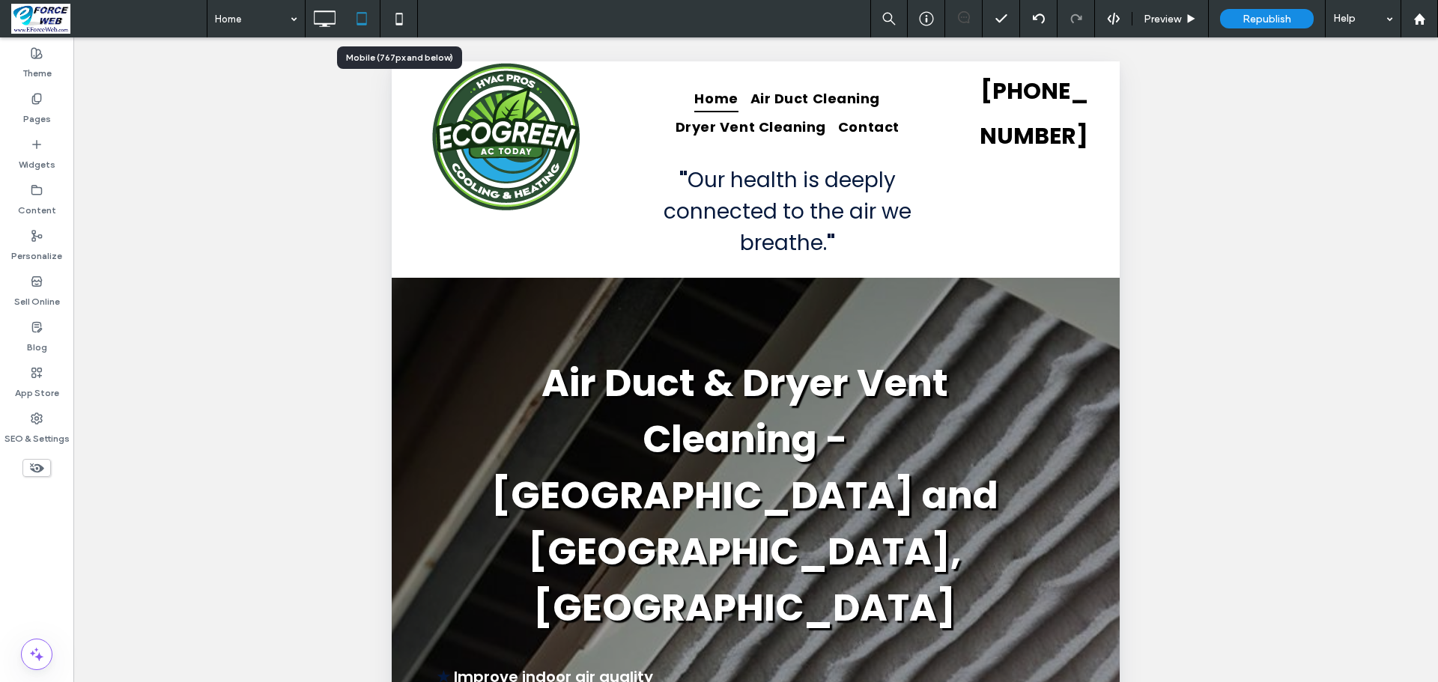
click at [401, 18] on icon at bounding box center [399, 19] width 30 height 30
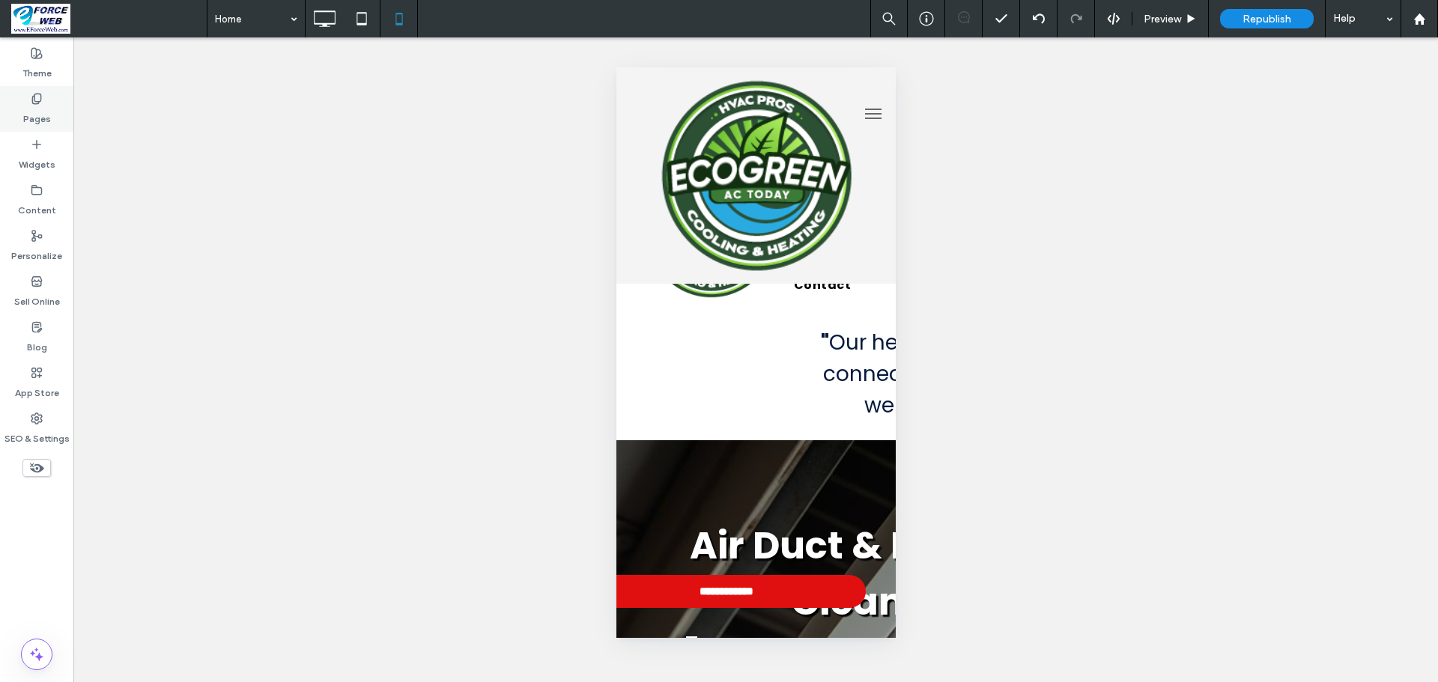
click at [26, 114] on label "Pages" at bounding box center [37, 115] width 28 height 21
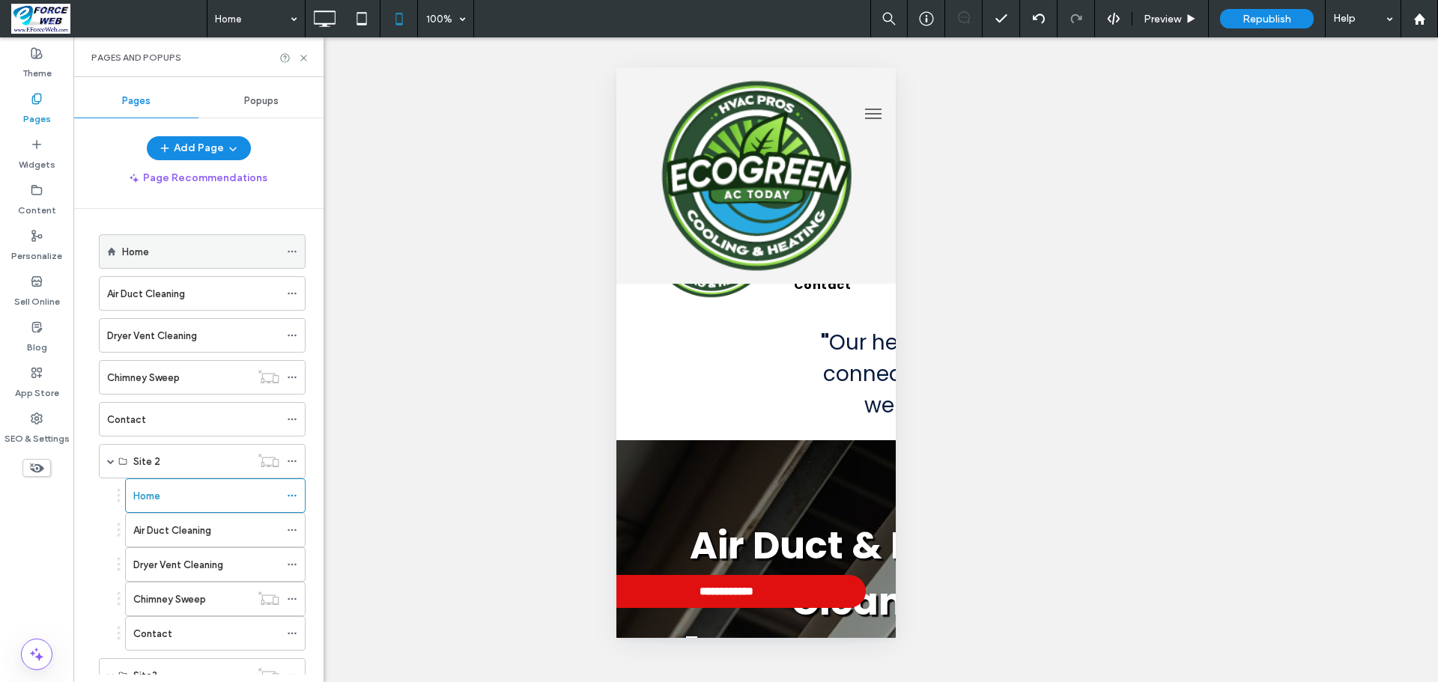
click at [131, 246] on label "Home" at bounding box center [135, 252] width 27 height 26
click at [1269, 13] on span "Republish" at bounding box center [1266, 19] width 49 height 13
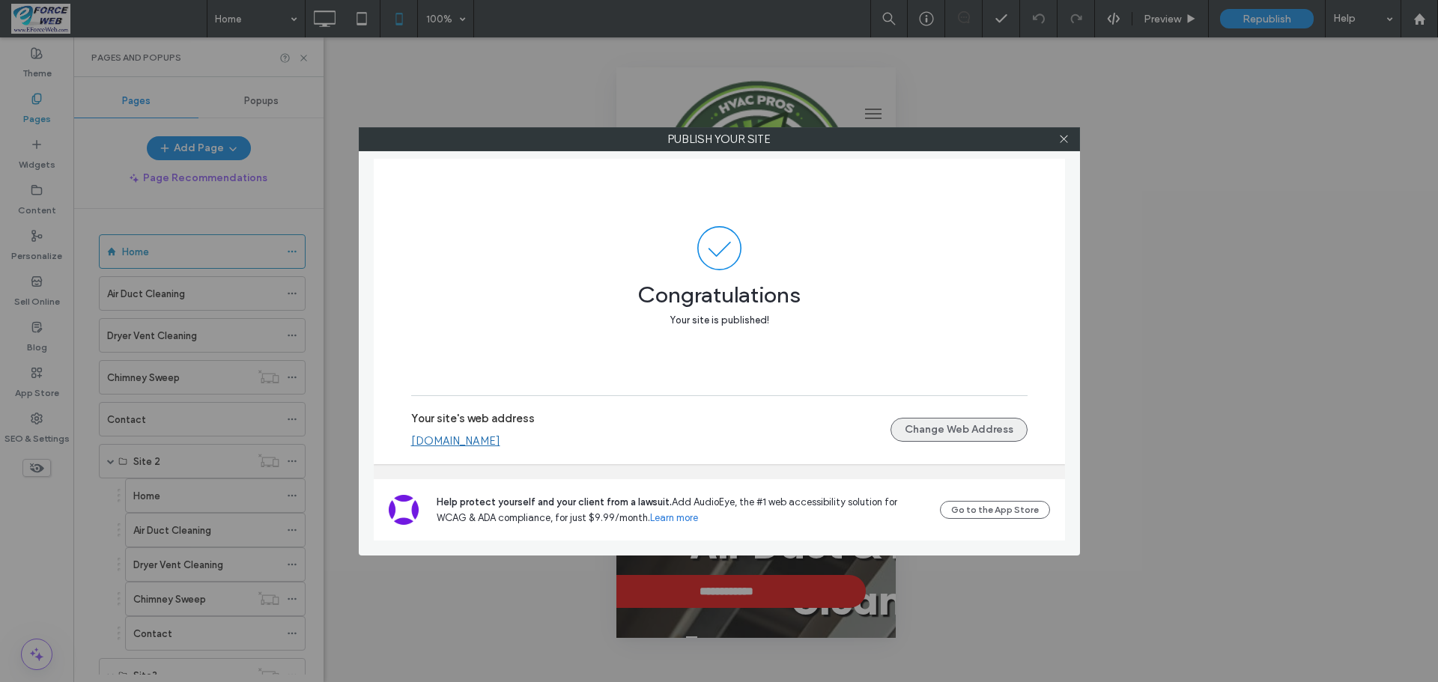
click at [1015, 426] on button "Change Web Address" at bounding box center [958, 430] width 137 height 24
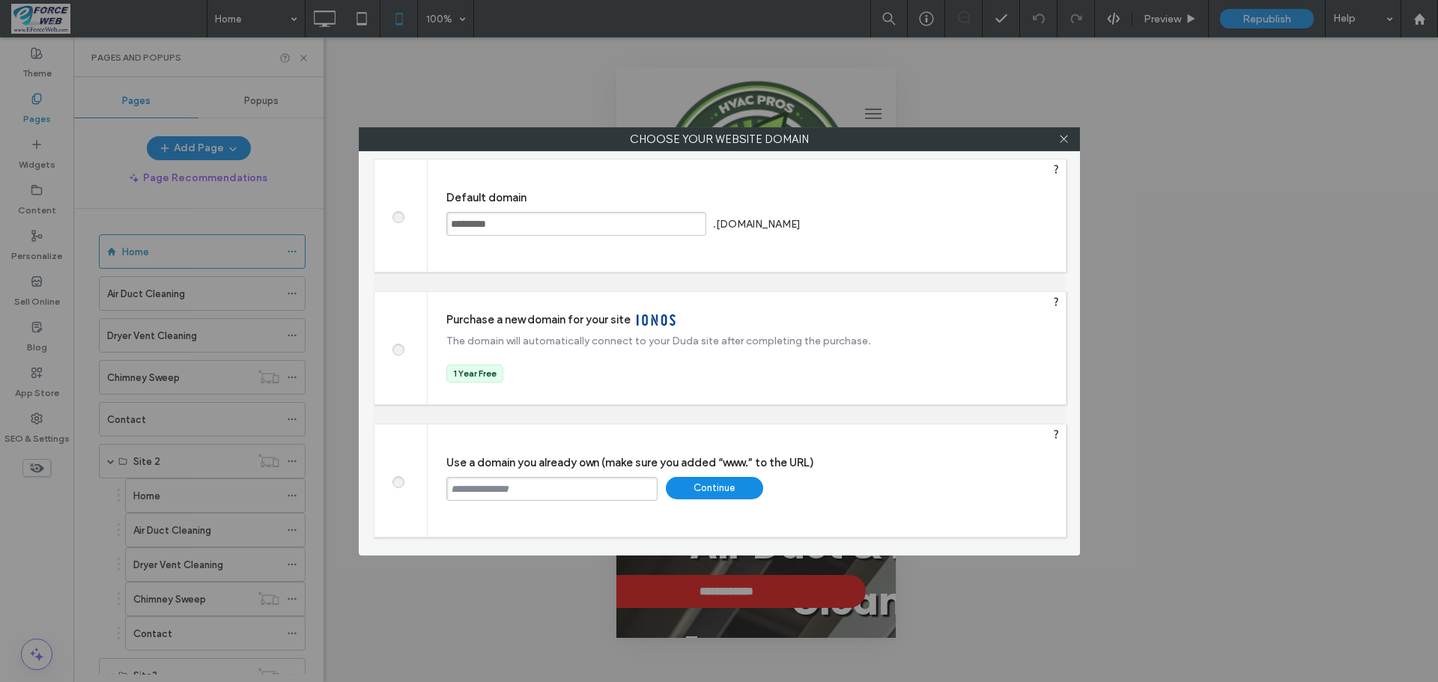
click at [560, 488] on input "text" at bounding box center [551, 489] width 211 height 24
paste input "**********"
type input "**********"
click at [711, 487] on div "Continue" at bounding box center [714, 488] width 97 height 22
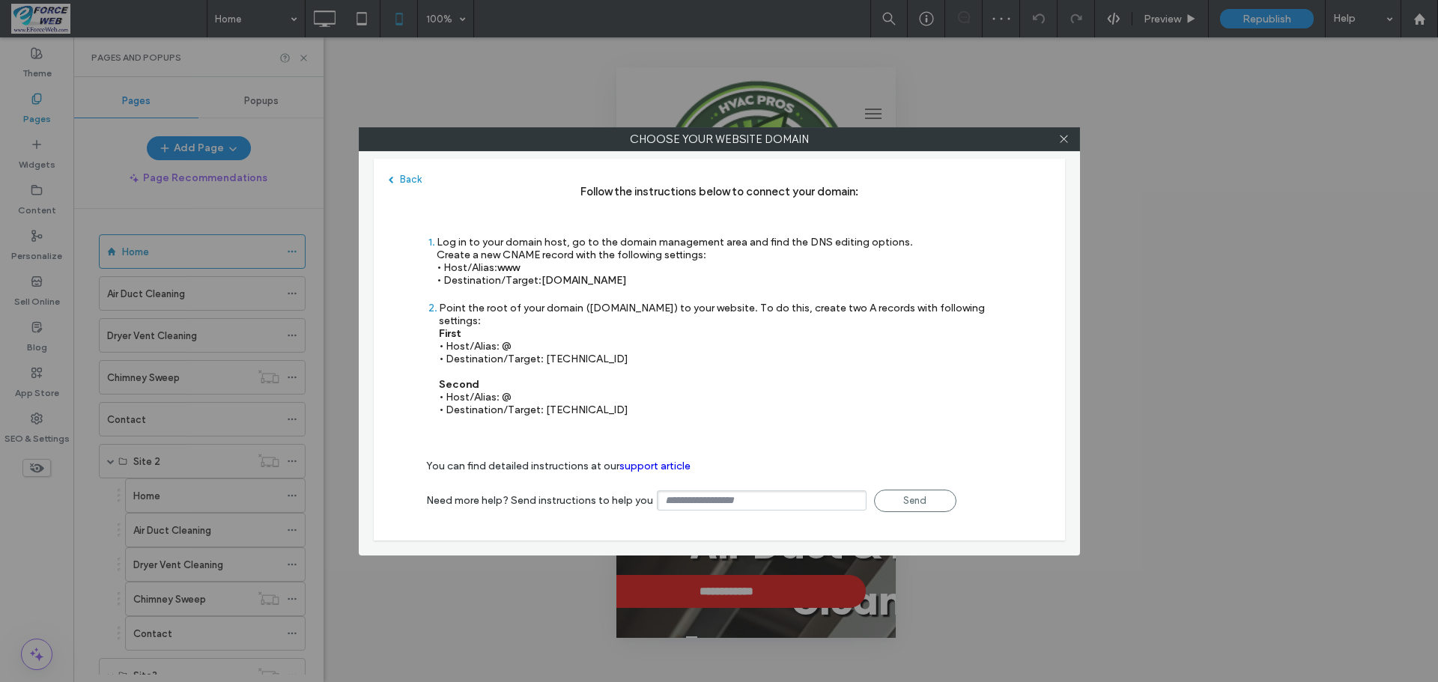
drag, startPoint x: 542, startPoint y: 279, endPoint x: 666, endPoint y: 279, distance: 124.3
click at [666, 279] on div "Log in to your domain host, go to the domain management area and find the DNS e…" at bounding box center [675, 261] width 476 height 51
copy span "[DOMAIN_NAME]"
drag, startPoint x: 544, startPoint y: 343, endPoint x: 595, endPoint y: 343, distance: 50.9
click at [595, 343] on div "Point the root of your domain ([DOMAIN_NAME]) to your website. To do this, crea…" at bounding box center [726, 359] width 574 height 115
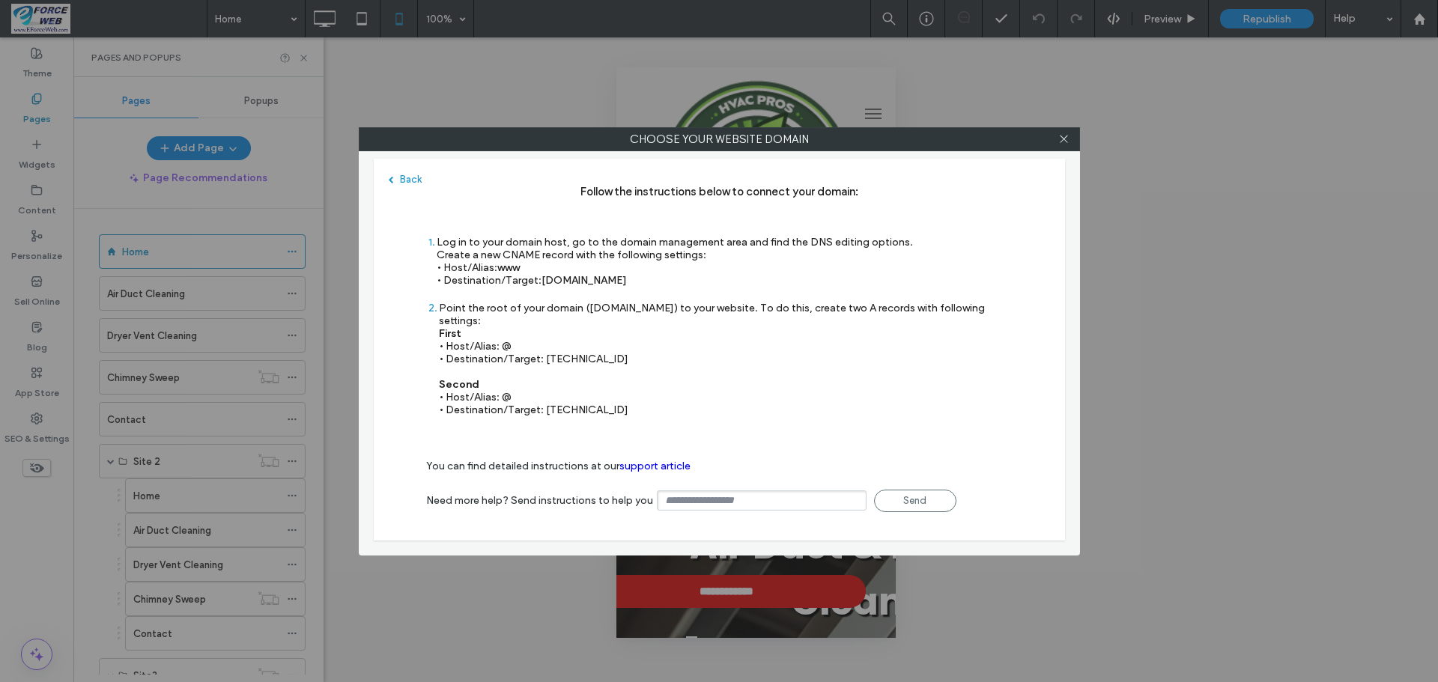
copy div "[TECHNICAL_ID]"
drag, startPoint x: 544, startPoint y: 393, endPoint x: 630, endPoint y: 395, distance: 86.9
click at [630, 395] on div "Point the root of your domain ([DOMAIN_NAME]) to your website. To do this, crea…" at bounding box center [726, 359] width 574 height 115
copy div "[TECHNICAL_ID]"
click at [1065, 141] on icon at bounding box center [1063, 138] width 11 height 11
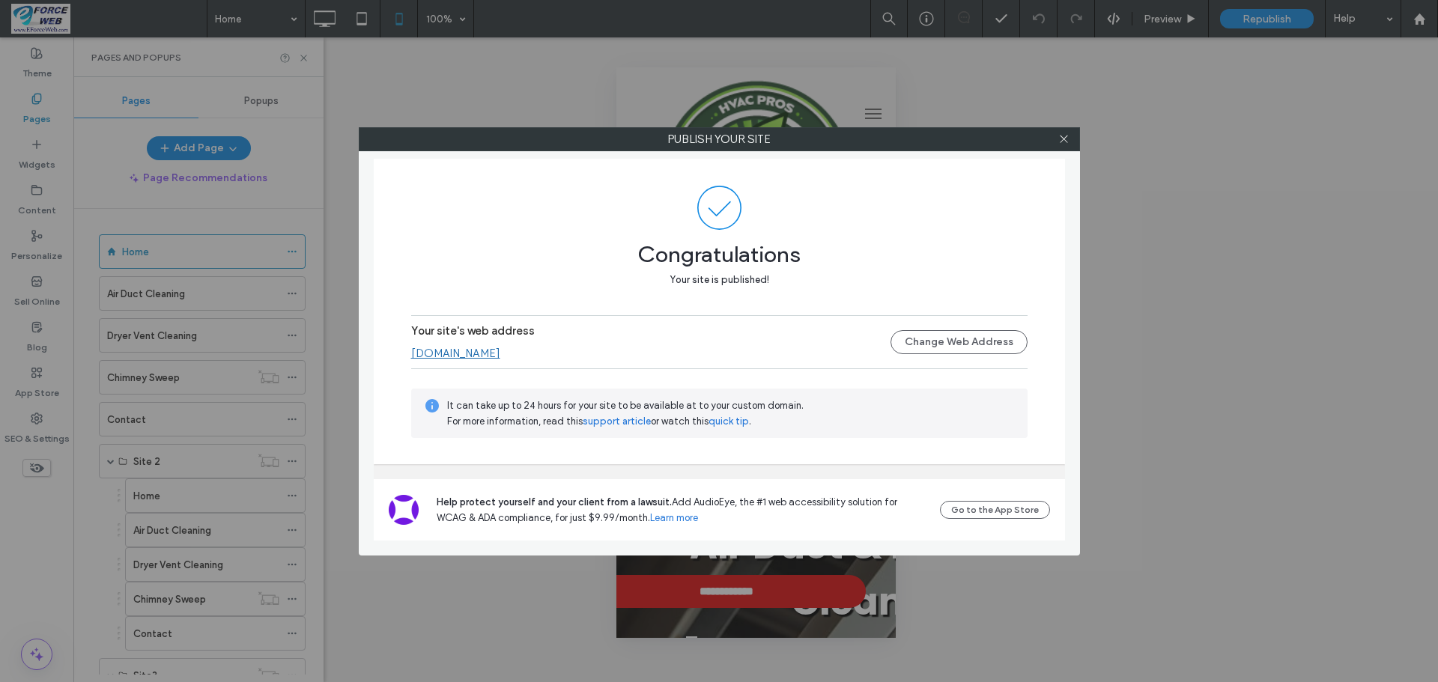
click at [490, 350] on link "[DOMAIN_NAME]" at bounding box center [455, 353] width 89 height 13
